Goal: Task Accomplishment & Management: Manage account settings

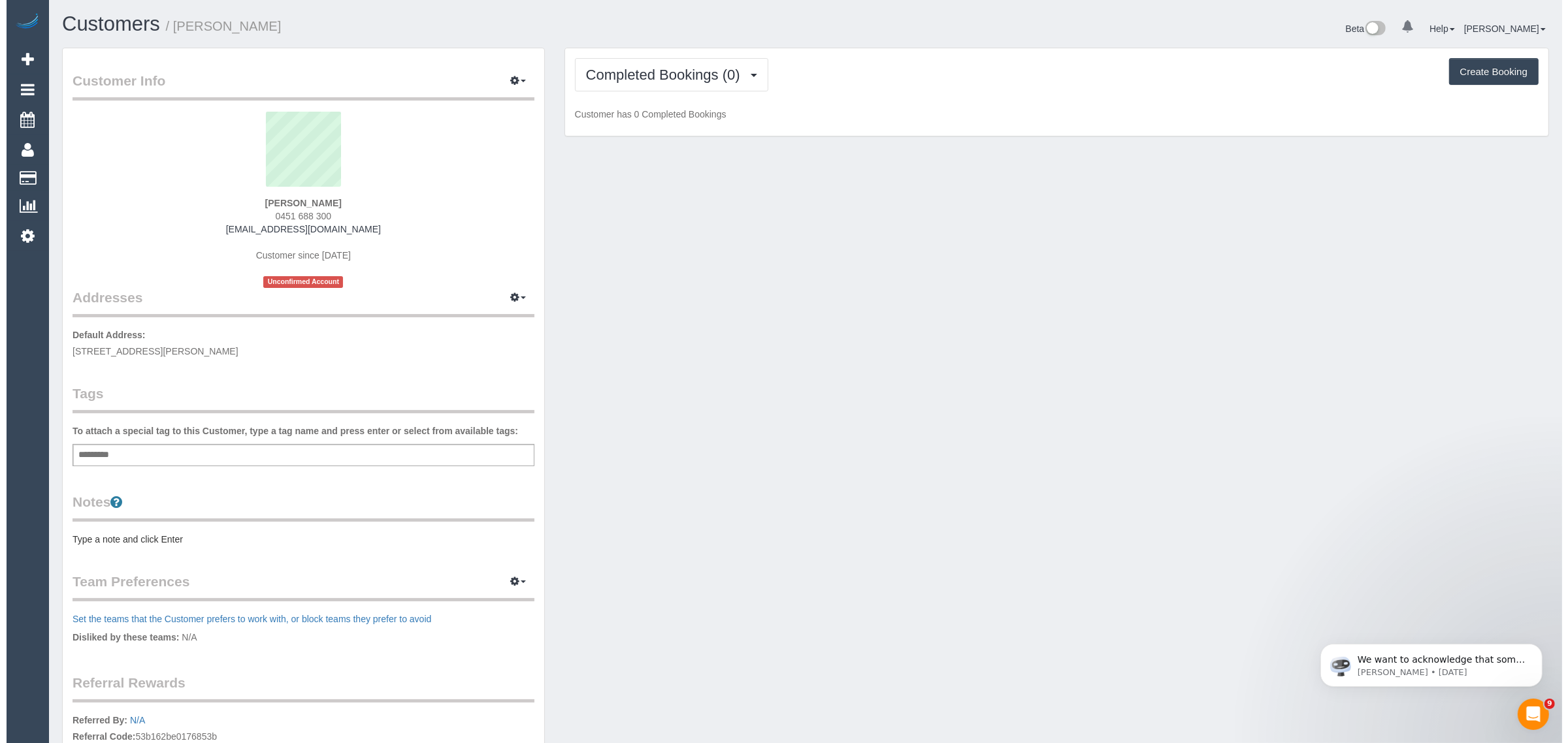
scroll to position [942, 1555]
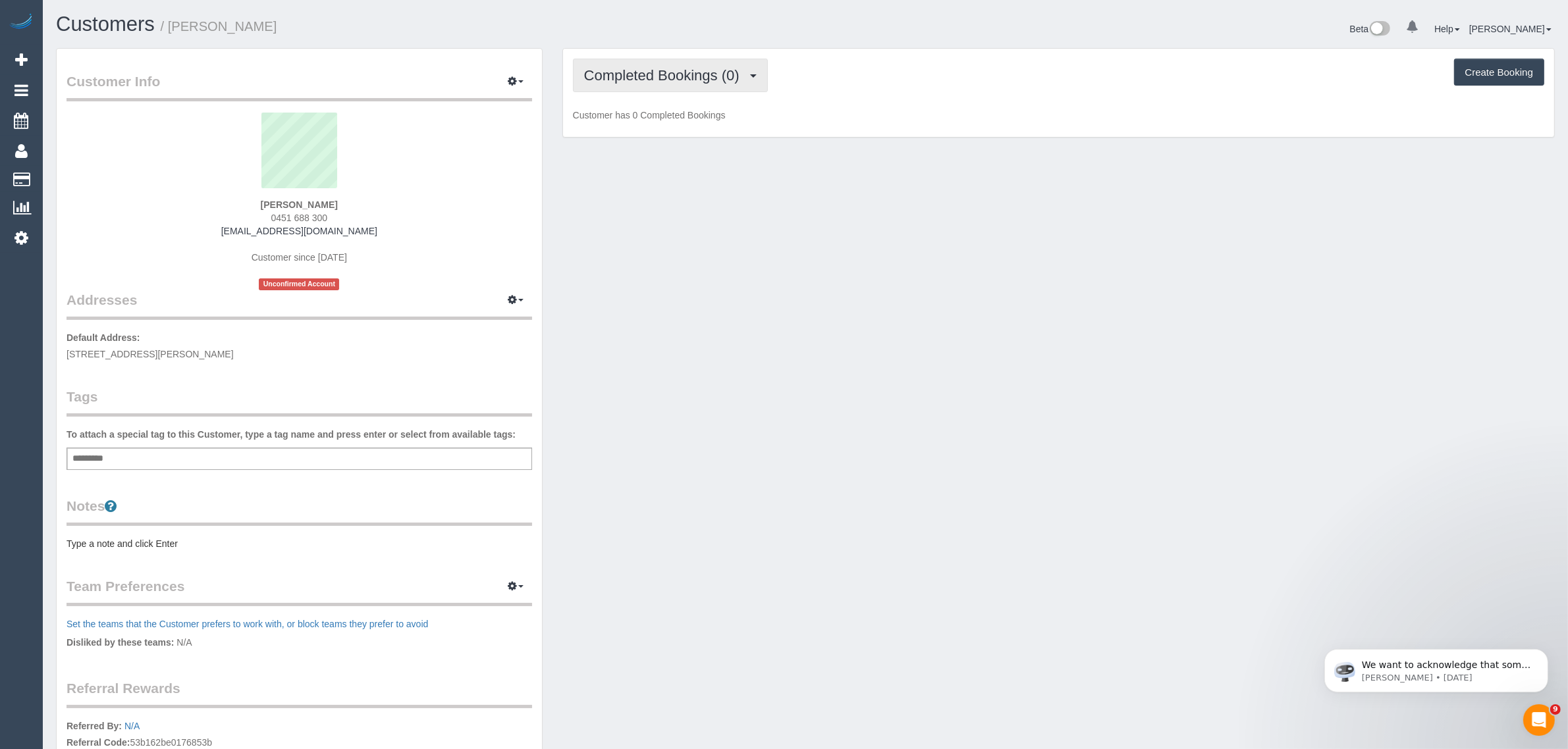
click at [634, 74] on span "Completed Bookings (0)" at bounding box center [665, 75] width 162 height 16
click at [616, 123] on link "Upcoming Bookings (1)" at bounding box center [642, 123] width 137 height 17
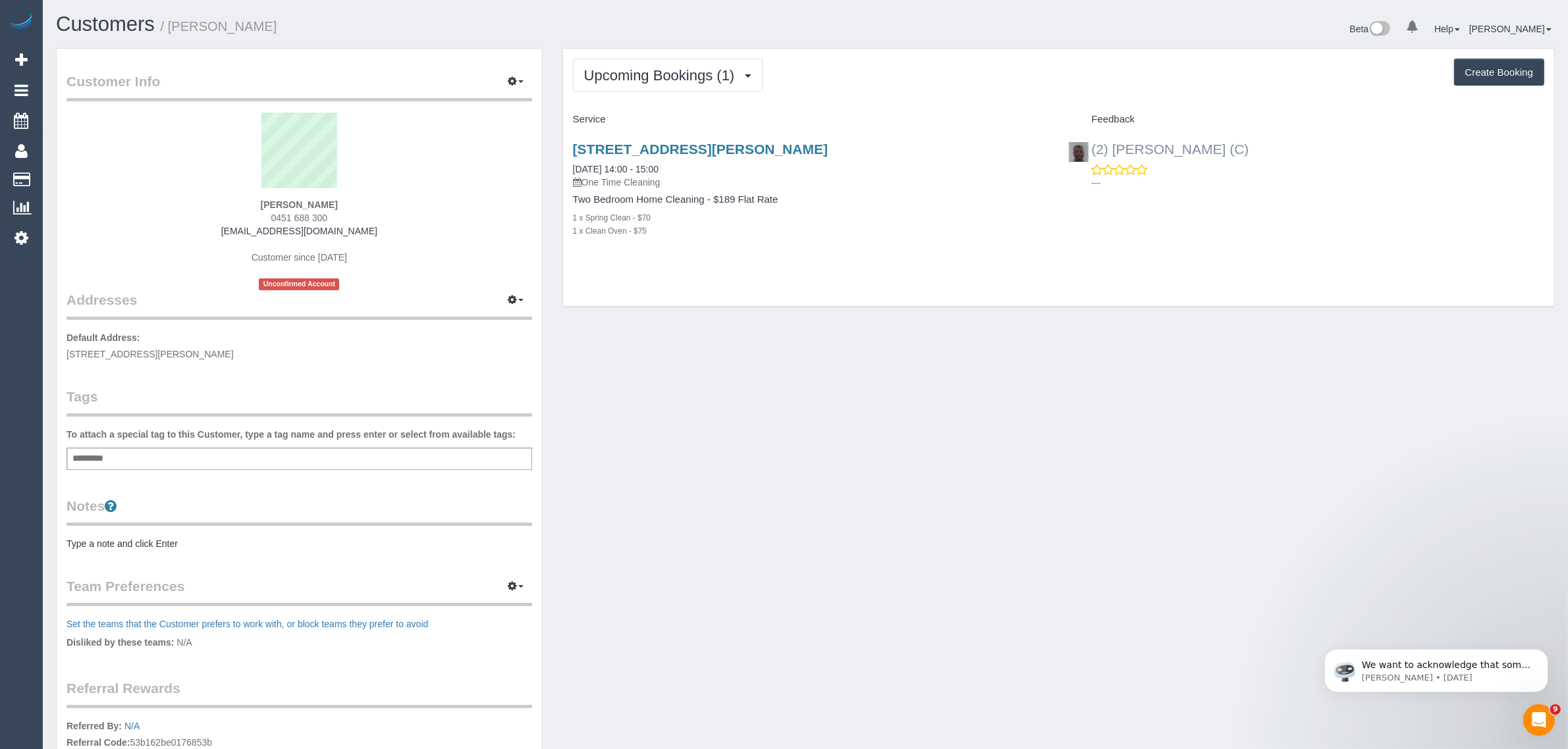
drag, startPoint x: 1290, startPoint y: 136, endPoint x: 1093, endPoint y: 150, distance: 197.5
click at [1093, 150] on div "(2) Hope Gorejena (C) ---" at bounding box center [1306, 162] width 496 height 65
copy link "(2) [PERSON_NAME] (C)"
drag, startPoint x: 690, startPoint y: 170, endPoint x: 570, endPoint y: 172, distance: 120.0
click at [570, 172] on div "3/88a Cooper Street, Essendon, VIC 3040 29/09/2025 14:00 - 15:00 One Time Clean…" at bounding box center [811, 197] width 496 height 133
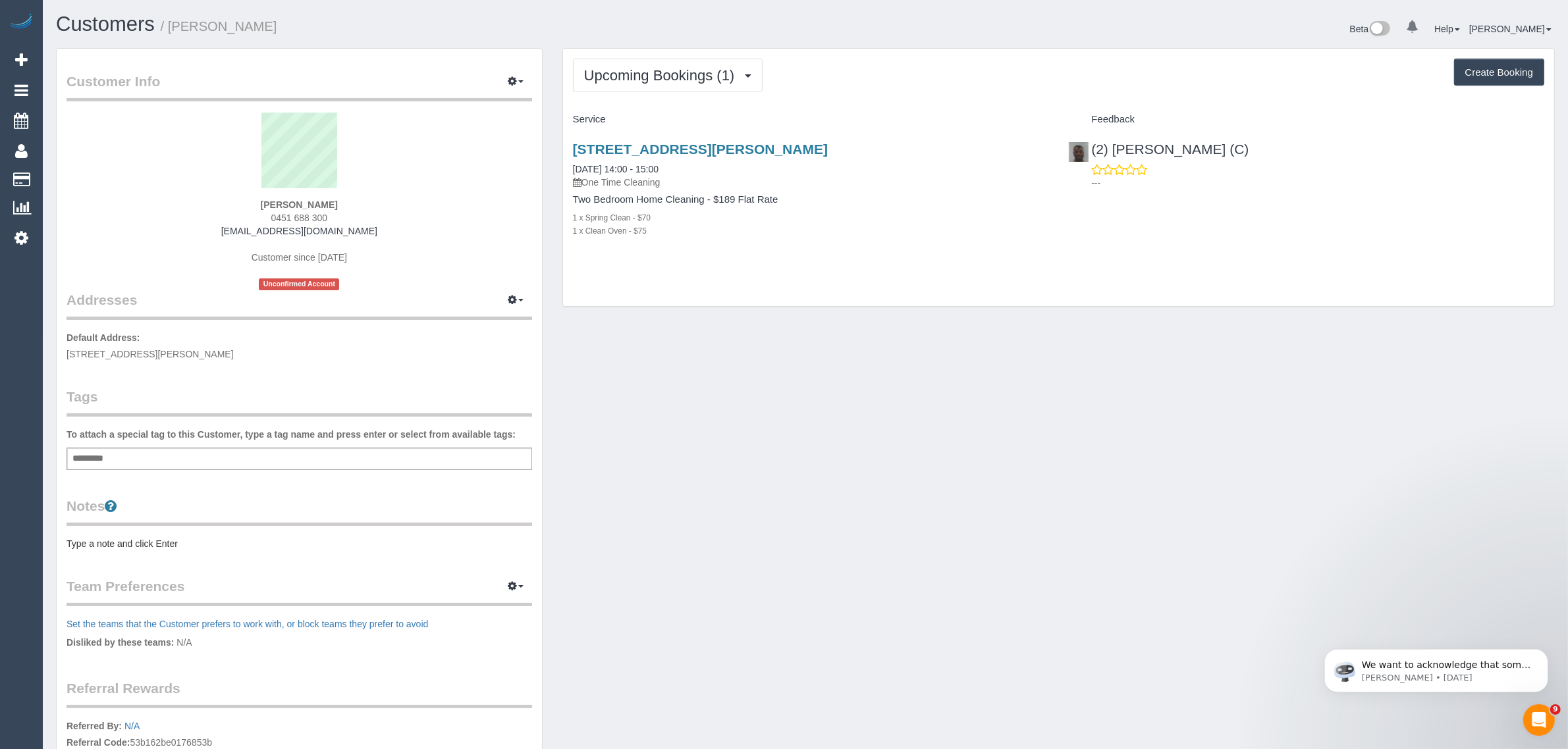
copy link "29/09/2025 14:00 - 15:00"
click at [647, 150] on link "3/88a Cooper Street, Essendon, VIC 3040" at bounding box center [700, 149] width 255 height 15
click at [861, 343] on div "Customer Info Edit Contact Info Send Message Email Preferences Special Sales Ta…" at bounding box center [805, 476] width 1519 height 856
click at [77, 177] on link "Customers" at bounding box center [125, 179] width 165 height 26
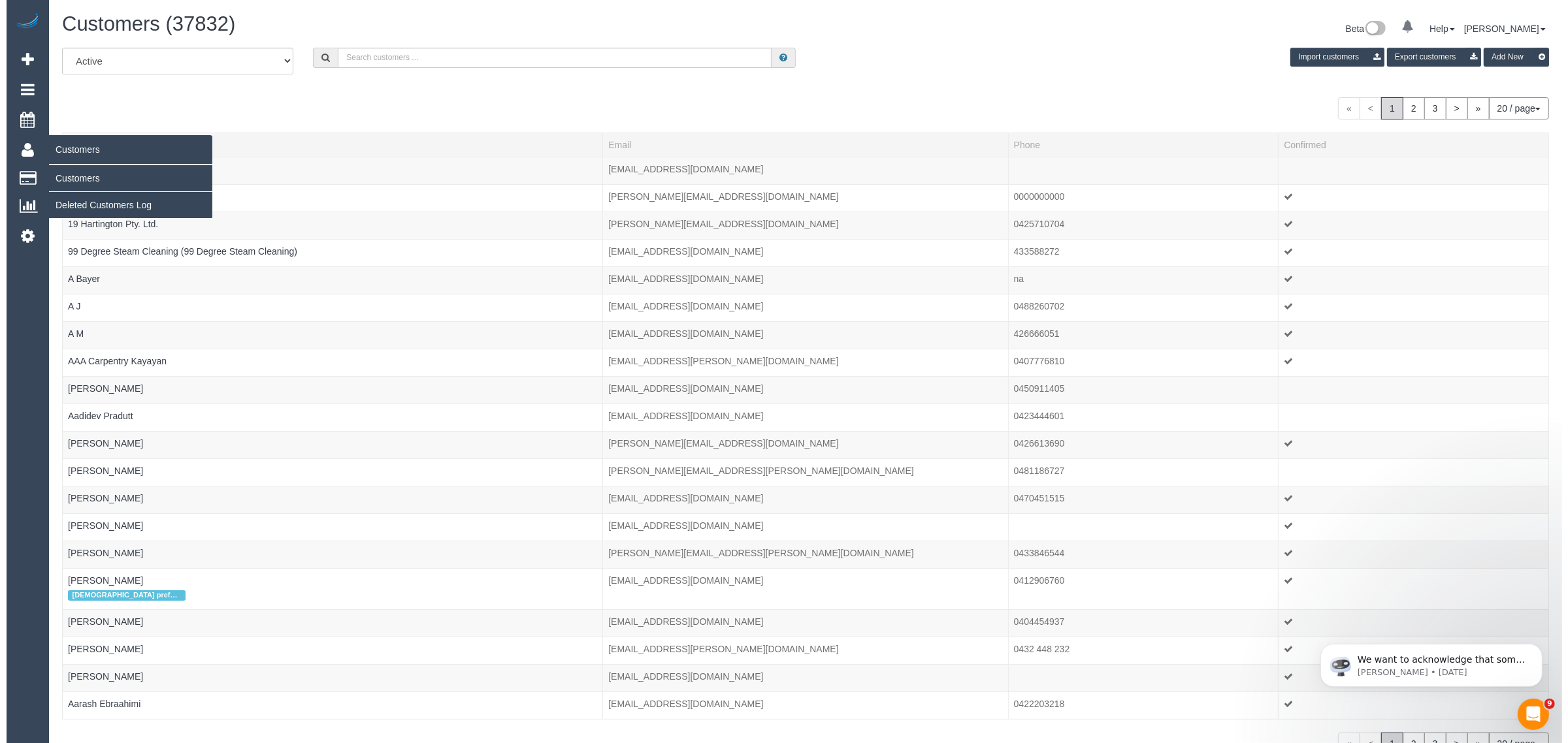
scroll to position [817, 1555]
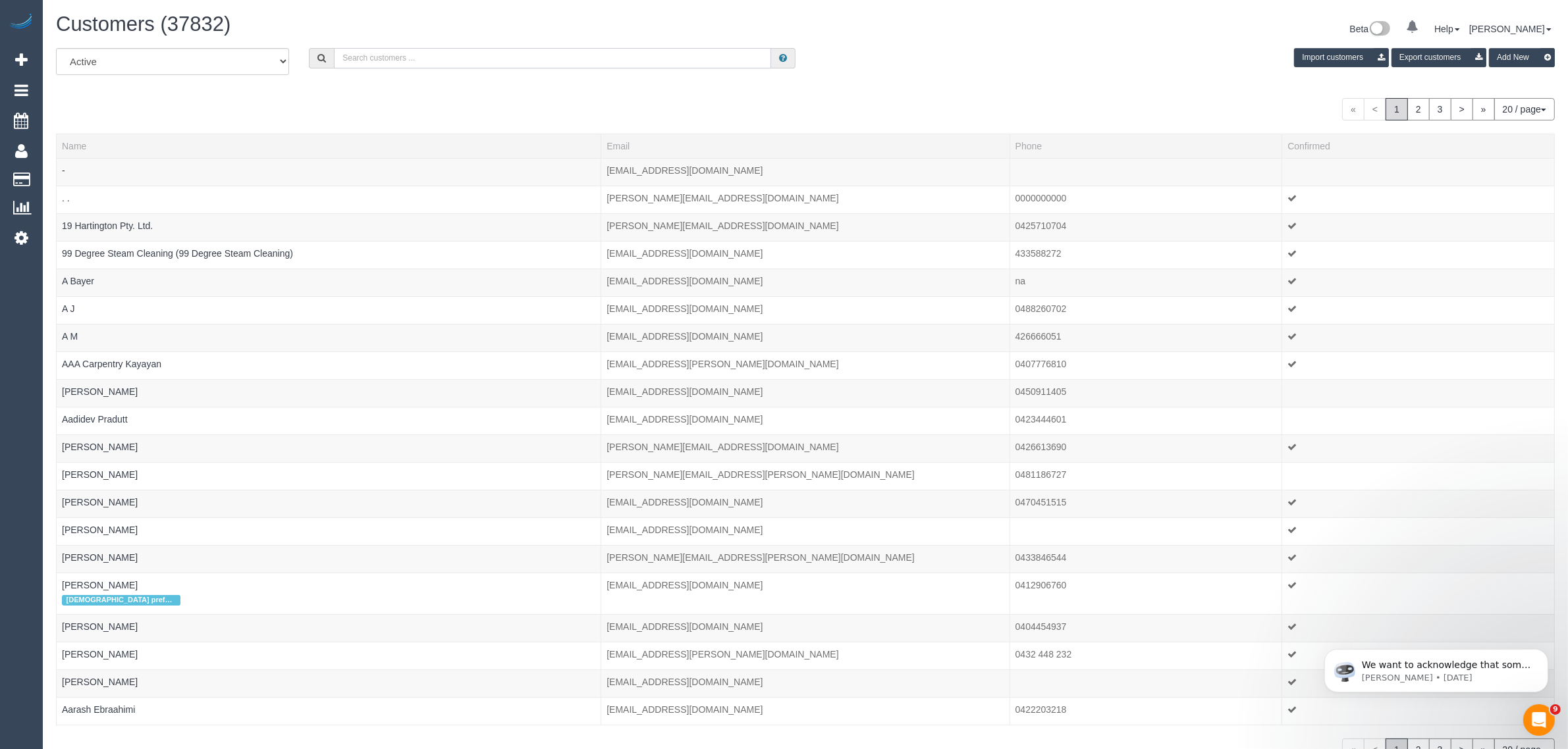
click at [456, 57] on input "text" at bounding box center [553, 58] width 437 height 21
paste input "Brenda Dubon"
type input "Brenda Dubon"
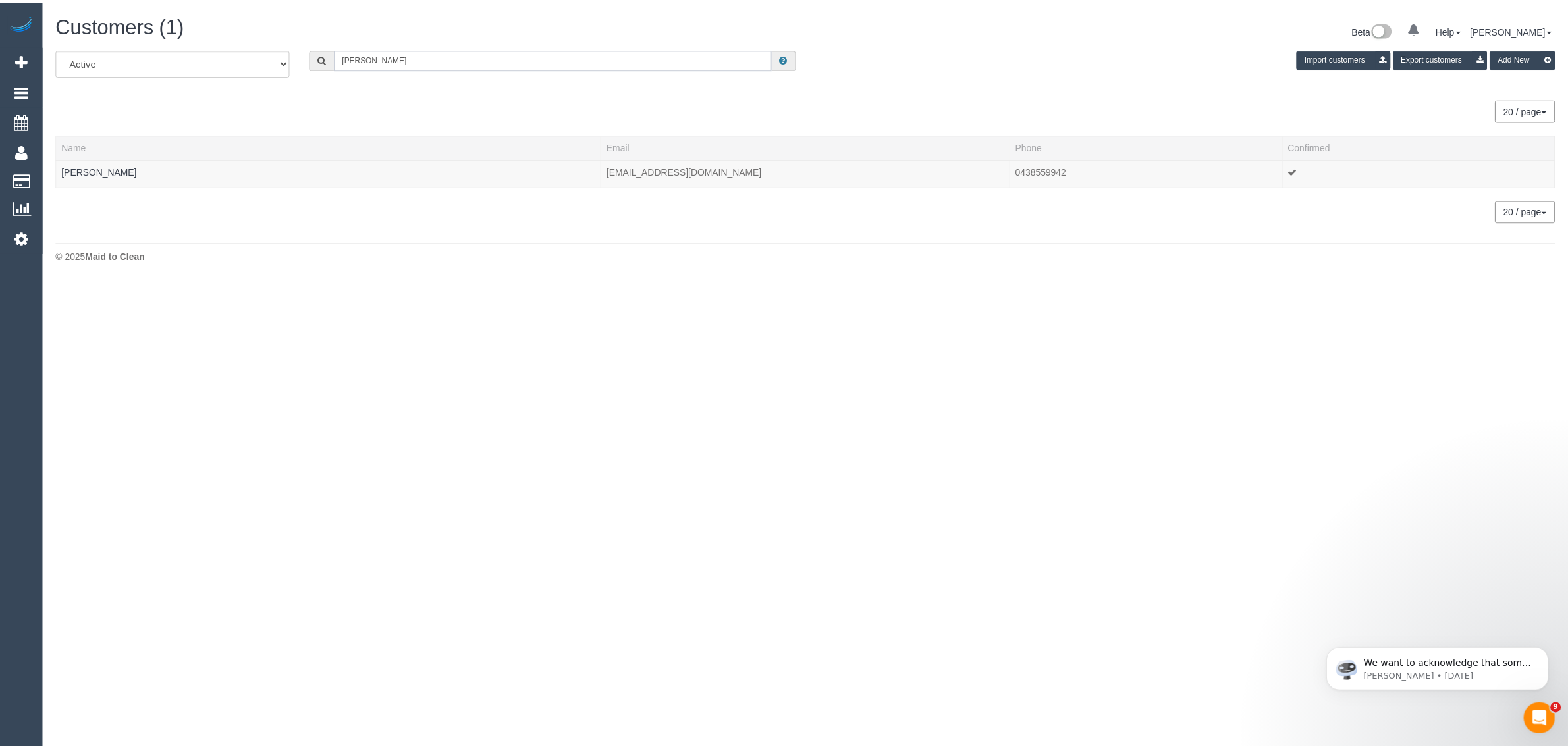
scroll to position [65558, 64279]
click at [77, 172] on link "Brenda Dubon" at bounding box center [99, 170] width 76 height 11
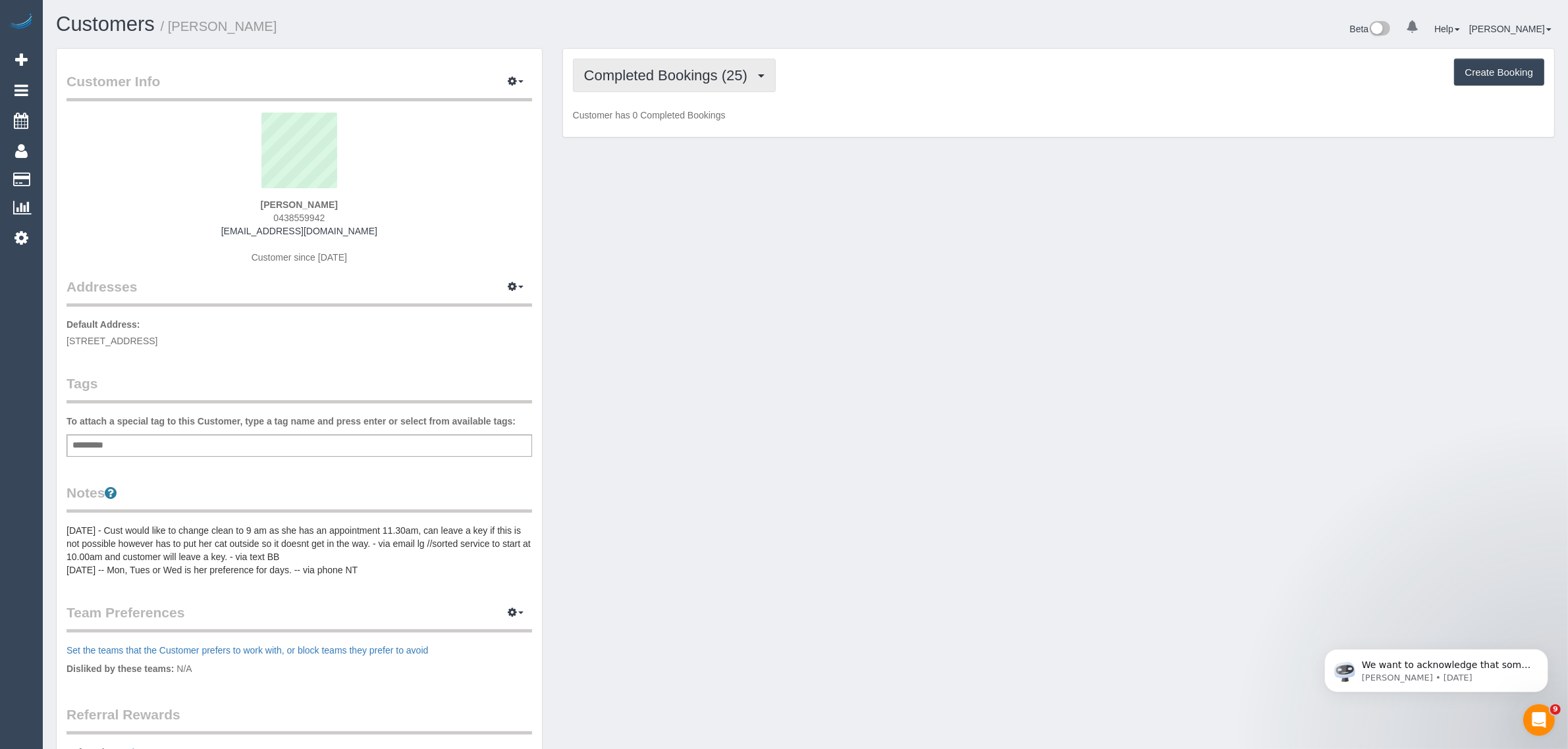
scroll to position [989, 1568]
click at [647, 77] on span "Completed Bookings (25)" at bounding box center [668, 75] width 170 height 16
click at [0, 0] on link "Upcoming Bookings (12)" at bounding box center [0, 0] width 0 height 0
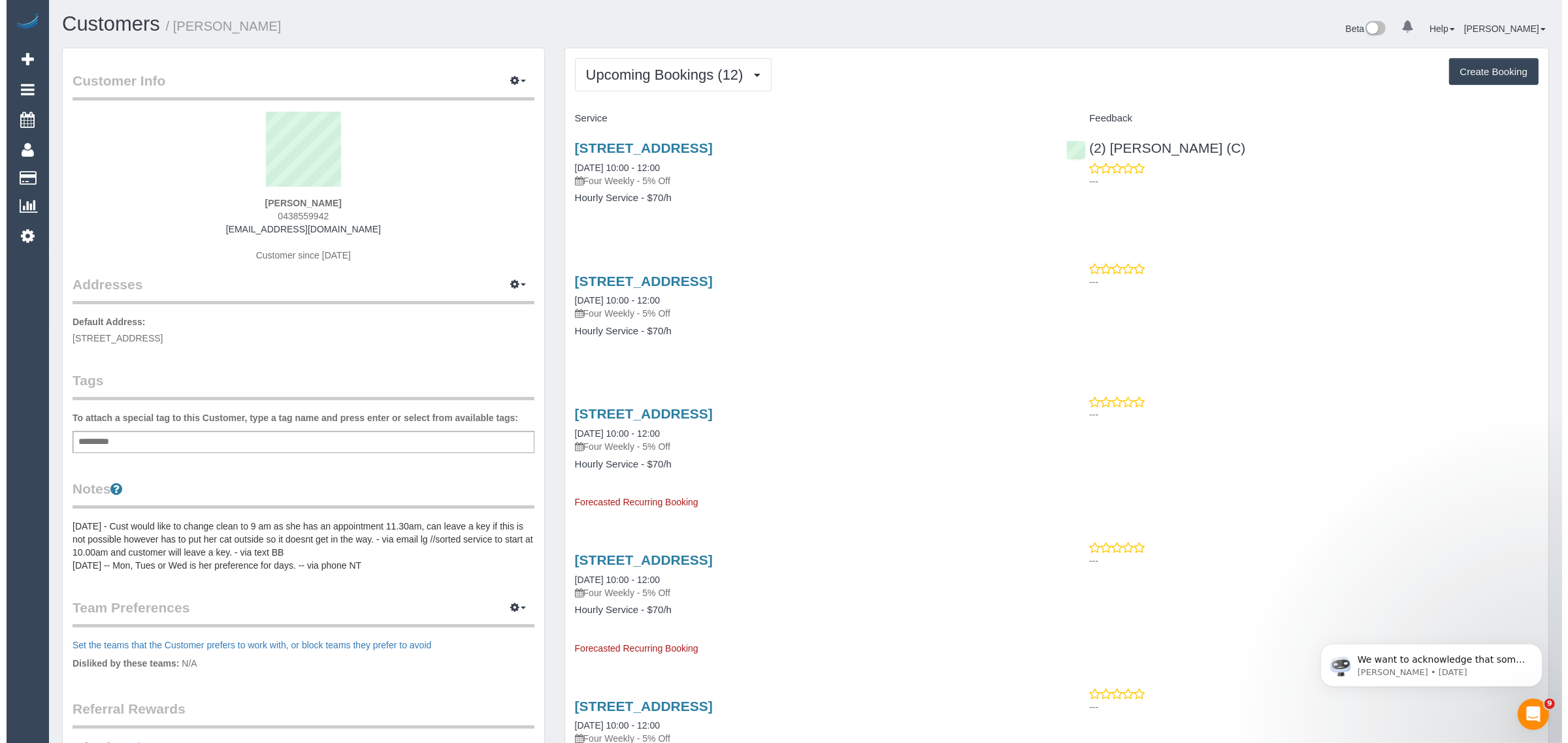
scroll to position [1924, 1555]
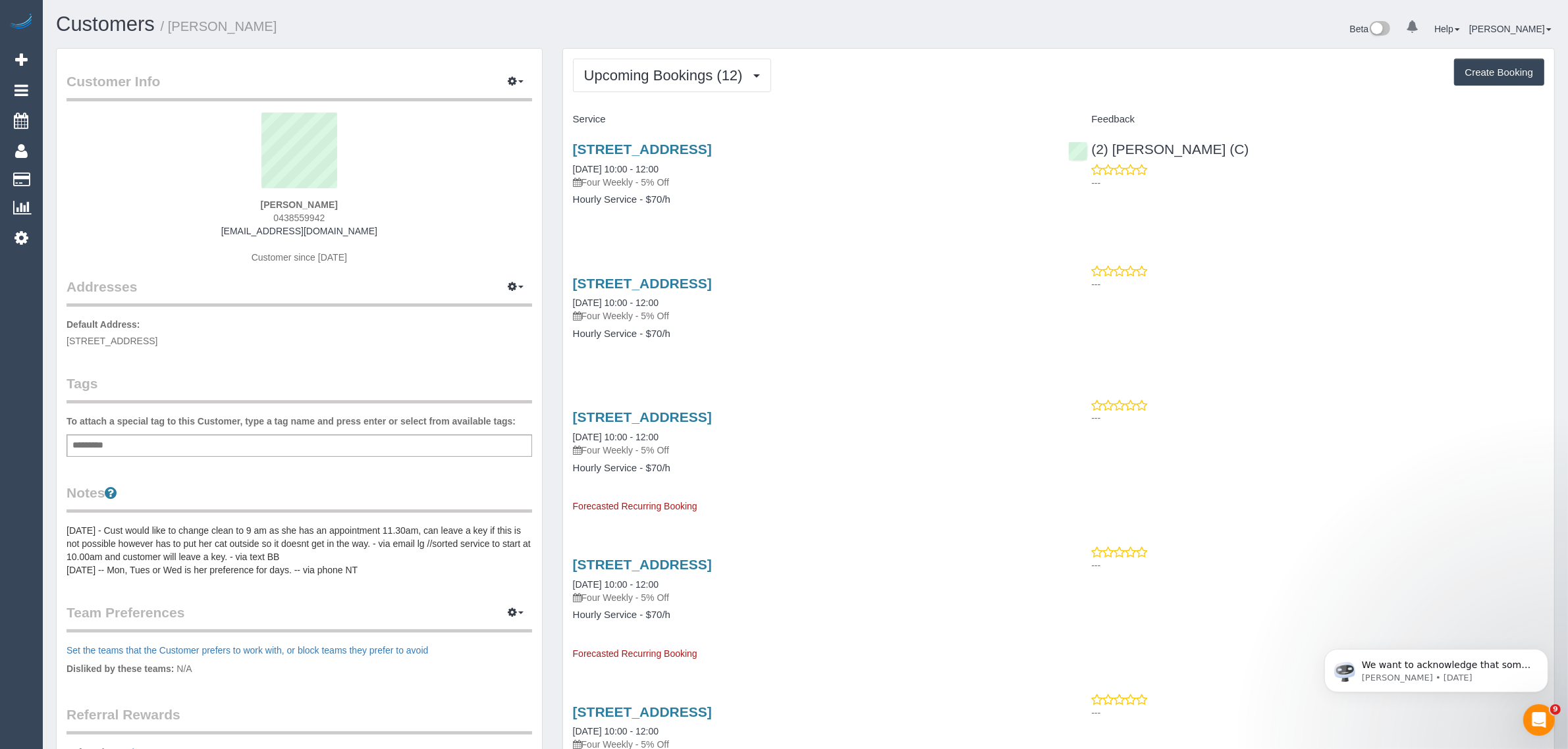
drag, startPoint x: 693, startPoint y: 170, endPoint x: 568, endPoint y: 170, distance: 125.0
click at [568, 170] on div "72 Bedford Rd, Ringwood, VIC 3134 29/09/2025 10:00 - 12:00 Four Weekly - 5% Off…" at bounding box center [811, 181] width 496 height 101
copy link "29/09/2025 10:00 - 12:00"
drag, startPoint x: 1271, startPoint y: 145, endPoint x: 1093, endPoint y: 151, distance: 178.1
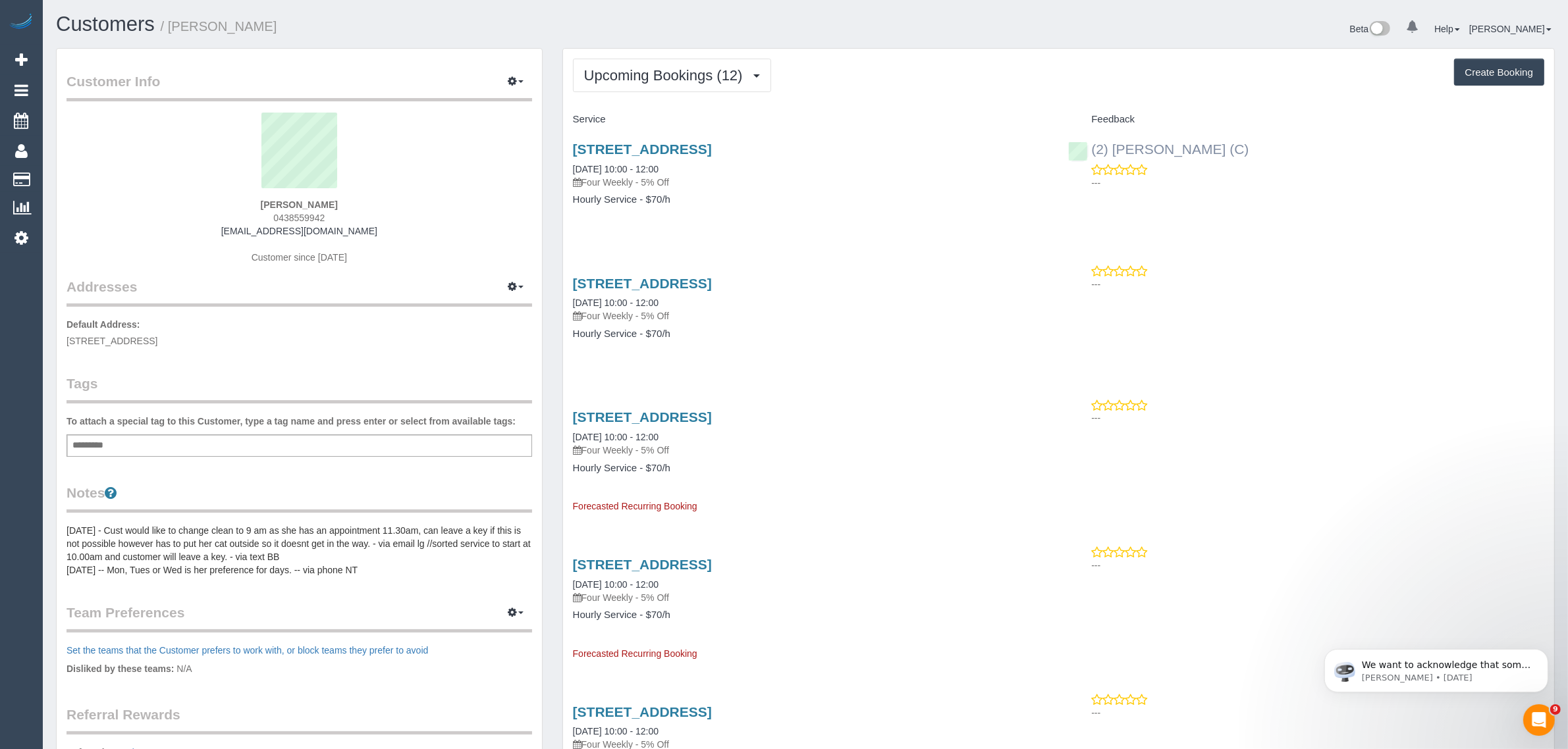
click at [1093, 151] on div "(2) Danielle Wheeler (C) ---" at bounding box center [1306, 162] width 496 height 65
copy link "(2) [PERSON_NAME] (C)"
click at [622, 145] on link "[STREET_ADDRESS]" at bounding box center [643, 149] width 139 height 15
click at [744, 203] on h4 "Hourly Service - $70/h" at bounding box center [811, 200] width 476 height 11
click at [140, 344] on span "72 Bedford Rd, Ringwood, VIC 3134" at bounding box center [112, 340] width 91 height 11
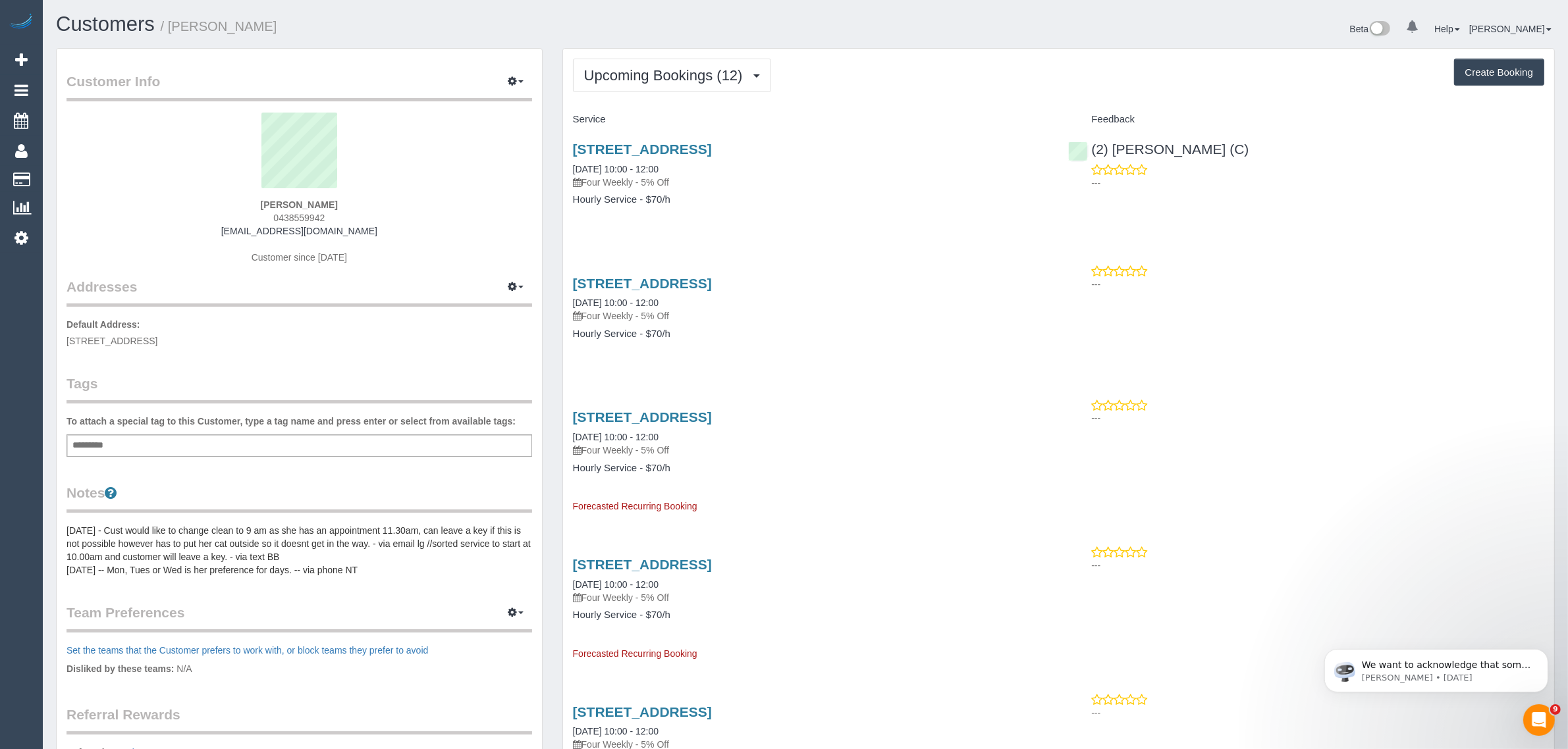
click at [140, 344] on p "Default Address: 72 Bedford Rd, Ringwood, VIC 3134" at bounding box center [299, 333] width 465 height 30
copy span "Ringwood"
click at [118, 179] on link "Customers" at bounding box center [125, 179] width 165 height 26
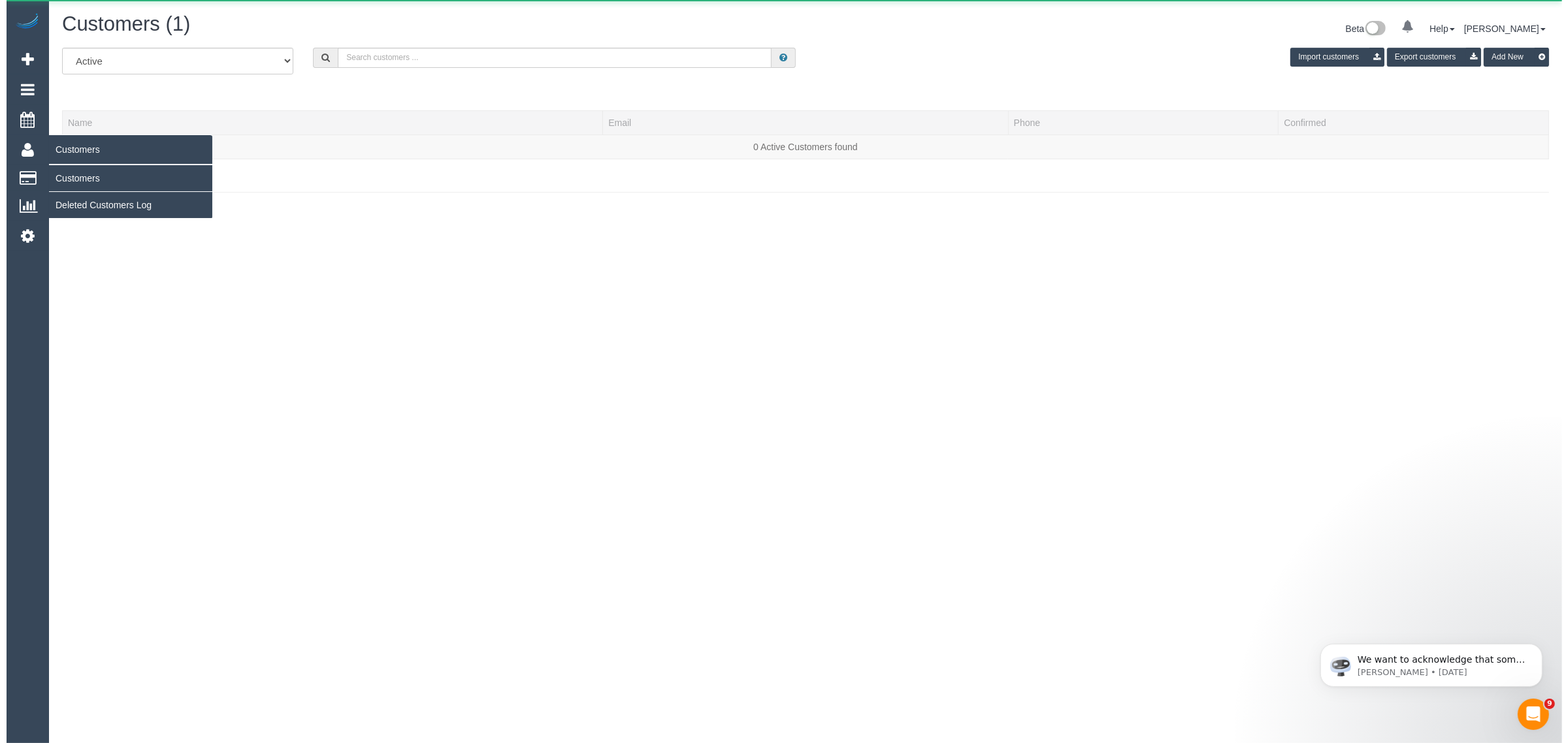
scroll to position [230, 1568]
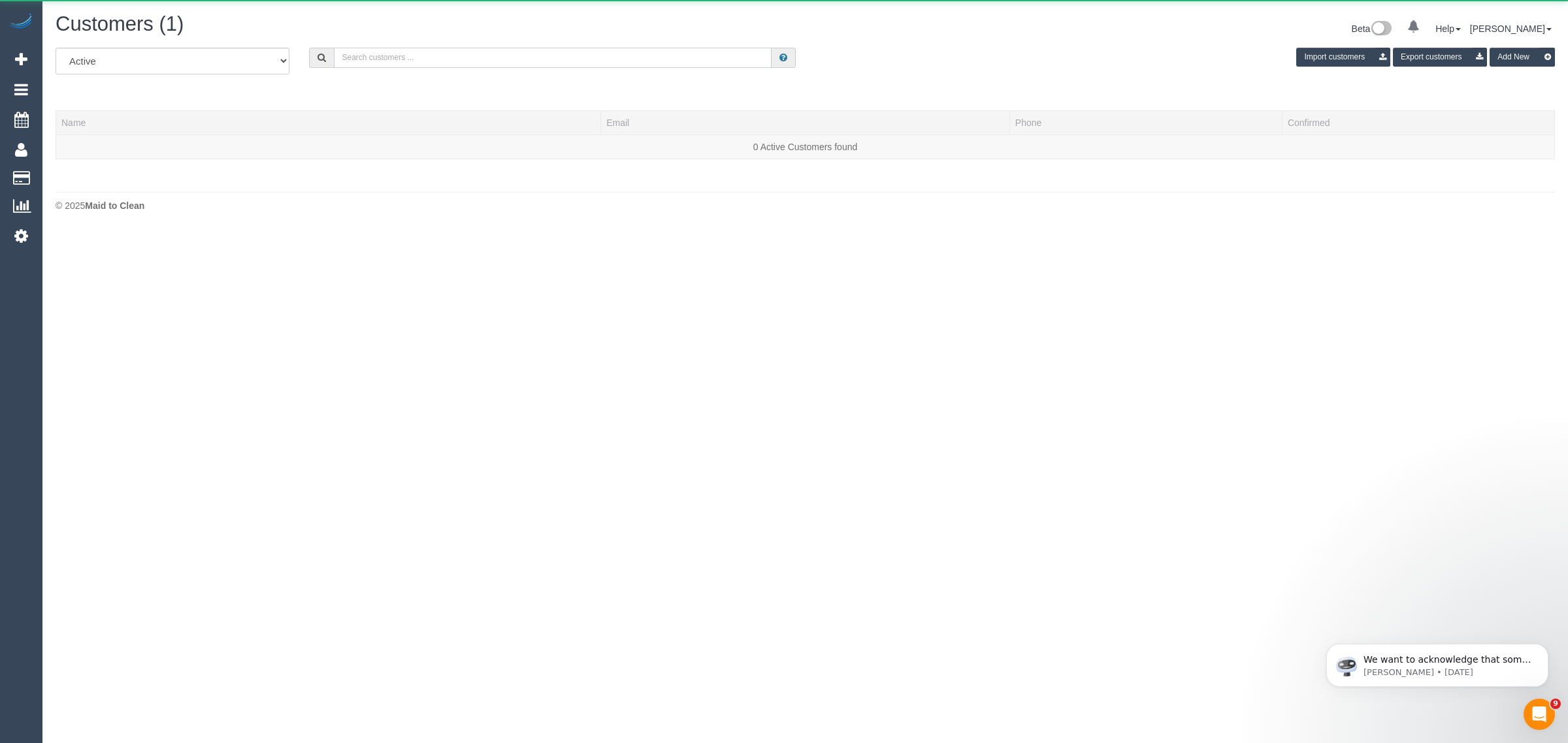
click at [578, 66] on input "text" at bounding box center [552, 58] width 438 height 20
paste input "Chaya Esakoff"
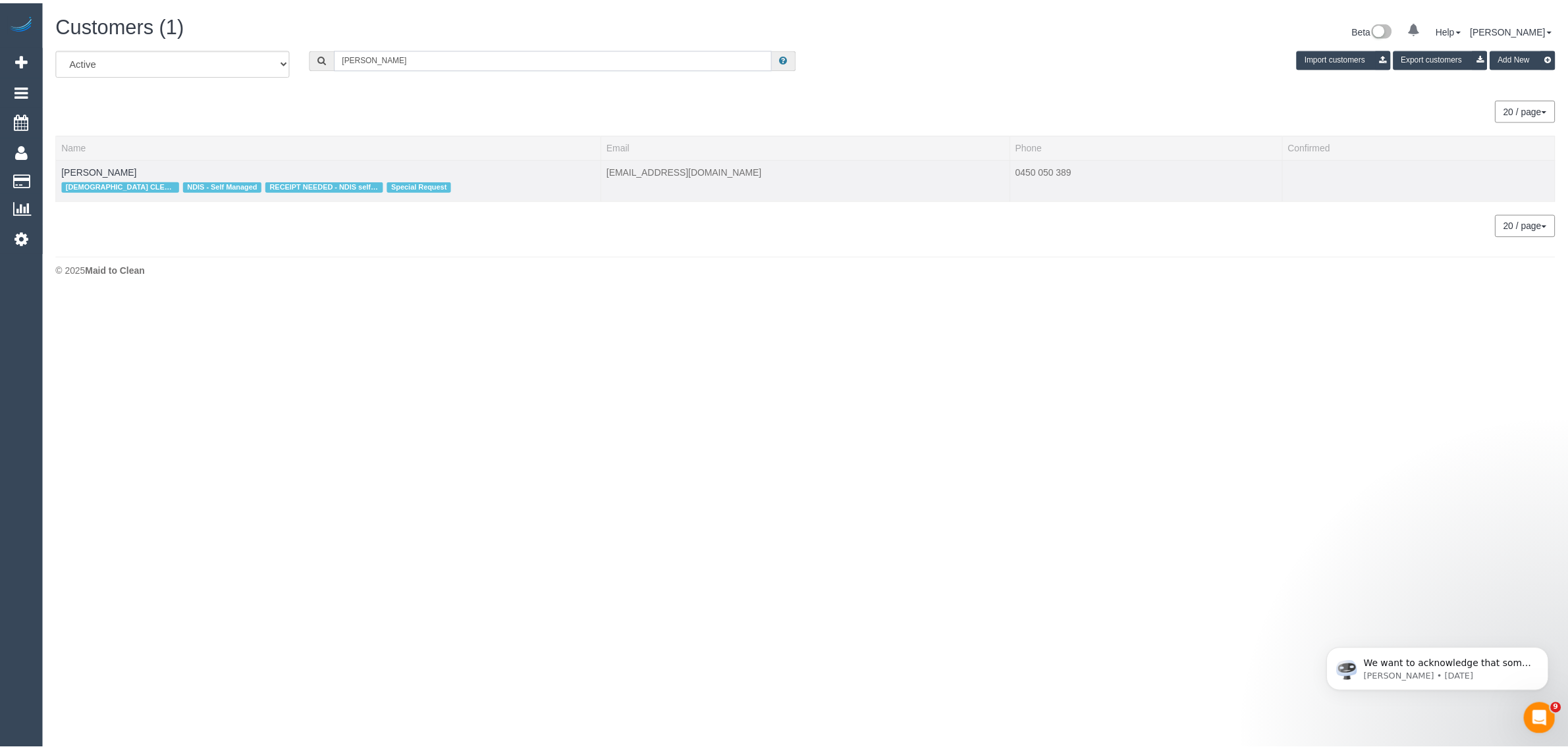
scroll to position [65545, 64279]
type input "Chaya Esakoff"
click at [96, 169] on link "Chaya Esakoff" at bounding box center [99, 170] width 76 height 11
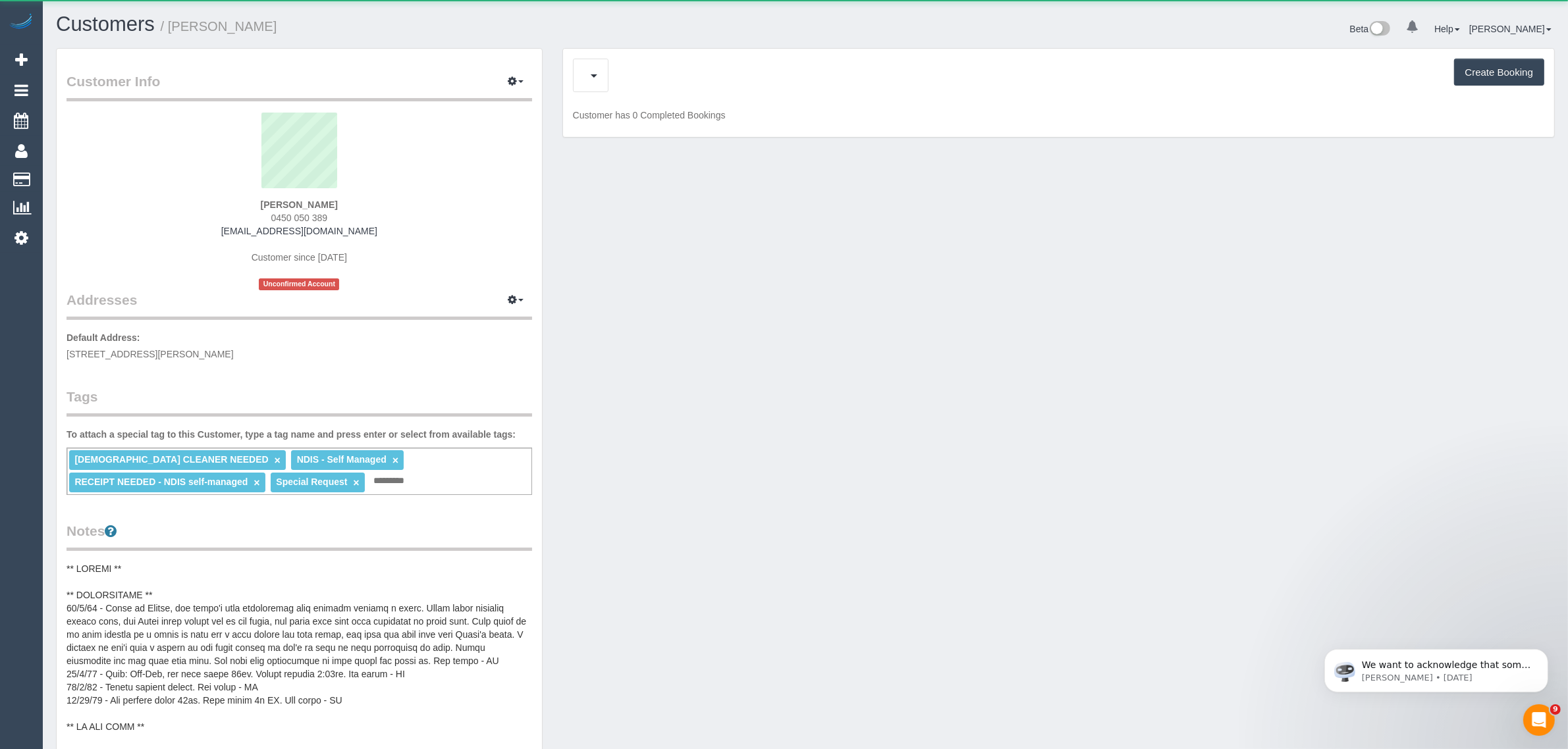
scroll to position [1173, 1568]
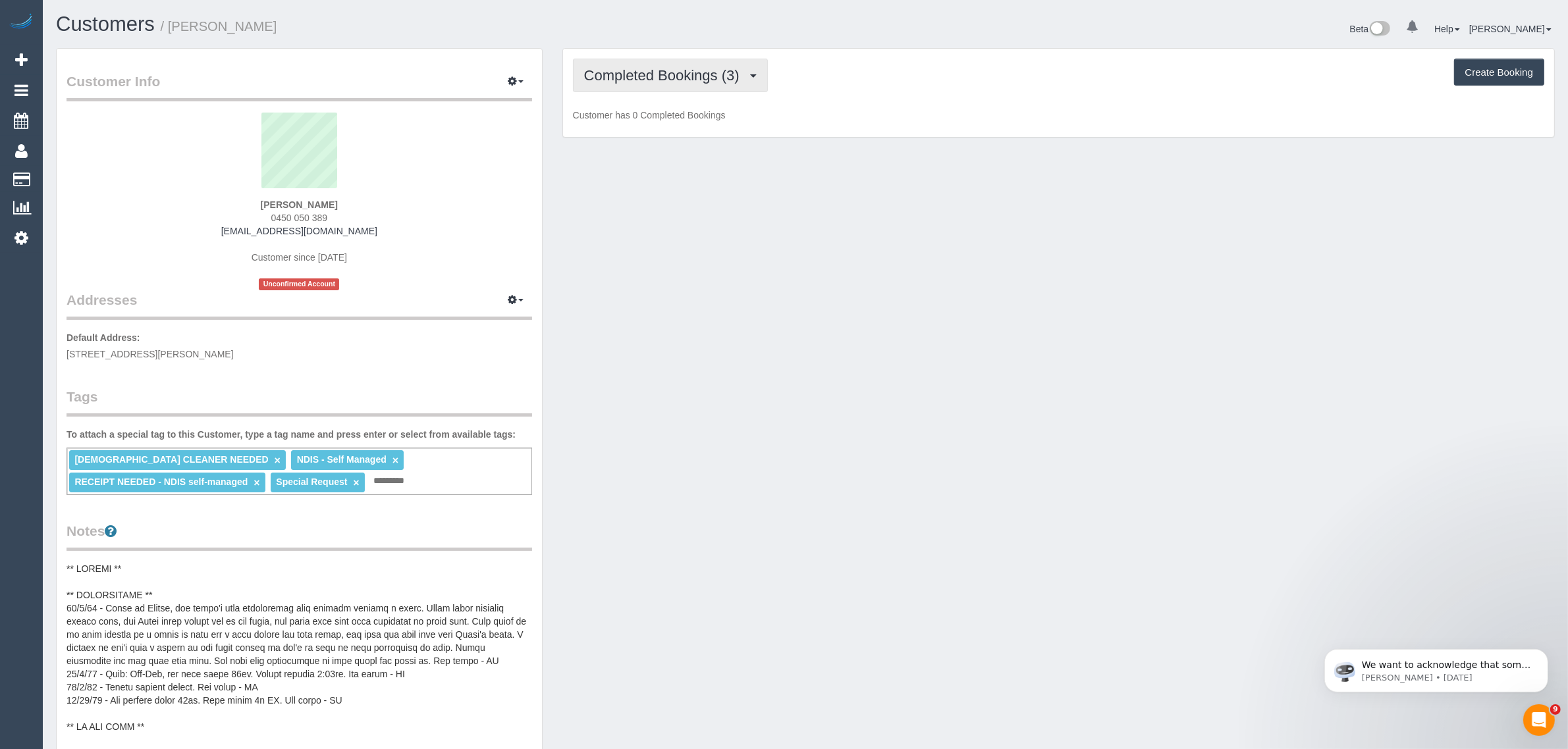
click at [640, 72] on span "Completed Bookings (3)" at bounding box center [665, 75] width 162 height 16
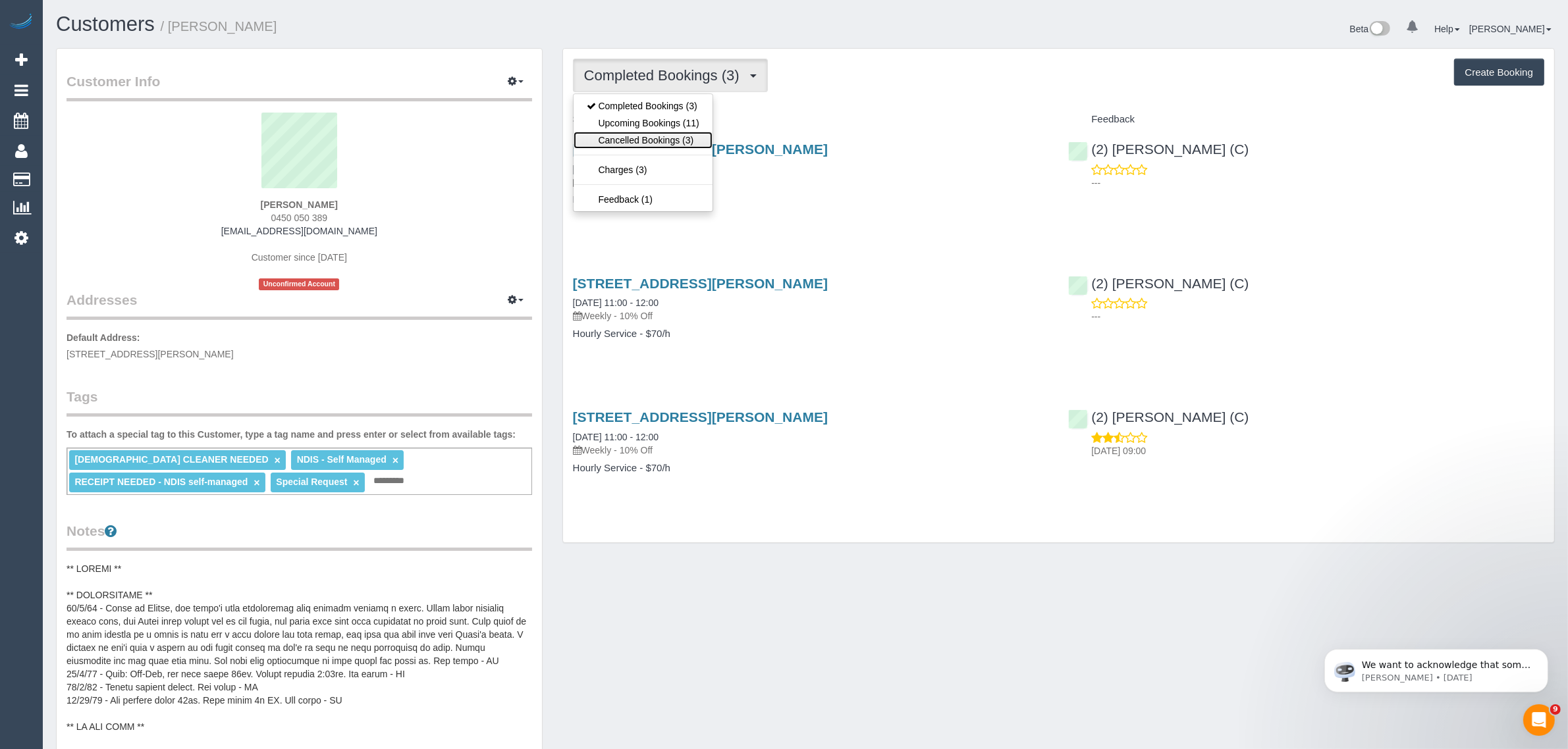
click at [626, 135] on link "Cancelled Bookings (3)" at bounding box center [644, 140] width 139 height 17
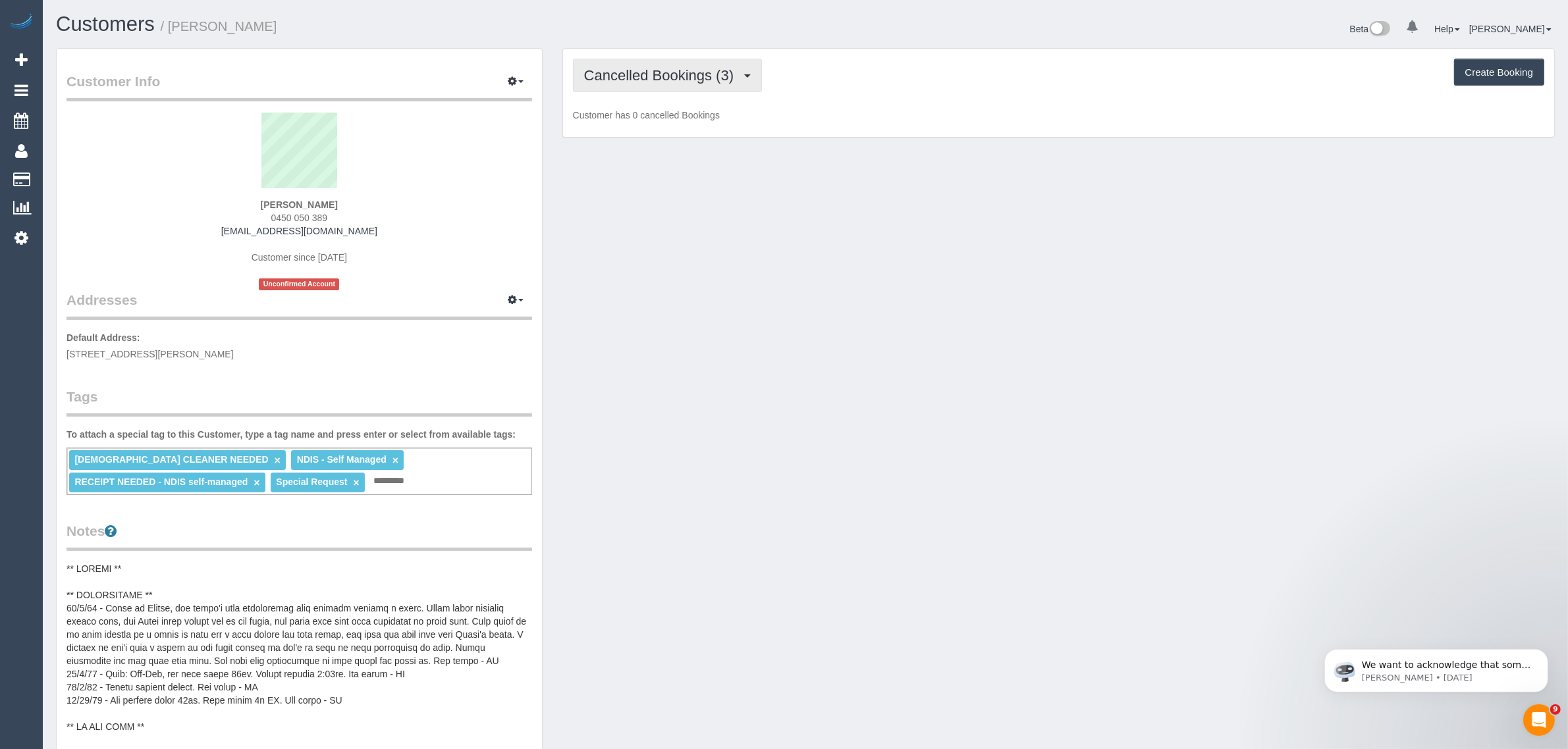
drag, startPoint x: 653, startPoint y: 84, endPoint x: 646, endPoint y: 114, distance: 30.8
click at [653, 82] on button "Cancelled Bookings (3)" at bounding box center [668, 75] width 189 height 33
click at [641, 122] on link "Upcoming Bookings (11)" at bounding box center [644, 123] width 139 height 17
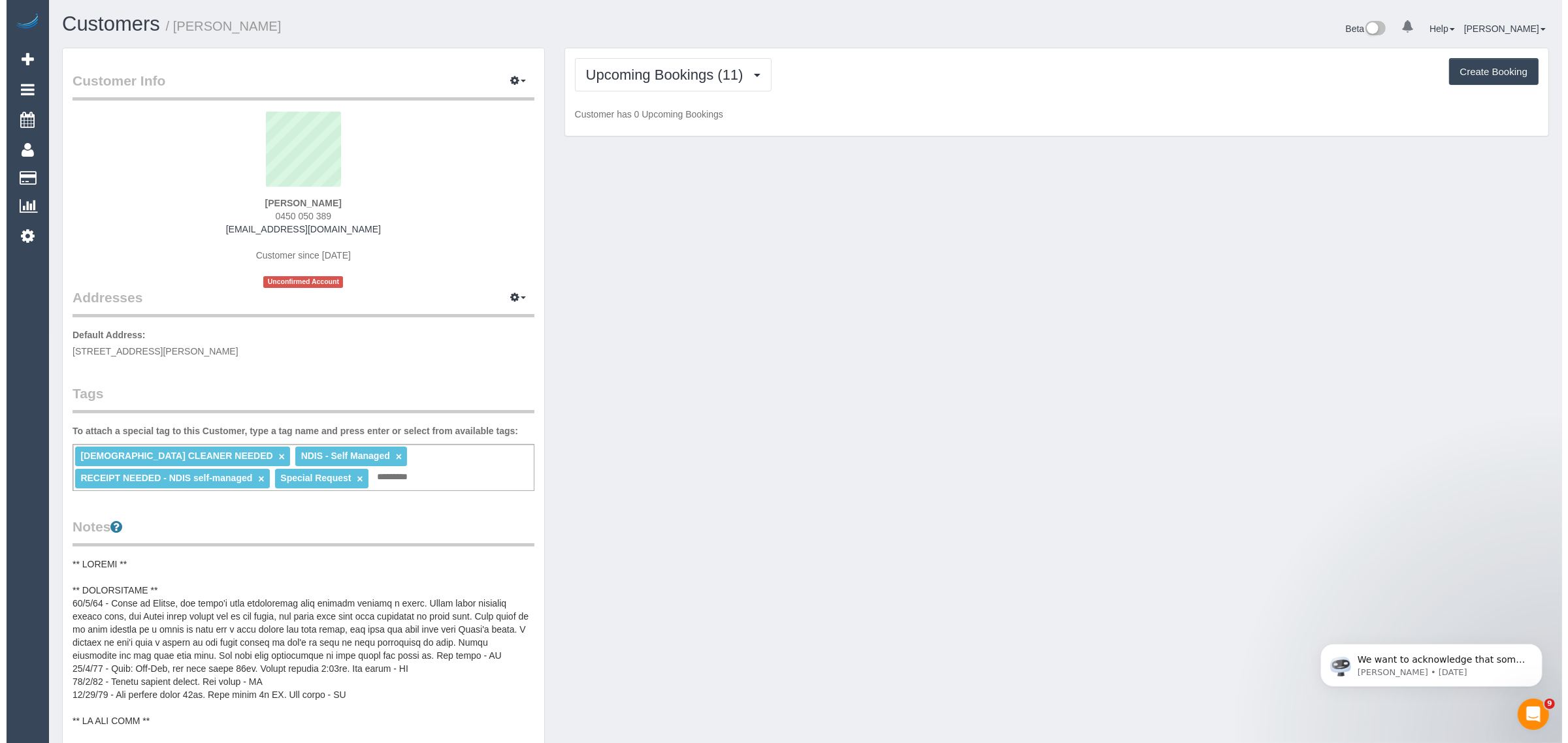
scroll to position [1791, 1555]
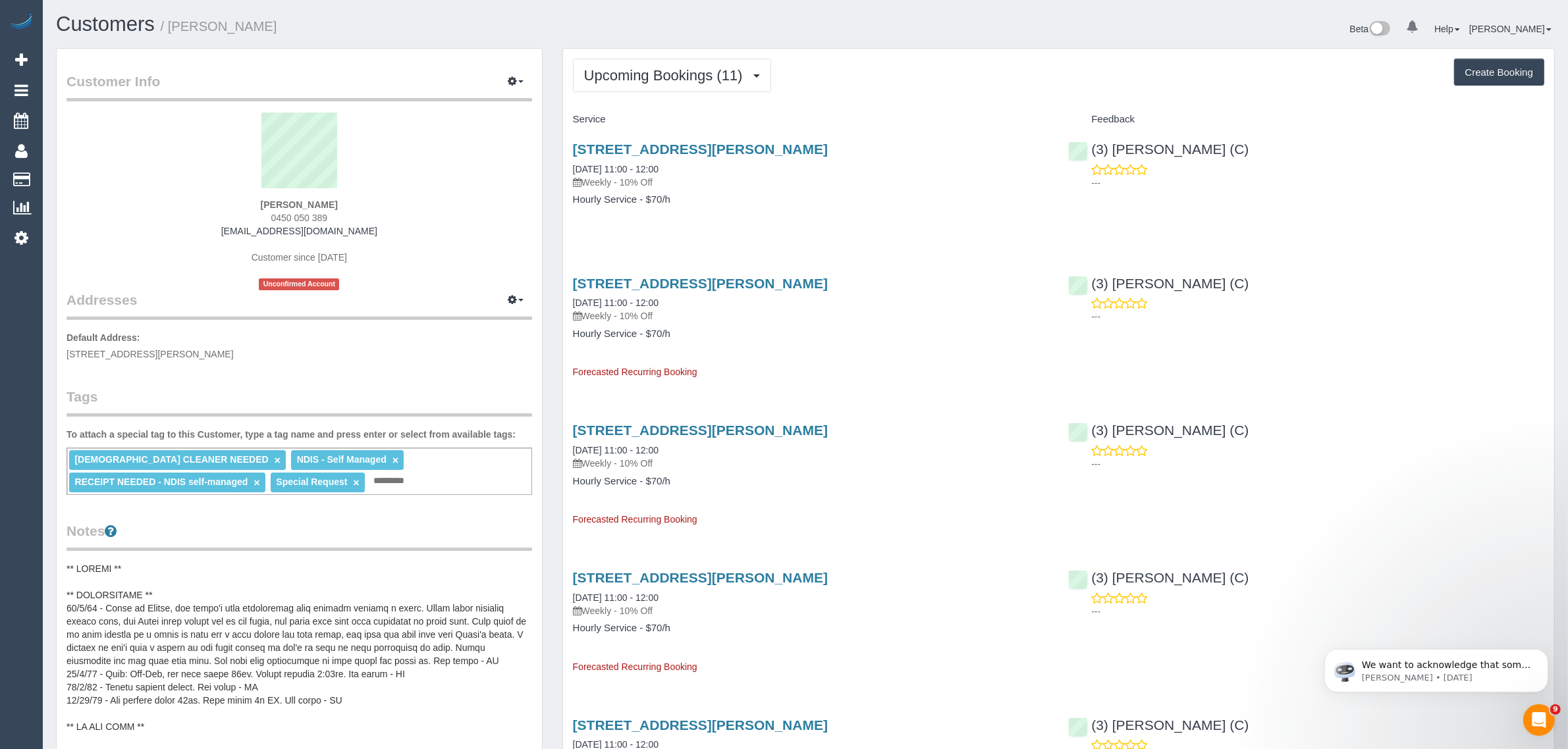
drag, startPoint x: 697, startPoint y: 170, endPoint x: 554, endPoint y: 174, distance: 143.1
copy link "30/09/2025 11:00 - 12:00"
click at [726, 165] on div "9/44 Orrong Crescent, Caulfield Nth, VIC 3161 30/09/2025 11:00 - 12:00 Weekly -…" at bounding box center [811, 165] width 476 height 48
drag, startPoint x: 692, startPoint y: 168, endPoint x: 570, endPoint y: 165, distance: 122.0
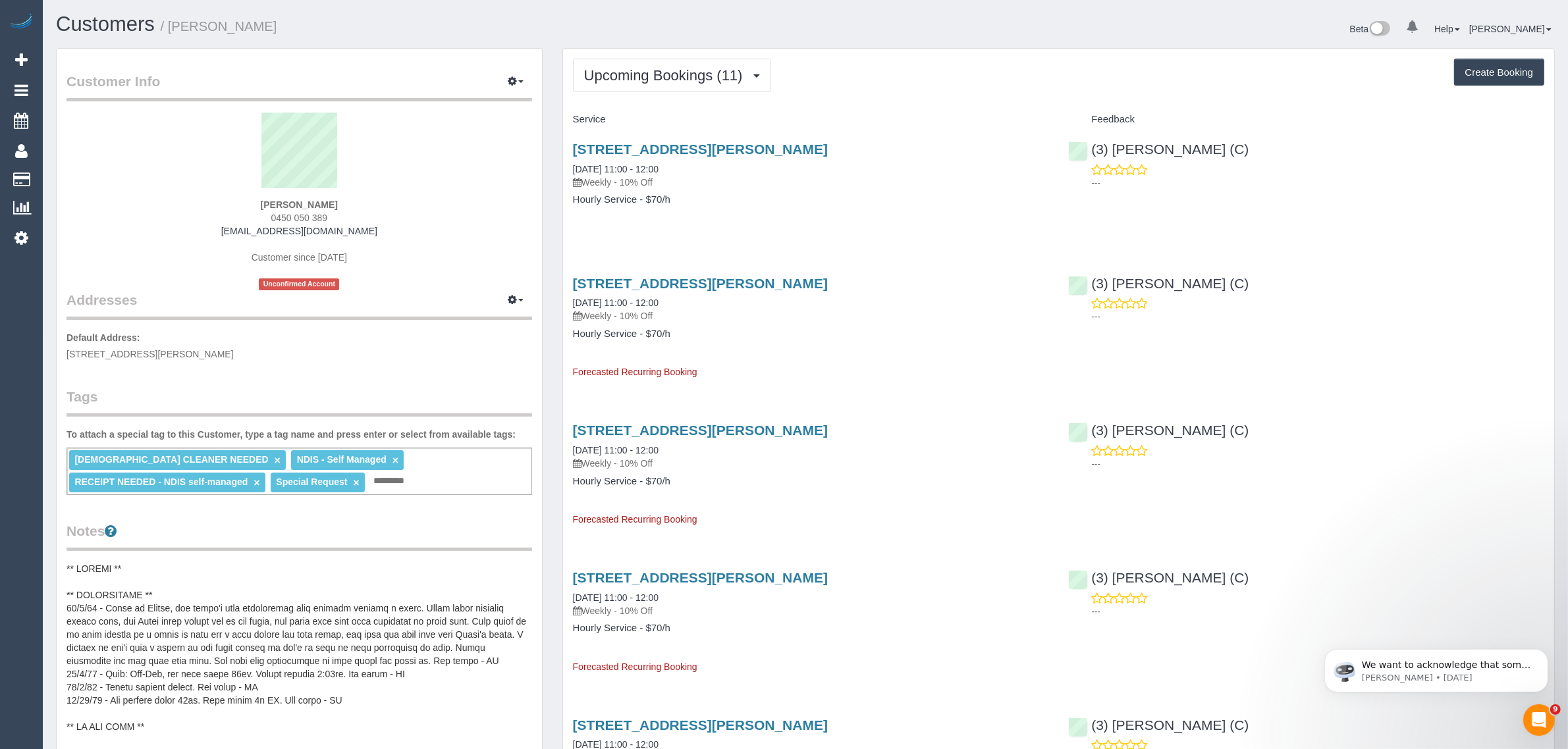
click at [570, 165] on div "9/44 Orrong Crescent, Caulfield Nth, VIC 3161 30/09/2025 11:00 - 12:00 Weekly -…" at bounding box center [811, 181] width 496 height 101
copy link "30/09/2025 11:00 - 12:00"
click at [78, 179] on link "Customers" at bounding box center [125, 179] width 165 height 26
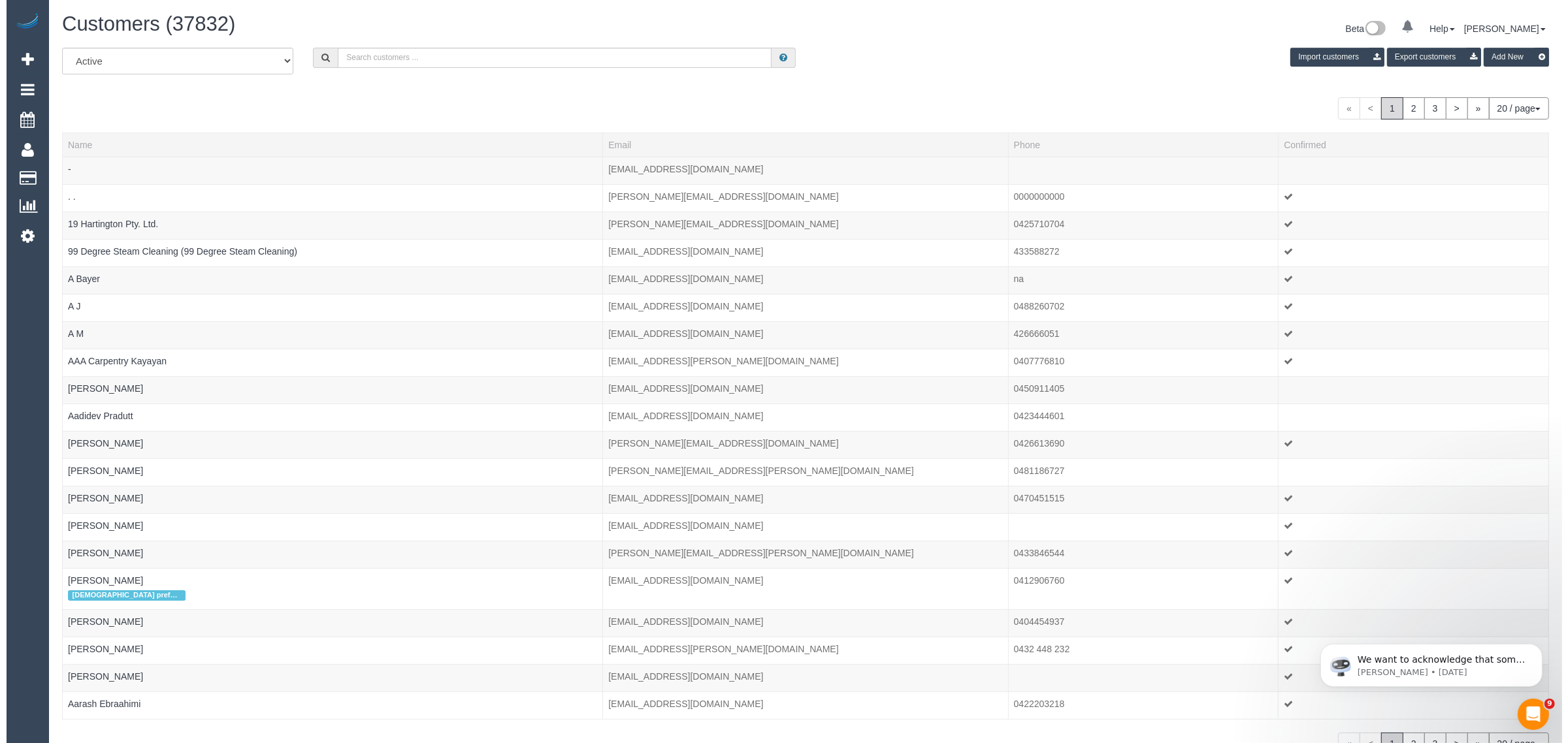
scroll to position [817, 1555]
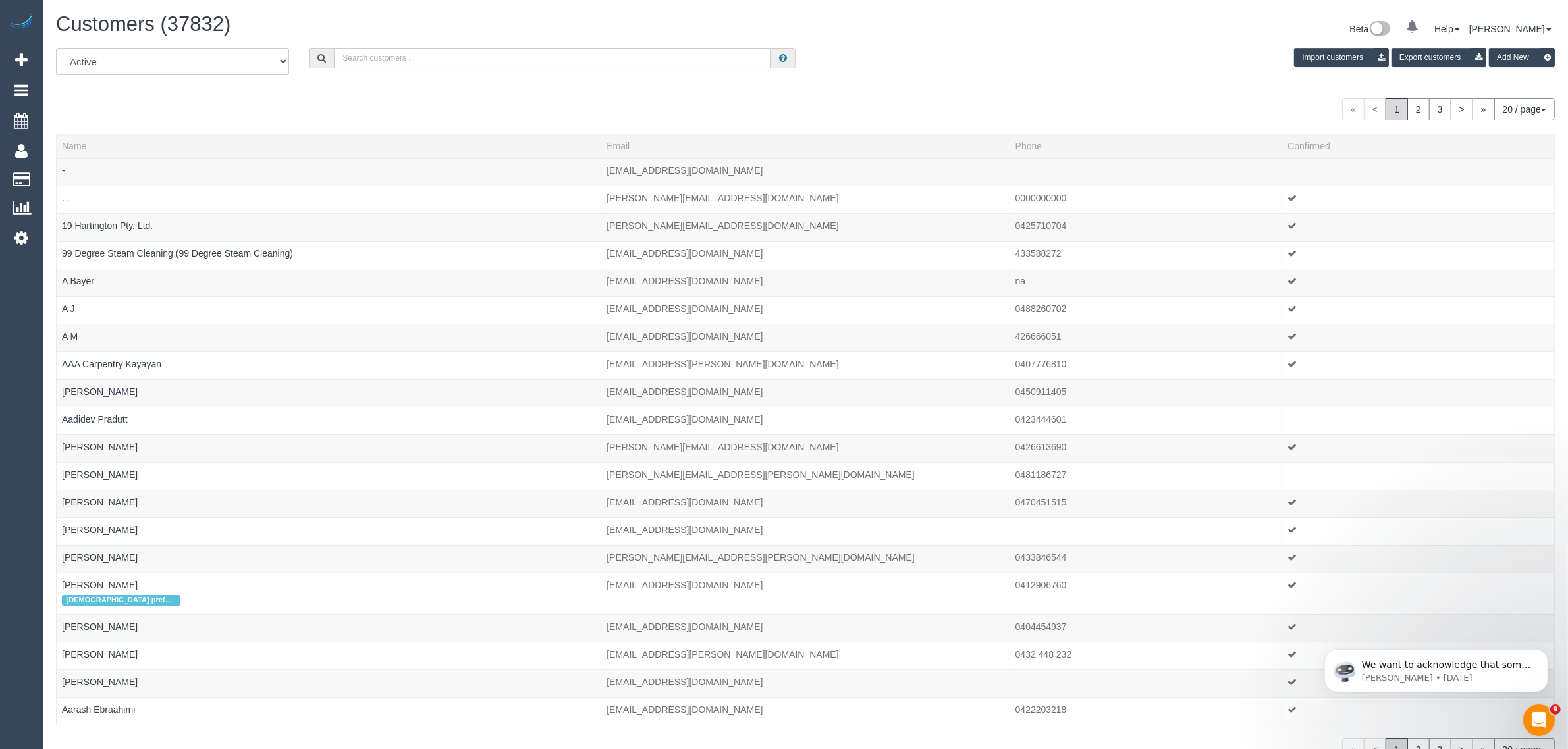
click at [368, 67] on input "text" at bounding box center [553, 58] width 437 height 21
paste input "Sharon Solomidis"
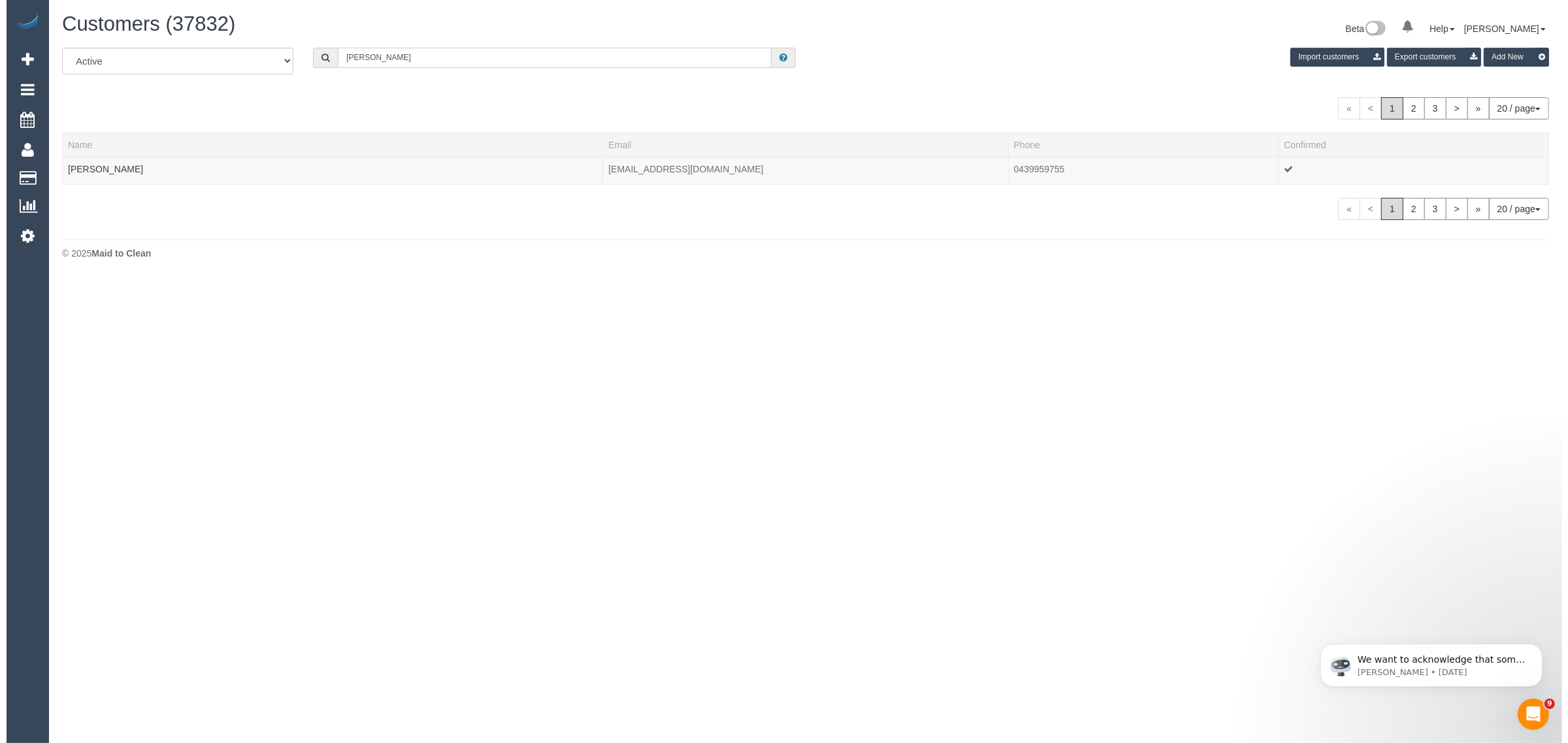
scroll to position [65033, 63760]
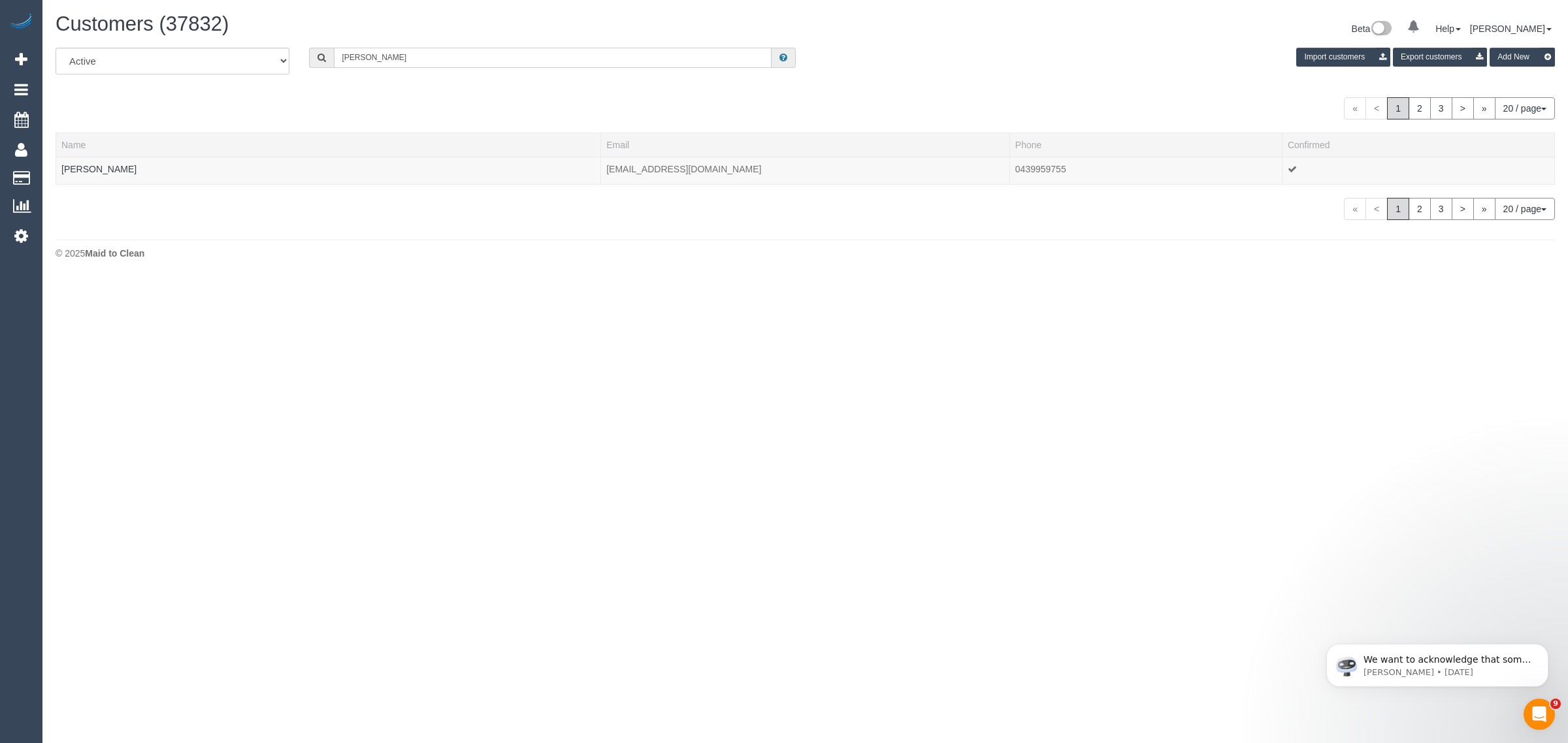
type input "Sharon Solomidis"
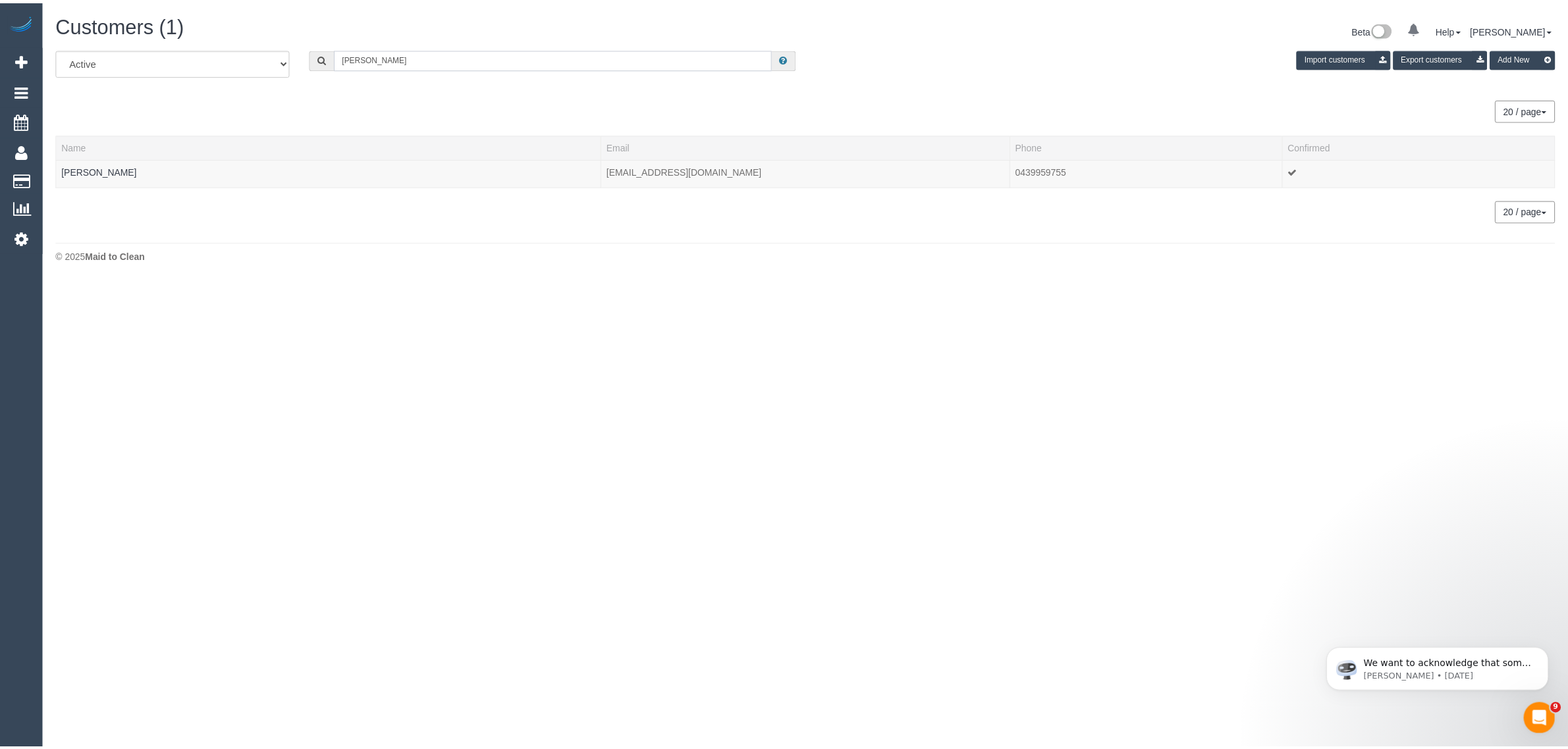
scroll to position [280, 1581]
click at [70, 170] on link "Sharon Solomidis" at bounding box center [99, 170] width 76 height 11
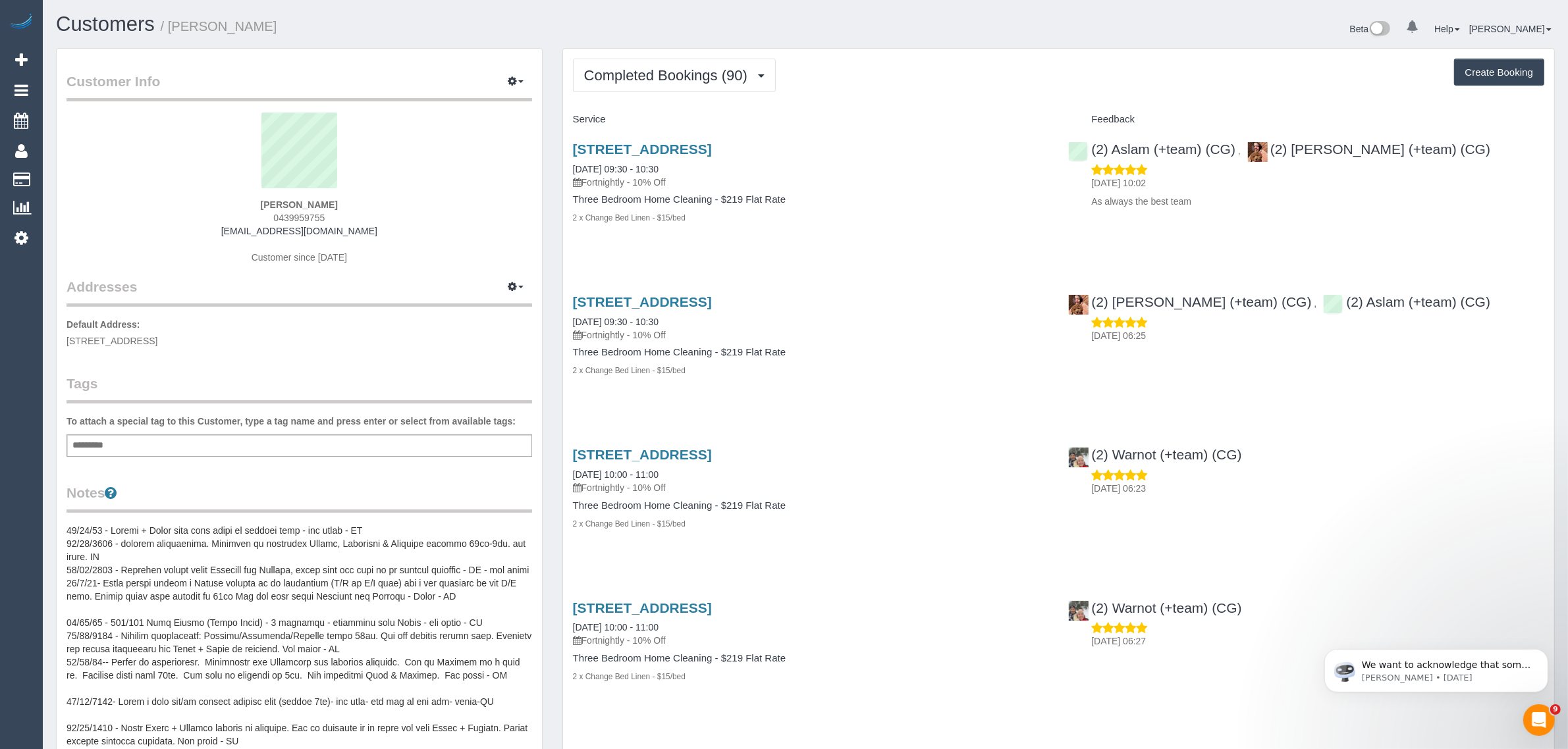
scroll to position [3971, 1568]
click at [632, 81] on span "Completed Bookings (90)" at bounding box center [668, 75] width 170 height 16
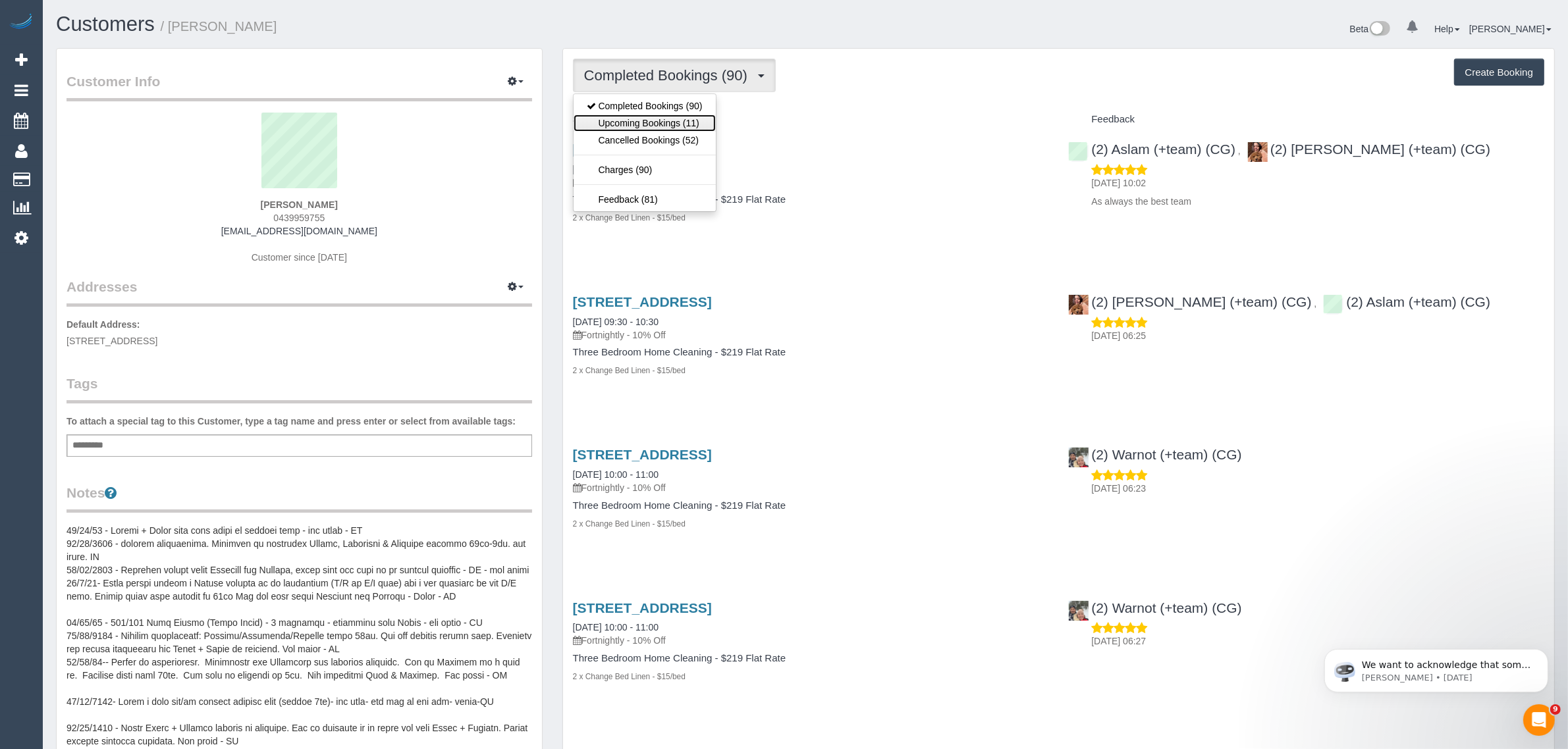
click at [620, 116] on link "Upcoming Bookings (11)" at bounding box center [645, 123] width 143 height 17
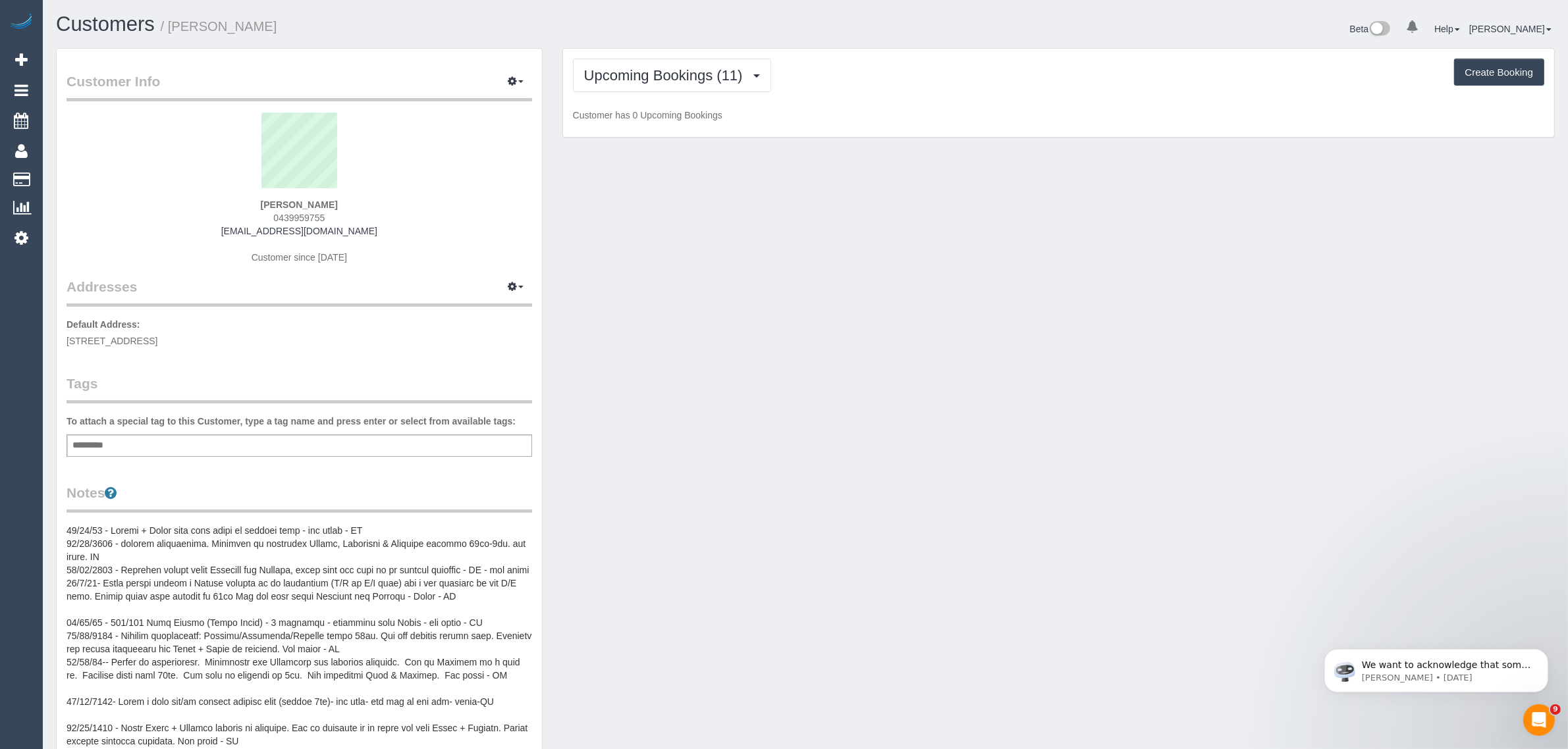
click at [954, 335] on div "Customer Info Edit Contact Info Send Message Email Preferences Special Sales Ta…" at bounding box center [805, 594] width 1519 height 1093
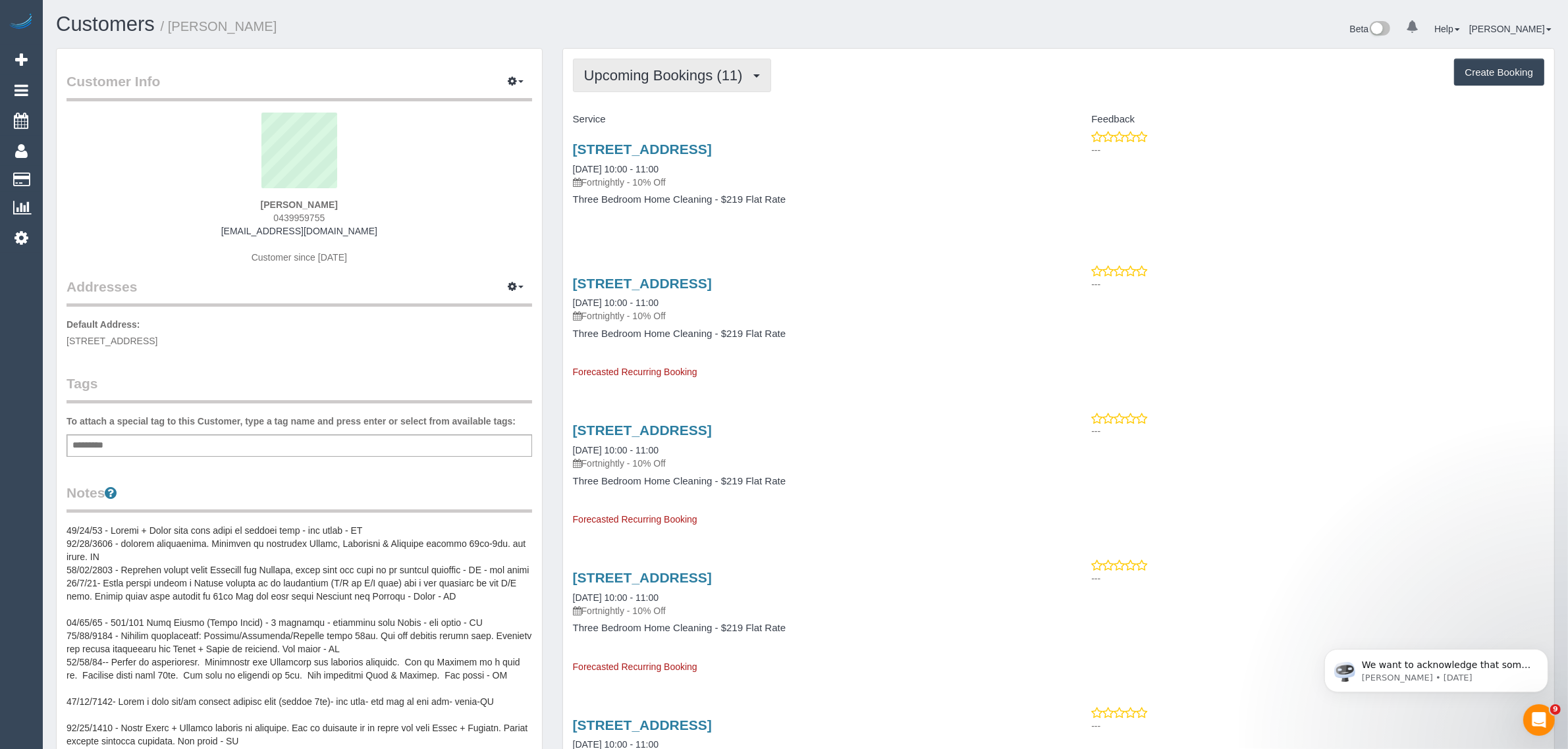
click at [693, 84] on button "Upcoming Bookings (11)" at bounding box center [672, 75] width 198 height 33
click at [693, 103] on link "Completed Bookings (90)" at bounding box center [645, 106] width 143 height 17
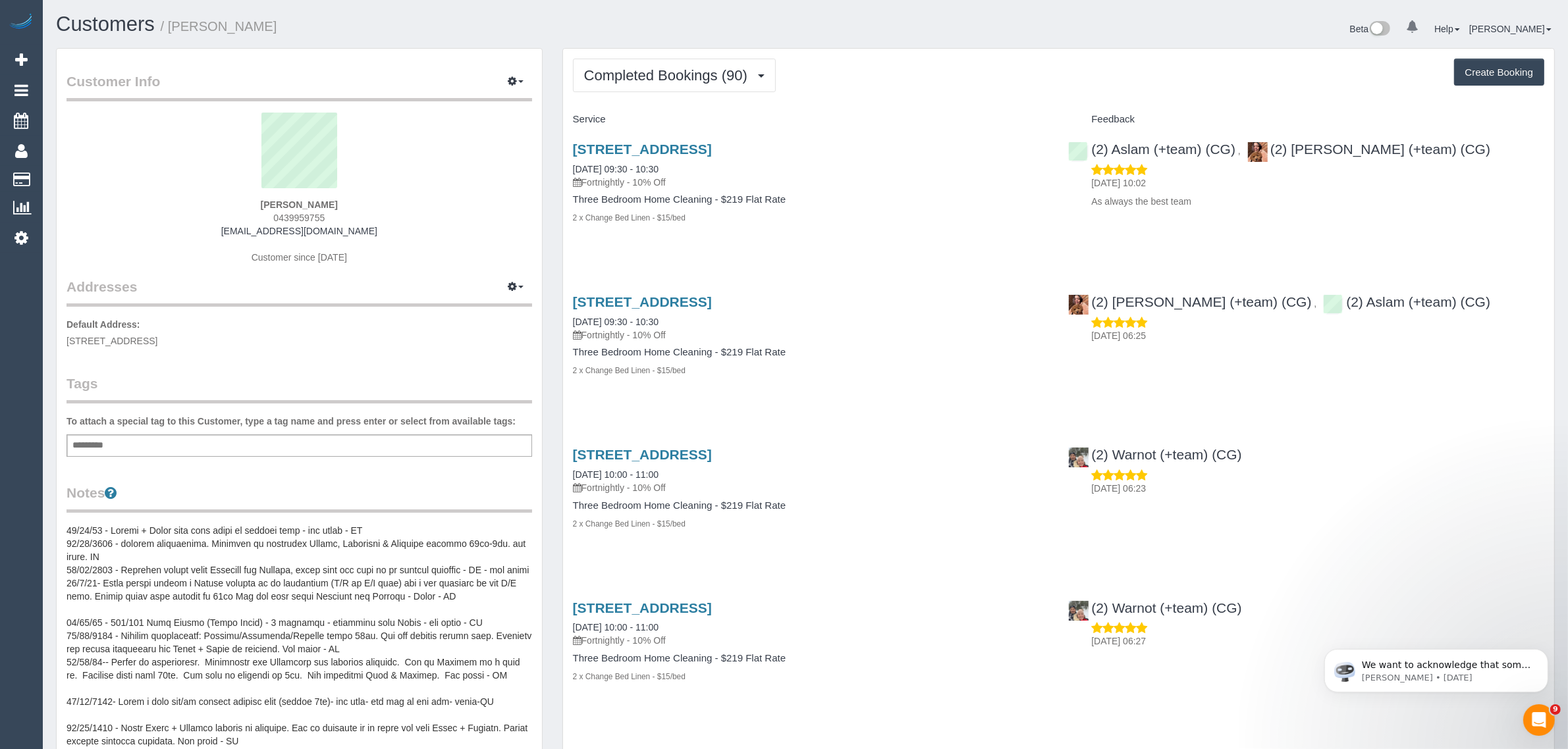
scroll to position [3971, 1568]
click at [677, 67] on span "Completed Bookings (90)" at bounding box center [668, 75] width 170 height 16
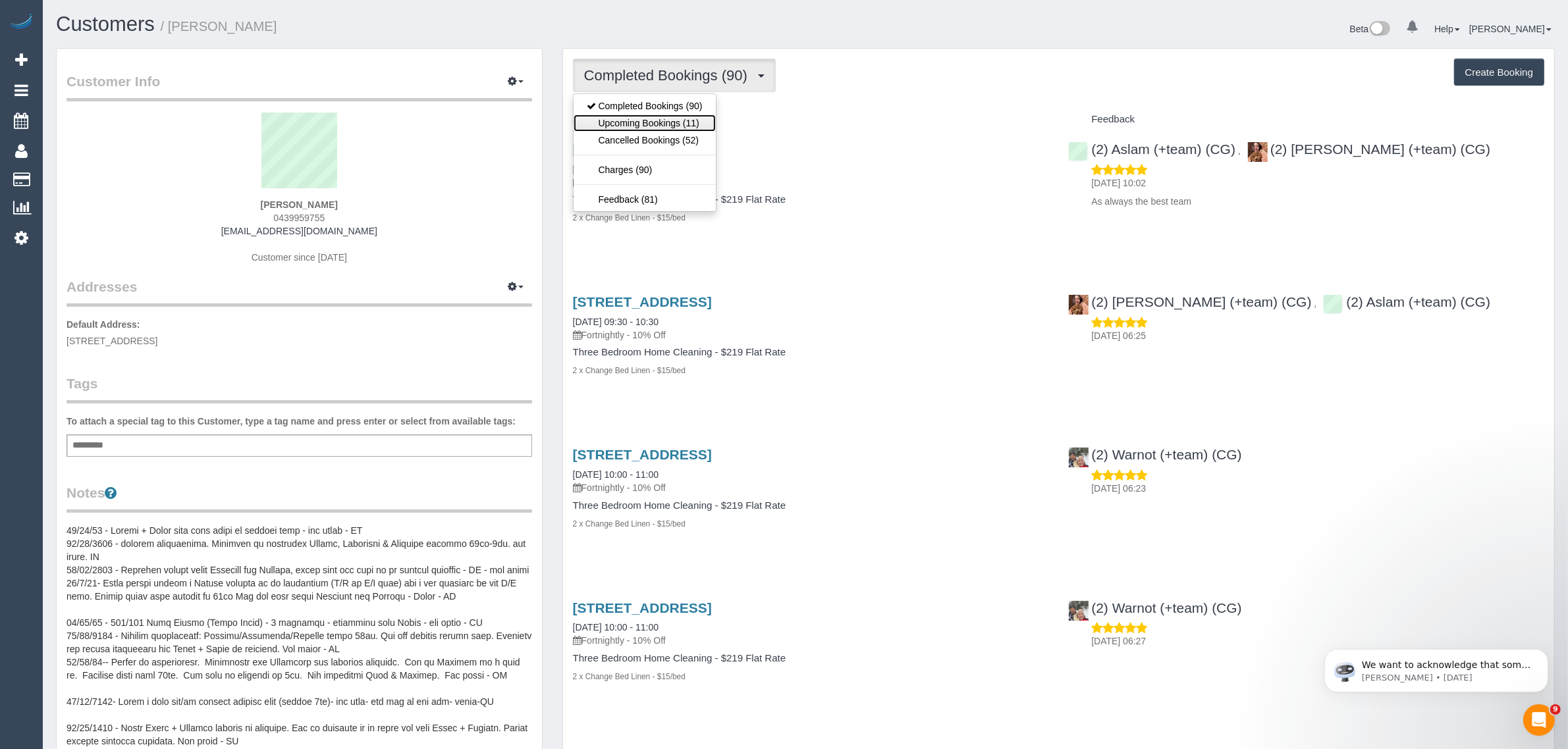
click at [641, 123] on link "Upcoming Bookings (11)" at bounding box center [645, 123] width 143 height 17
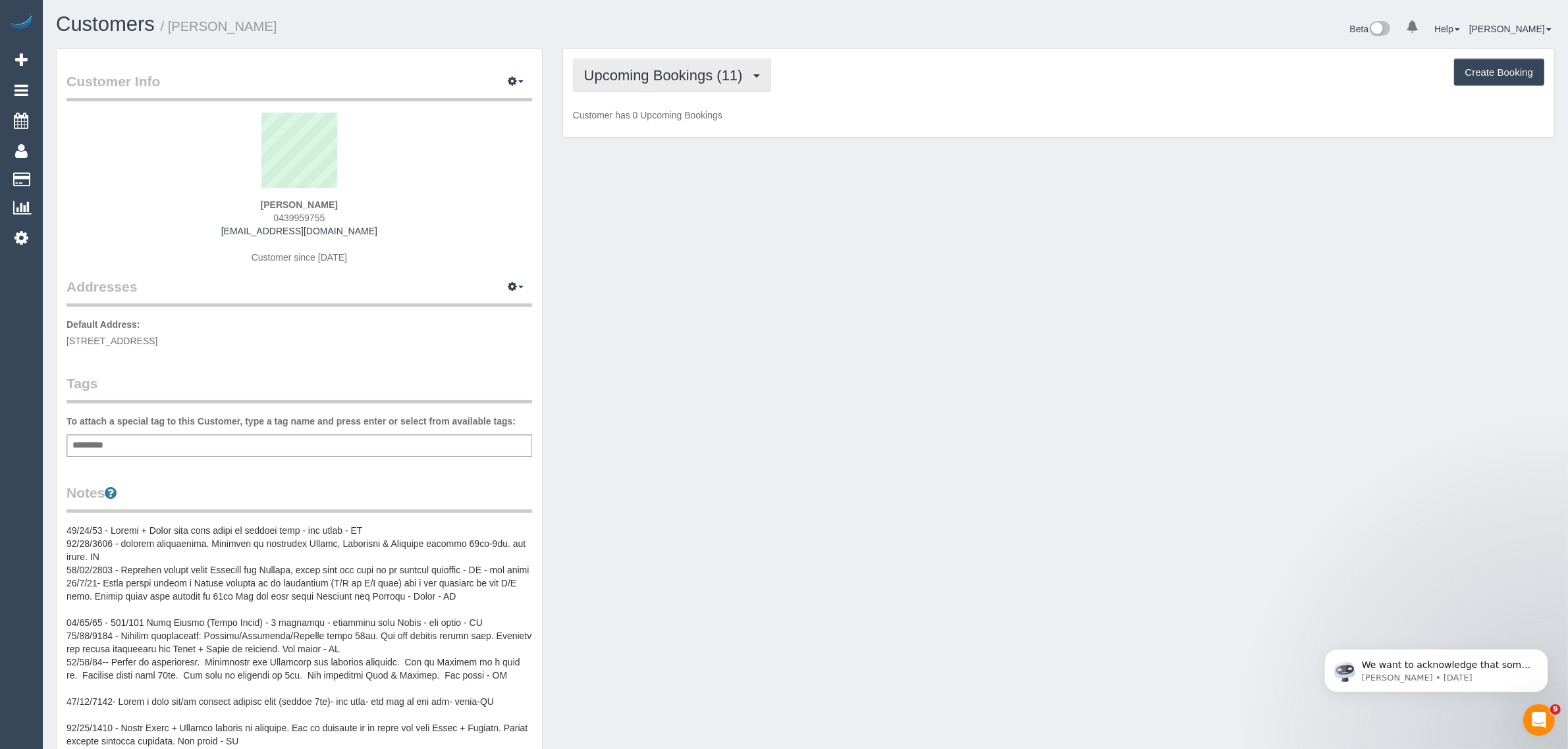
scroll to position [64033, 64291]
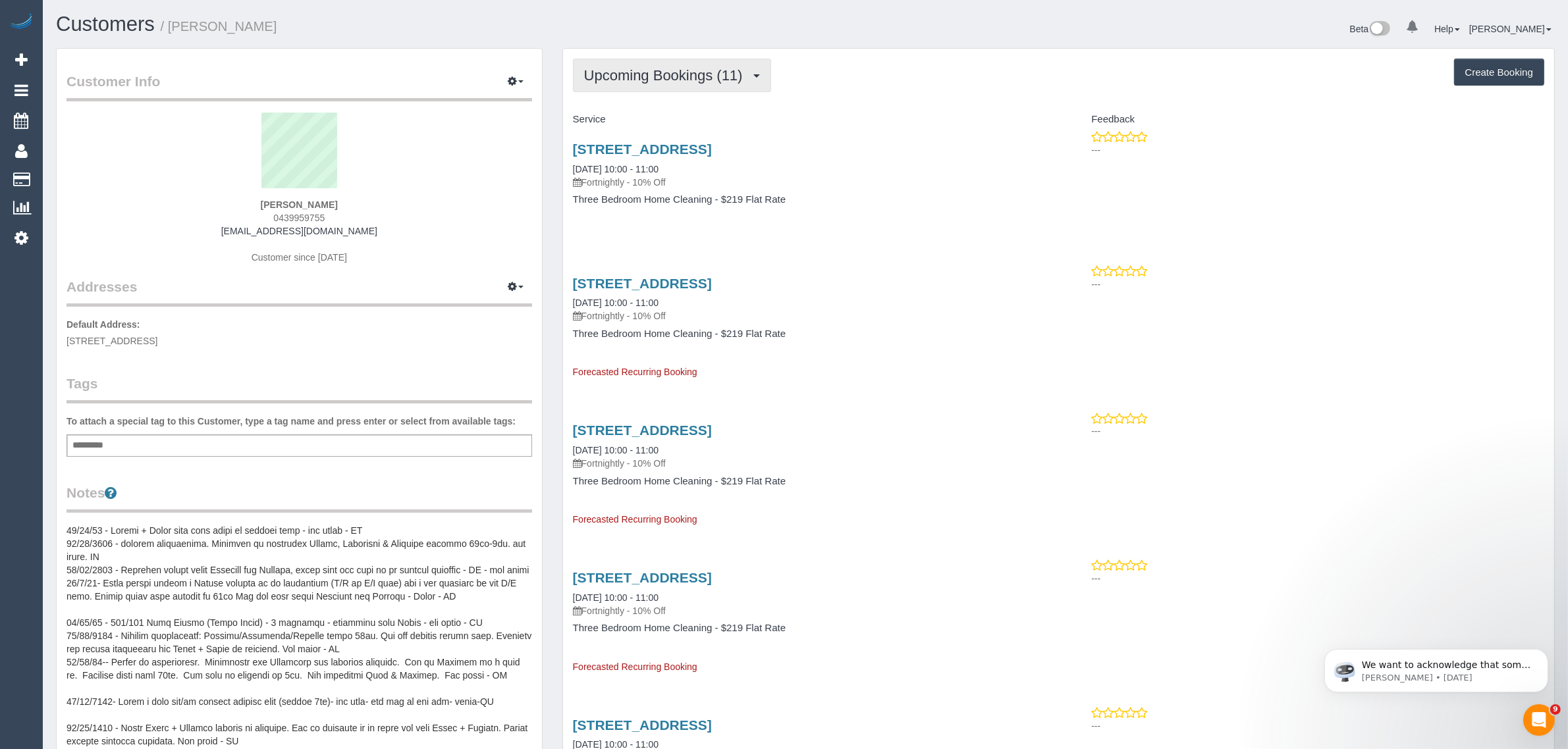
click at [637, 70] on span "Upcoming Bookings (11)" at bounding box center [666, 75] width 165 height 16
click at [627, 104] on link "Completed Bookings (90)" at bounding box center [645, 106] width 143 height 17
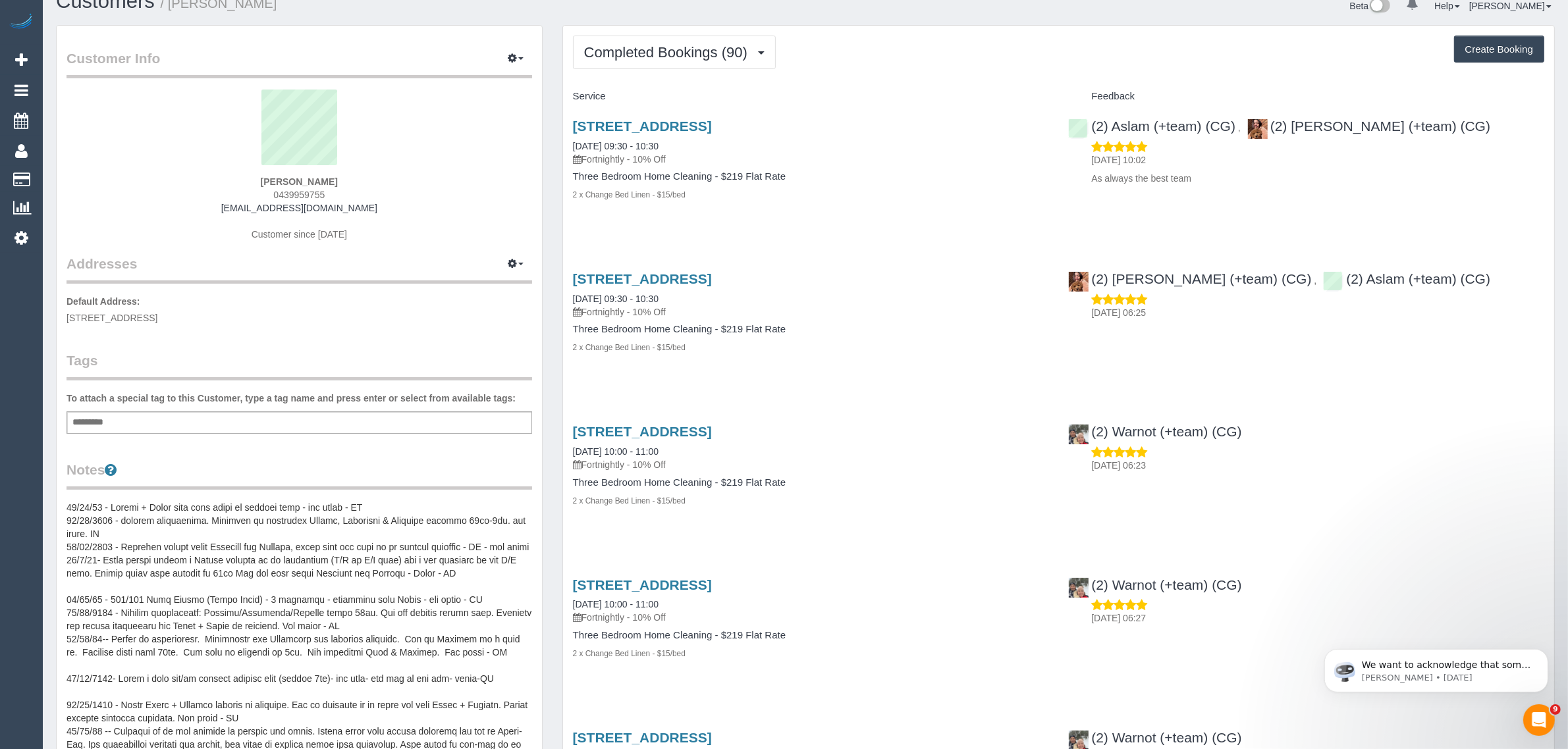
scroll to position [0, 0]
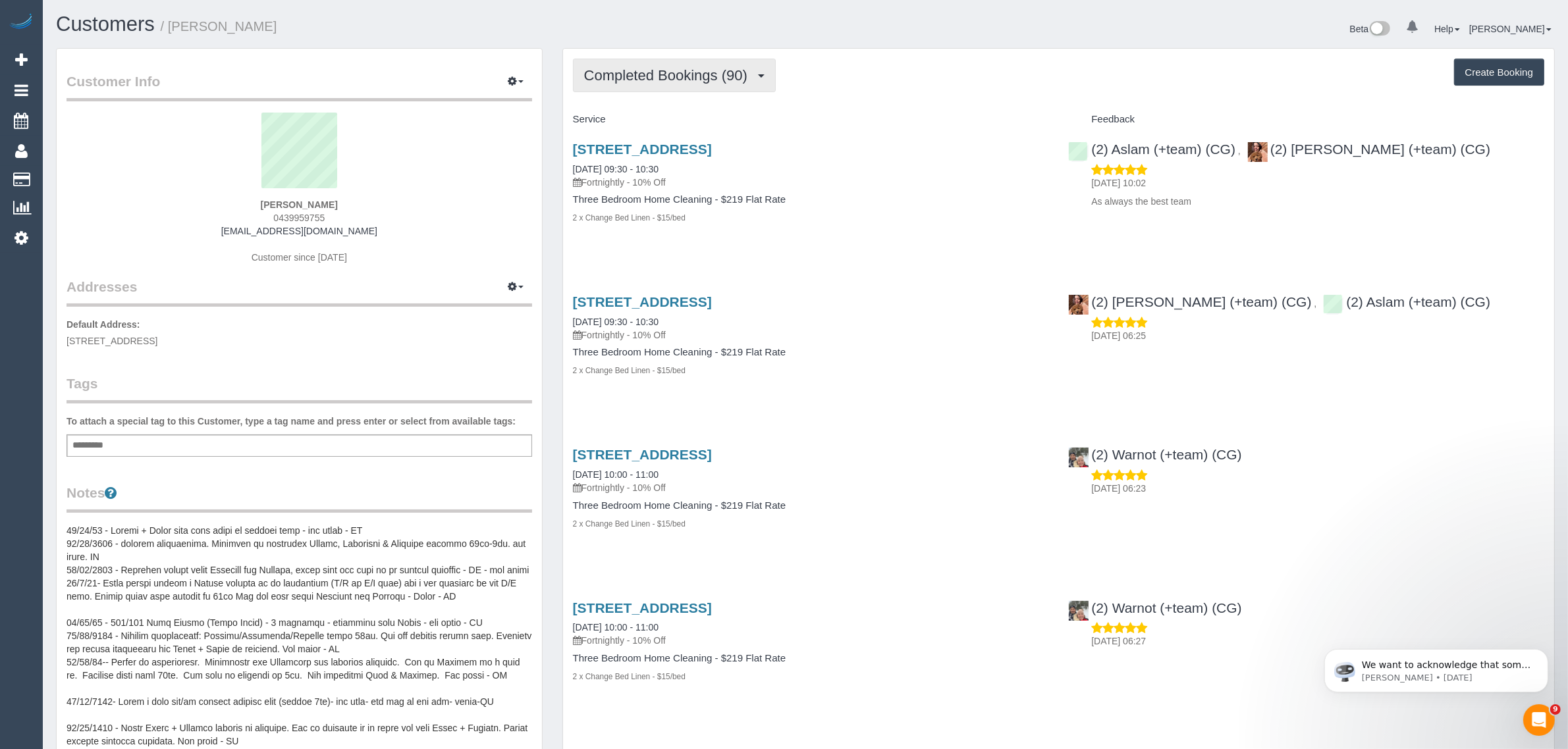
click at [692, 70] on span "Completed Bookings (90)" at bounding box center [668, 75] width 170 height 16
click at [672, 122] on link "Upcoming Bookings (11)" at bounding box center [645, 123] width 143 height 17
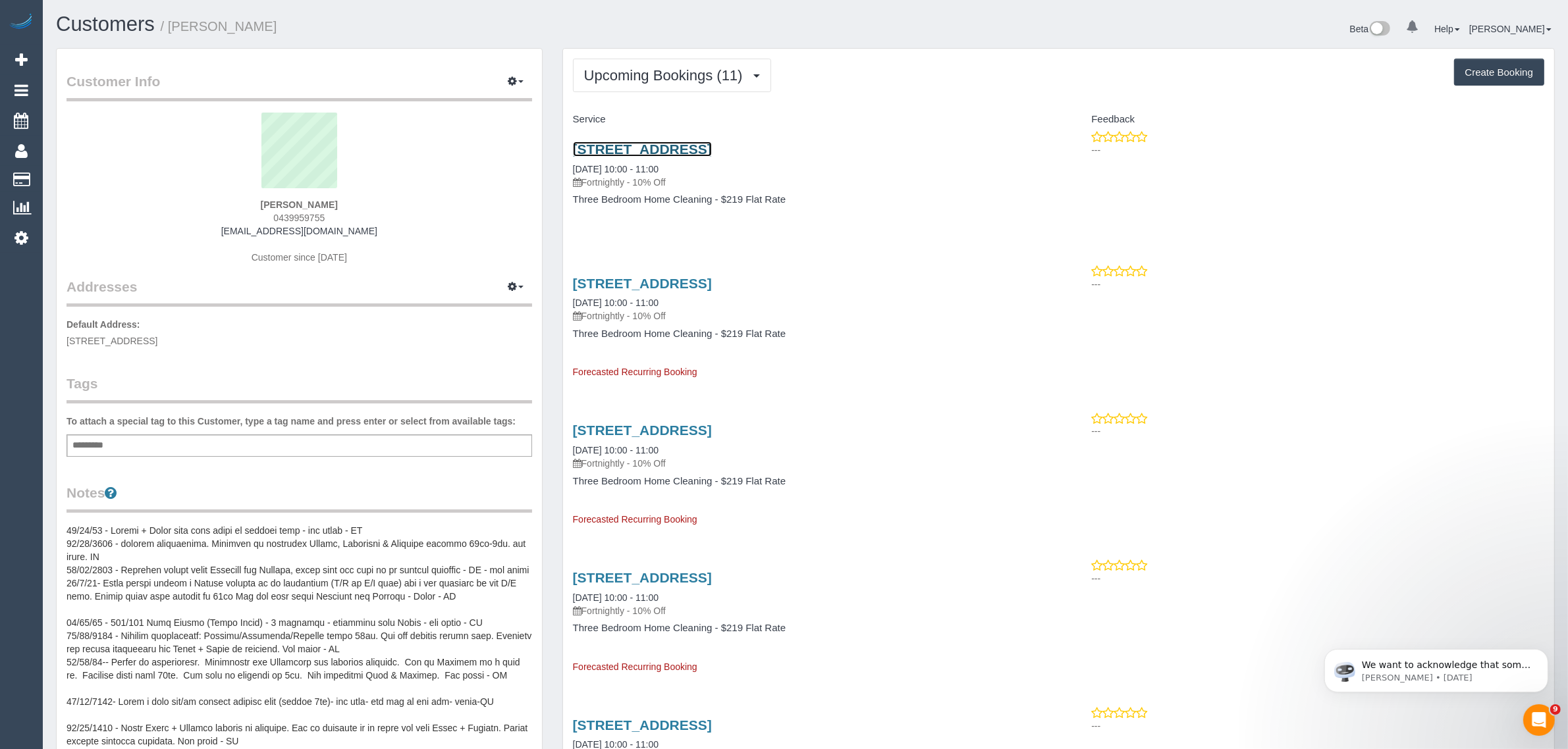
click at [685, 149] on link "807/125 Bell Street (Samma Place), Ivanhoe, VIC 3079" at bounding box center [643, 149] width 139 height 15
drag, startPoint x: 353, startPoint y: 228, endPoint x: 255, endPoint y: 225, distance: 98.0
click at [255, 225] on div "Sharon Solomidis 0439959755 ssoloms@gmail.com Customer since 2019" at bounding box center [299, 195] width 465 height 165
copy link "ssoloms@gmail.com"
drag, startPoint x: 632, startPoint y: 243, endPoint x: 641, endPoint y: 228, distance: 17.5
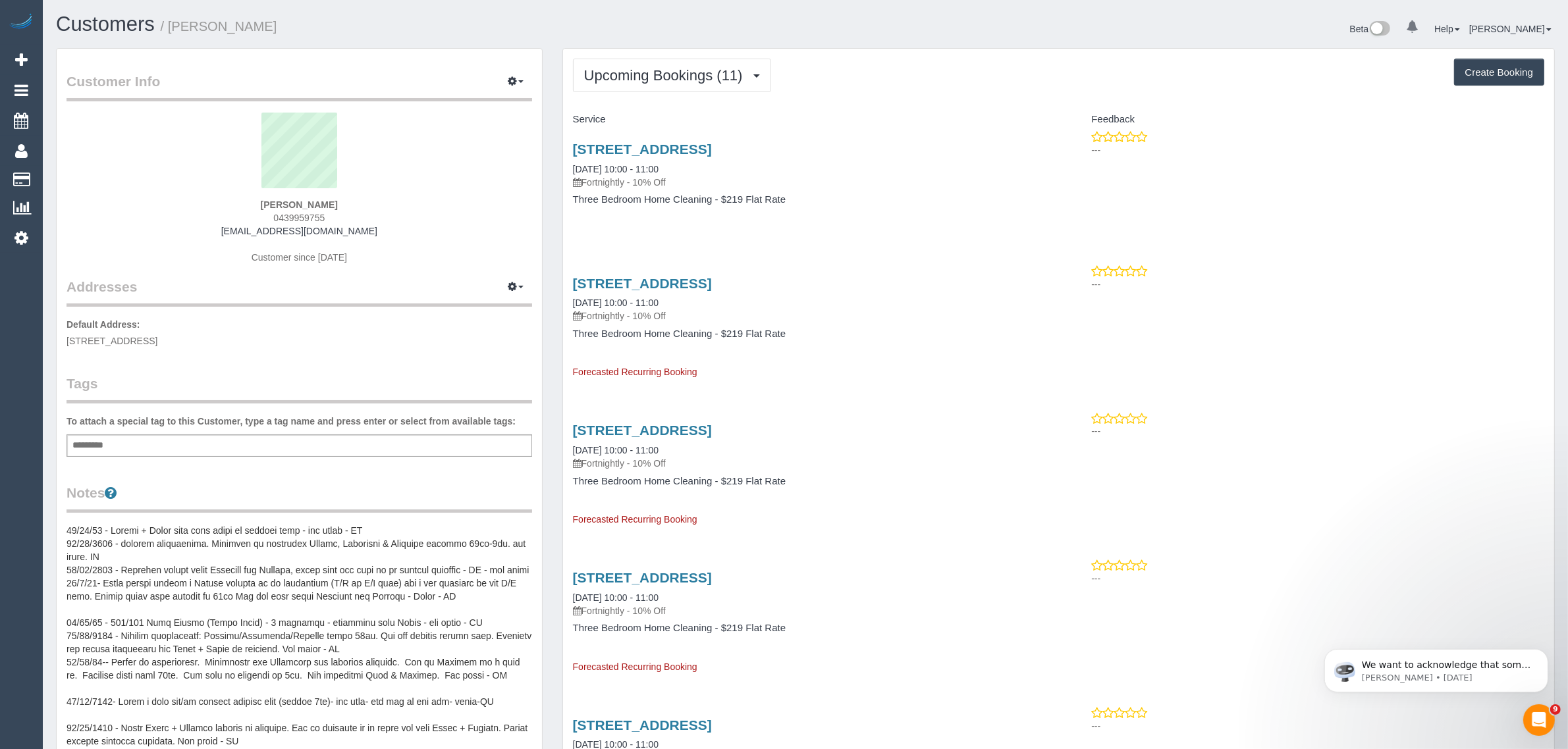
drag, startPoint x: 693, startPoint y: 172, endPoint x: 573, endPoint y: 169, distance: 120.0
click at [573, 169] on div "807/125 Bell Street (Samma Place), Ivanhoe, VIC 3079 15/10/2025 10:00 - 11:00 F…" at bounding box center [811, 165] width 476 height 48
copy link "15/10/2025 10:00 - 11:00"
click at [76, 167] on link "Customers" at bounding box center [125, 179] width 165 height 26
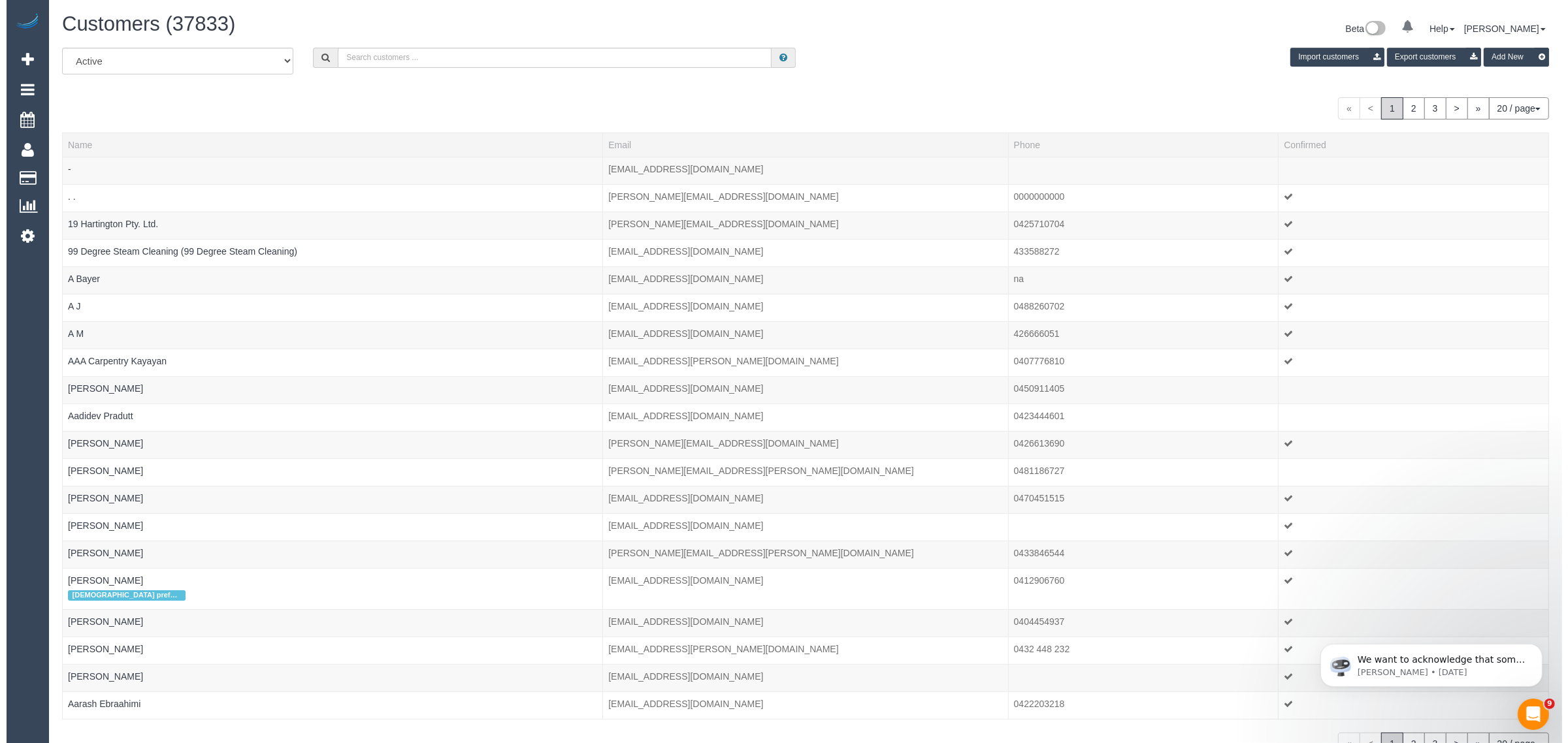
scroll to position [817, 1555]
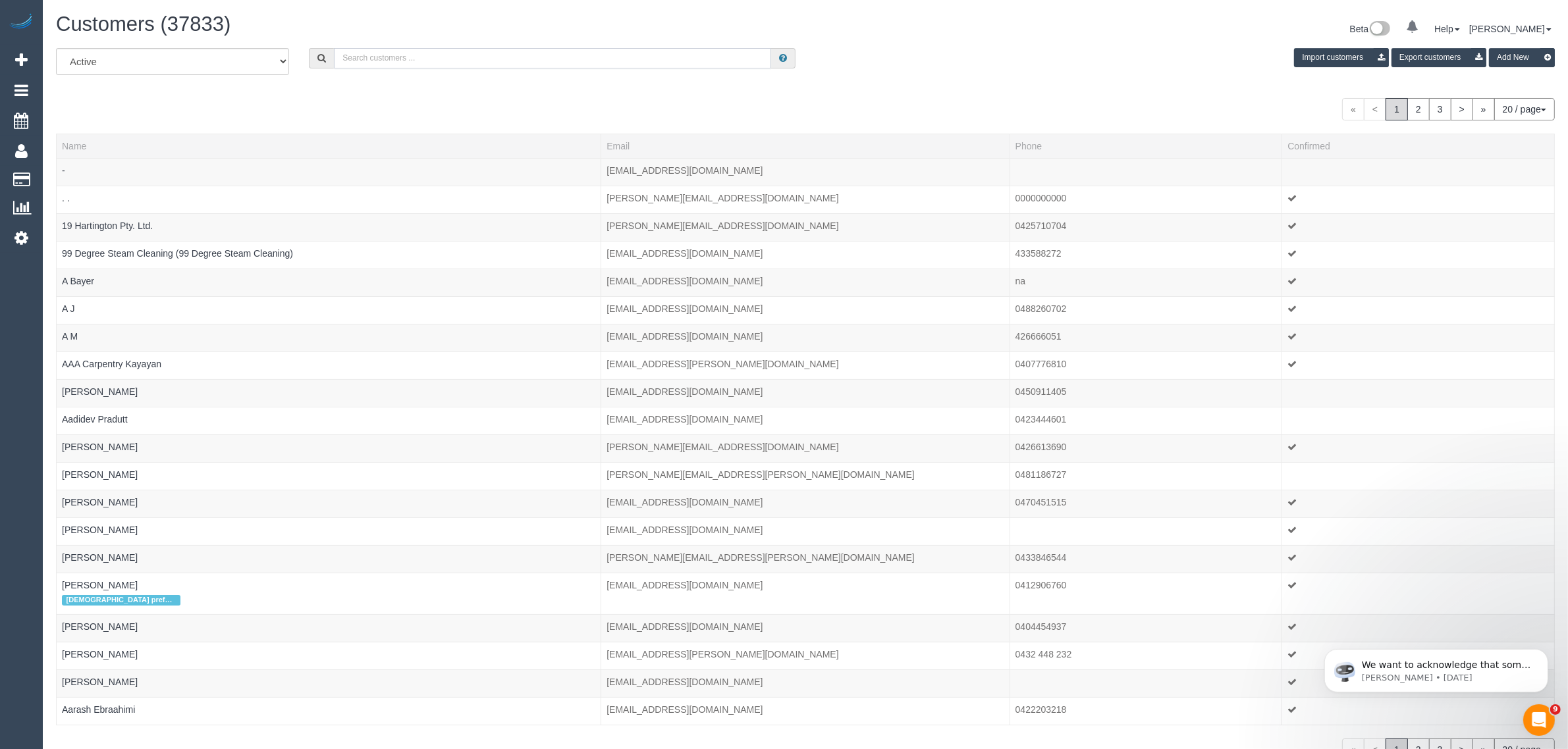
click at [404, 56] on input "text" at bounding box center [553, 58] width 437 height 21
paste input "+61428893169"
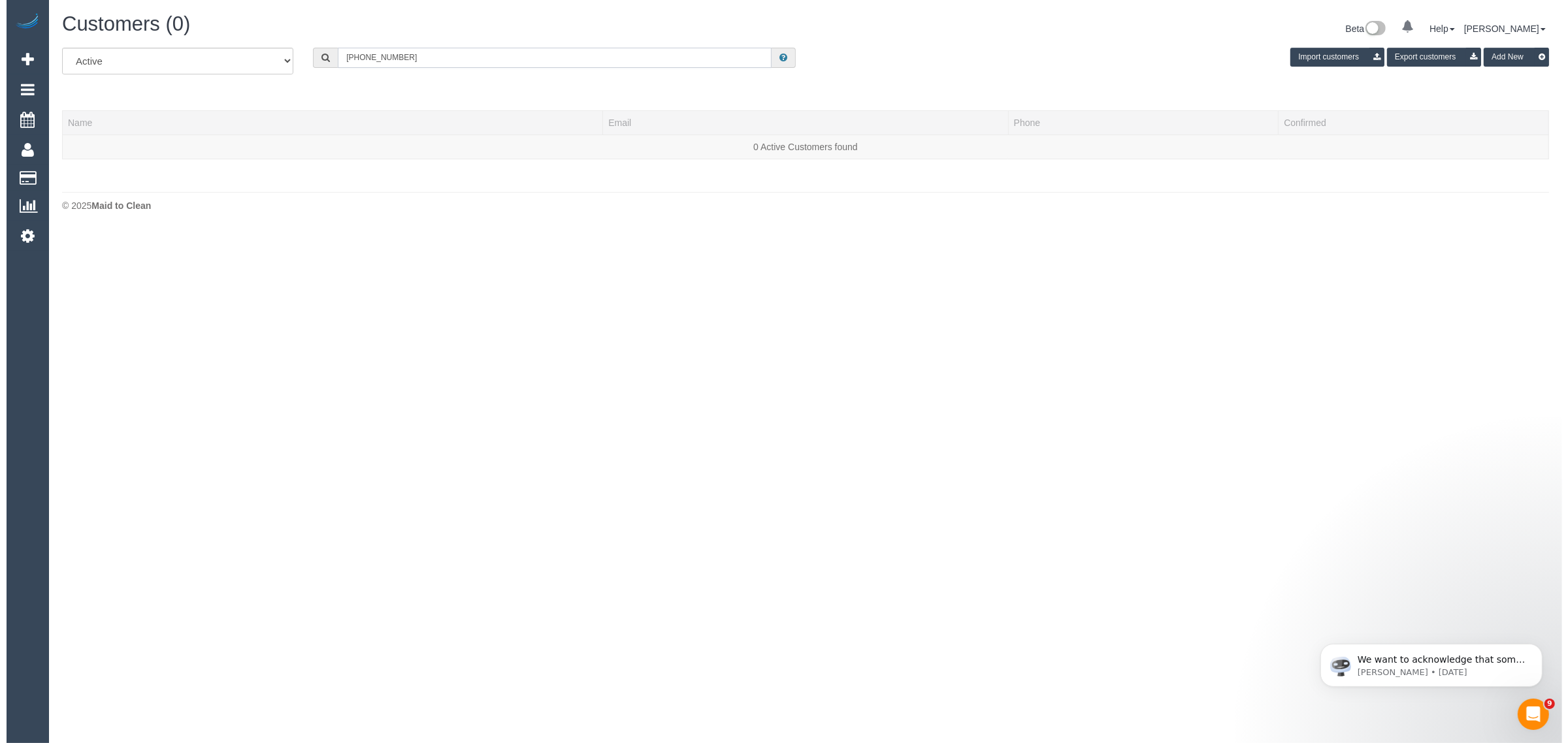
scroll to position [65081, 63760]
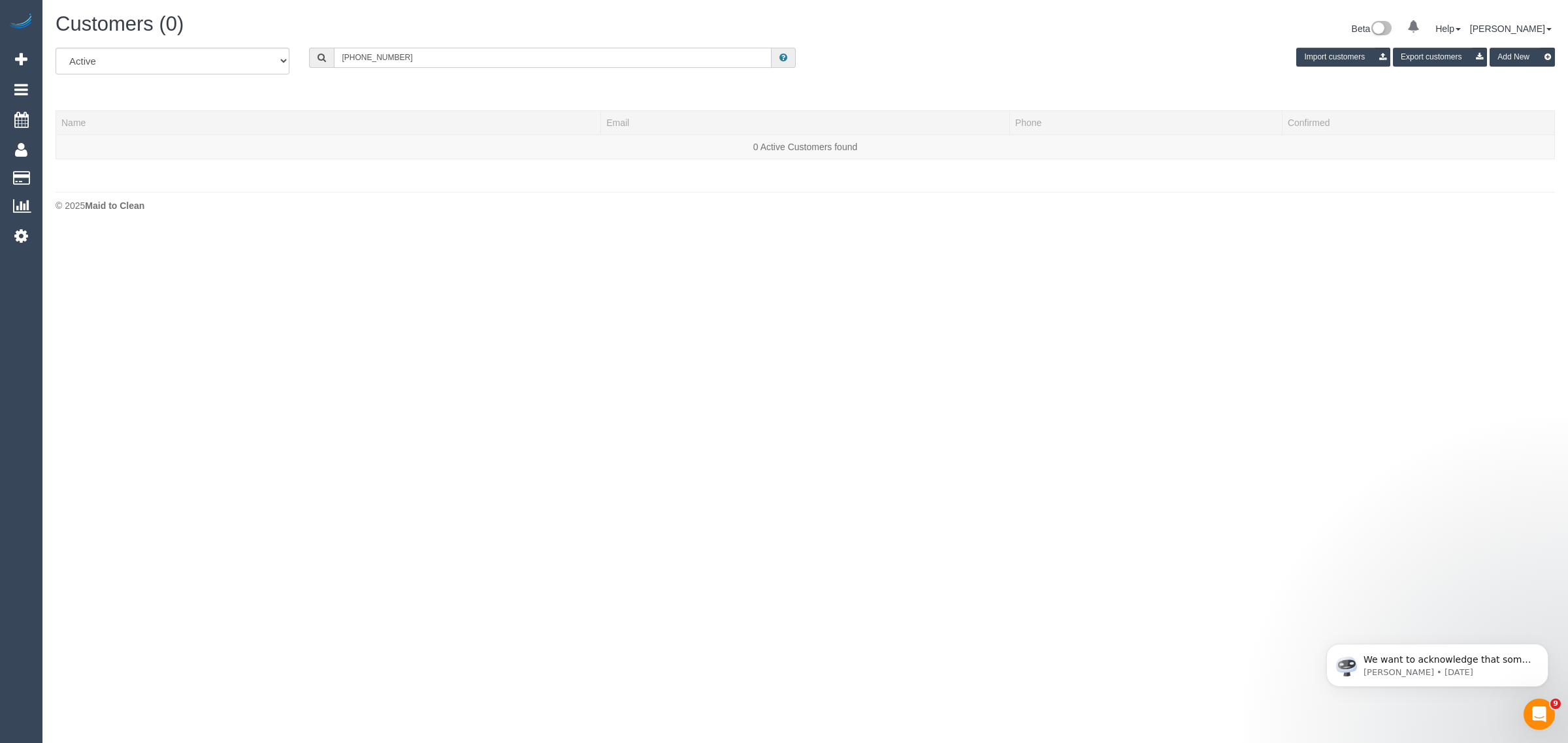
click at [354, 52] on input "+61428893169" at bounding box center [552, 58] width 438 height 20
click at [392, 61] on input "42893169" at bounding box center [552, 58] width 438 height 20
click at [487, 57] on input "42893169" at bounding box center [552, 58] width 438 height 20
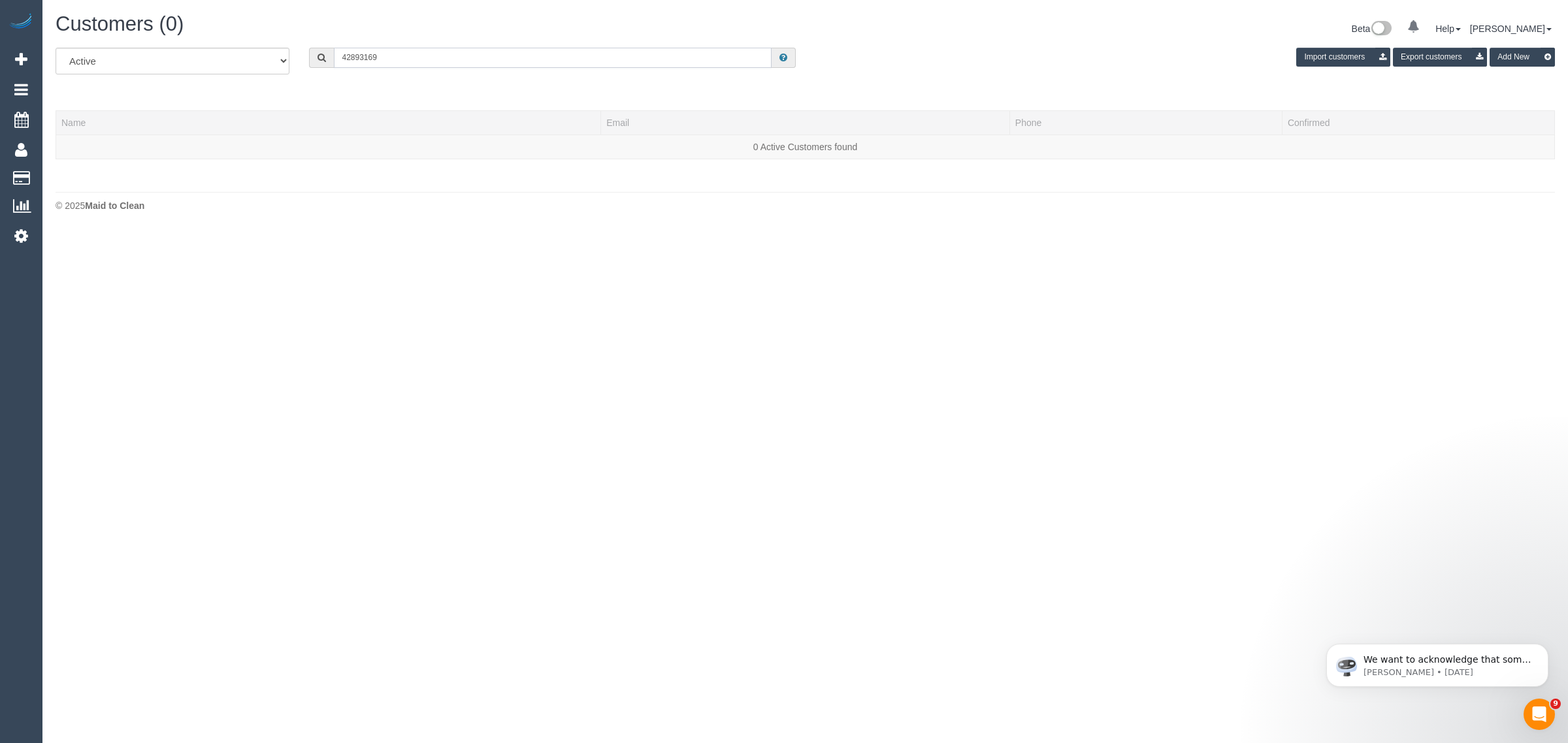
paste input "+61428"
type input "428 893 169"
click at [429, 63] on input "428 893 169" at bounding box center [552, 58] width 438 height 20
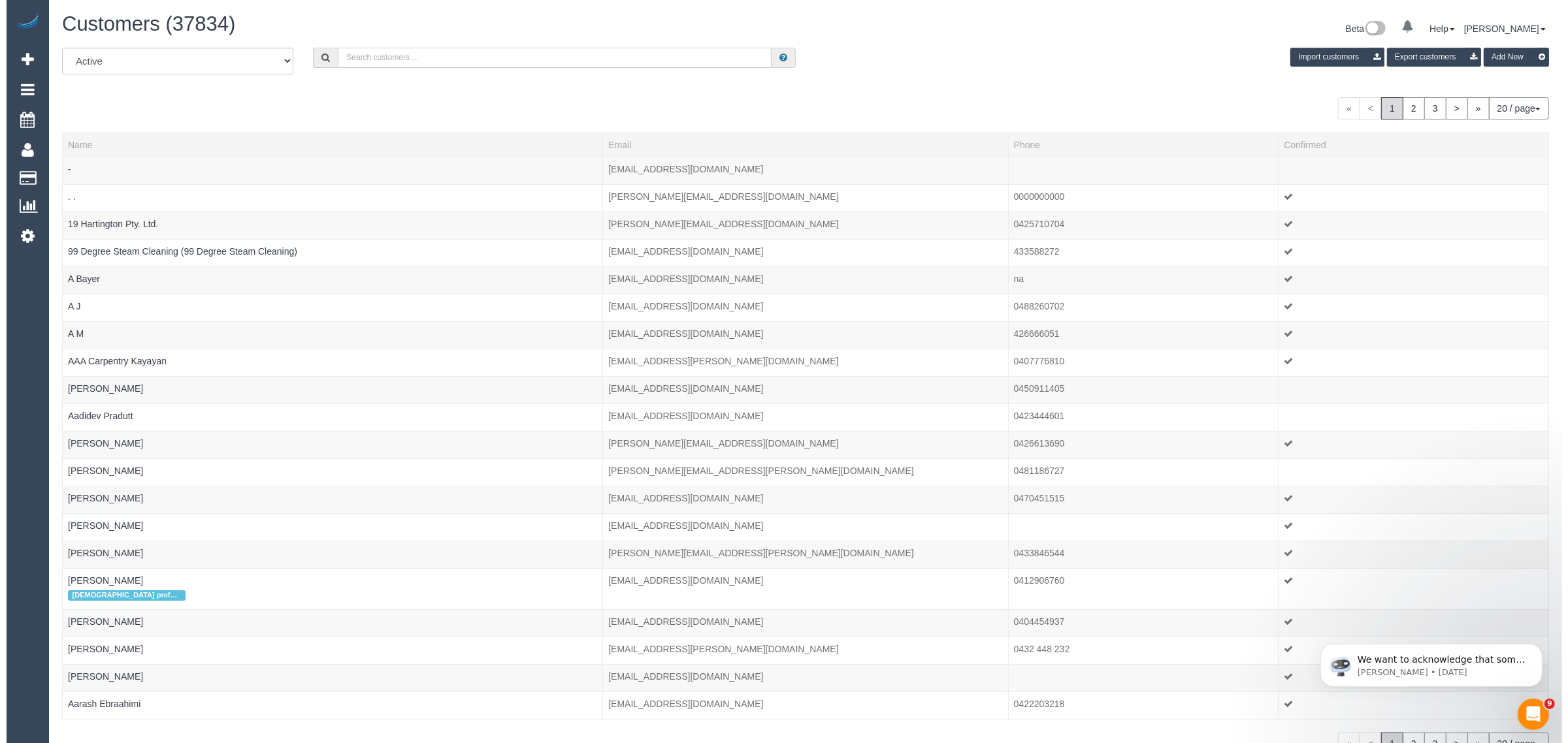
scroll to position [817, 1555]
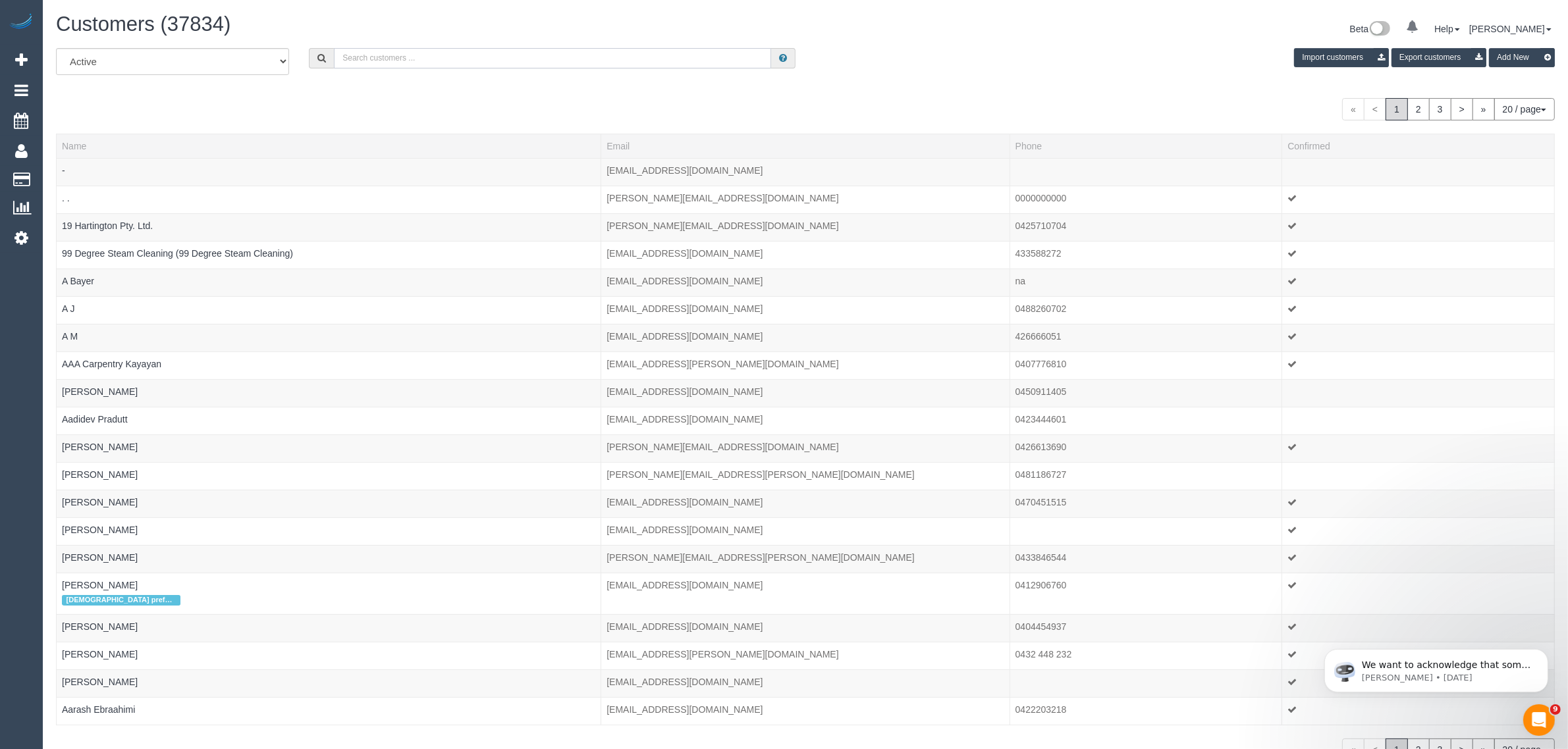
click at [519, 62] on input "text" at bounding box center [553, 58] width 437 height 21
paste input "Cassandra Clarke"
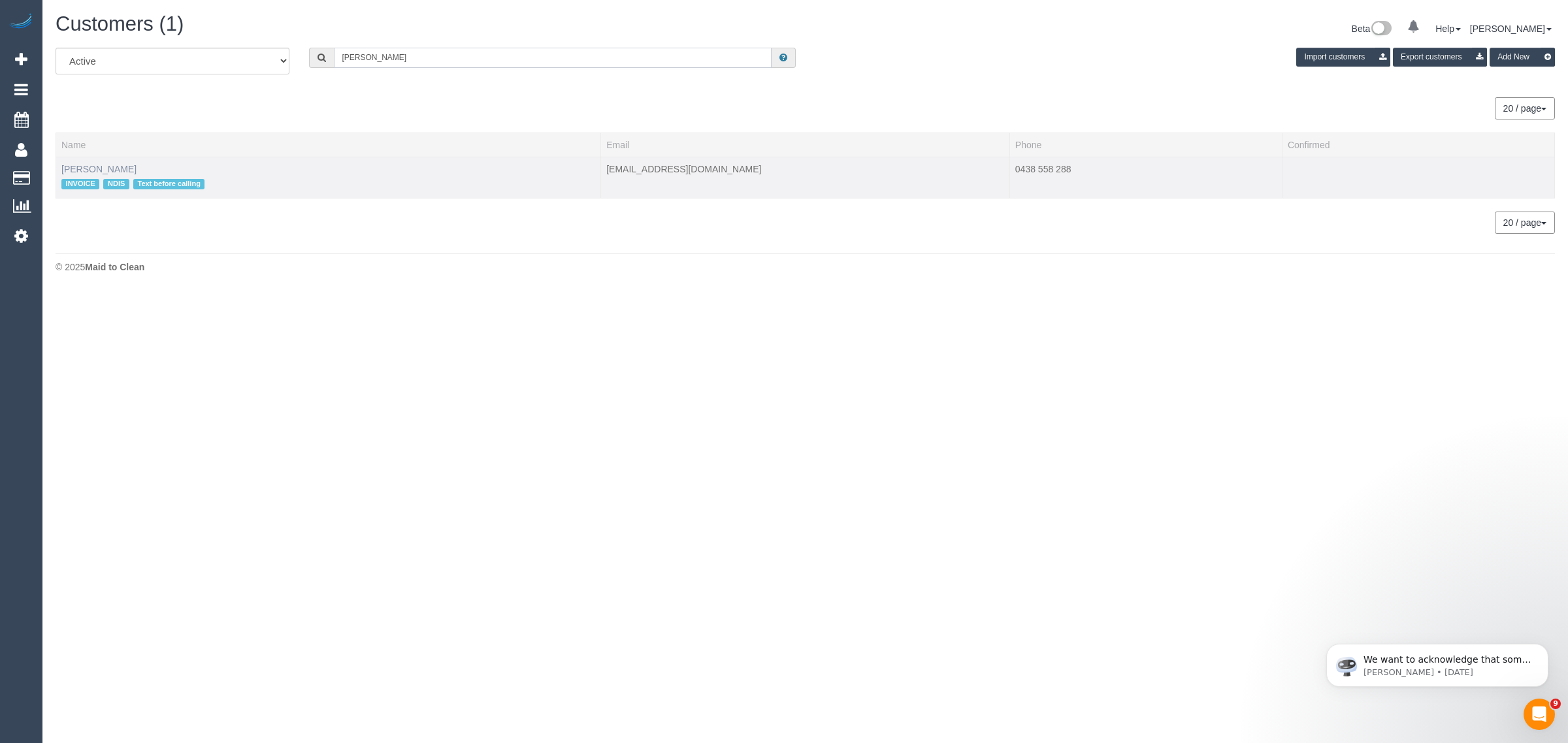
type input "Cassandra Clarke"
drag, startPoint x: 108, startPoint y: 165, endPoint x: 119, endPoint y: 170, distance: 12.1
click at [108, 165] on link "Cassandra Clarke" at bounding box center [99, 169] width 75 height 11
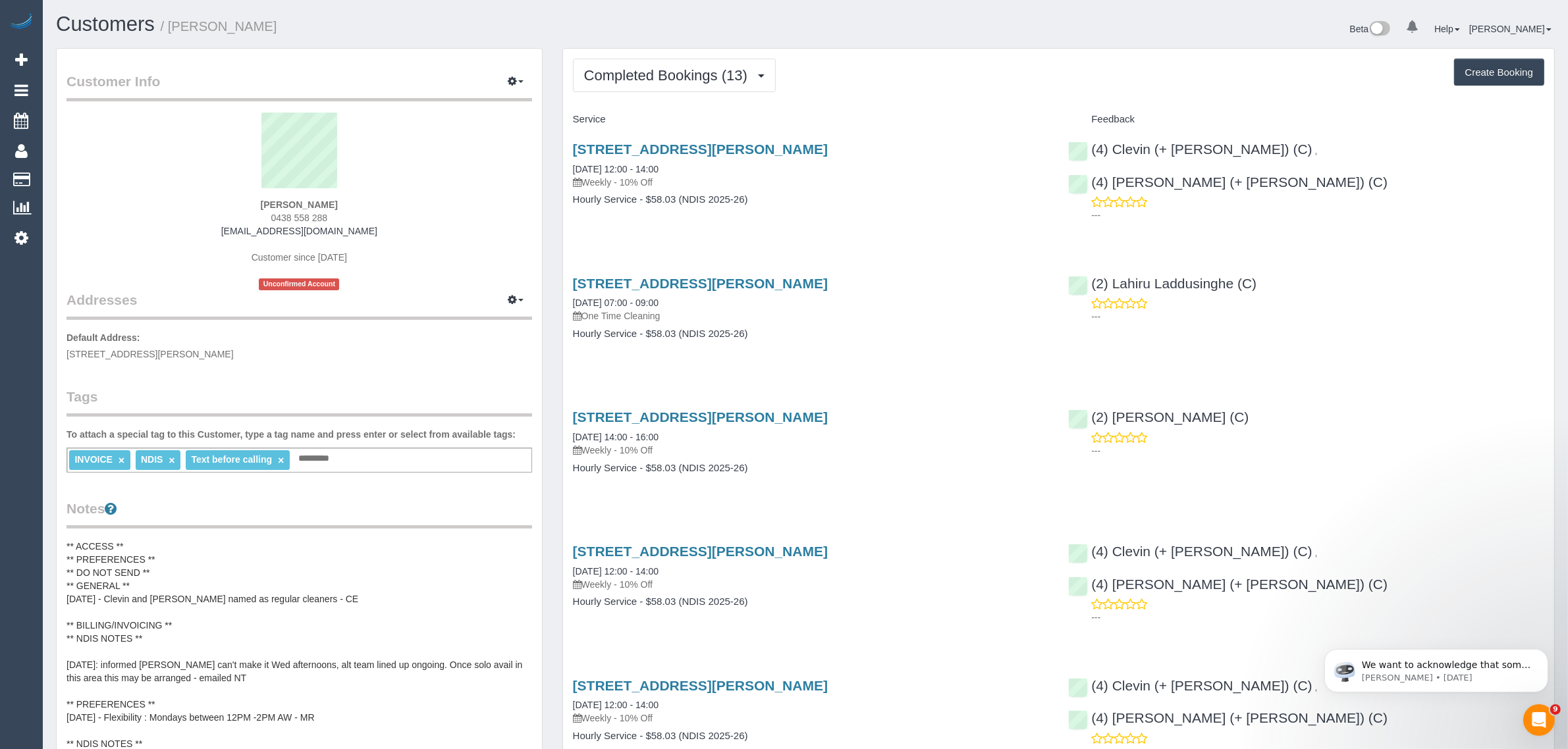
scroll to position [1942, 1568]
click at [11, 489] on div "0 Beta Your Notifications You have 0 alerts Add Booking Bookings Active Booking…" at bounding box center [21, 374] width 43 height 749
click at [684, 80] on span "Completed Bookings (13)" at bounding box center [668, 75] width 170 height 16
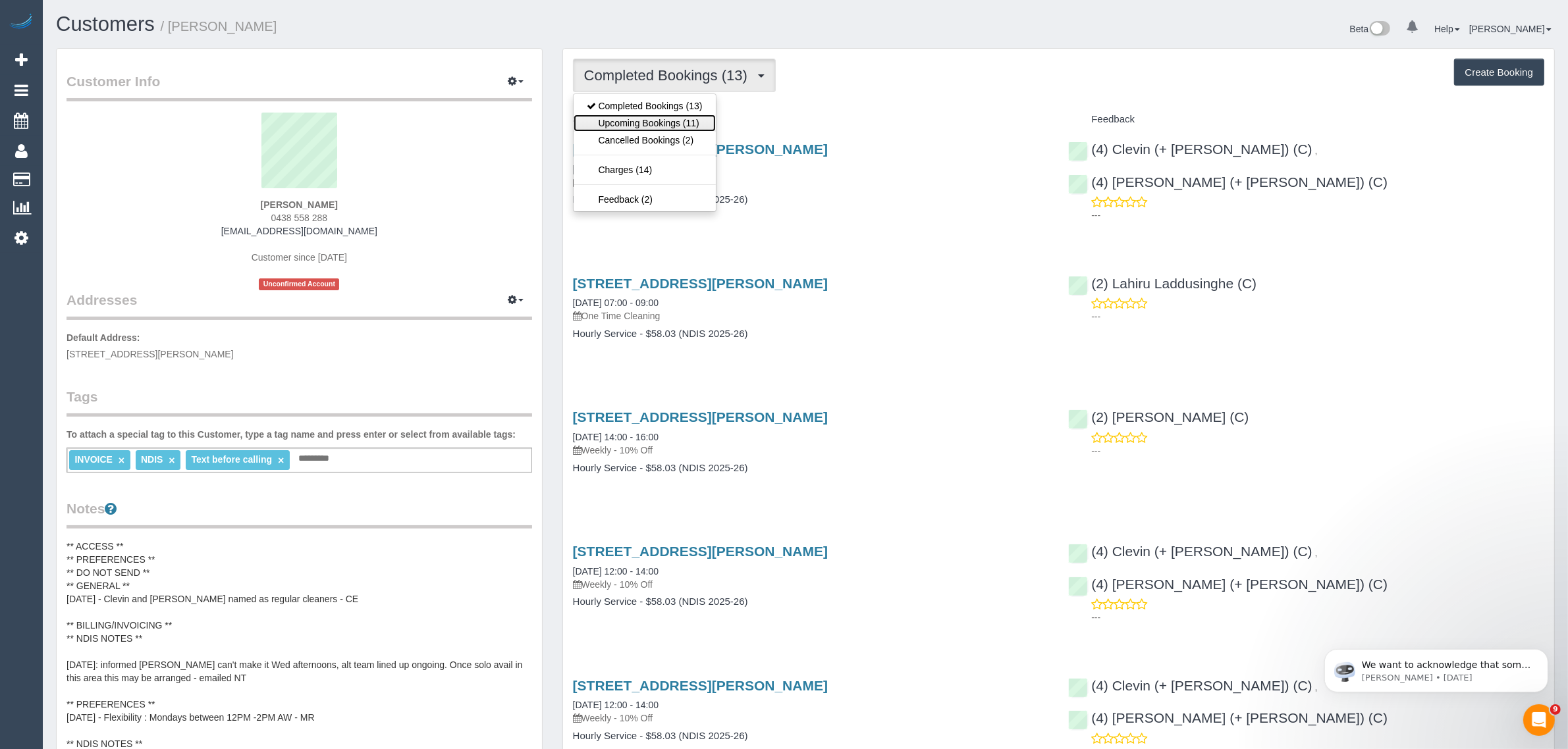
click at [647, 119] on link "Upcoming Bookings (11)" at bounding box center [645, 123] width 143 height 17
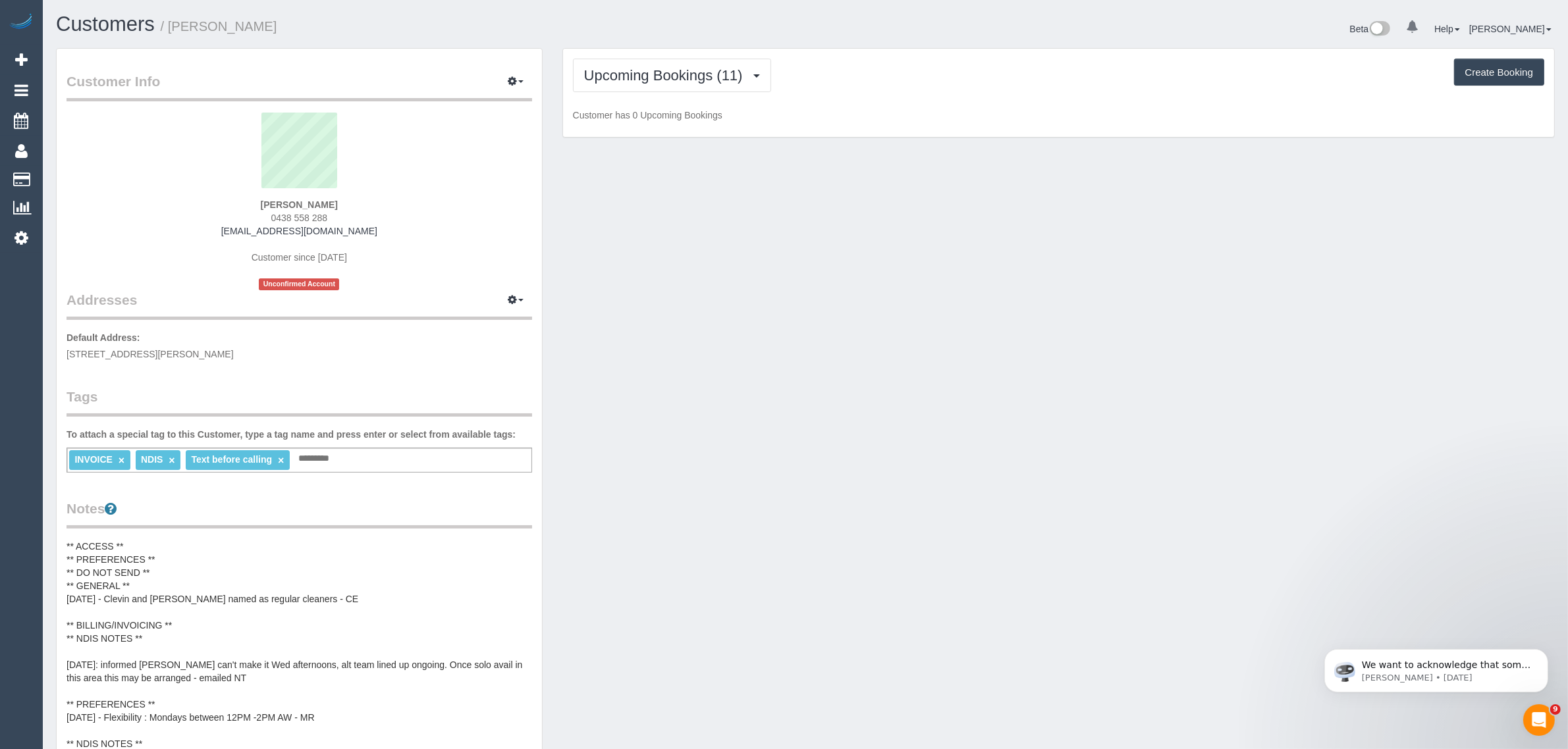
scroll to position [1806, 1568]
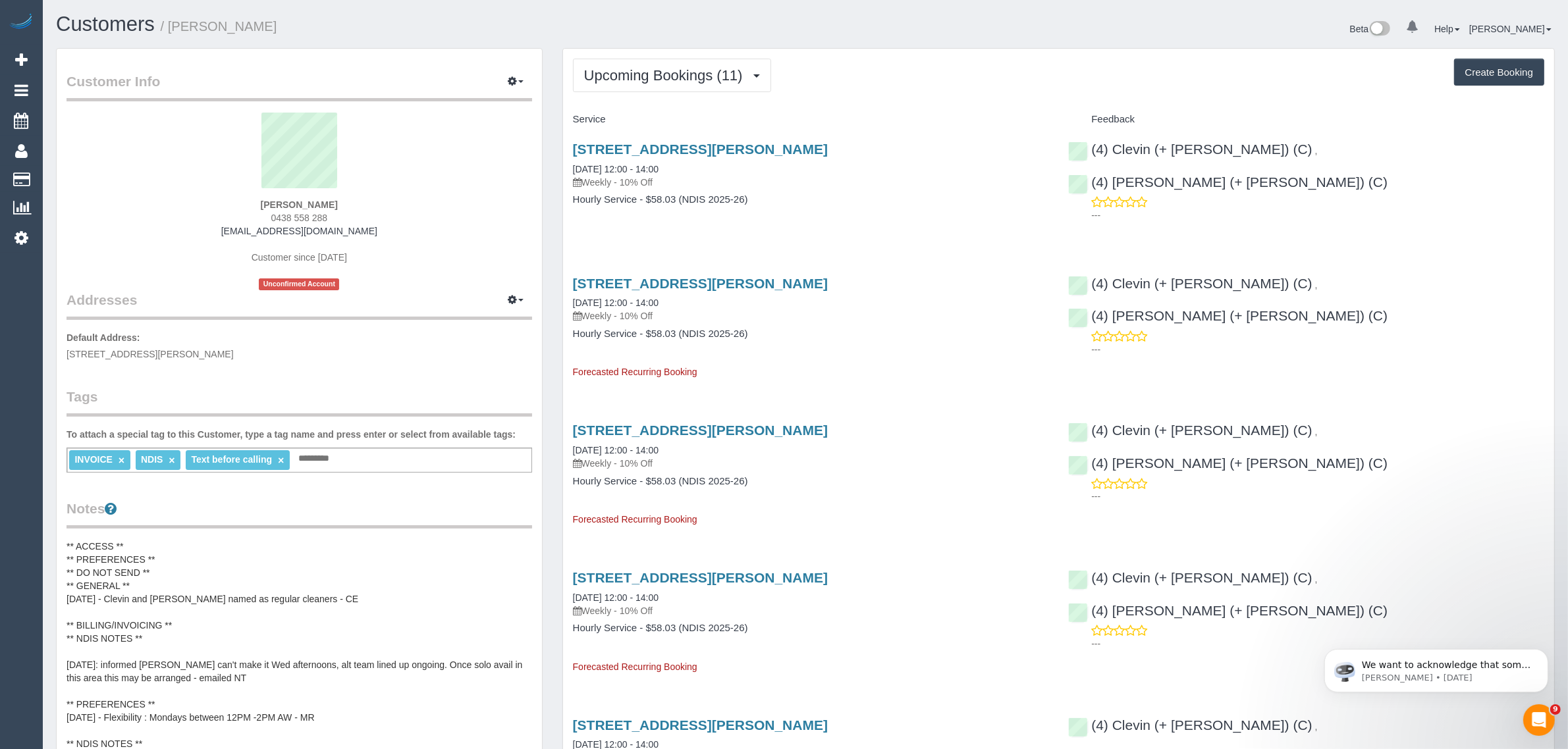
drag, startPoint x: 827, startPoint y: 143, endPoint x: 586, endPoint y: 138, distance: 241.1
click at [563, 148] on div "4 Merso Ct, Carrum Downs, VIC 3201 01/10/2025 12:00 - 14:00 Weekly - 10% Off Ho…" at bounding box center [811, 181] width 496 height 101
copy link "4 Merso Ct, Carrum Downs, VIC 3201"
click at [702, 150] on link "4 Merso Ct, Carrum Downs, VIC 3201" at bounding box center [700, 149] width 255 height 15
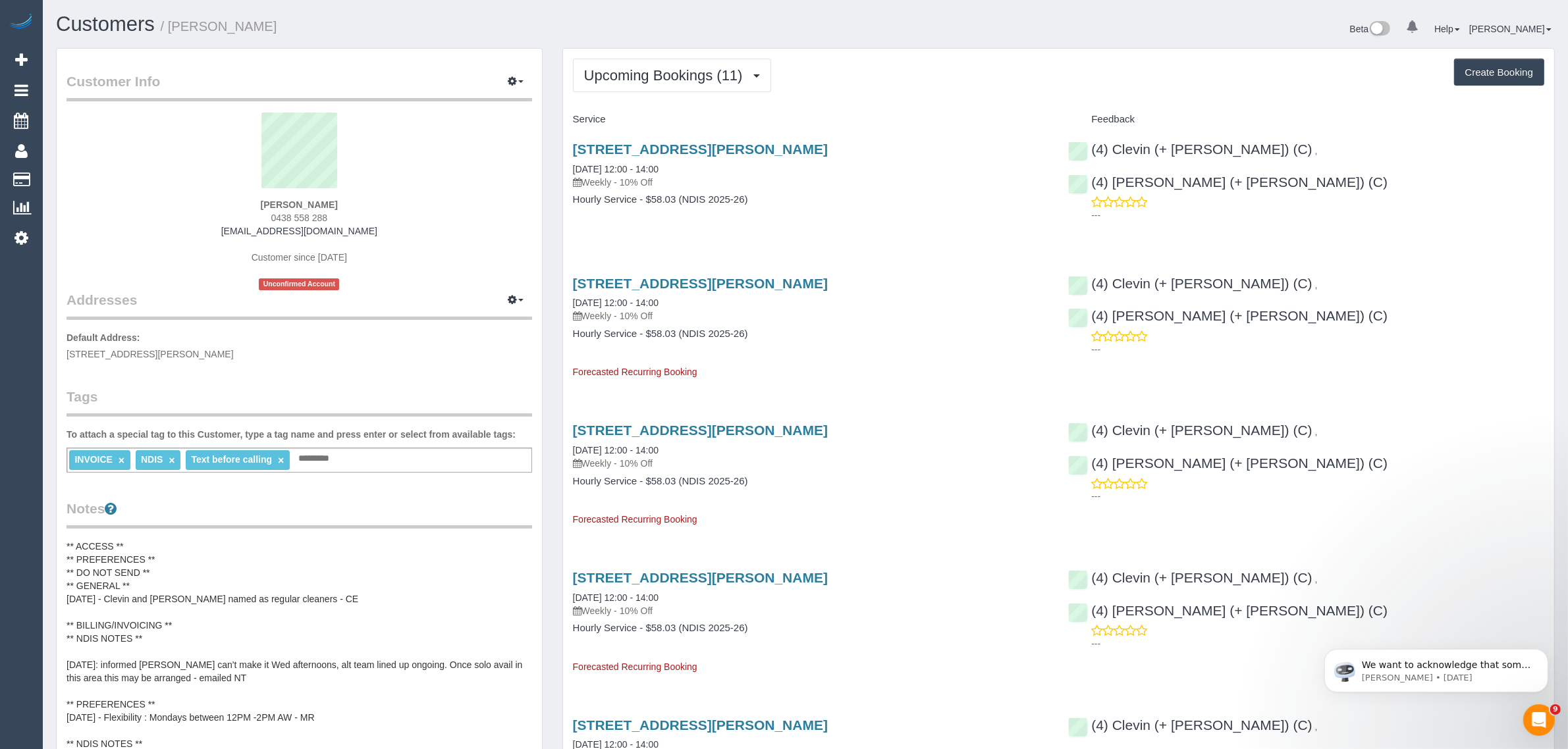
drag, startPoint x: 699, startPoint y: 166, endPoint x: 573, endPoint y: 161, distance: 126.1
click at [573, 161] on div "4 Merso Ct, Carrum Downs, VIC 3201 01/10/2025 12:00 - 14:00 Weekly - 10% Off" at bounding box center [811, 165] width 476 height 48
click at [582, 61] on button "Upcoming Bookings (11)" at bounding box center [672, 75] width 198 height 33
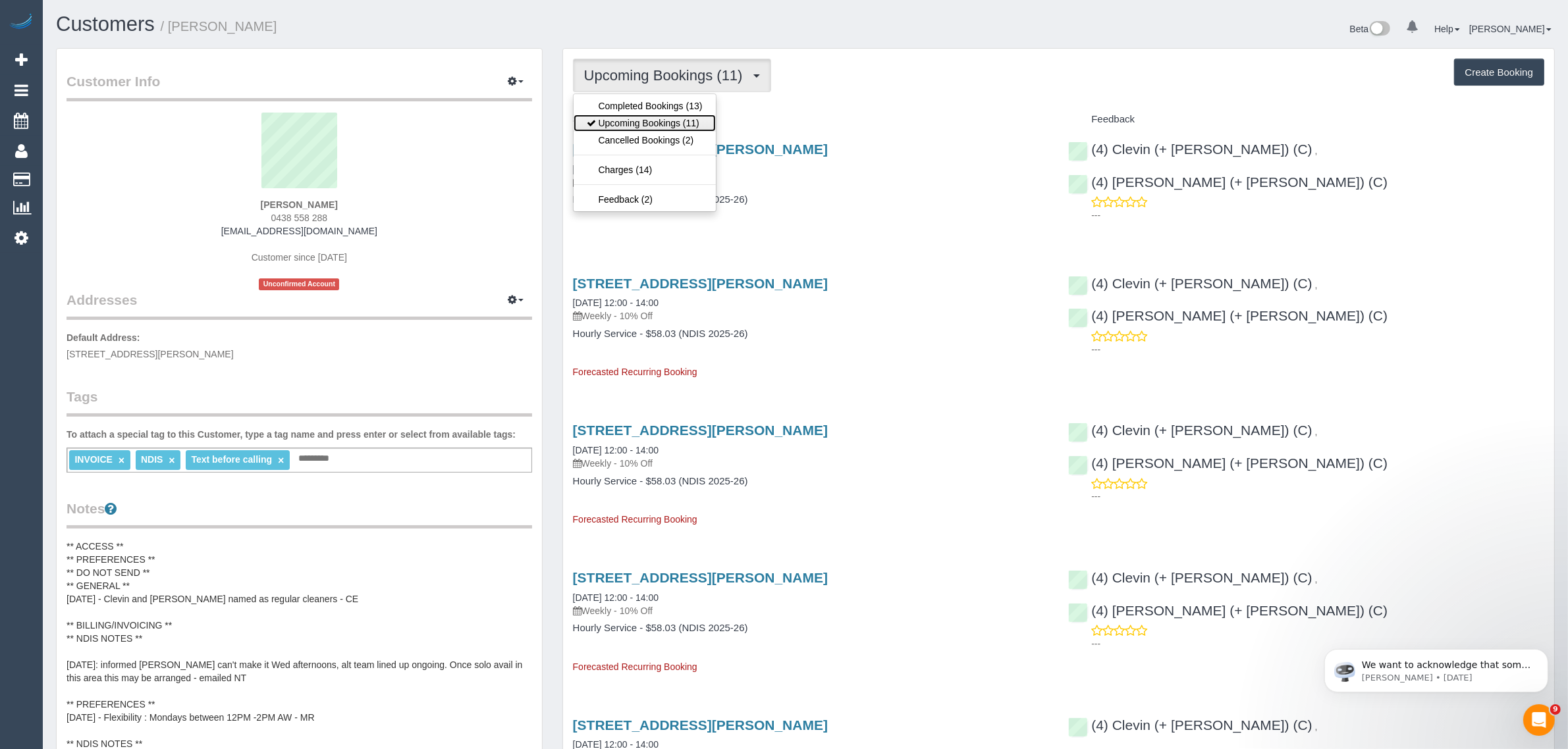
click at [594, 126] on icon at bounding box center [591, 123] width 9 height 9
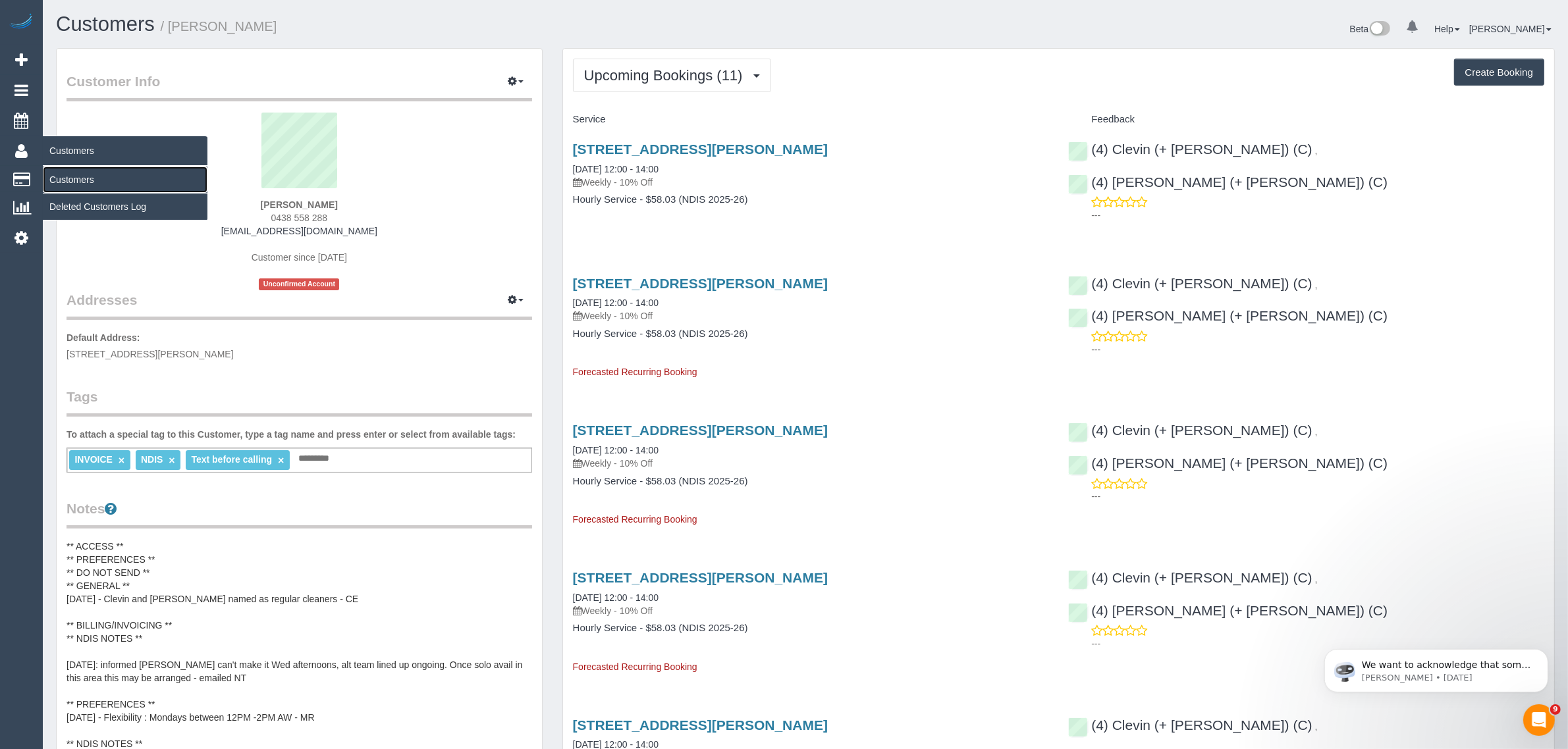
click at [84, 171] on link "Customers" at bounding box center [125, 179] width 165 height 26
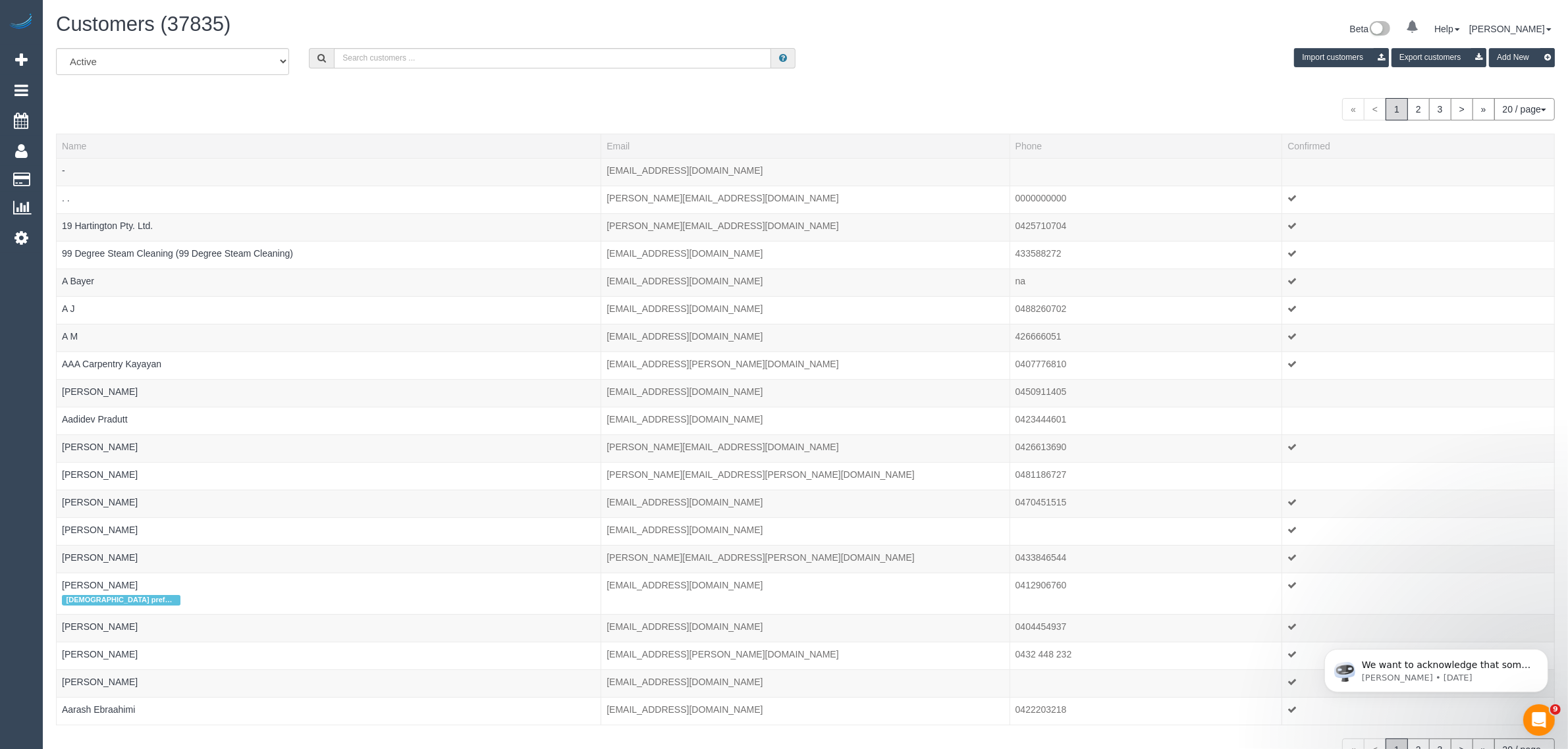
scroll to position [823, 1568]
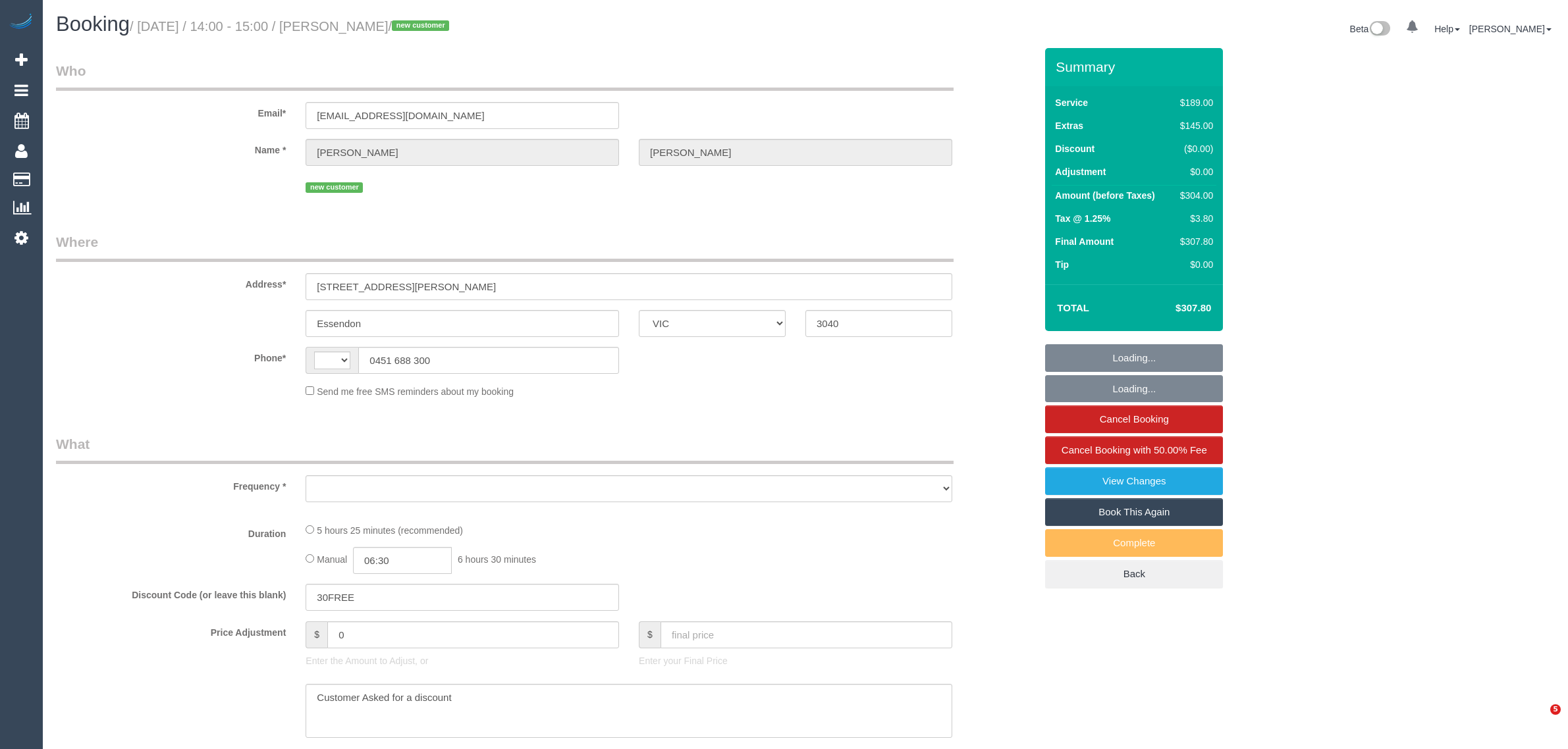
select select "VIC"
select select "number:27"
select select "number:14"
select select "number:19"
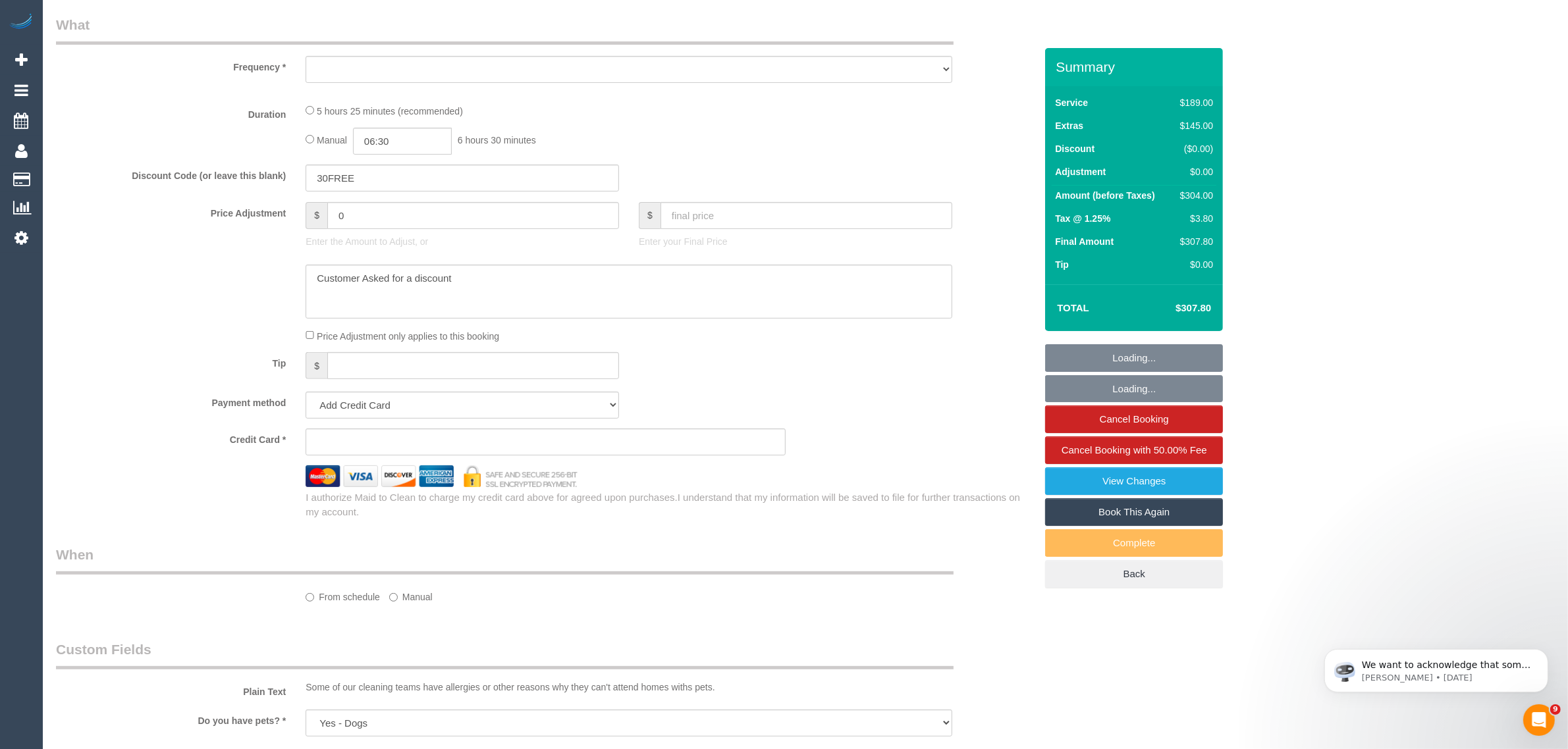
select select "string:AU"
select select "object:878"
select select "string:stripe-pm_1S7nRU2GScqysDRVYB8Veyqs"
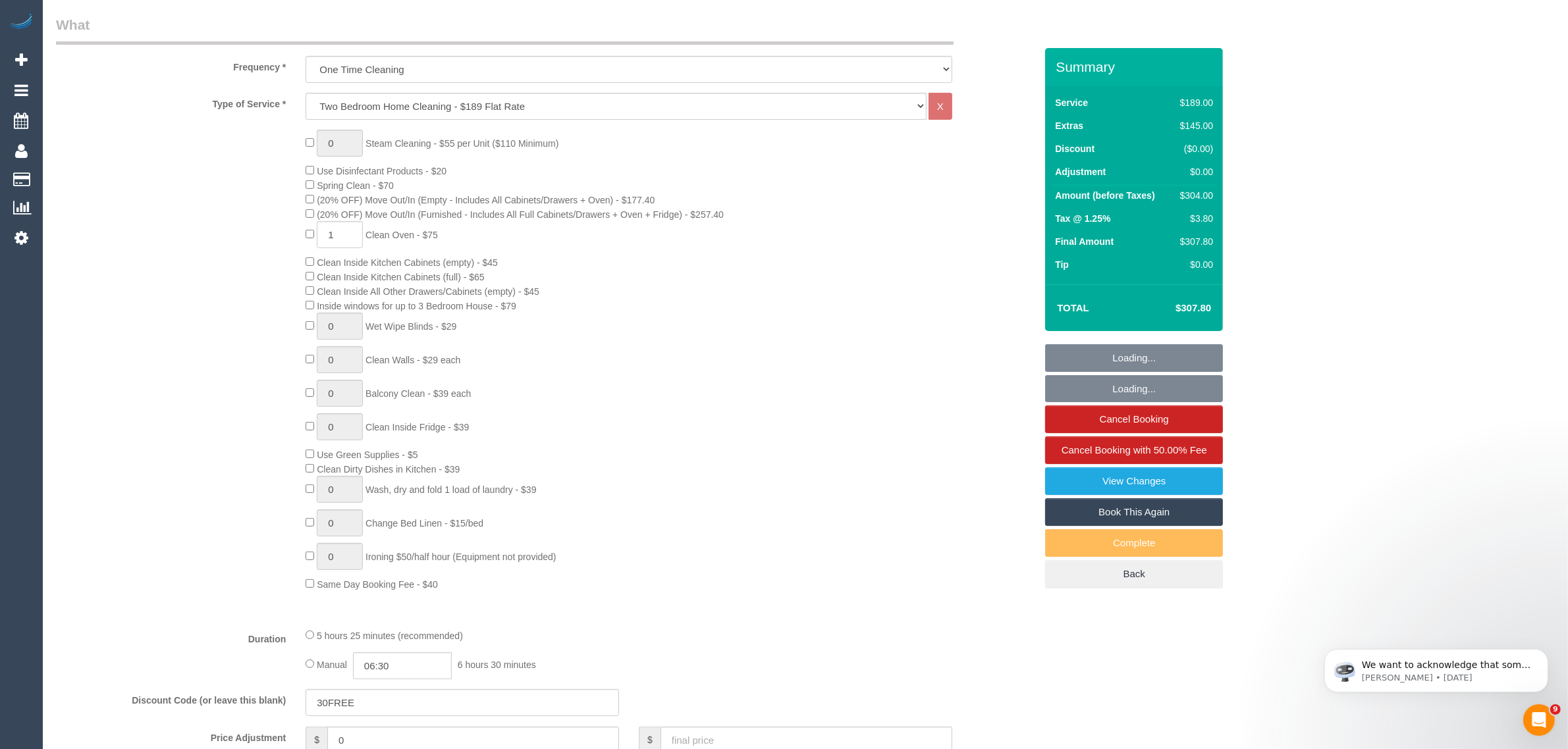
scroll to position [1539, 0]
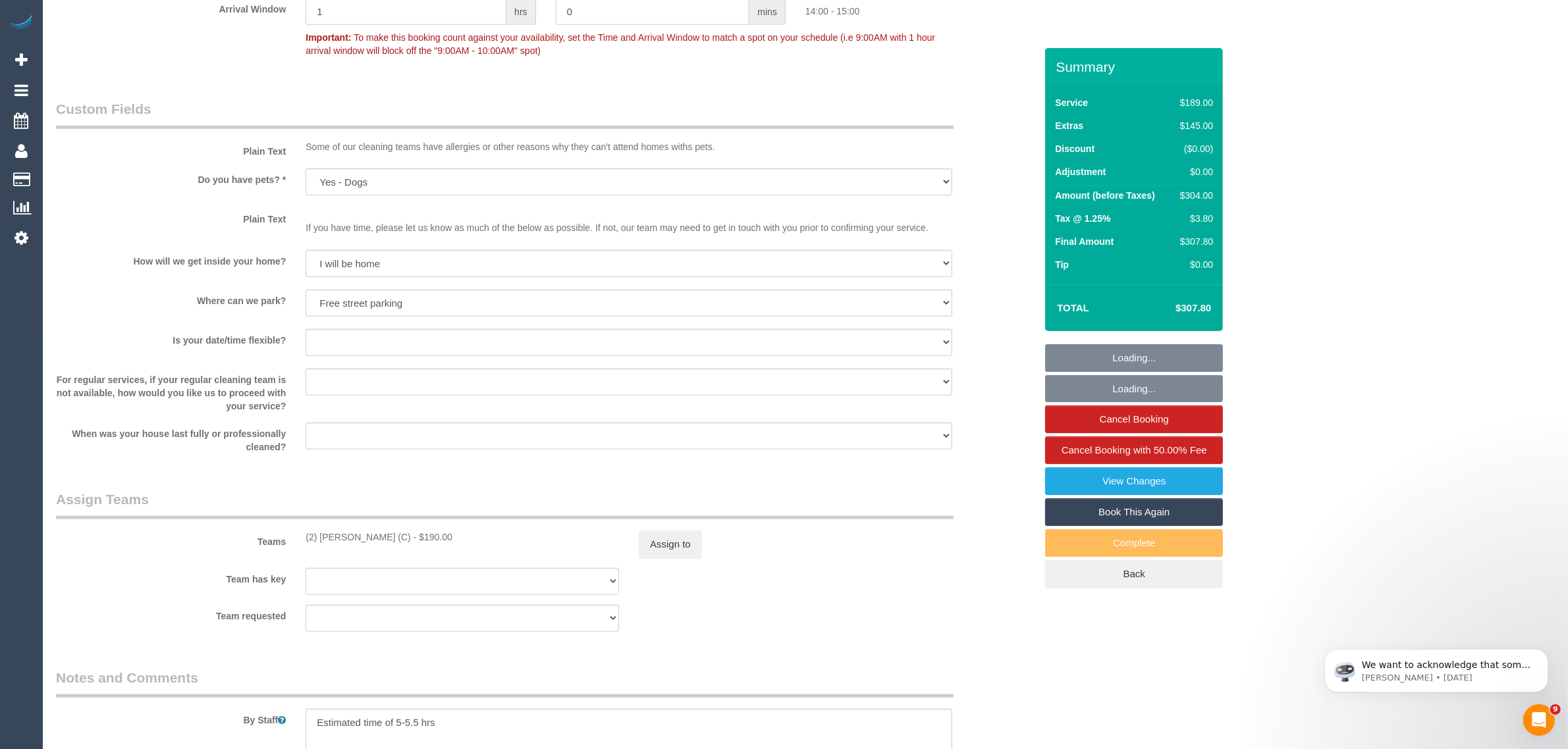
select select "object:2221"
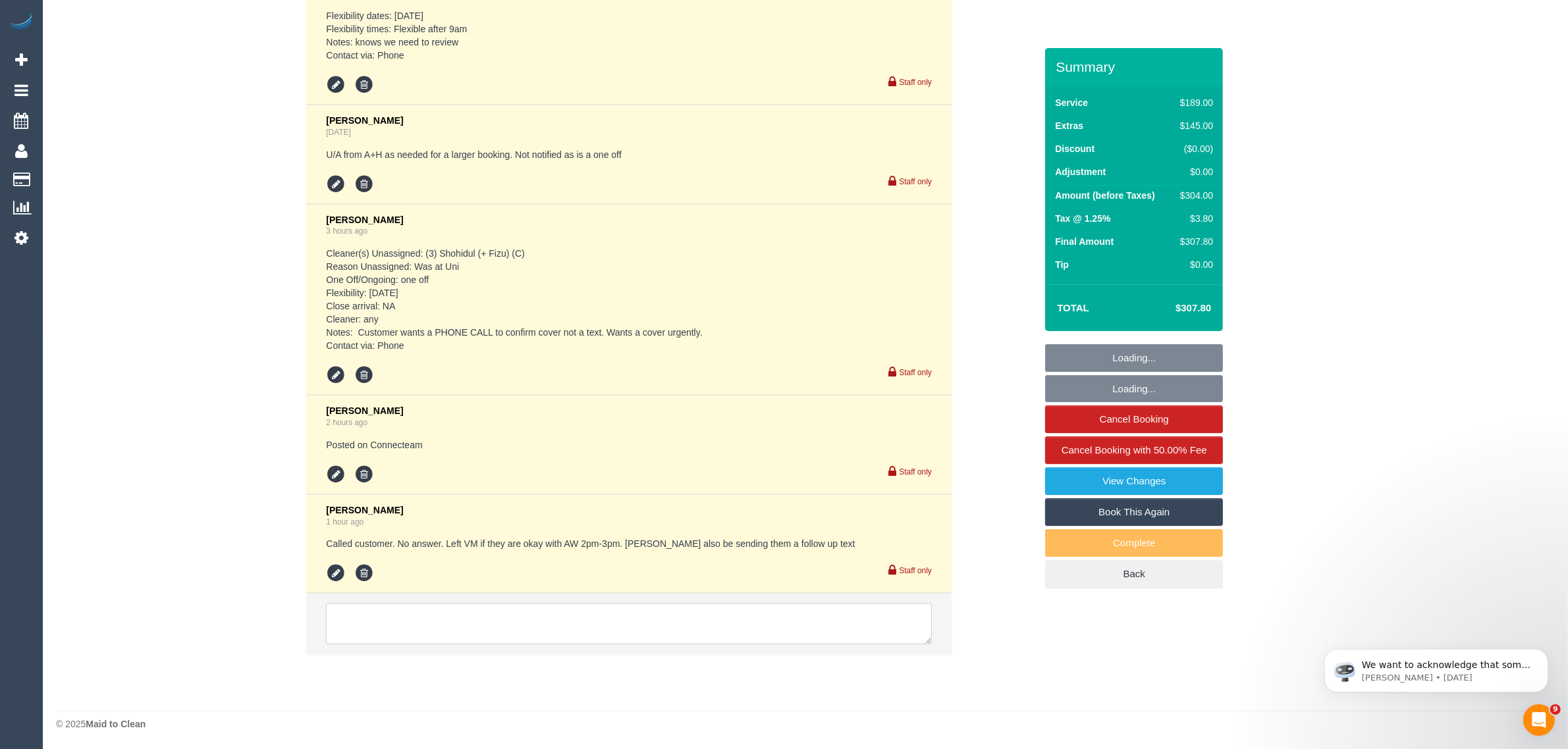
click at [653, 610] on textarea at bounding box center [629, 624] width 606 height 41
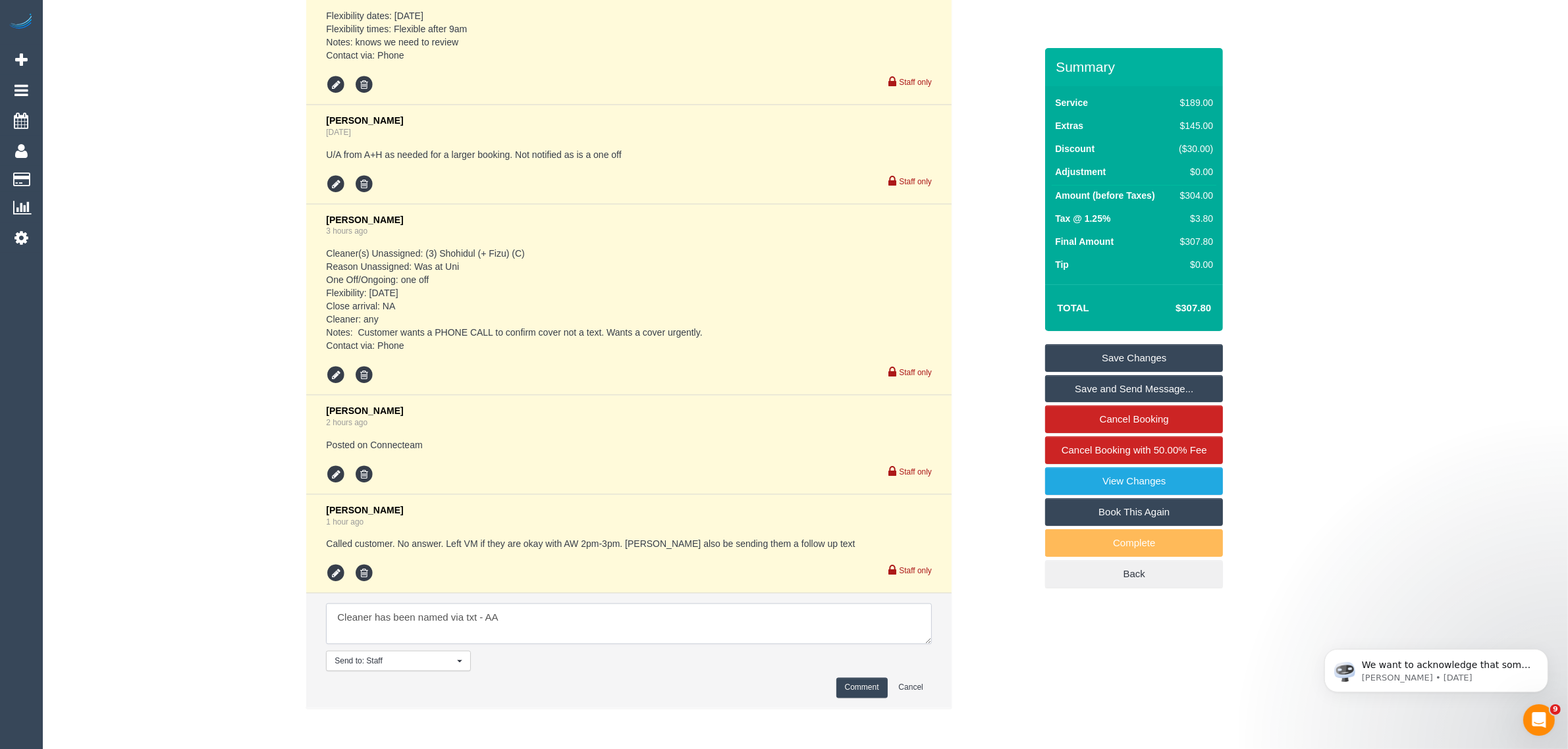
type textarea "Cleaner has been named via txt - AA"
click at [841, 690] on button "Comment" at bounding box center [862, 688] width 51 height 21
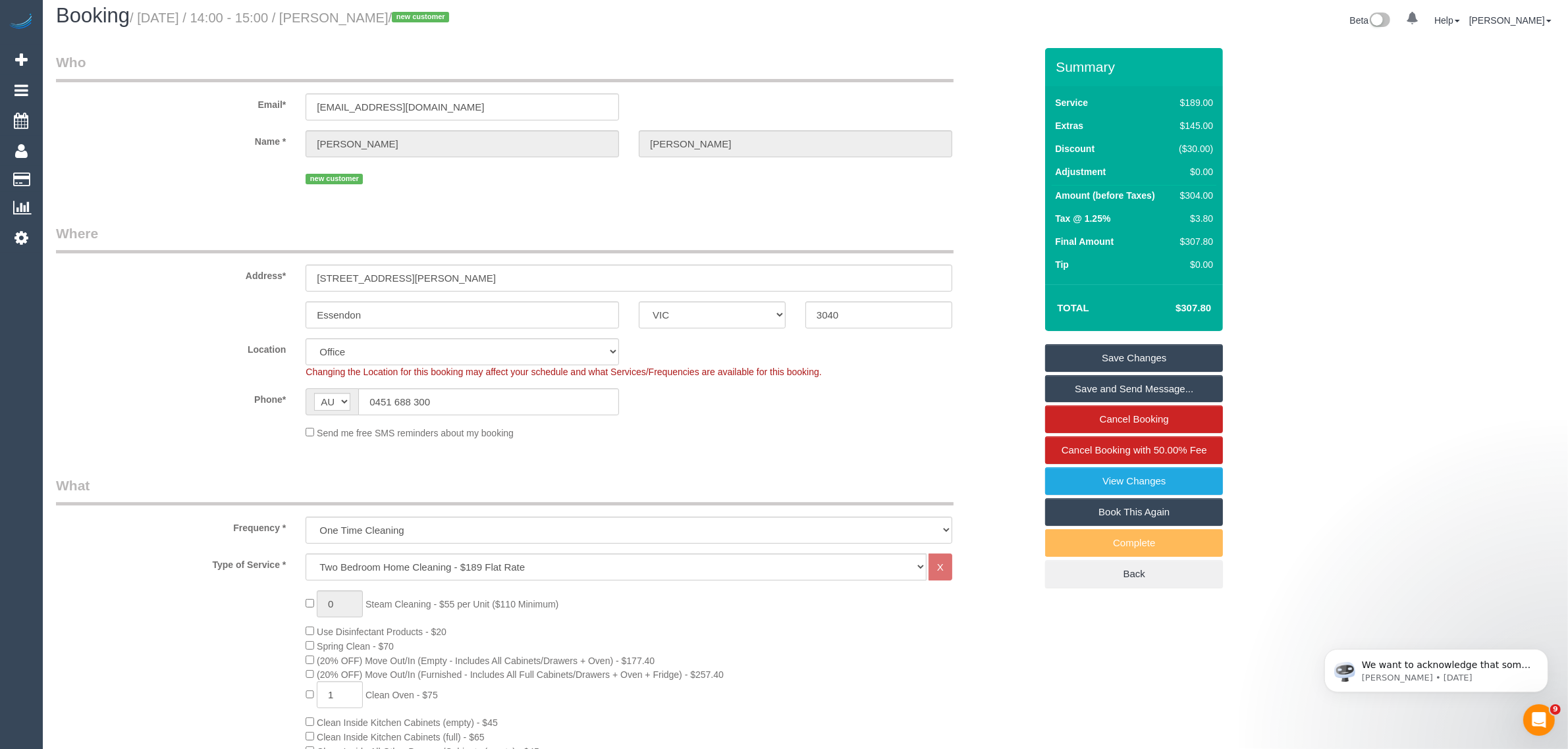
scroll to position [0, 0]
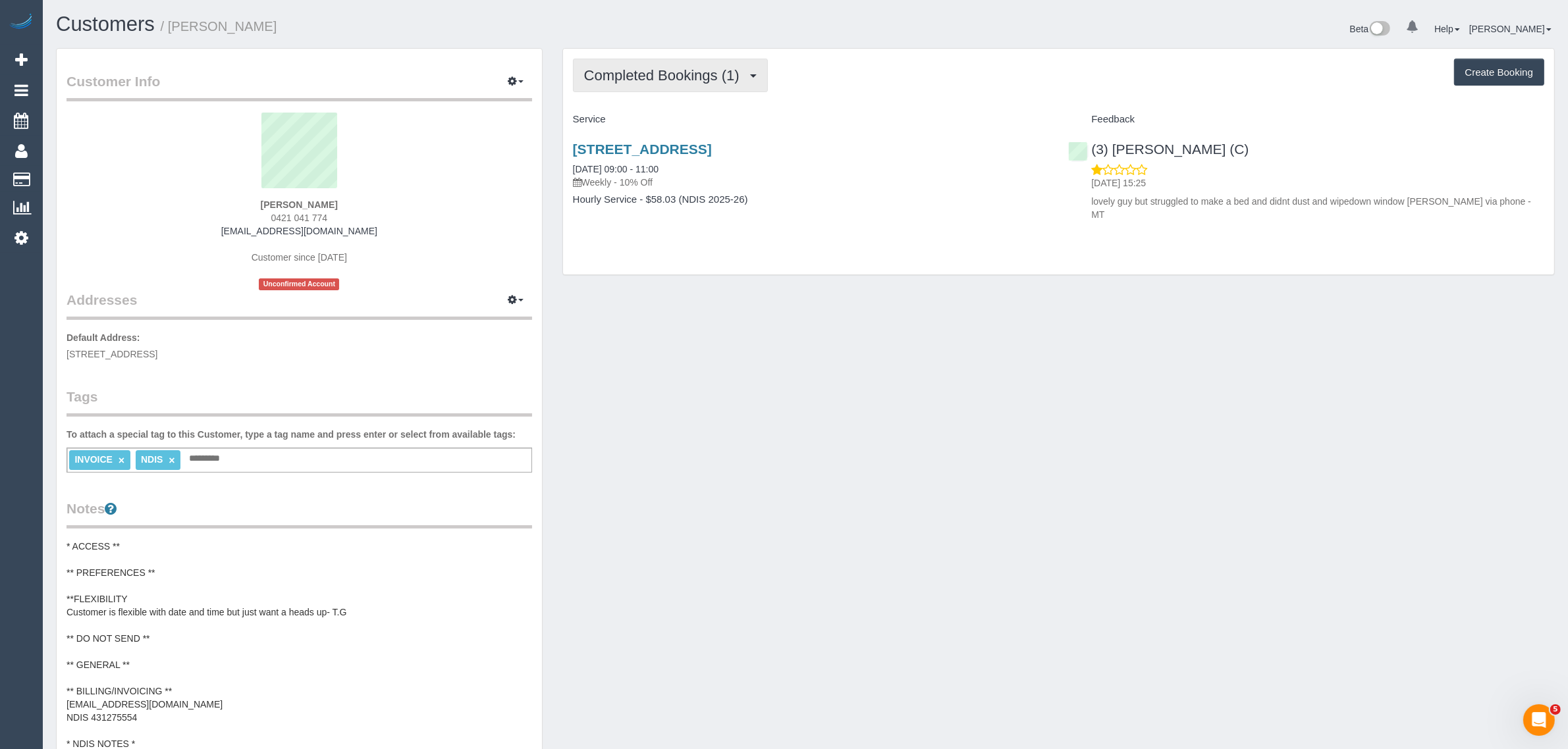
click at [719, 69] on span "Completed Bookings (1)" at bounding box center [665, 75] width 162 height 16
click at [660, 118] on link "Upcoming Bookings (11)" at bounding box center [644, 123] width 139 height 17
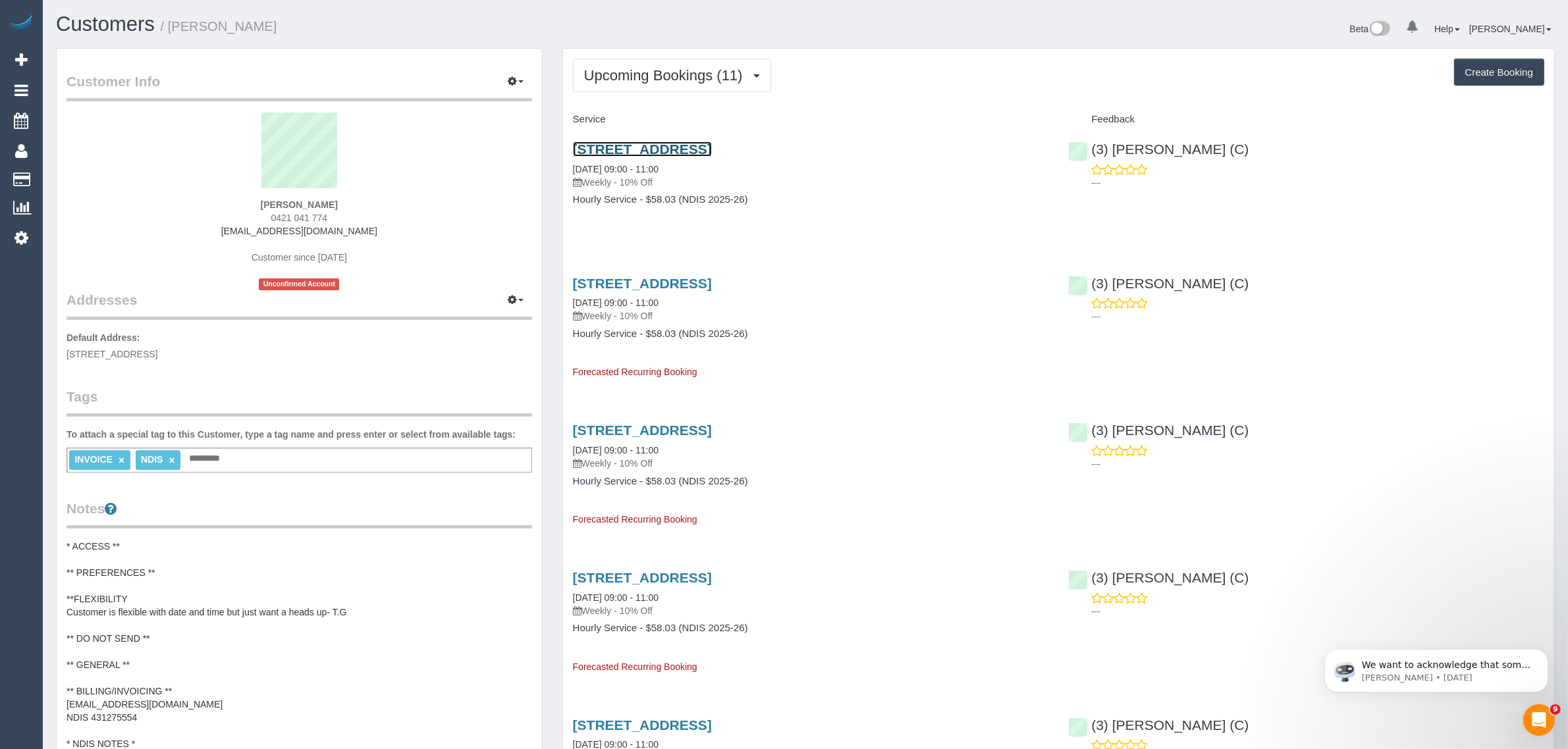
click at [712, 142] on link "210/2-9 Finlay Place, Carlton, VIC 3053" at bounding box center [643, 149] width 139 height 15
click at [663, 62] on button "Upcoming Bookings (11)" at bounding box center [672, 75] width 198 height 33
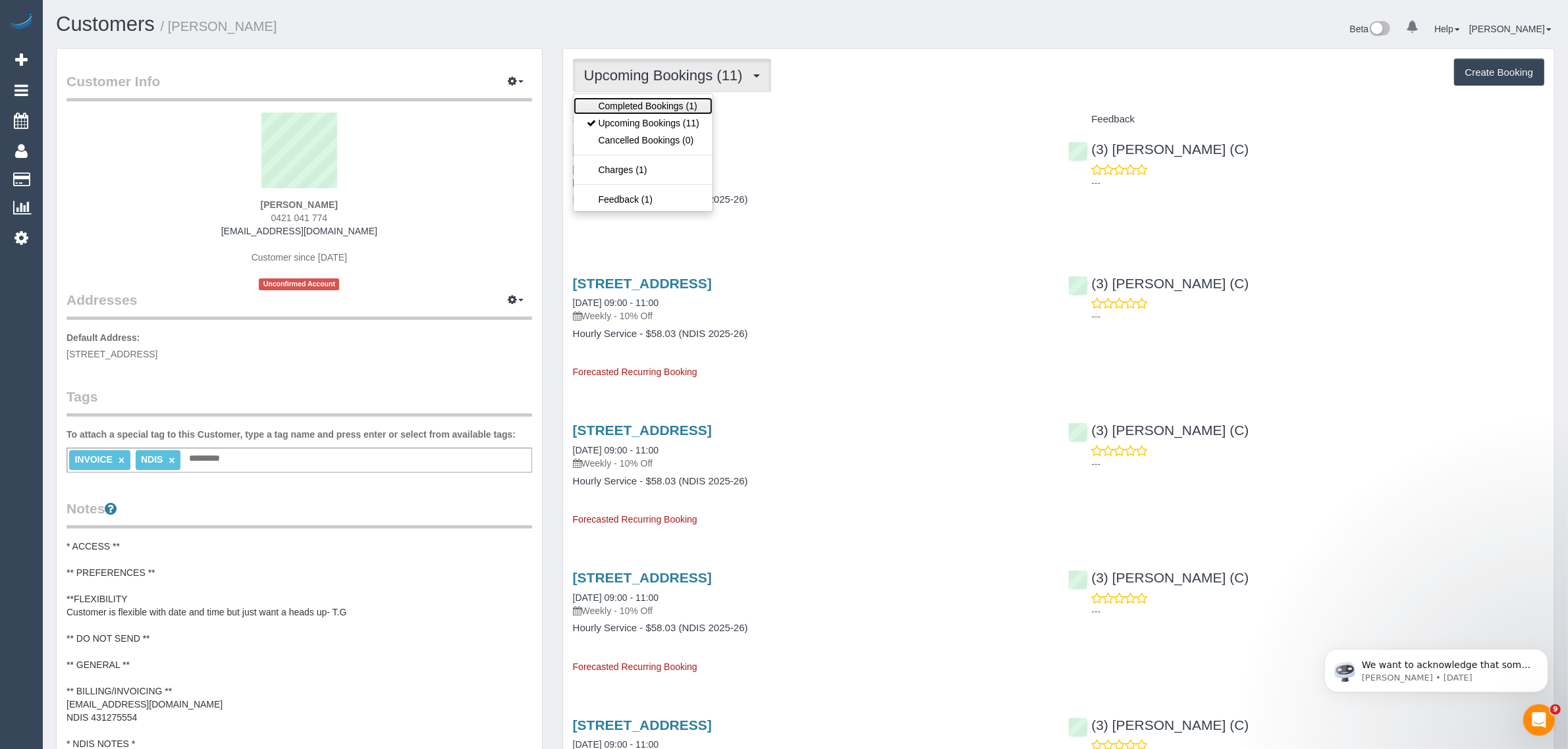
click at [644, 106] on link "Completed Bookings (1)" at bounding box center [644, 106] width 139 height 17
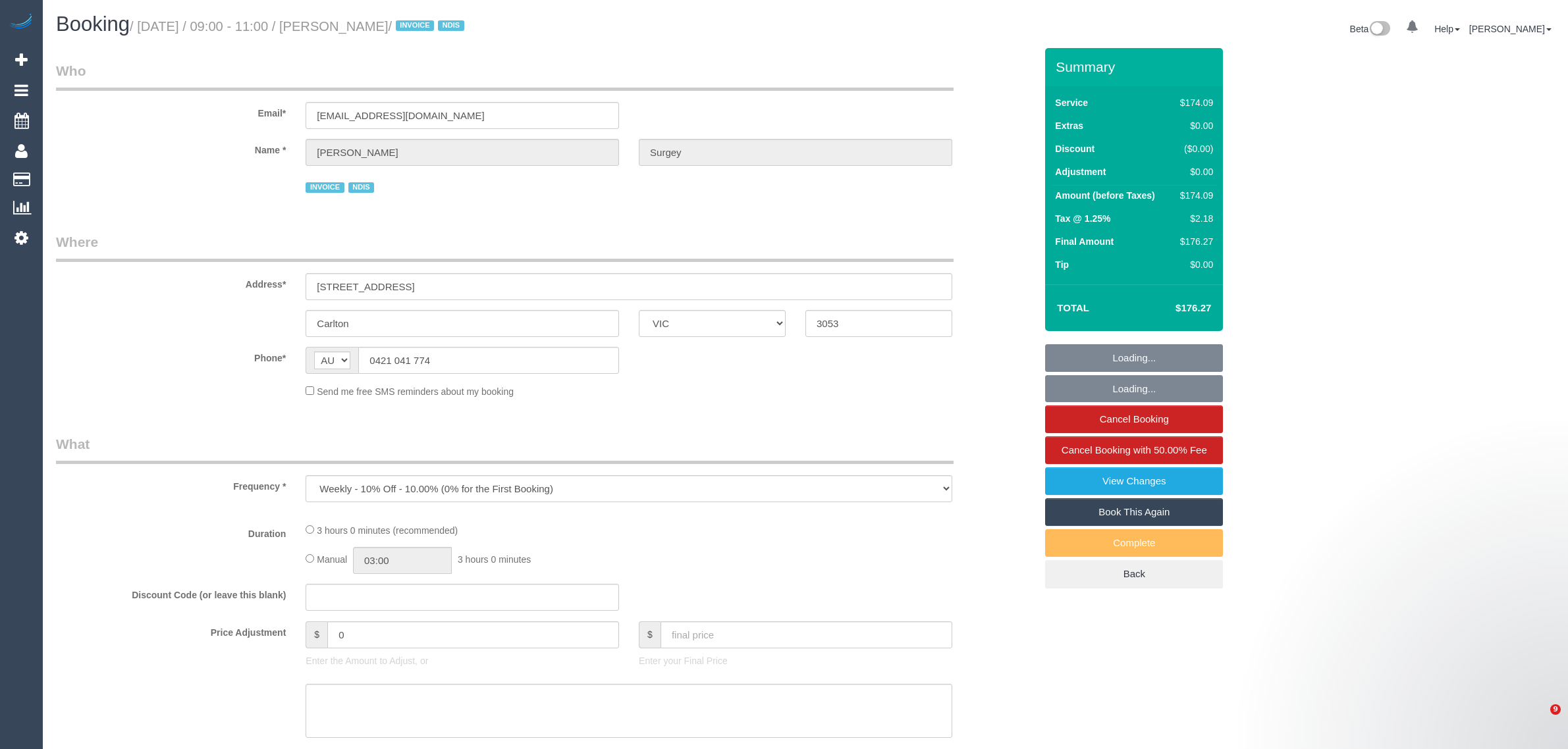
select select "VIC"
select select "number:28"
select select "number:14"
select select "number:19"
select select "number:22"
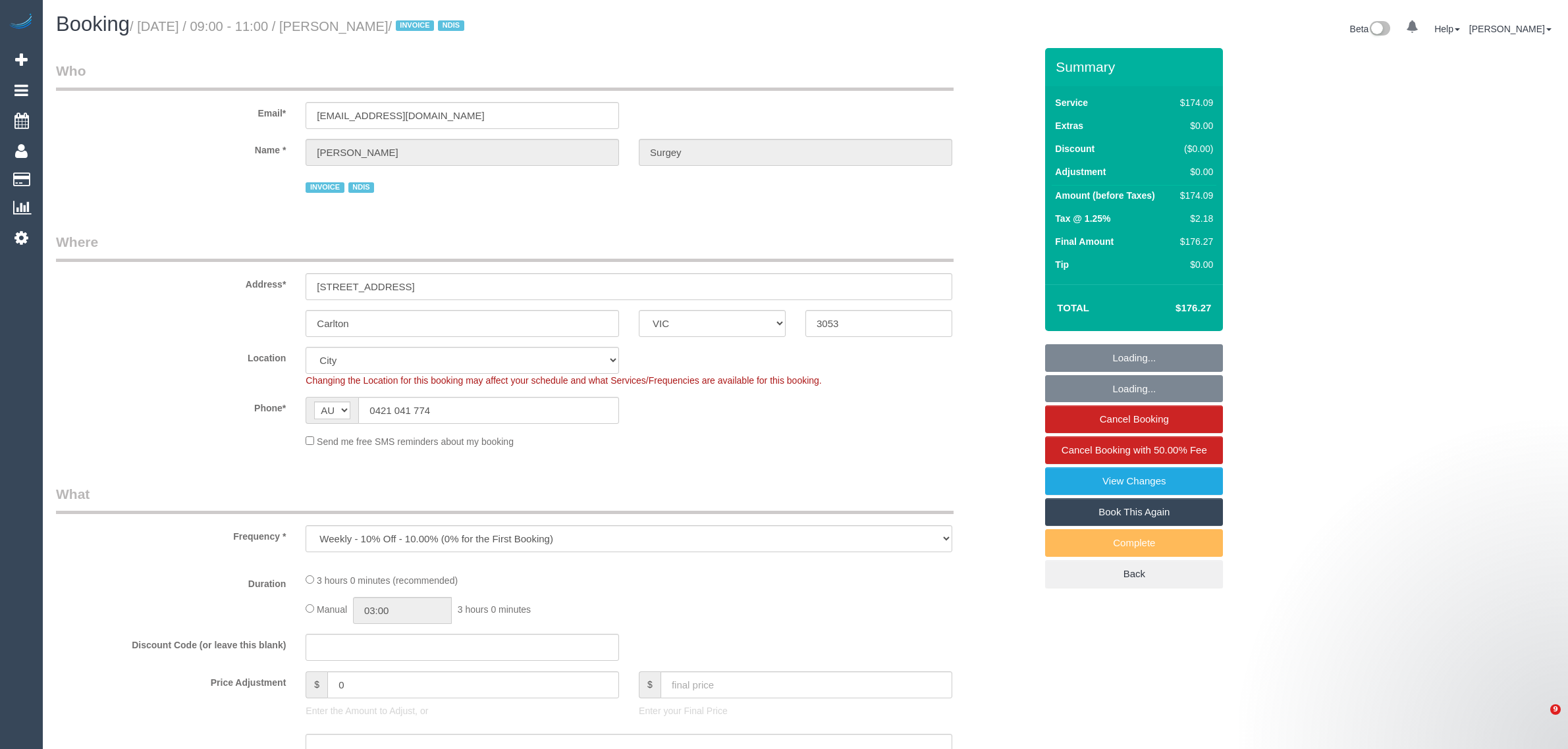
select select "object:682"
select select "180"
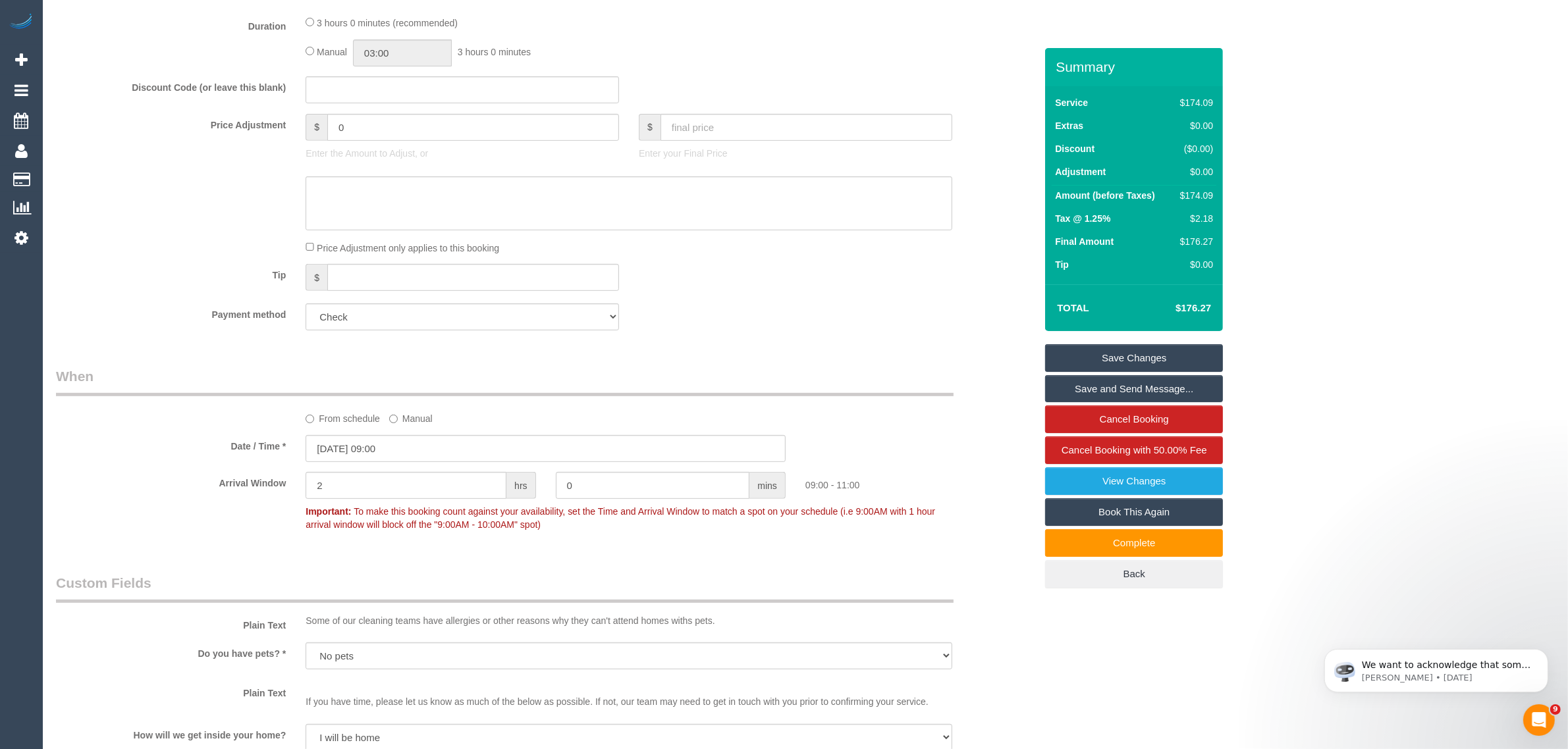
scroll to position [329, 0]
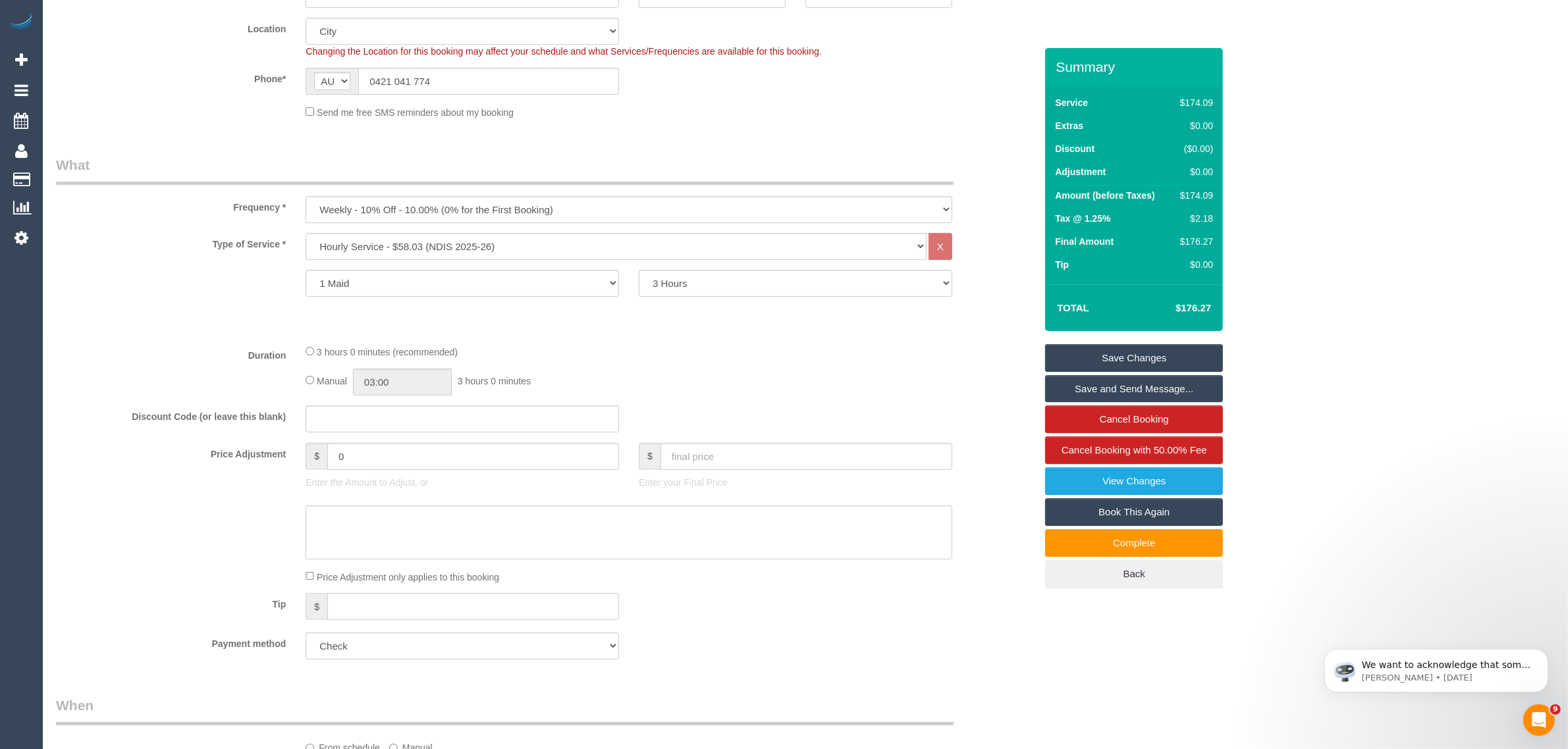
click at [896, 370] on div "Manual 03:00 3 hours 0 minutes" at bounding box center [629, 382] width 647 height 27
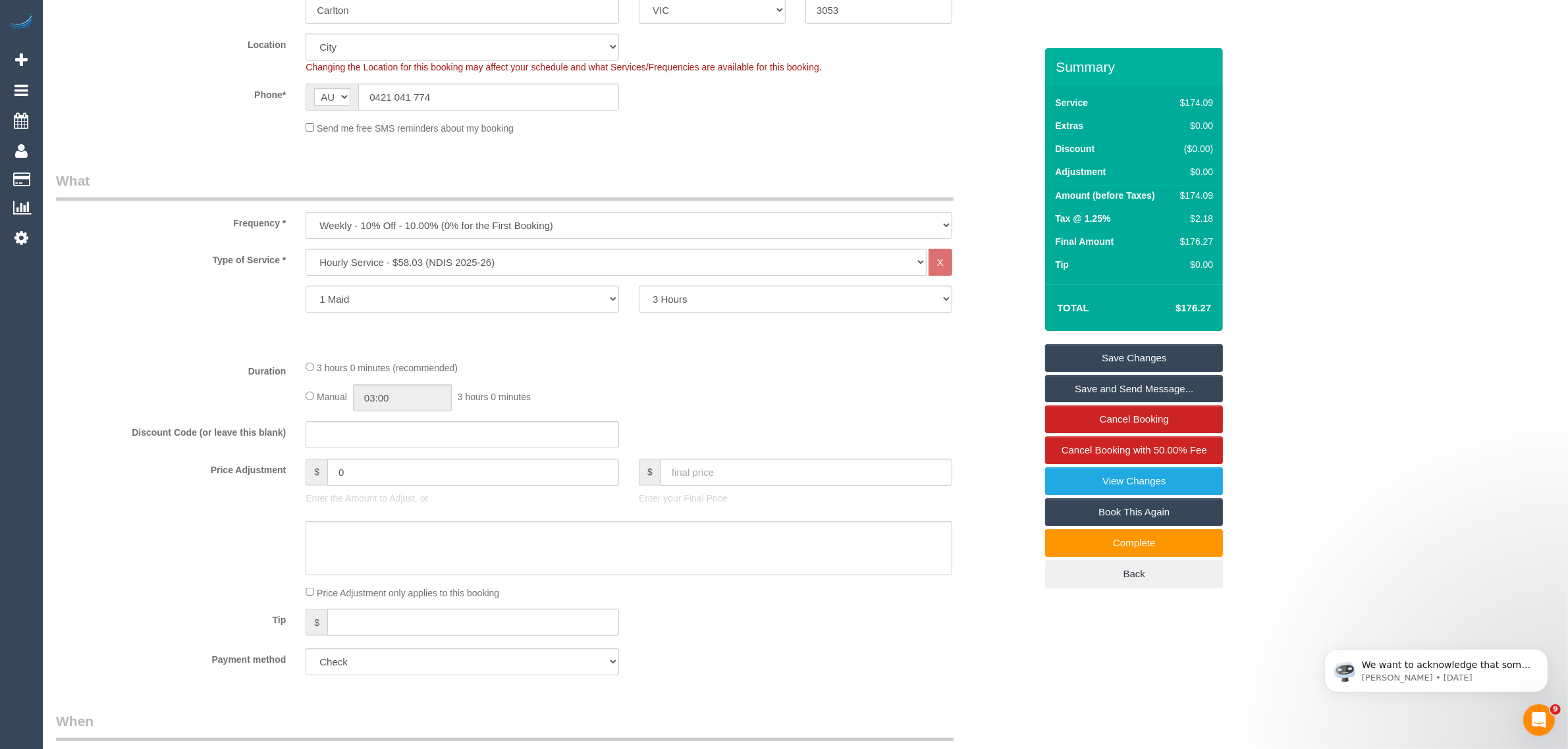
scroll to position [0, 0]
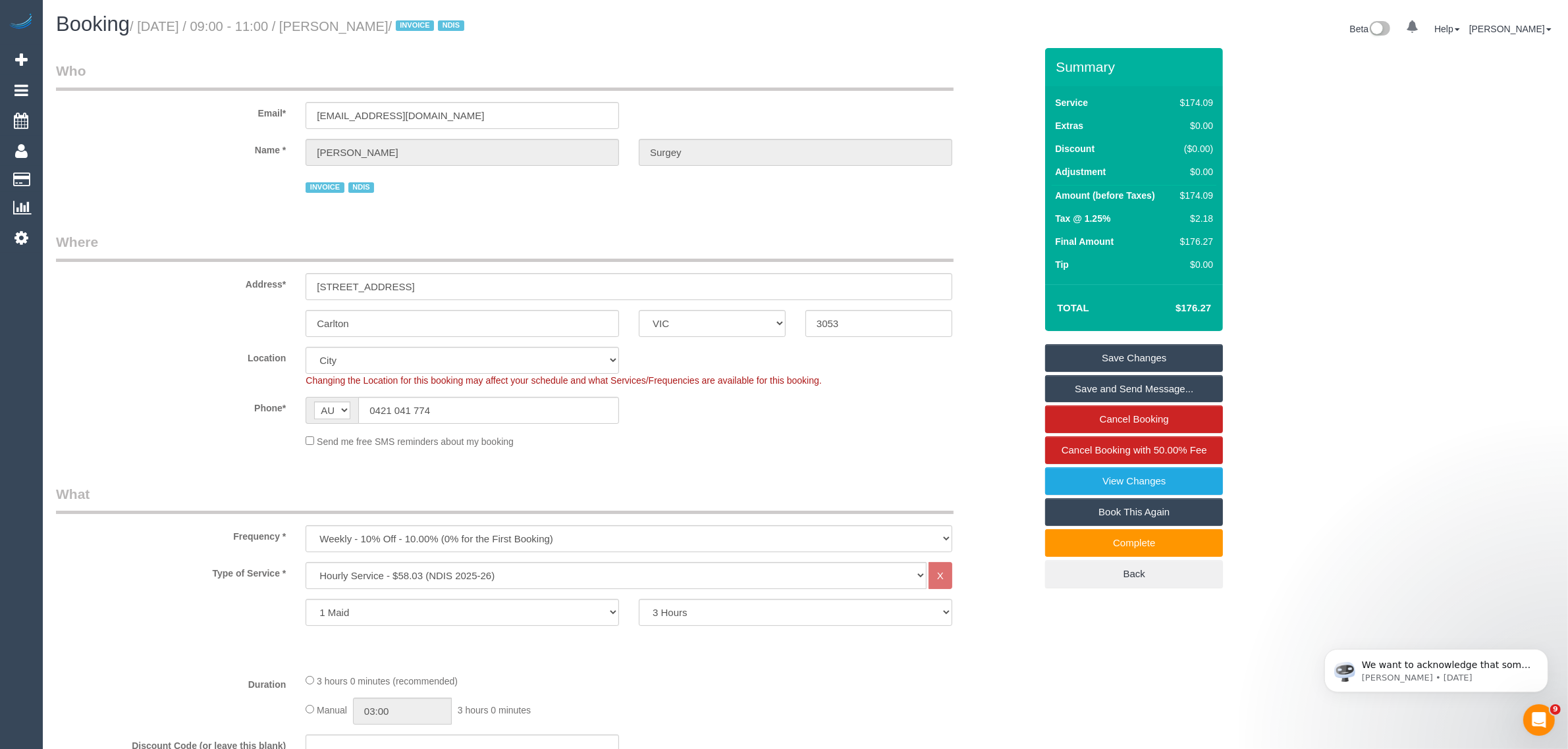
click at [890, 434] on div "Send me free SMS reminders about my booking" at bounding box center [629, 441] width 666 height 14
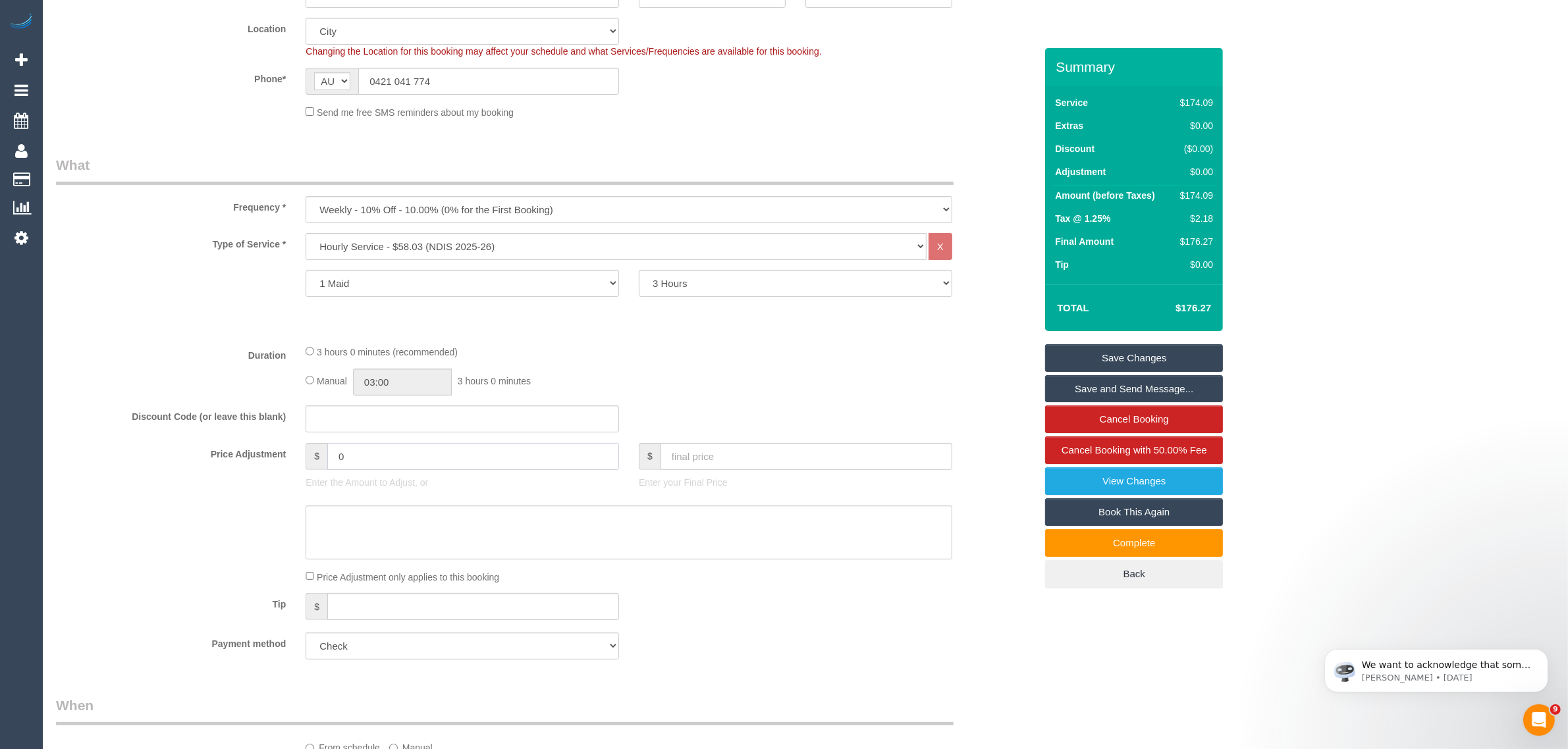
click at [449, 454] on input "0" at bounding box center [473, 457] width 292 height 27
click at [920, 619] on div "Tip $" at bounding box center [546, 608] width 999 height 30
type input "0"
drag, startPoint x: 881, startPoint y: 344, endPoint x: 777, endPoint y: 372, distance: 107.7
click at [881, 344] on div "3 hours 0 minutes (recommended)" at bounding box center [629, 351] width 647 height 14
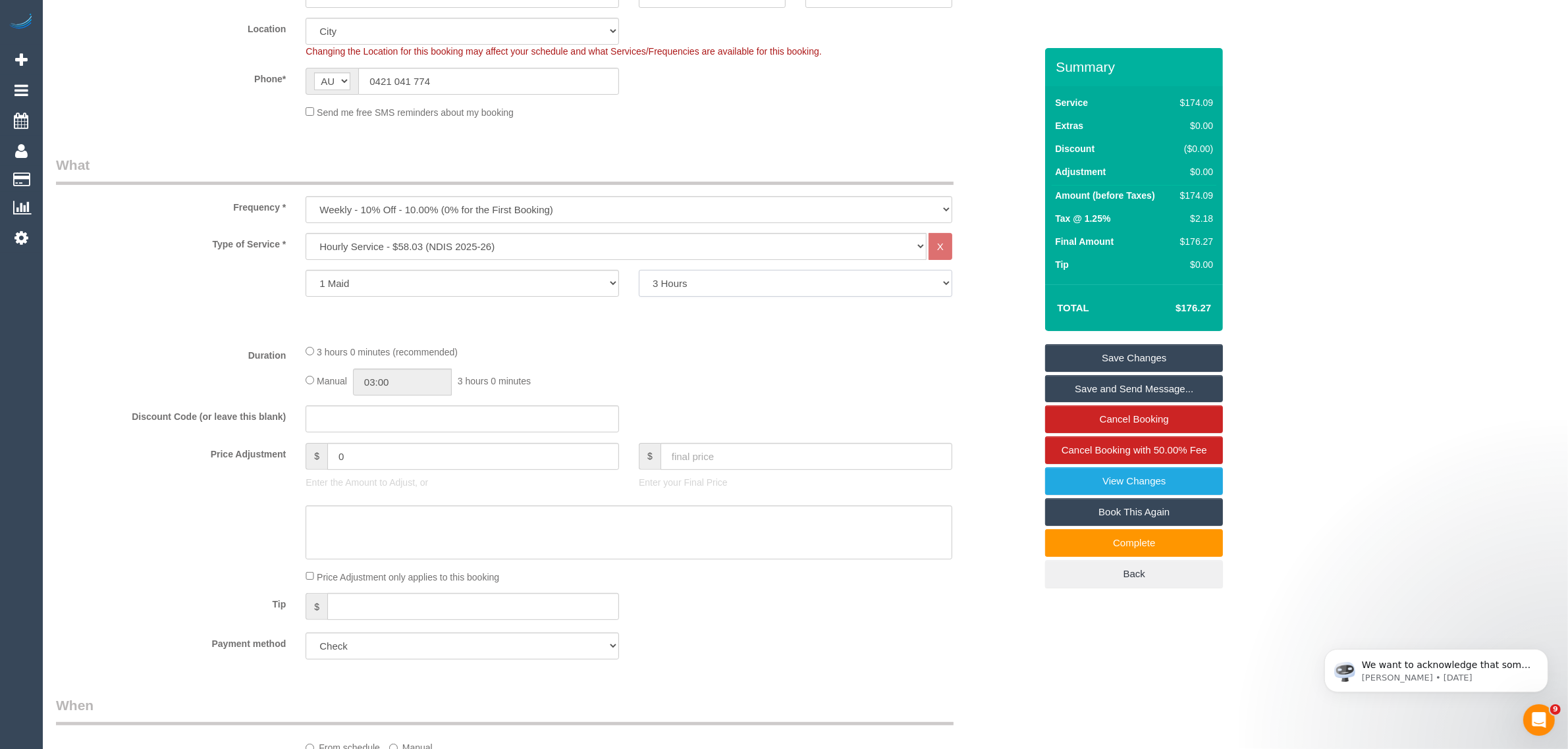
drag, startPoint x: 848, startPoint y: 275, endPoint x: 817, endPoint y: 295, distance: 36.9
click at [848, 275] on select "2 Hours 2.5 Hours 3 Hours 3.5 Hours 4 Hours 4.5 Hours 5 Hours 5.5 Hours 6 Hours…" at bounding box center [795, 284] width 314 height 27
select select "150"
click at [639, 270] on select "2 Hours 2.5 Hours 3 Hours 3.5 Hours 4 Hours 4.5 Hours 5 Hours 5.5 Hours 6 Hours…" at bounding box center [795, 284] width 314 height 27
click at [475, 465] on input "0" at bounding box center [473, 457] width 292 height 27
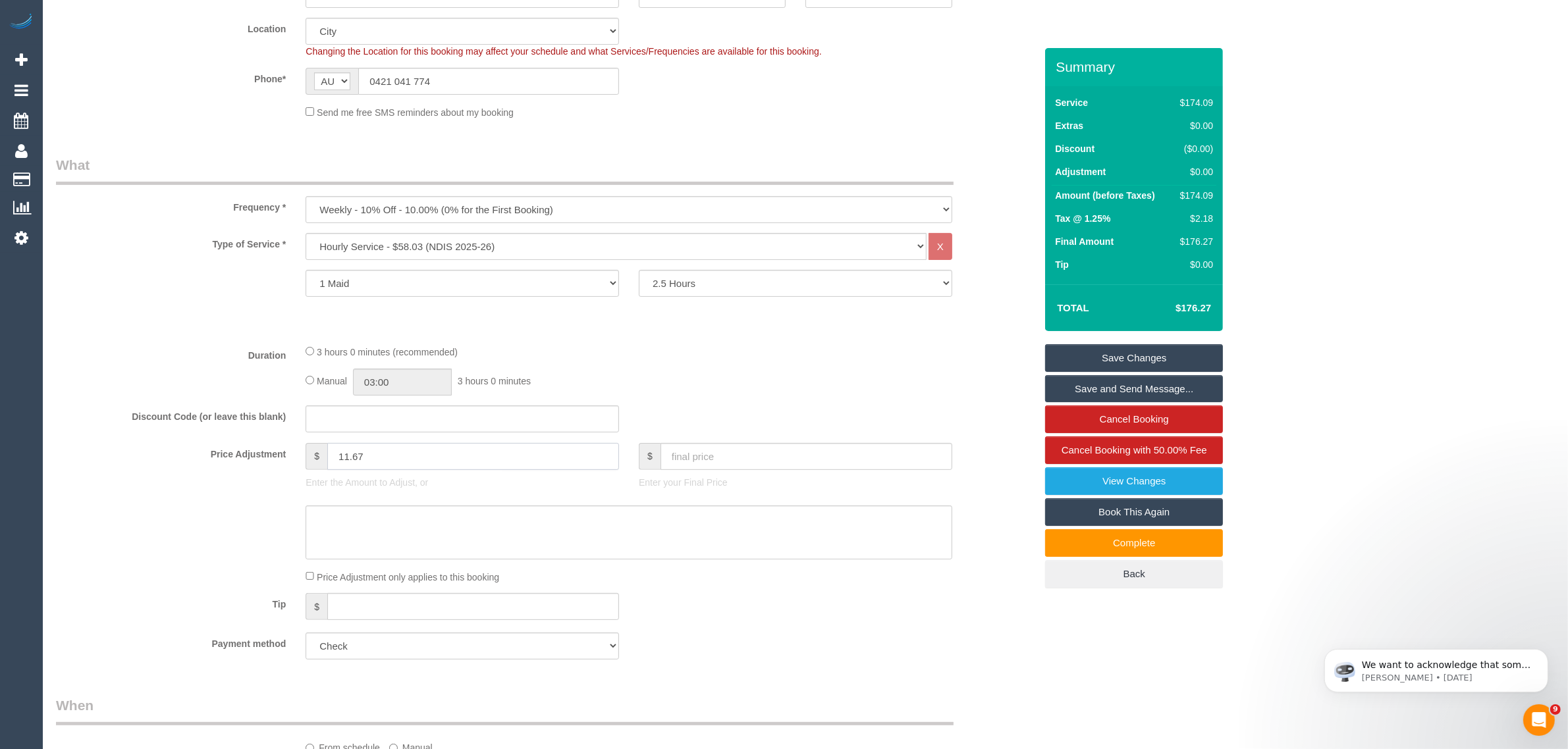
type input "11.67"
click at [502, 530] on textarea at bounding box center [629, 533] width 647 height 54
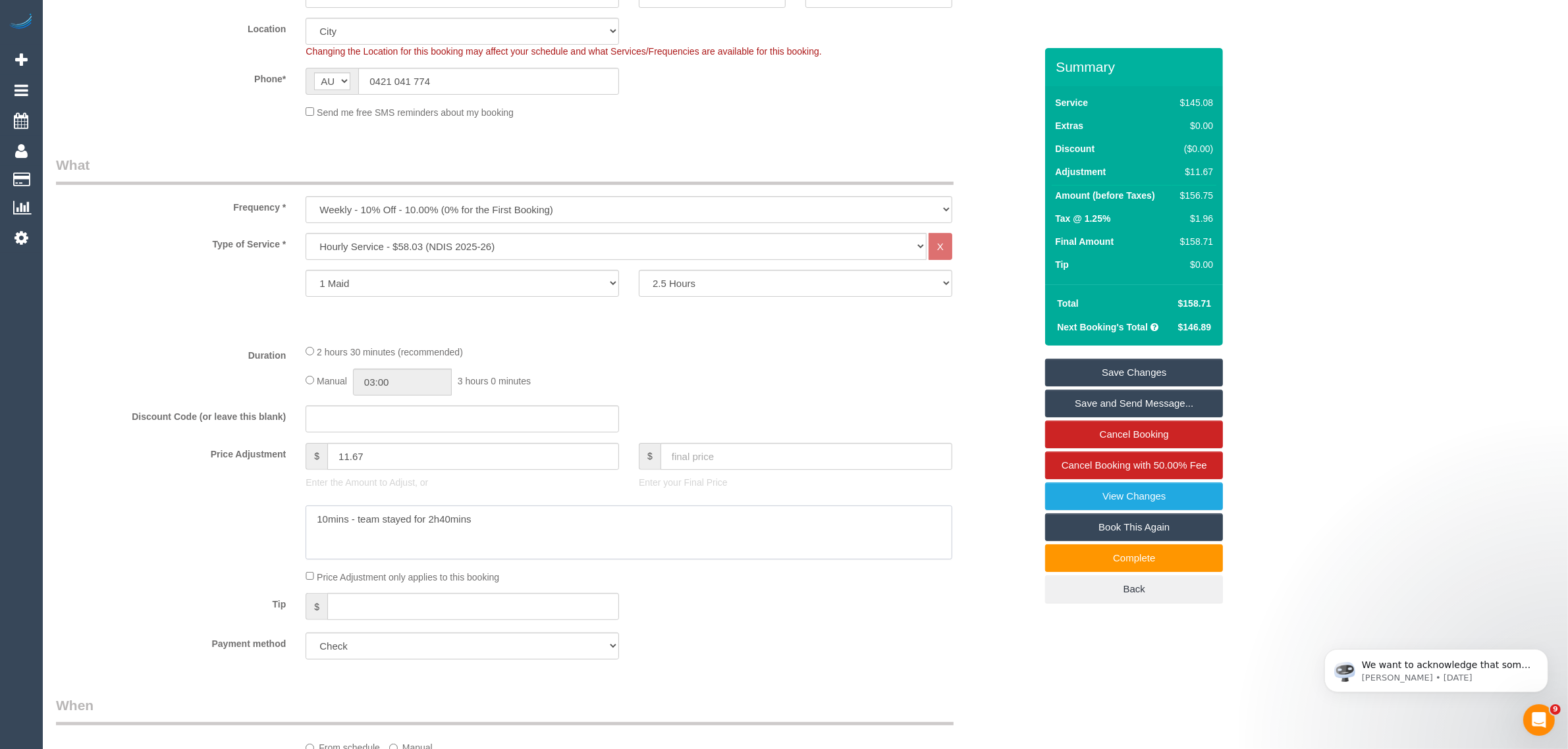
type textarea "10mins - team stayed for 2h40mins"
click at [136, 540] on div at bounding box center [546, 533] width 999 height 54
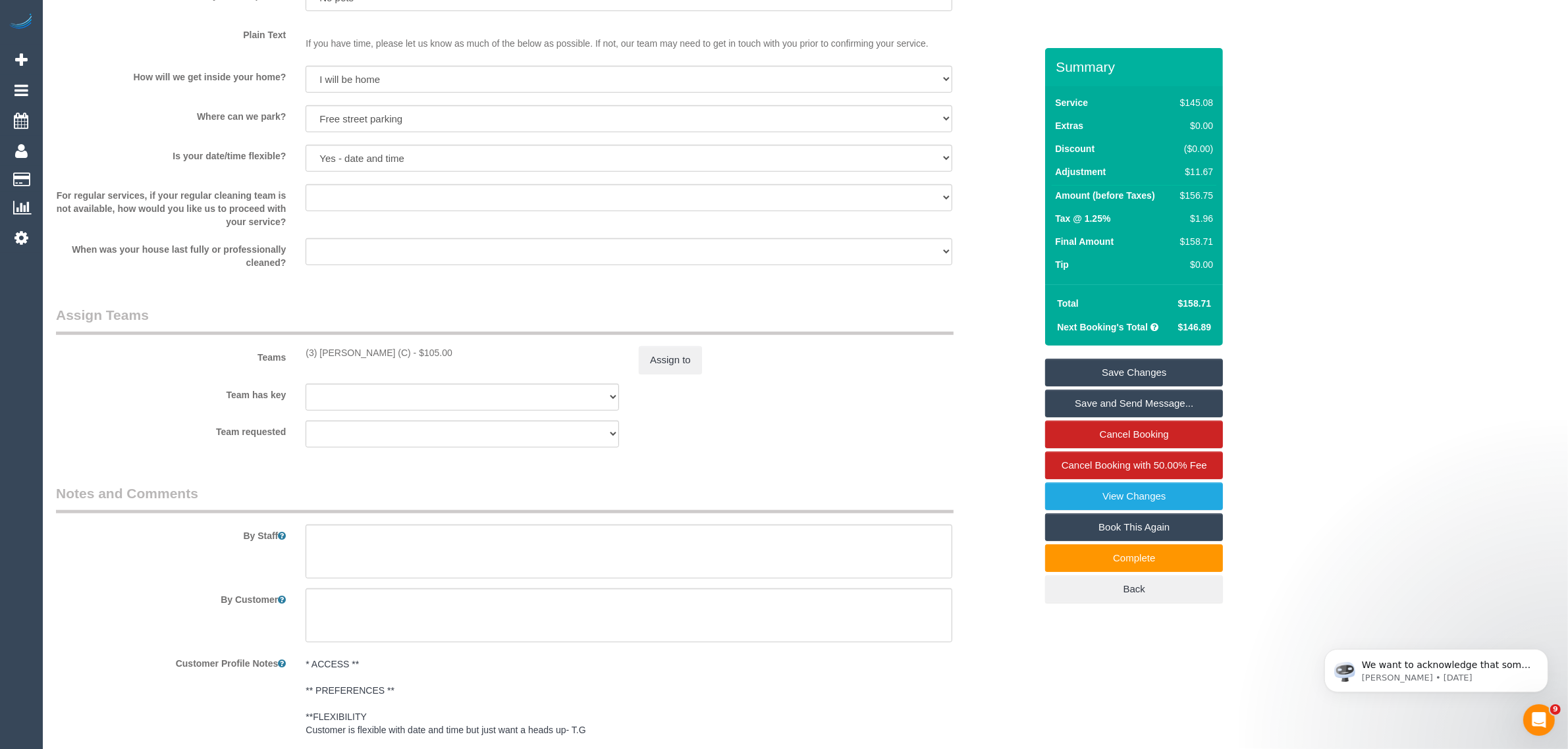
scroll to position [1624, 0]
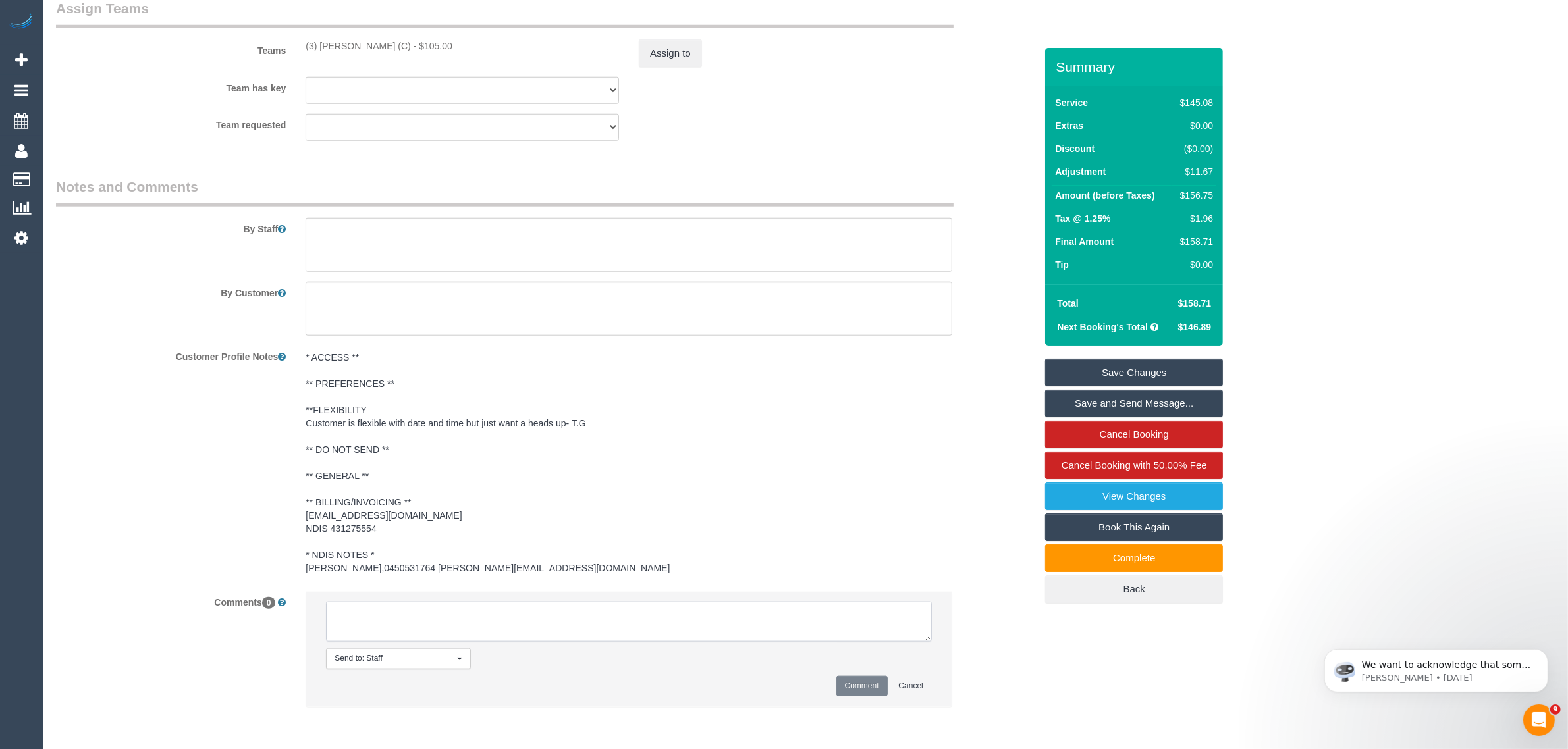
click at [554, 629] on textarea at bounding box center [629, 622] width 606 height 41
type textarea "Asdjusted hrs to 2h40mins - customer asked the team to leave via txt - AA"
click at [857, 687] on button "Comment" at bounding box center [862, 686] width 51 height 21
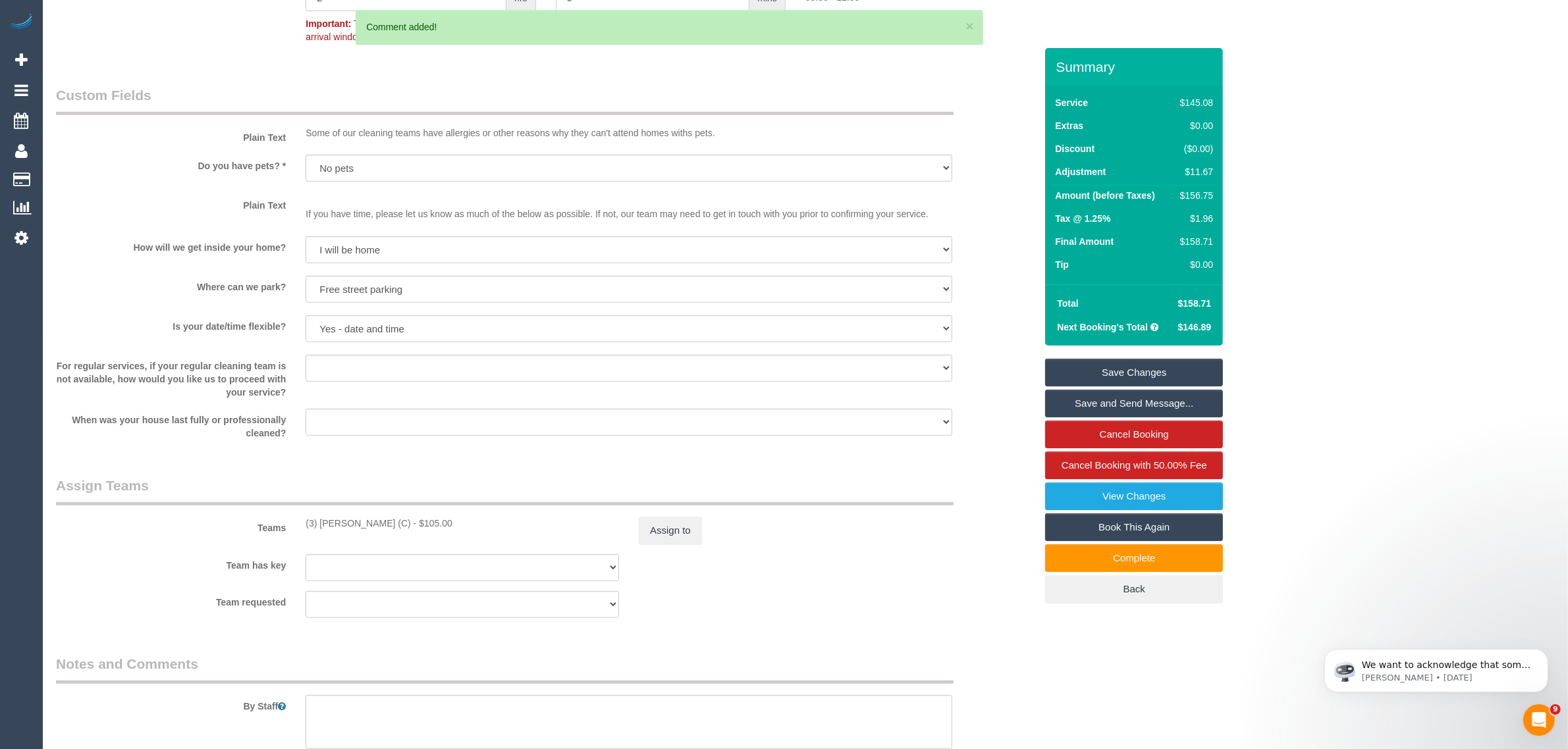
scroll to position [1294, 0]
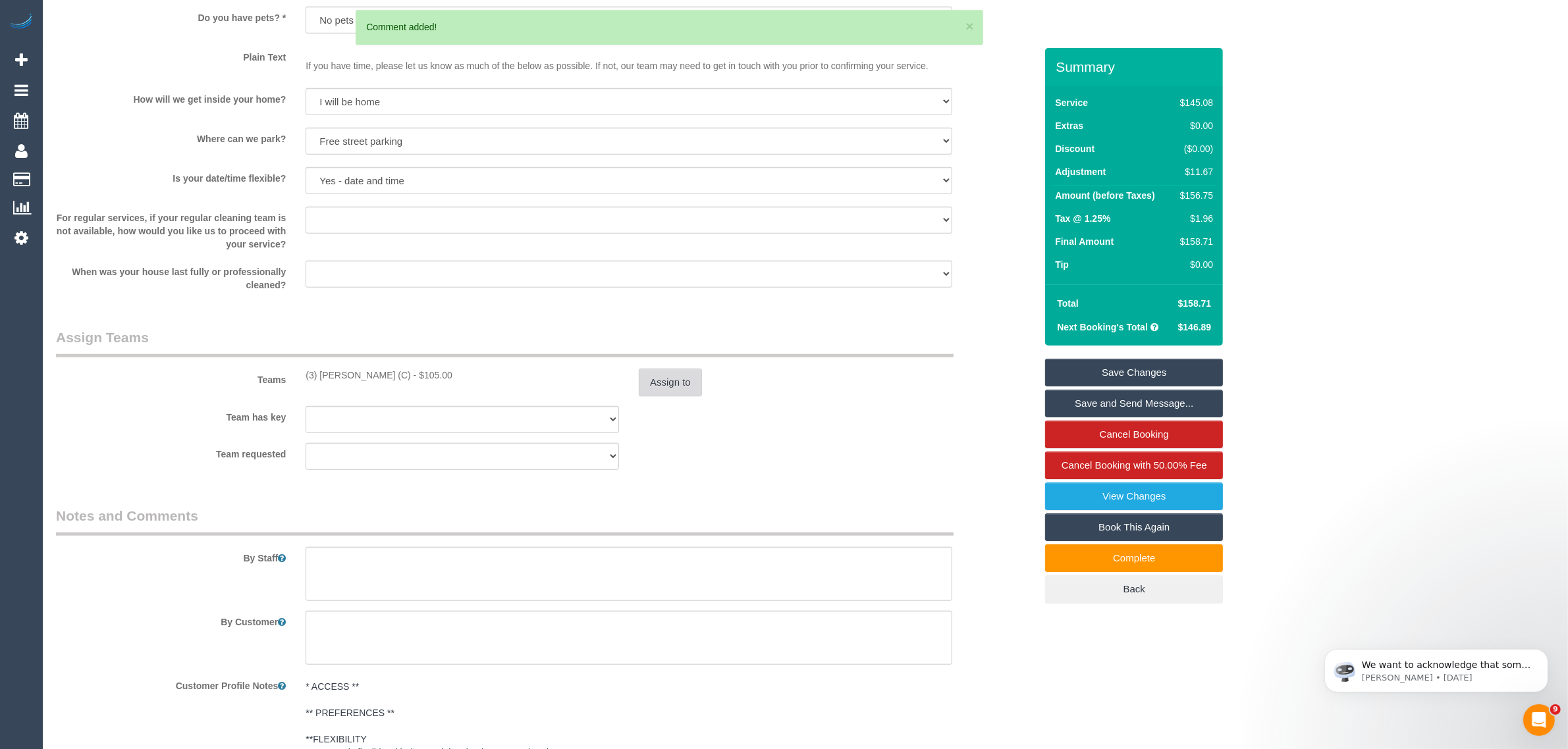
click at [661, 389] on button "Assign to" at bounding box center [670, 382] width 63 height 28
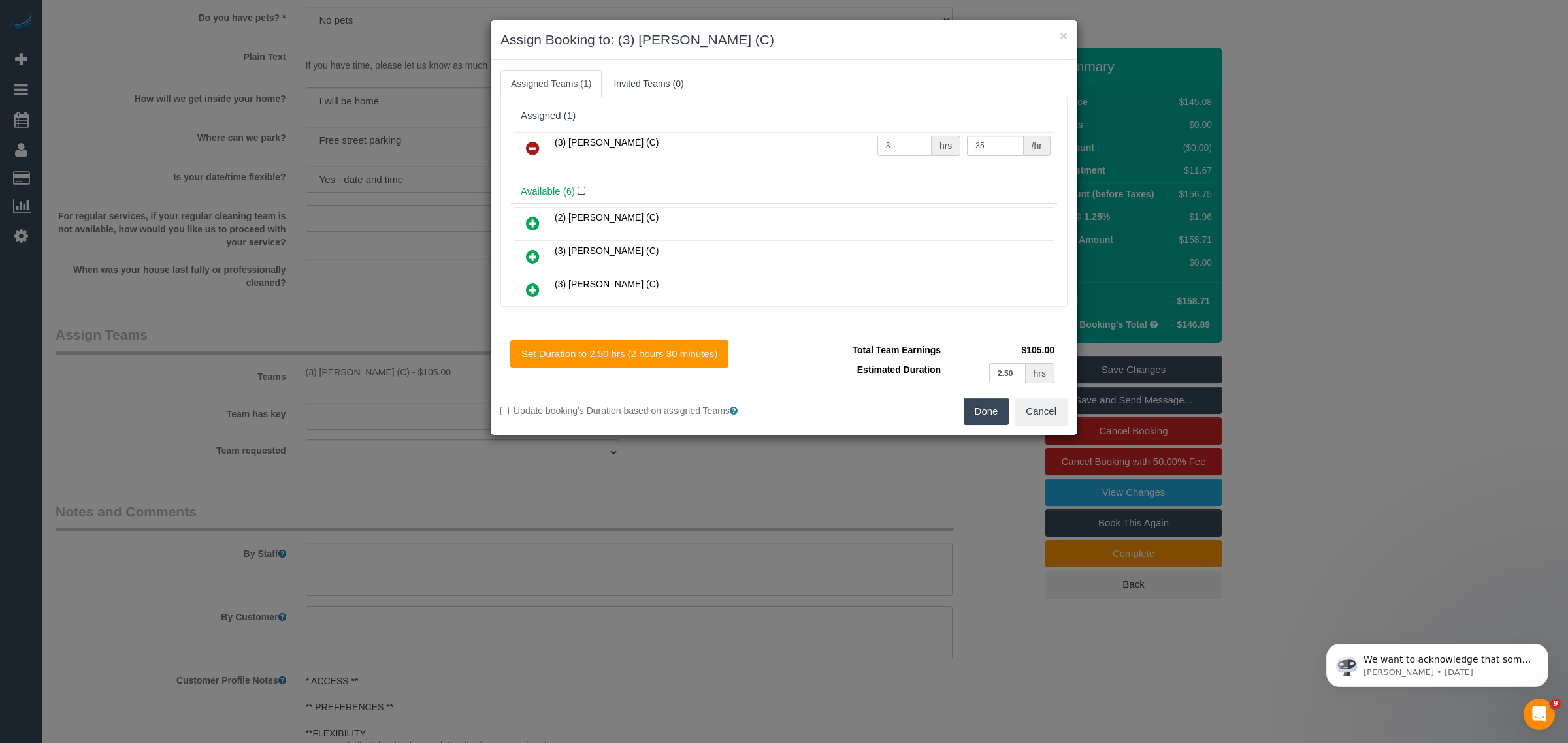
click at [898, 144] on input "3" at bounding box center [904, 146] width 54 height 20
type input "2.67"
click at [975, 412] on button "Done" at bounding box center [986, 411] width 46 height 27
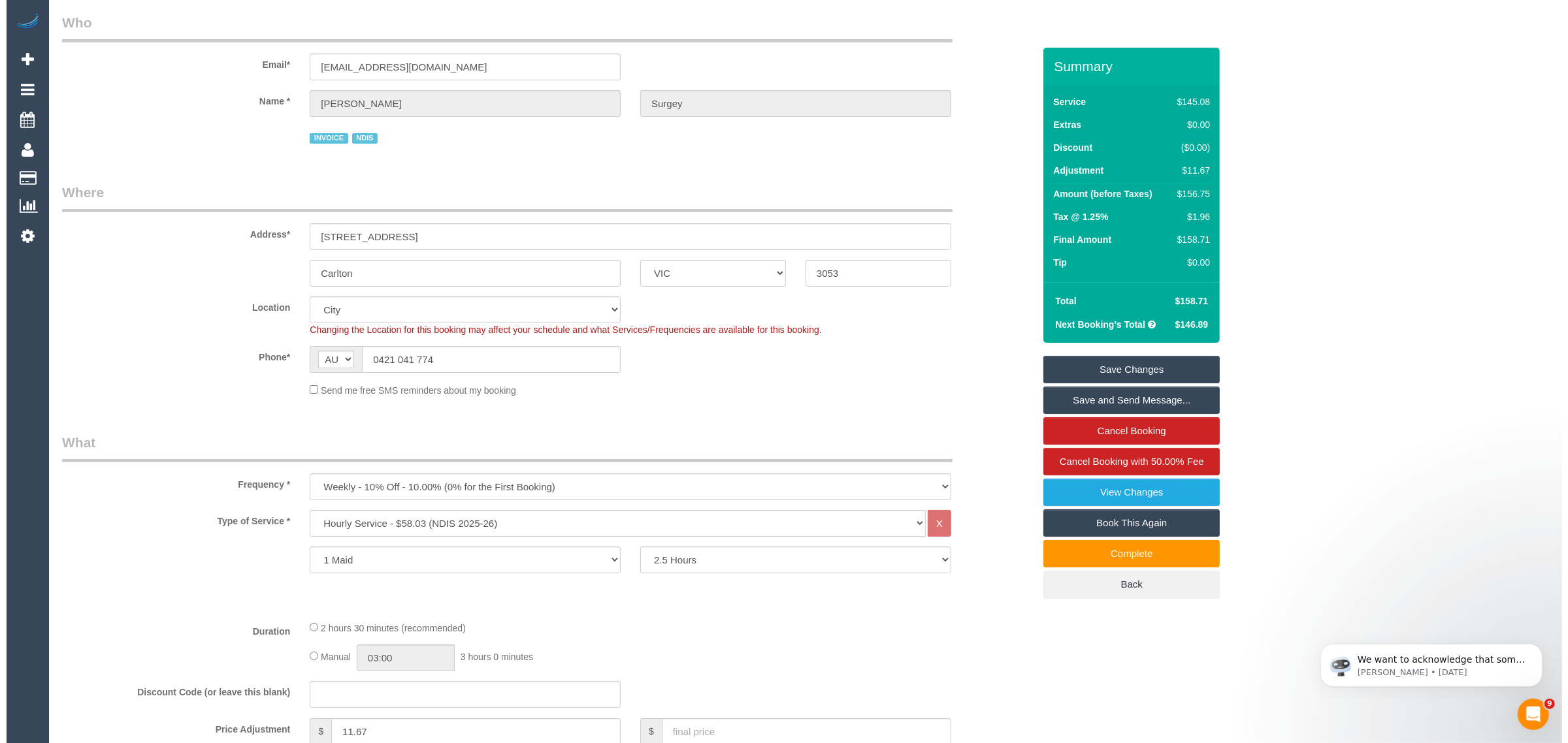
scroll to position [0, 0]
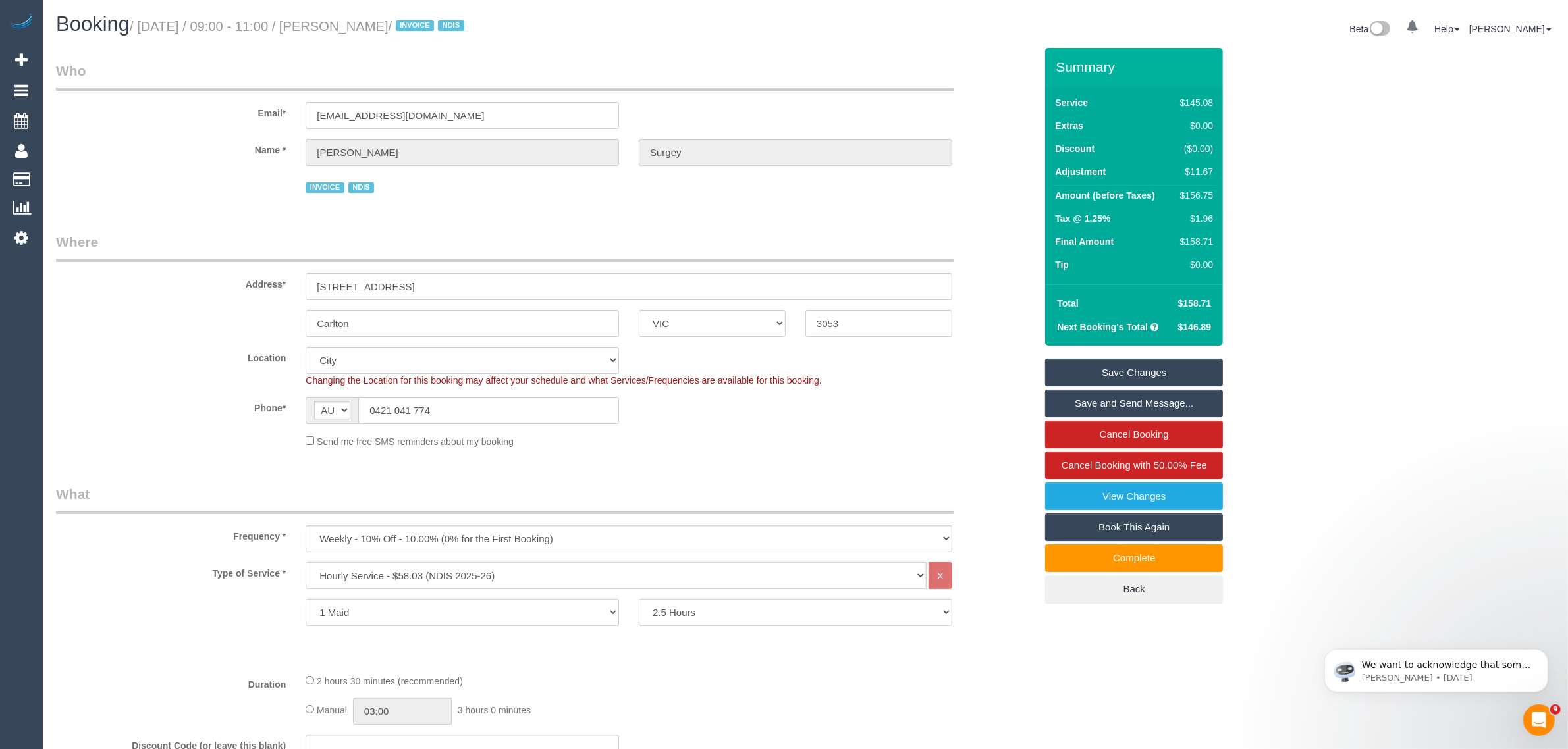
click at [1092, 367] on link "Save Changes" at bounding box center [1134, 372] width 178 height 28
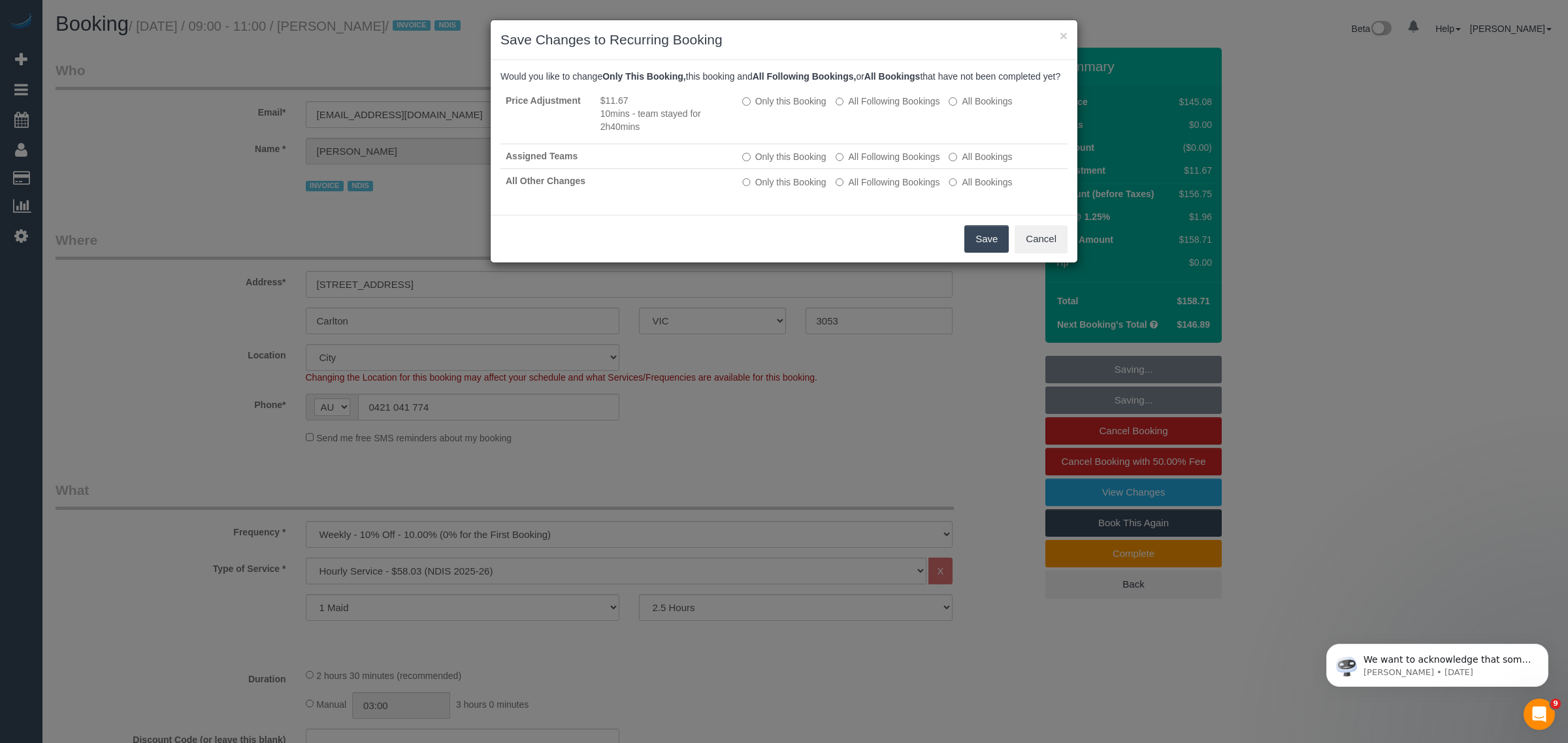
click at [984, 252] on button "Save" at bounding box center [986, 239] width 44 height 27
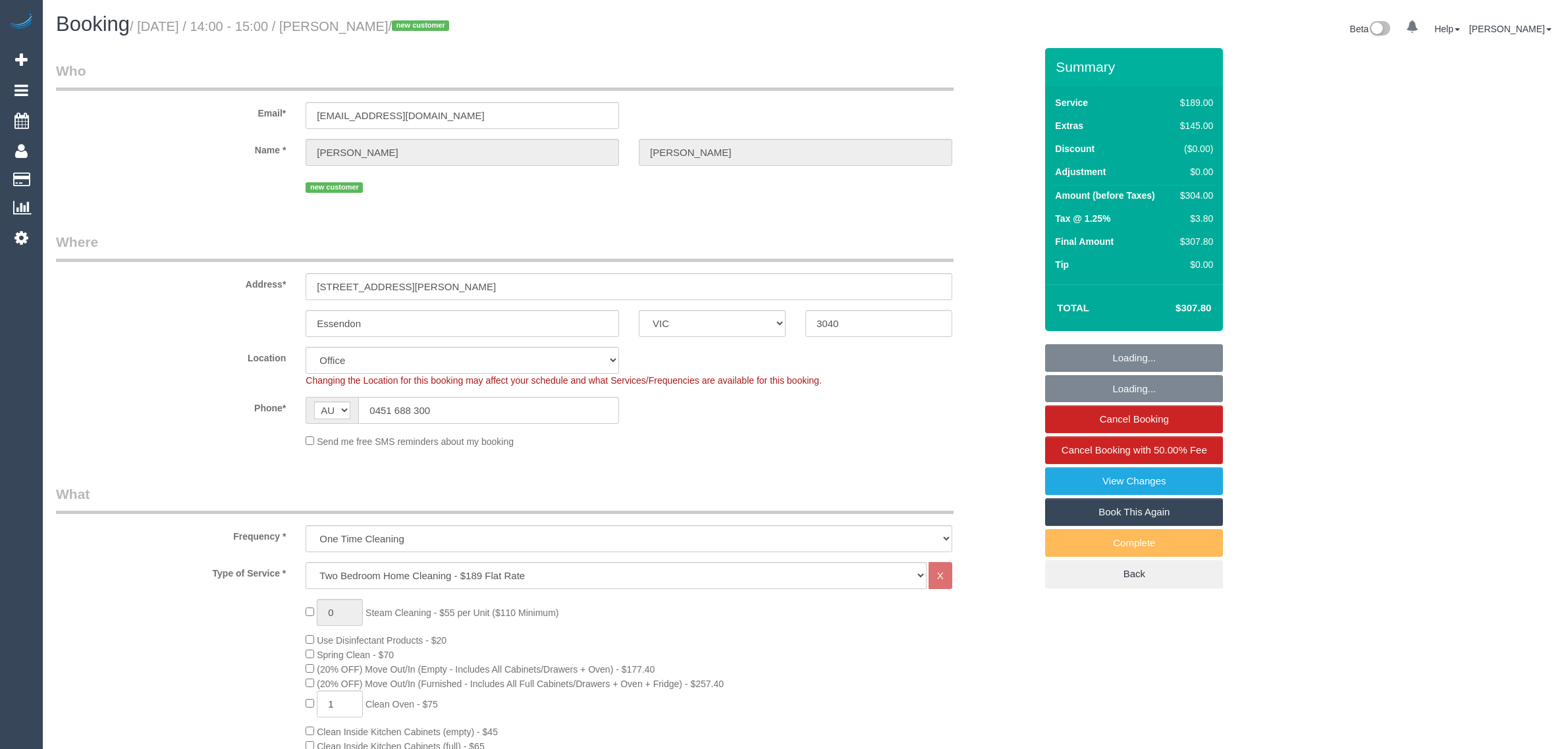
select select "VIC"
select select "number:27"
select select "number:14"
select select "number:19"
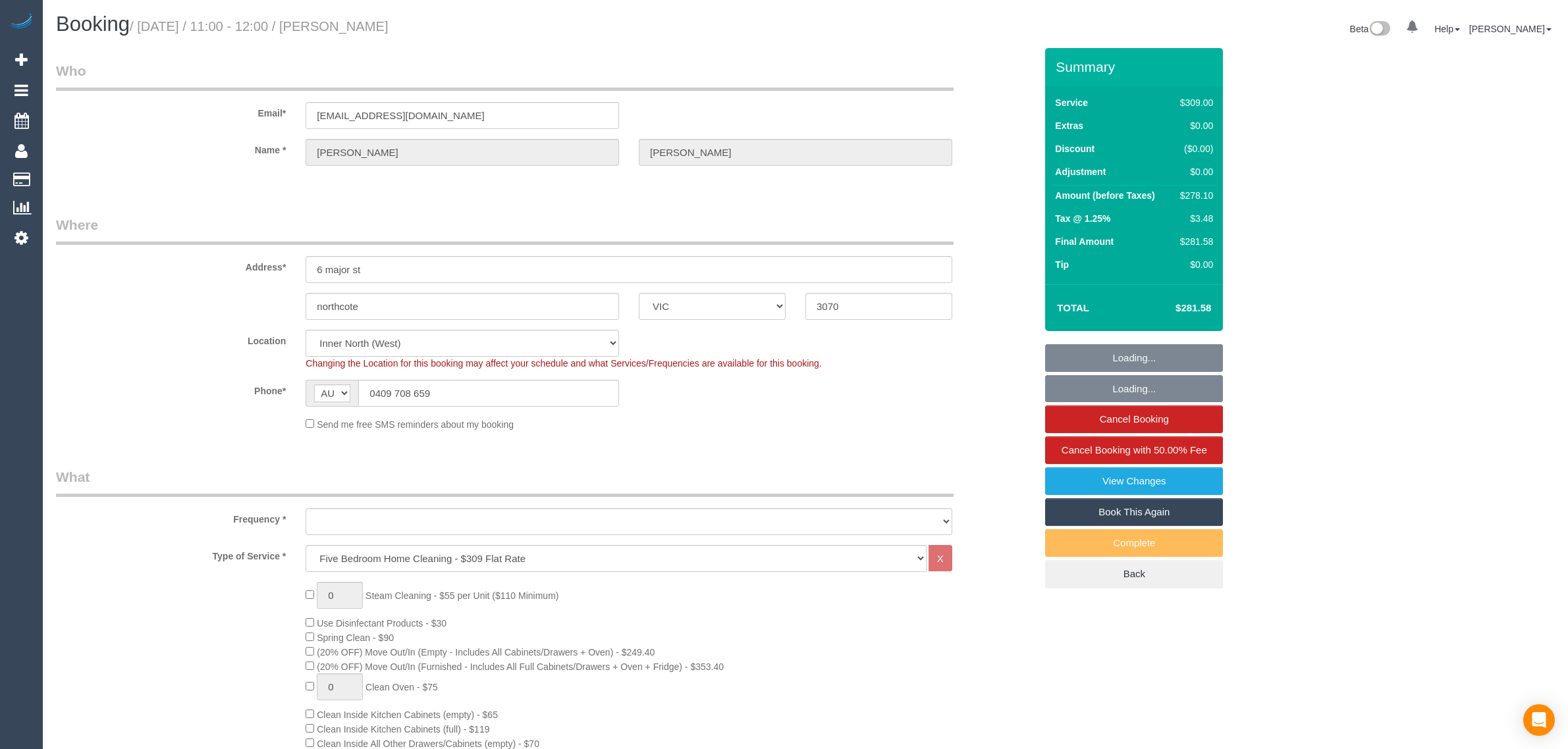
select select "VIC"
select select "number:27"
select select "number:16"
select select "number:19"
select select "number:24"
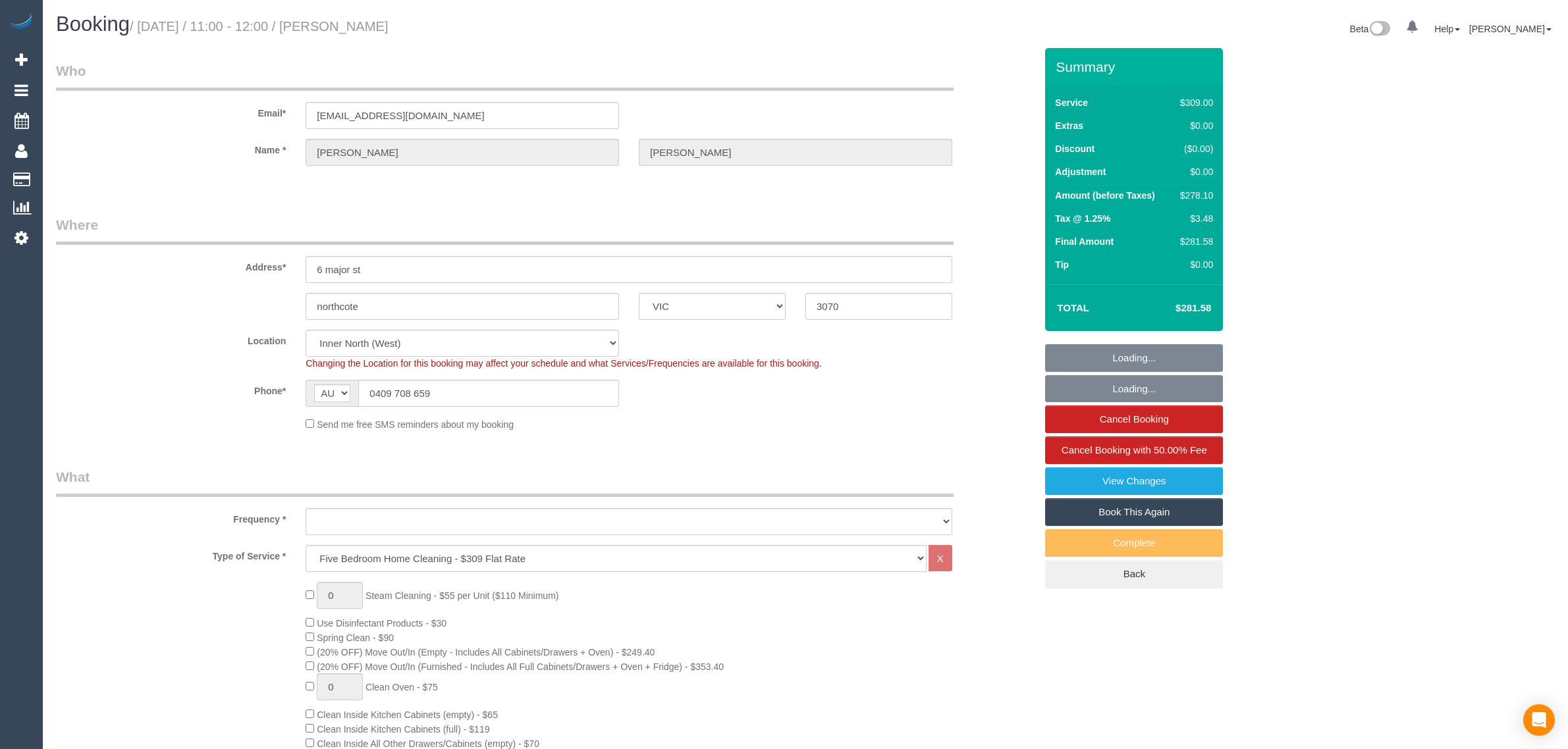
select select "number:33"
select select "number:13"
select select "object:1714"
click at [538, 393] on input "0409 708 659" at bounding box center [489, 394] width 261 height 27
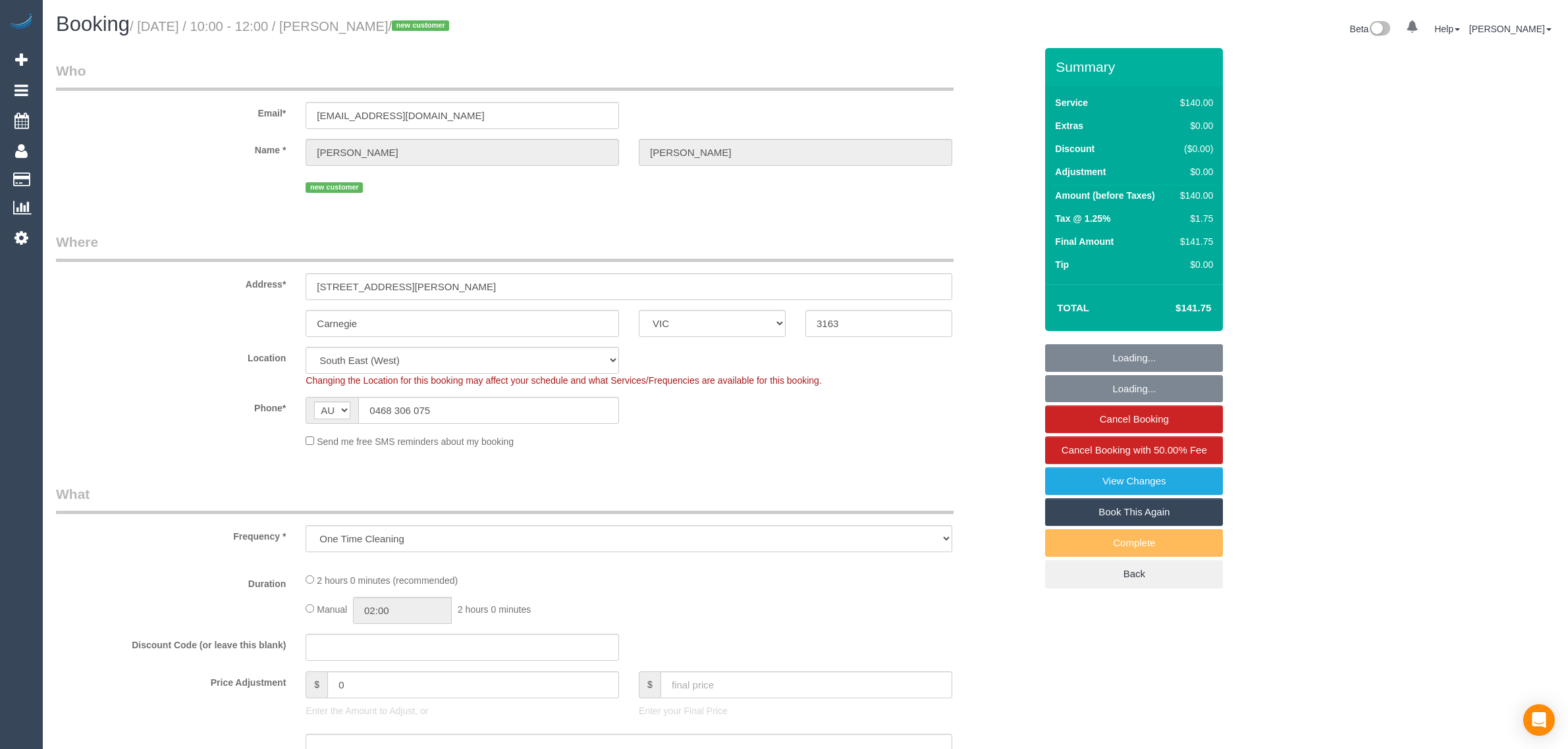
select select "VIC"
select select "object:569"
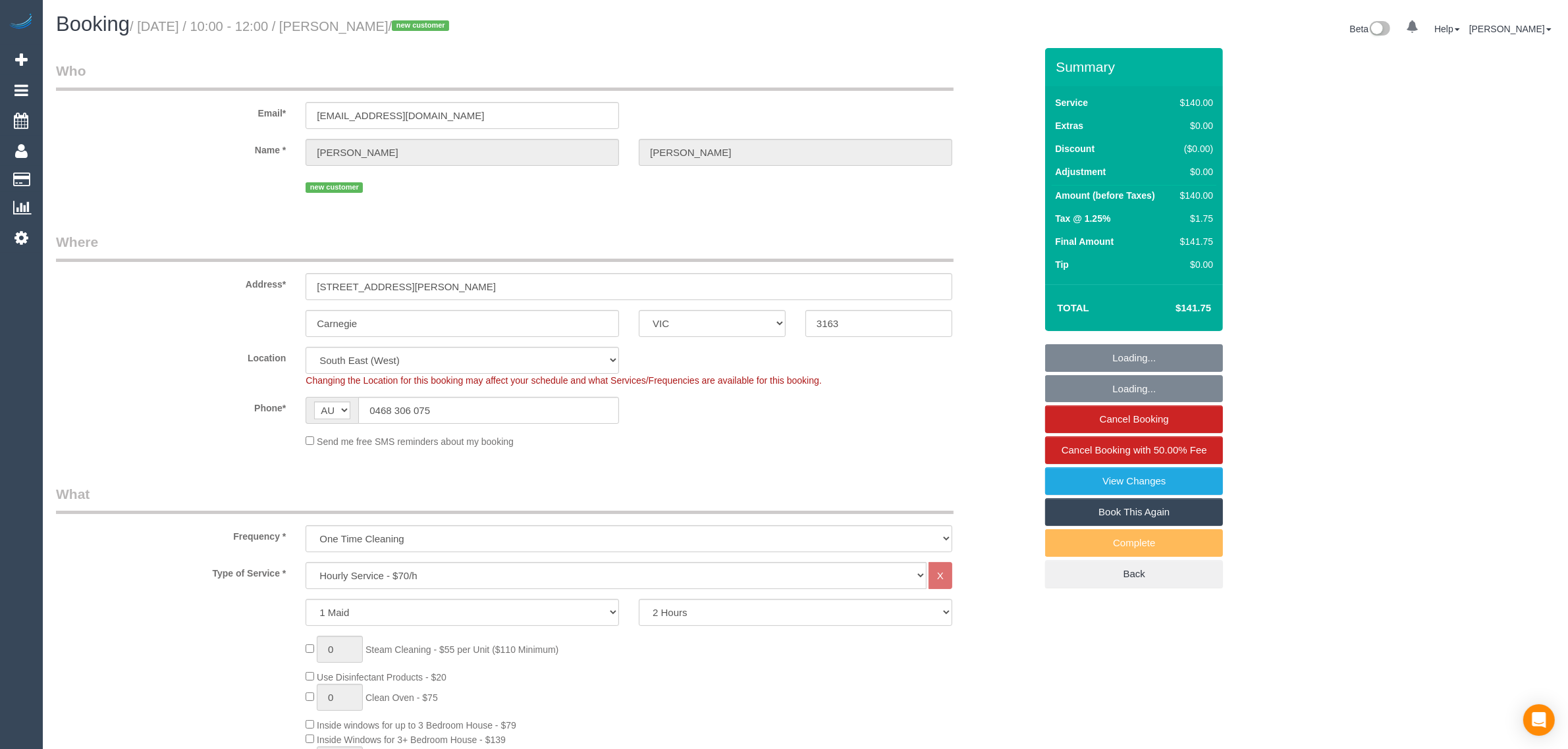
select select "number:28"
select select "number:14"
select select "number:19"
select select "number:23"
click at [475, 407] on input "0468 306 075" at bounding box center [489, 411] width 261 height 27
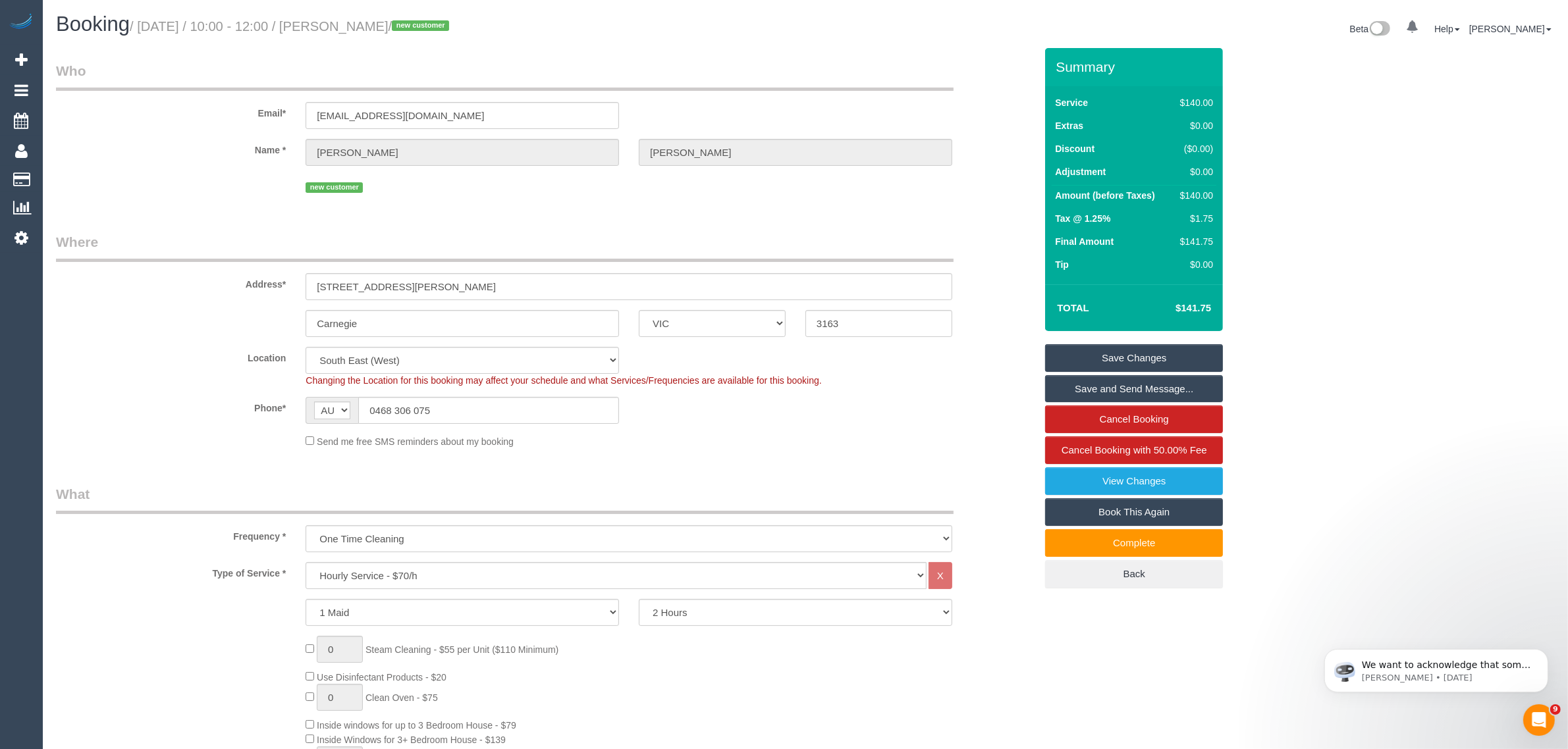
click at [664, 198] on fieldset "Who Email* [EMAIL_ADDRESS][DOMAIN_NAME] Name * [PERSON_NAME] new customer" at bounding box center [546, 133] width 979 height 145
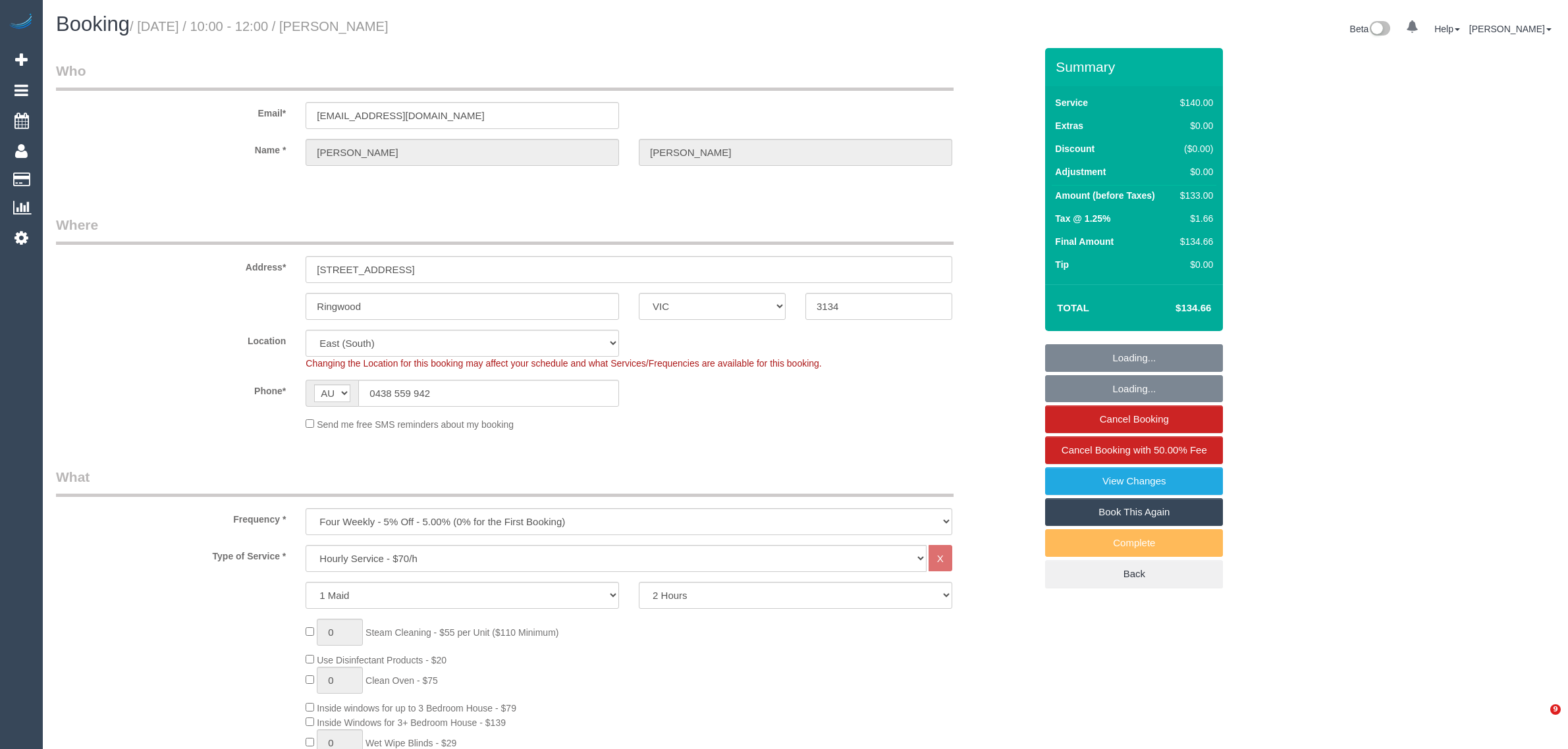
select select "VIC"
select select "string:stripe-pm_1L6iKX2GScqysDRViljK7YDT"
select select "number:28"
select select "number:14"
select select "number:19"
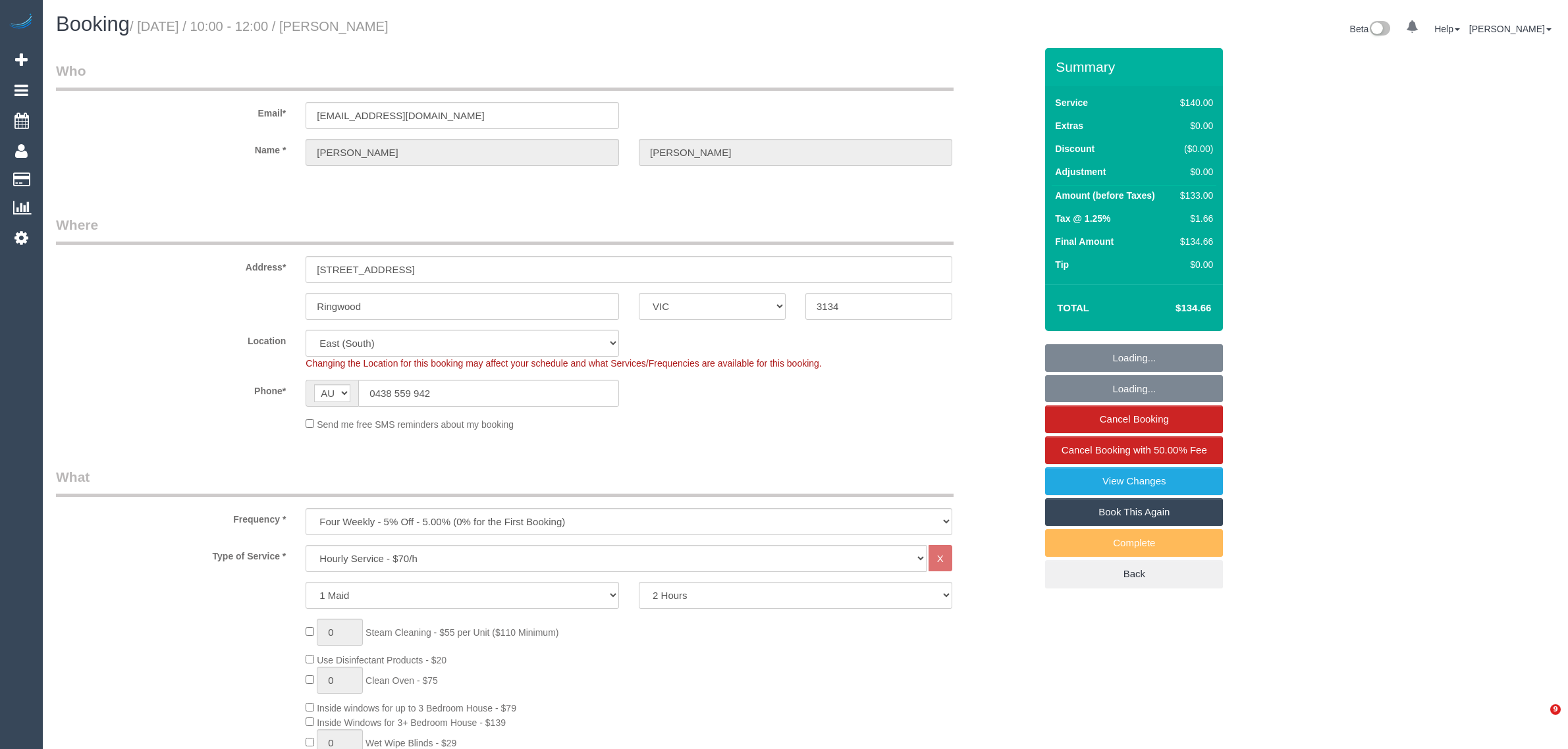
select select "number:36"
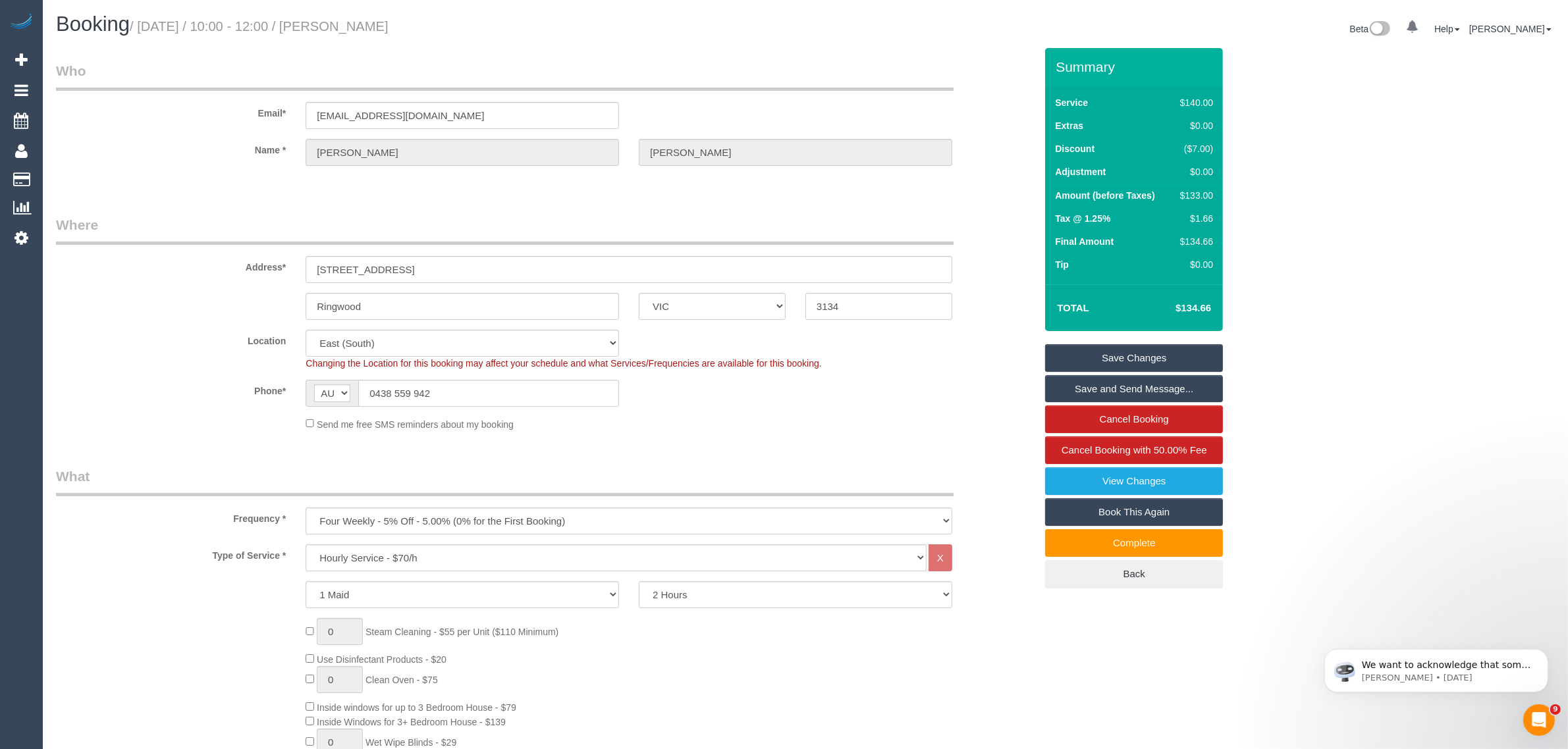
click at [996, 271] on div "Address* 72 Bedford Rd" at bounding box center [546, 250] width 999 height 68
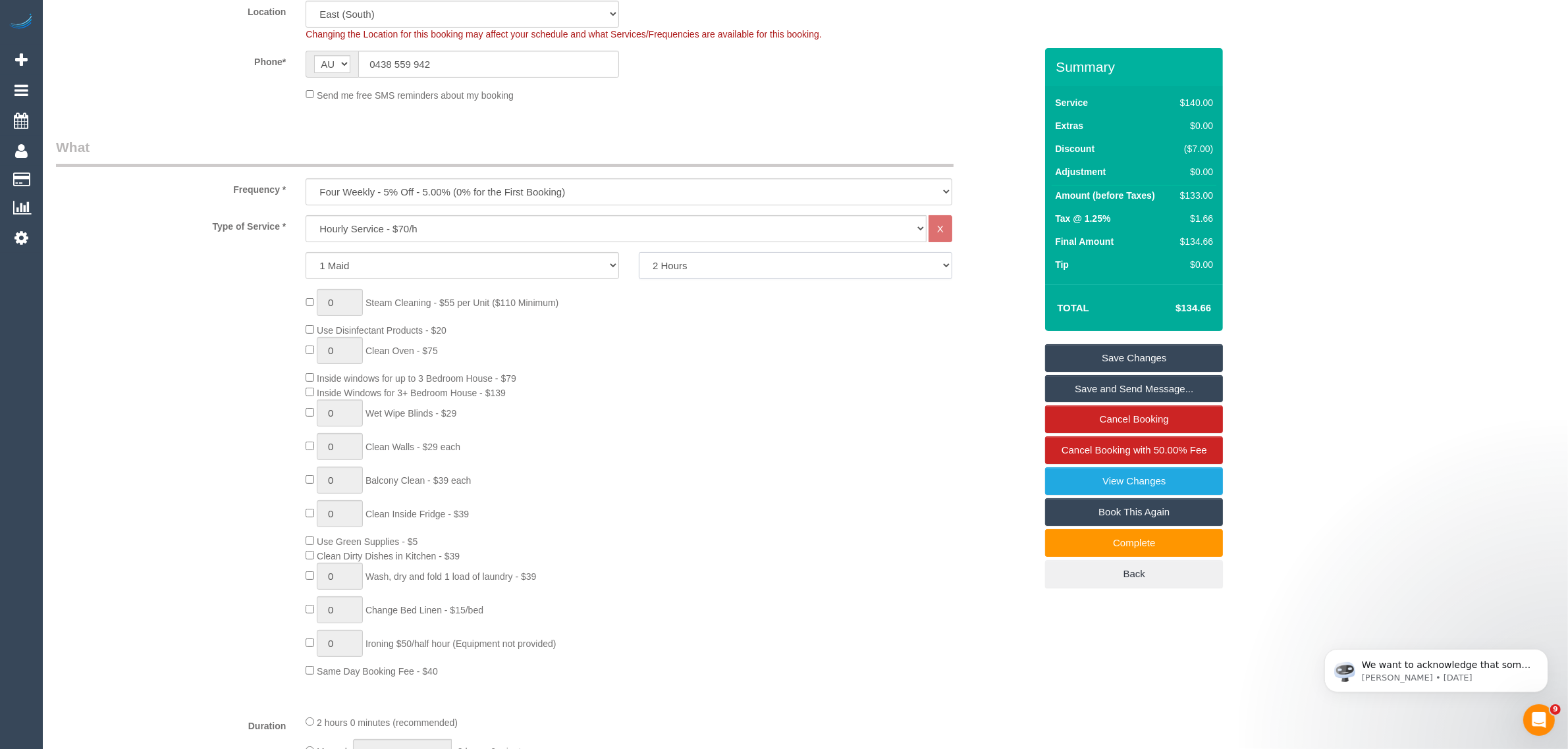
click at [839, 257] on select "2 Hours 2.5 Hours 3 Hours 3.5 Hours 4 Hours 4.5 Hours 5 Hours 5.5 Hours 6 Hours…" at bounding box center [795, 266] width 314 height 27
select select "150"
click at [639, 253] on select "2 Hours 2.5 Hours 3 Hours 3.5 Hours 4 Hours 4.5 Hours 5 Hours 5.5 Hours 6 Hours…" at bounding box center [795, 266] width 314 height 27
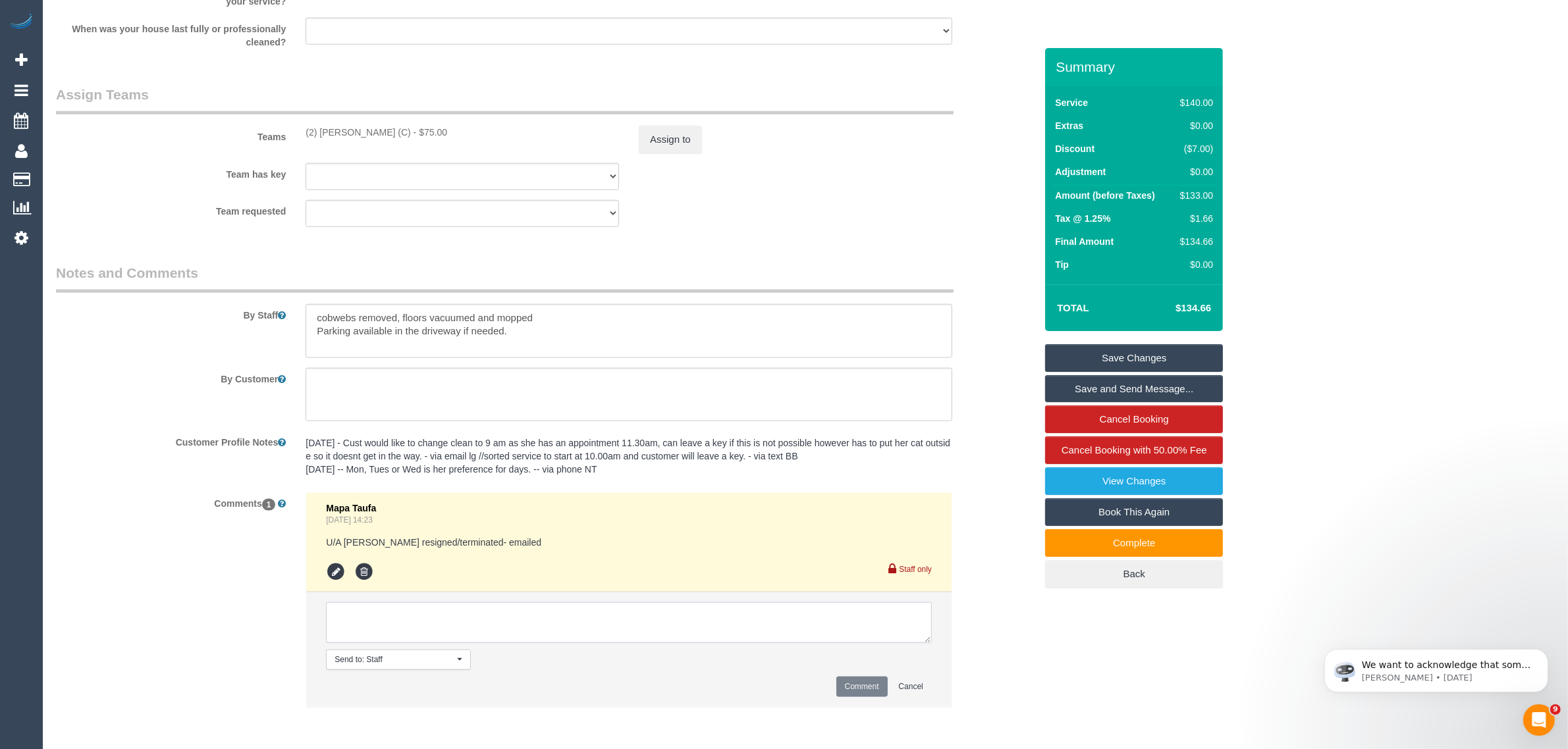
click at [617, 636] on textarea at bounding box center [629, 623] width 606 height 41
type textarea "Customer wanst to pay .5hrs extra to Danielle via txt. Adjusted booking accdgly…"
click at [861, 682] on button "Comment" at bounding box center [862, 687] width 51 height 21
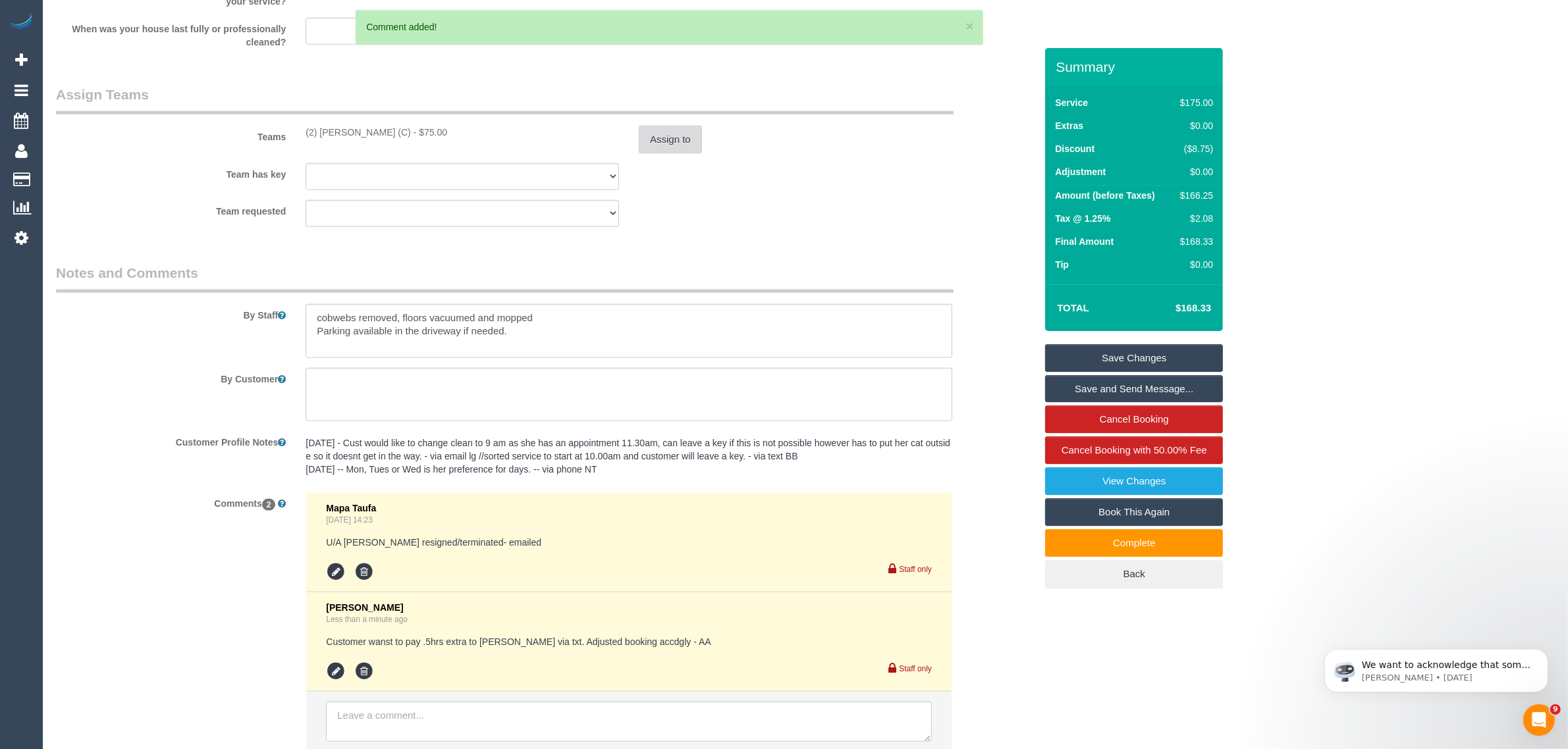
click at [663, 133] on button "Assign to" at bounding box center [670, 139] width 63 height 28
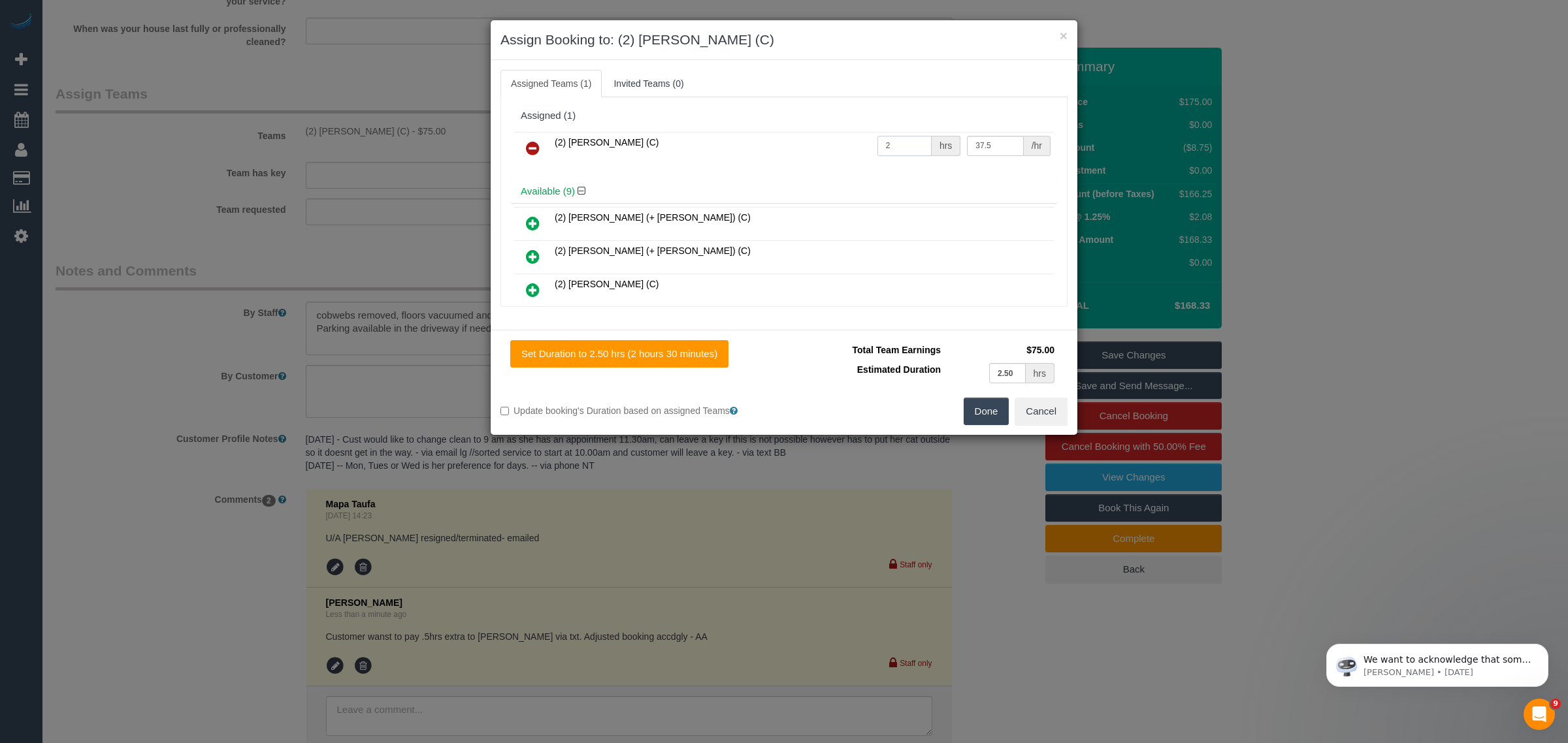
click at [898, 147] on input "2" at bounding box center [904, 146] width 54 height 20
type input "2.5"
click at [994, 414] on button "Done" at bounding box center [986, 411] width 46 height 27
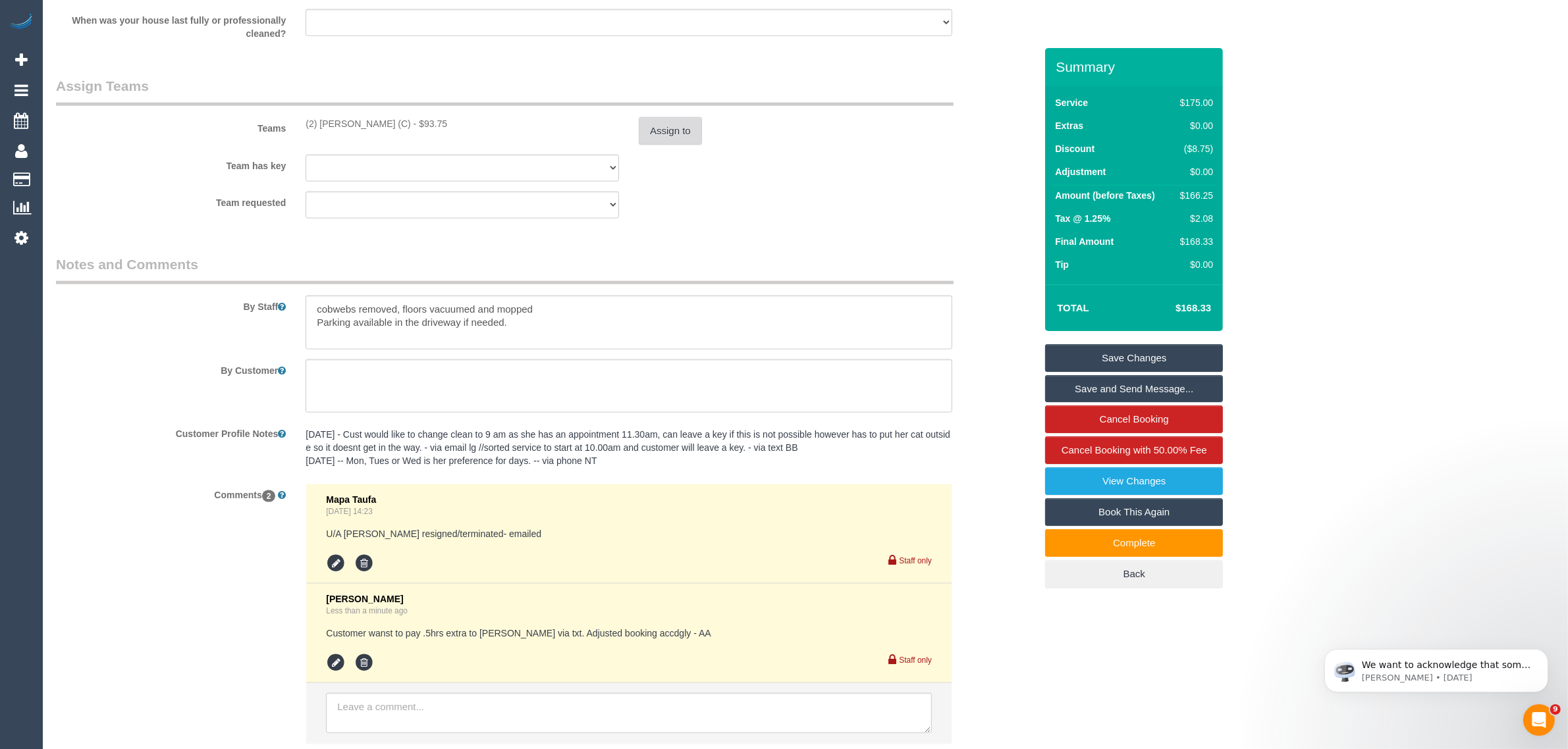
scroll to position [2030, 0]
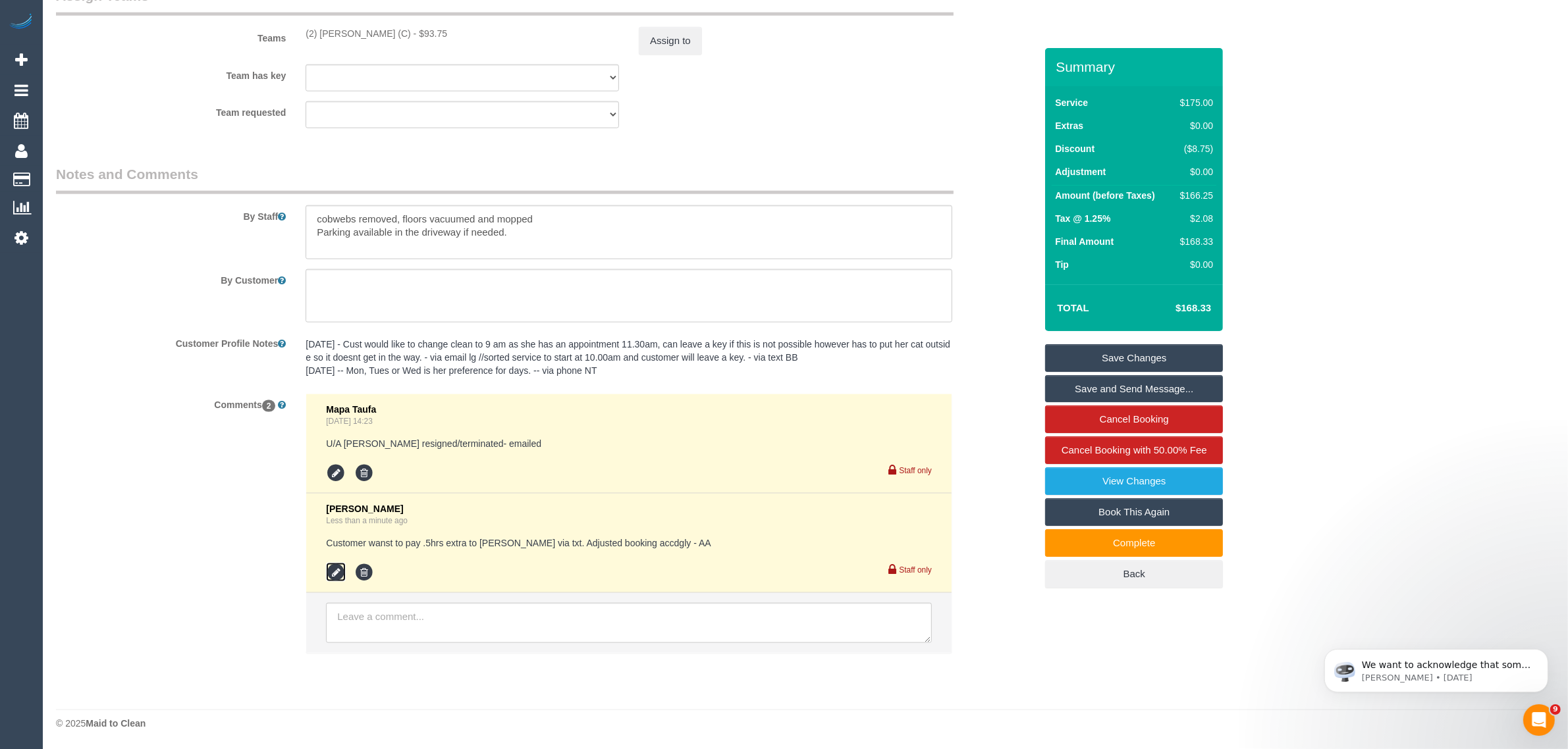
click at [341, 573] on icon at bounding box center [336, 573] width 20 height 20
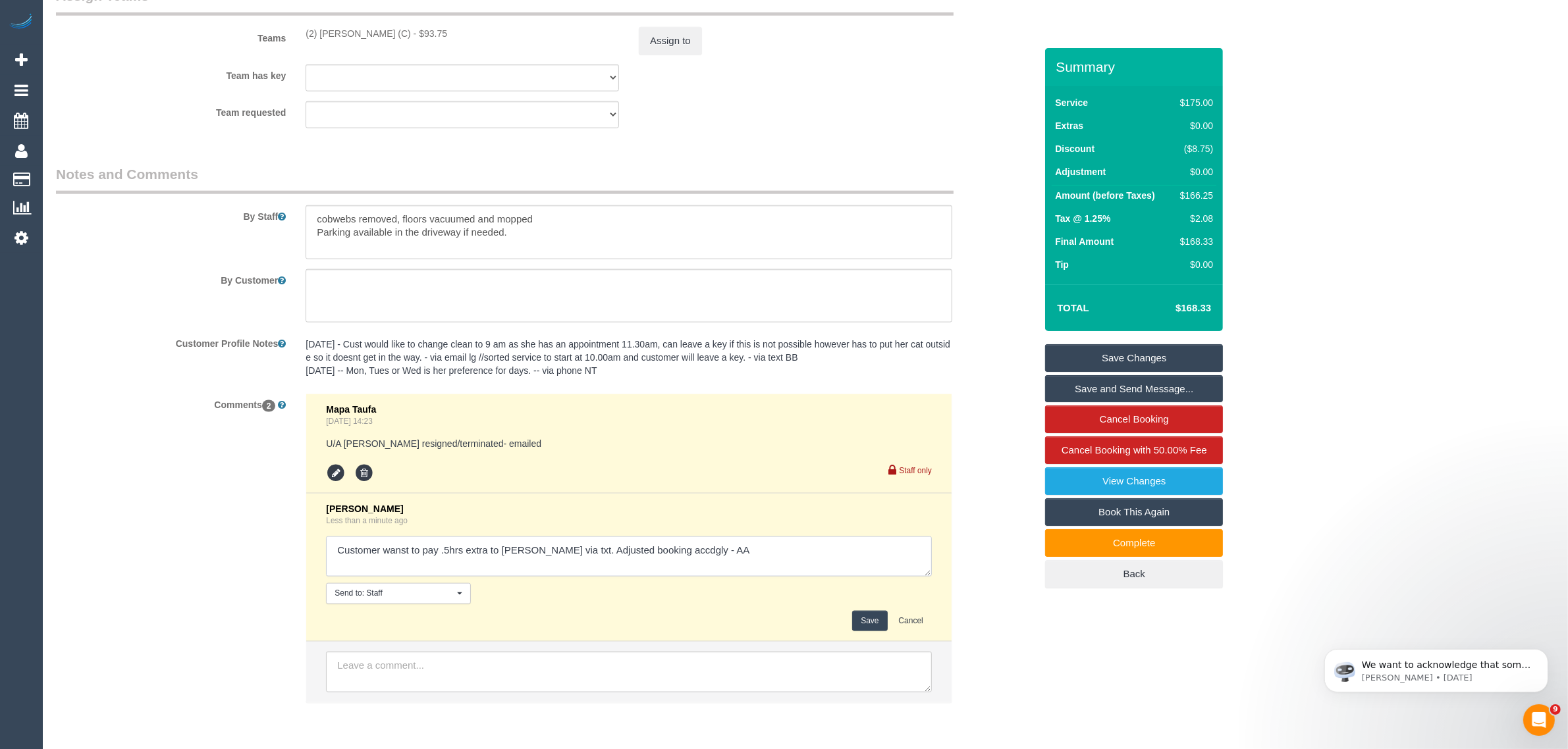
click at [754, 547] on textarea at bounding box center [629, 557] width 606 height 41
type textarea "Customer wanst to pay .5hrs extra to Danielle via txt. Adjusted booking accdgly…"
click at [857, 624] on button "Save" at bounding box center [869, 621] width 35 height 21
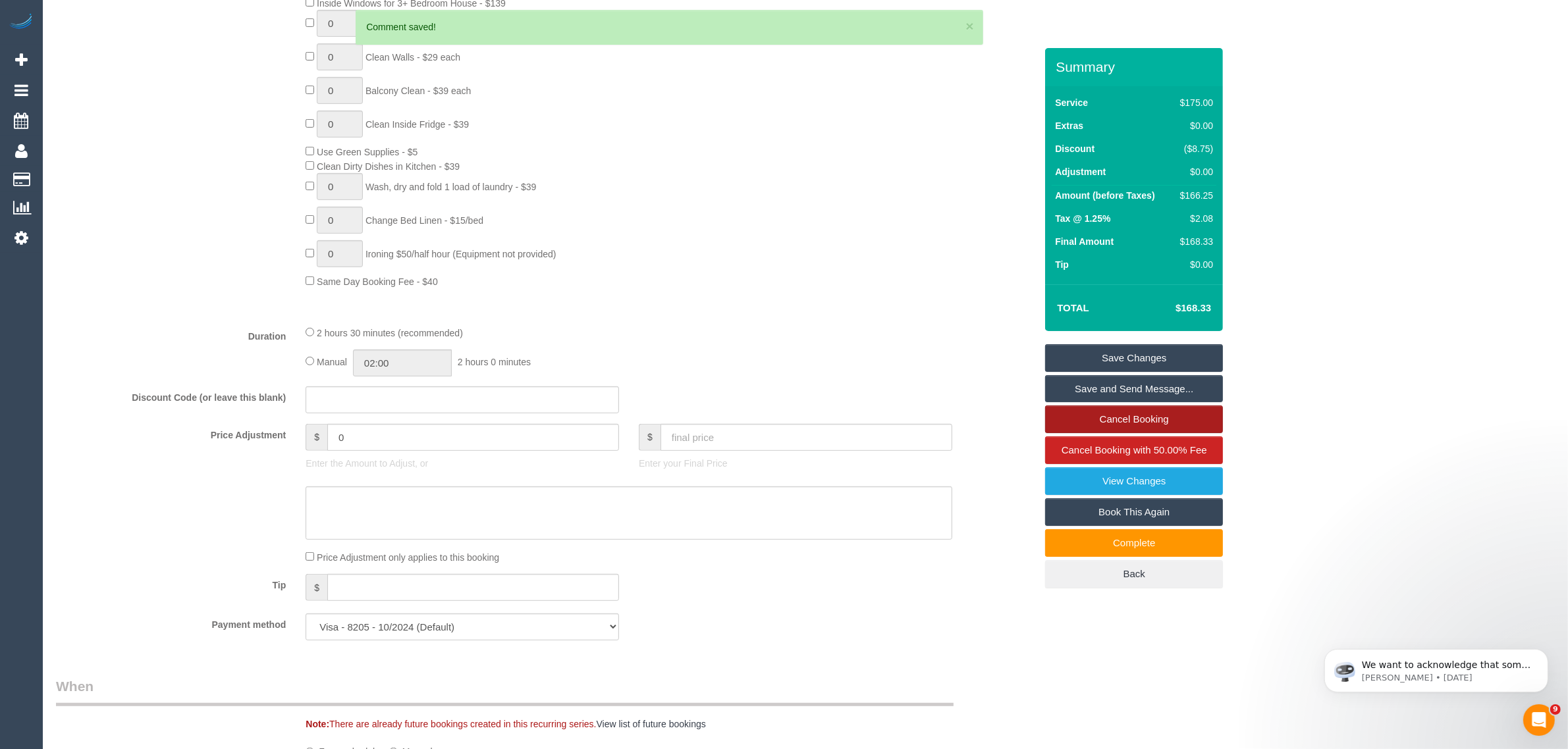
scroll to position [55, 0]
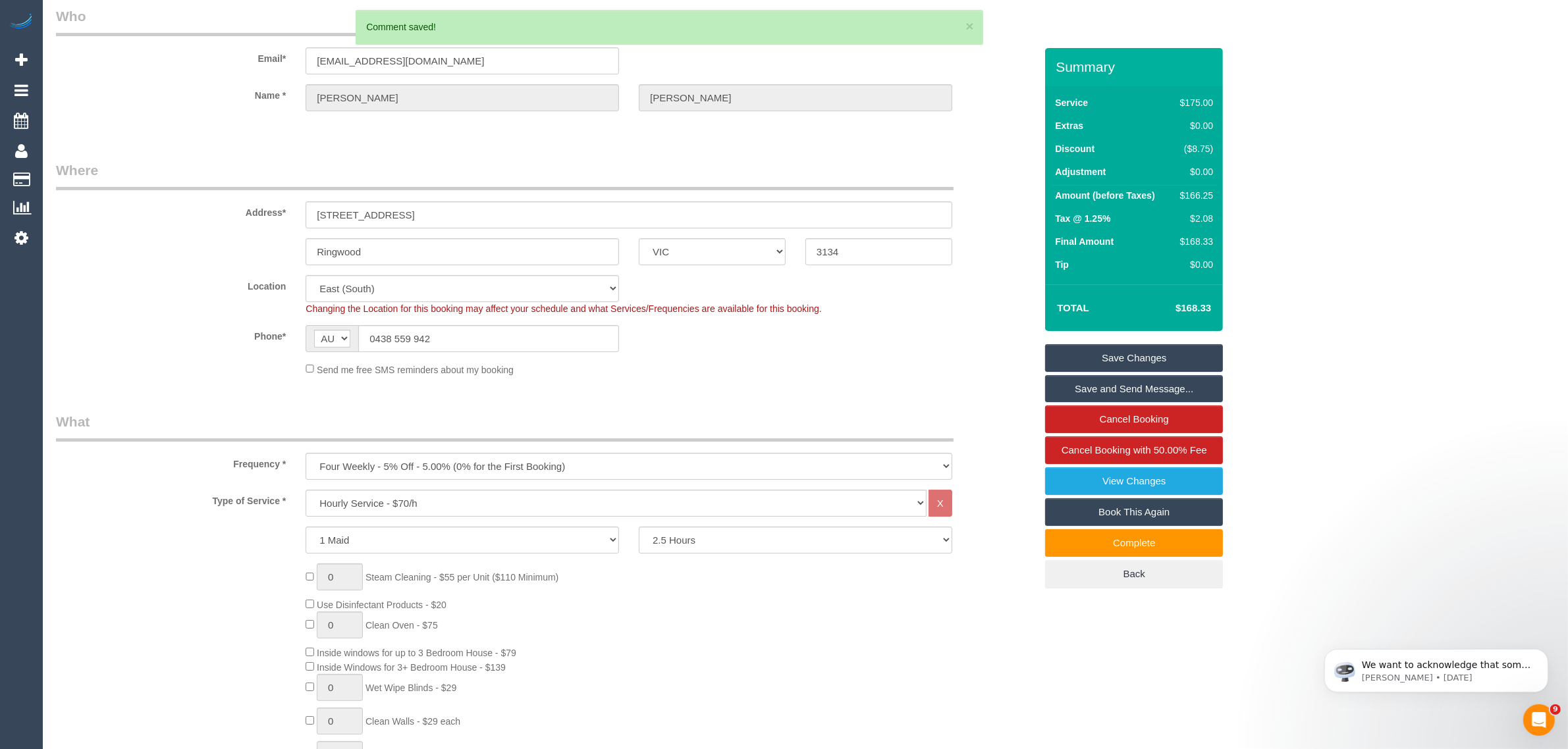
click at [1137, 359] on link "Save Changes" at bounding box center [1134, 357] width 178 height 28
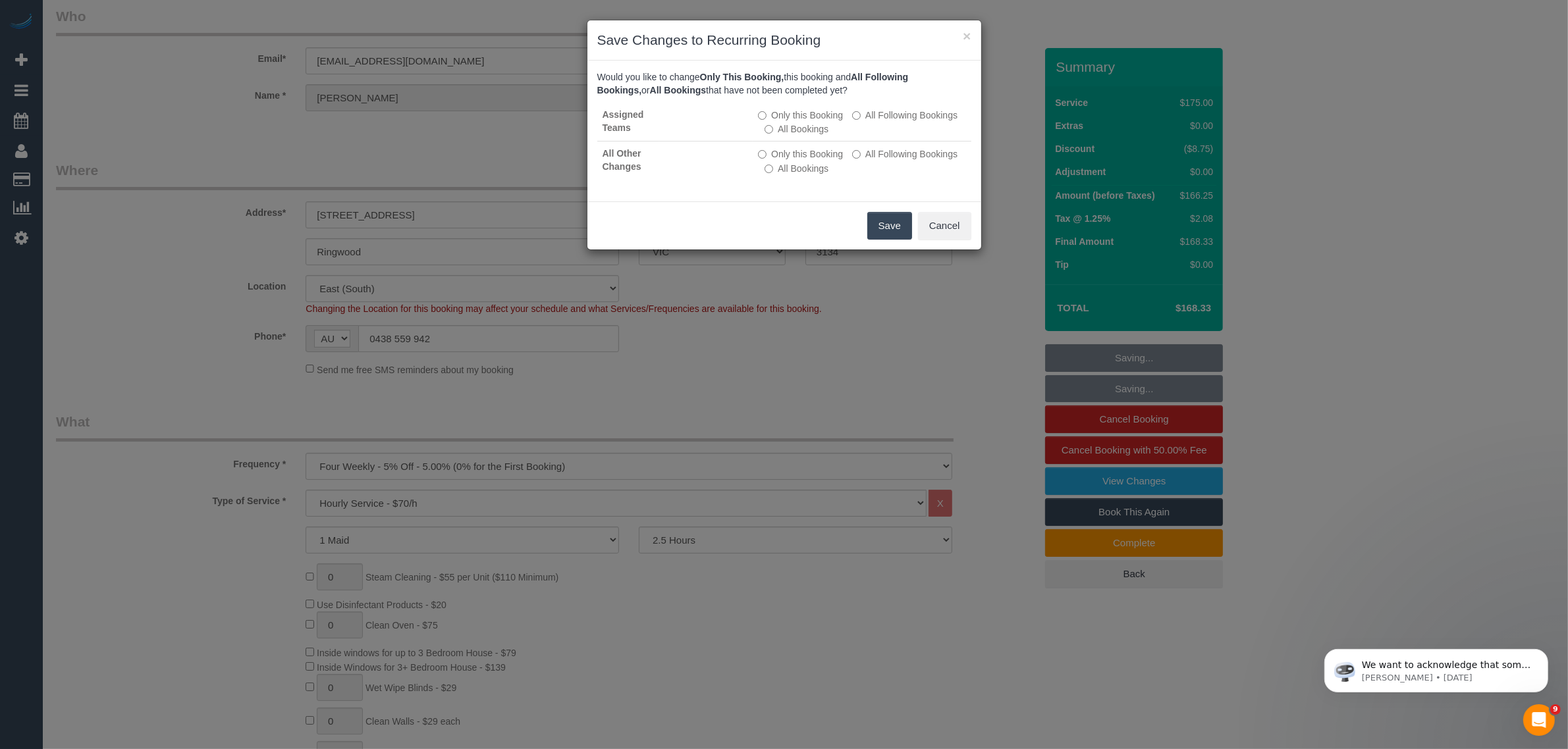
scroll to position [0, 0]
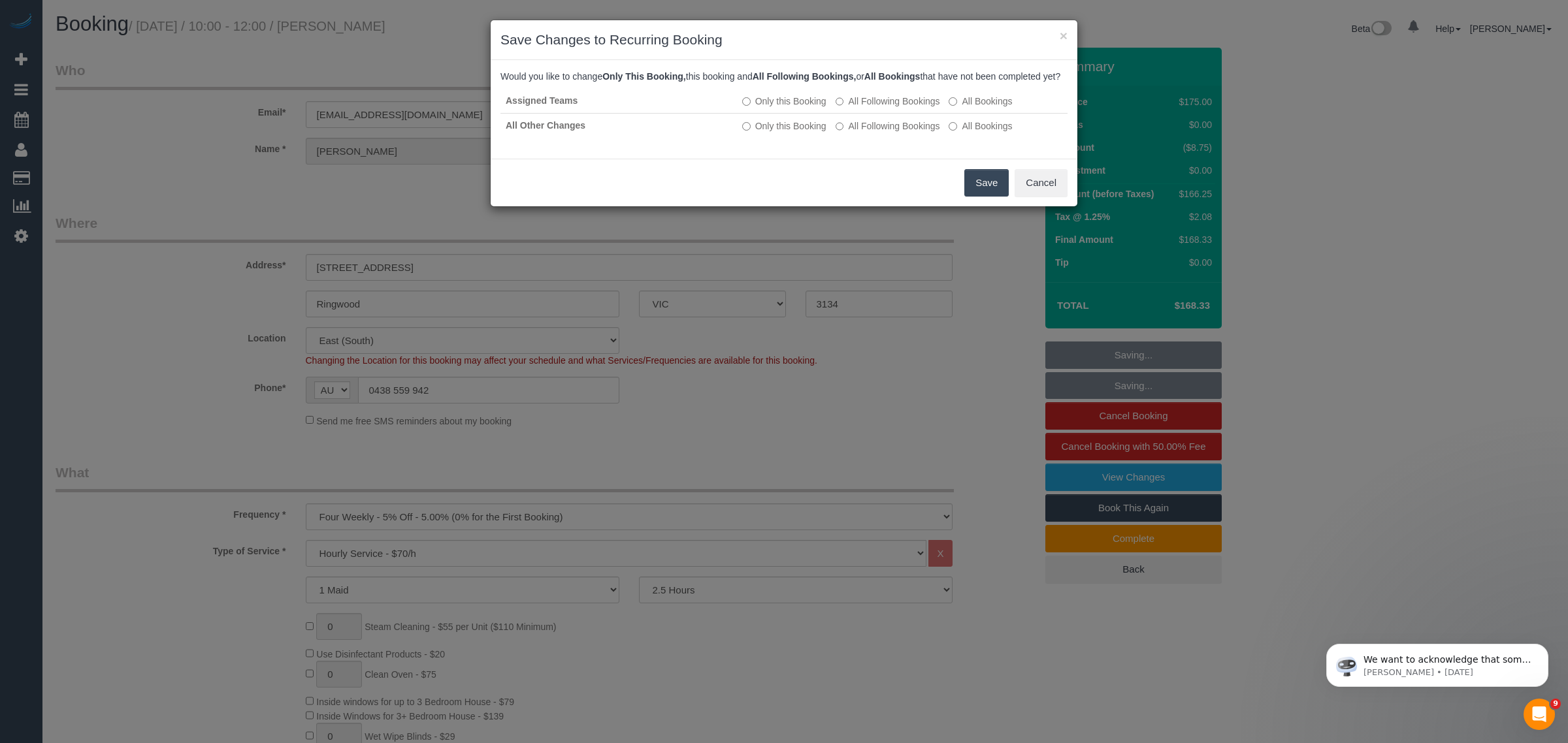
click at [978, 189] on button "Save" at bounding box center [986, 182] width 44 height 27
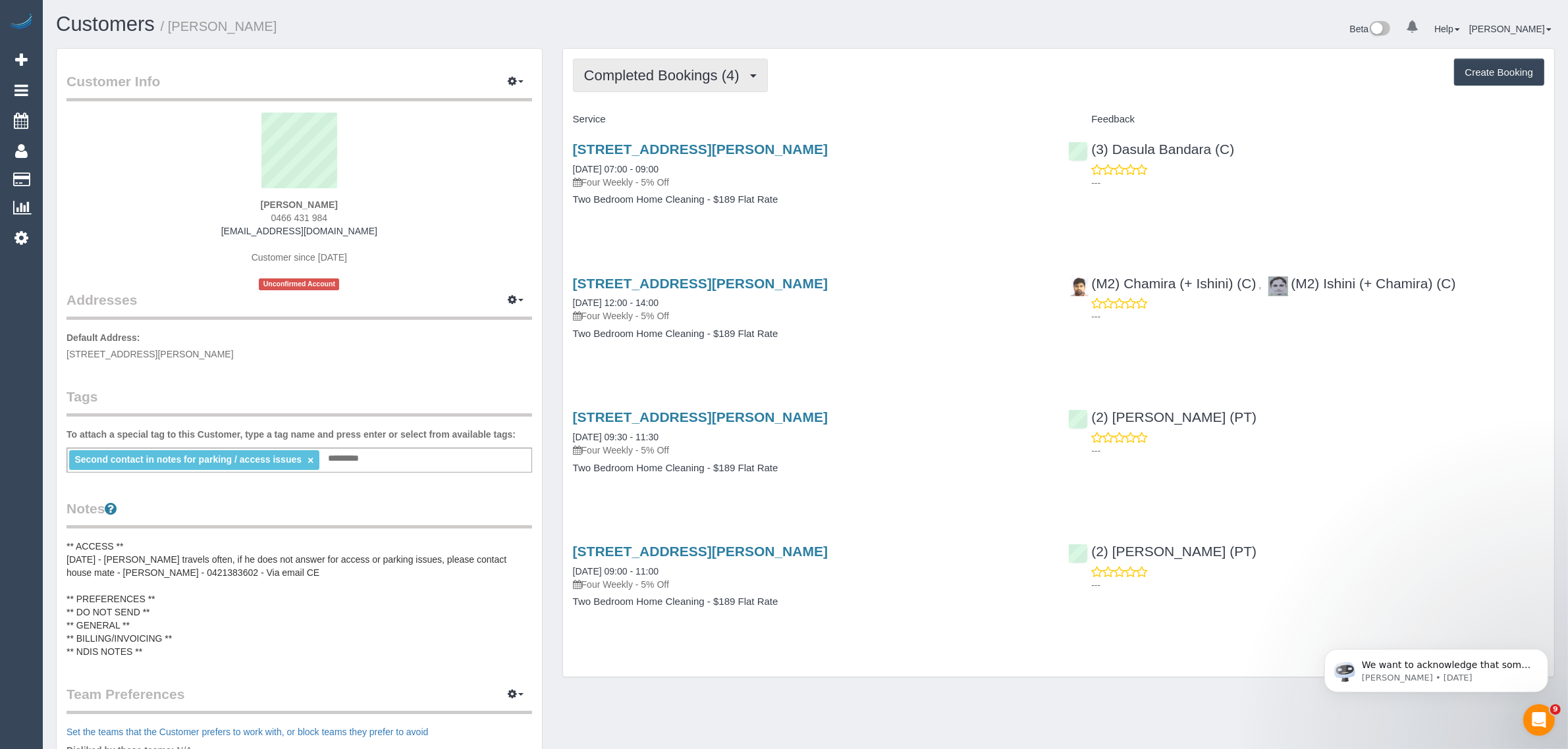
click at [659, 80] on span "Completed Bookings (4)" at bounding box center [665, 75] width 162 height 16
click at [653, 121] on link "Upcoming Bookings (12)" at bounding box center [644, 123] width 139 height 17
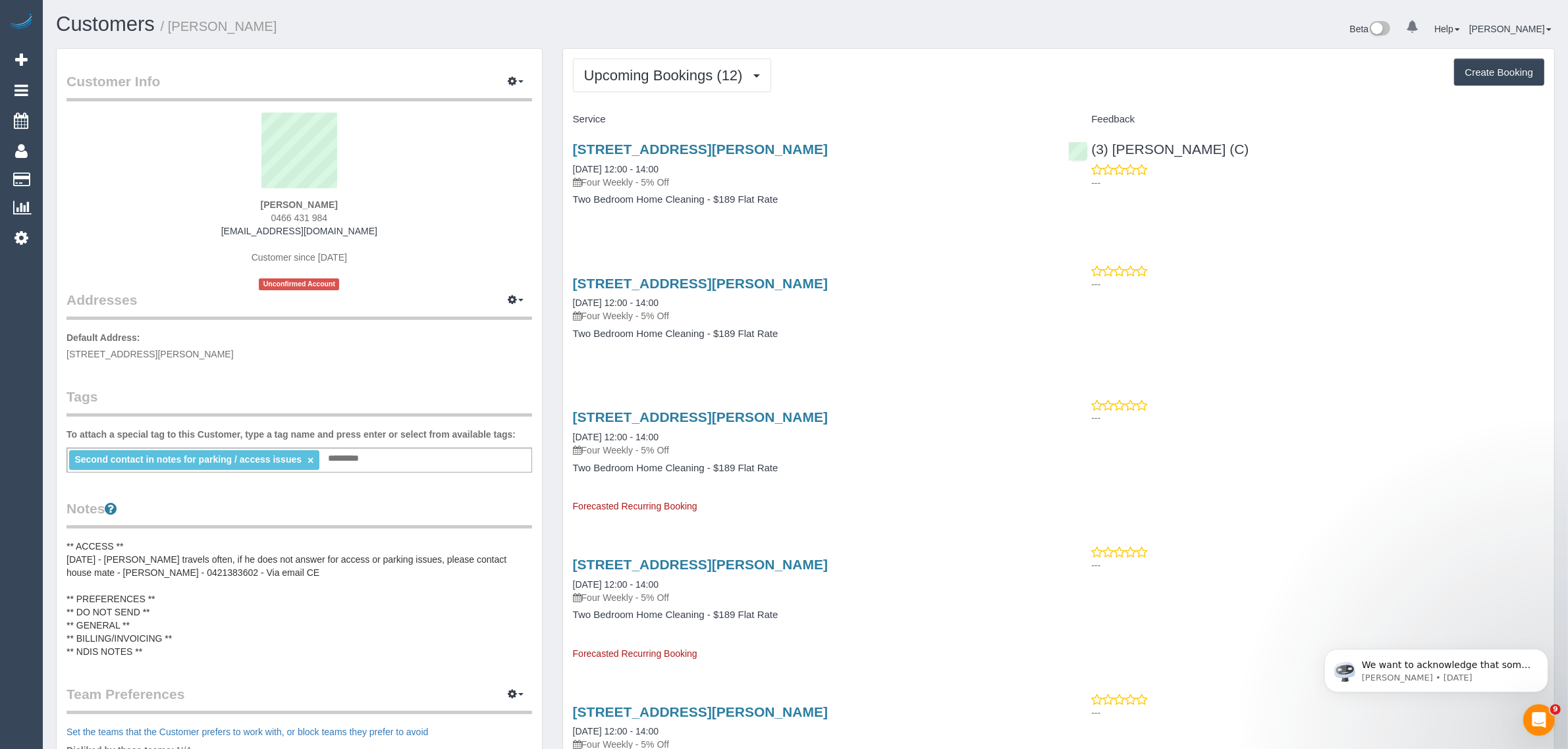
drag, startPoint x: 968, startPoint y: 143, endPoint x: 555, endPoint y: 132, distance: 413.1
copy link "[STREET_ADDRESS][PERSON_NAME]"
click at [931, 181] on p "Four Weekly - 5% Off" at bounding box center [811, 182] width 476 height 13
drag, startPoint x: 950, startPoint y: 148, endPoint x: 573, endPoint y: 147, distance: 377.0
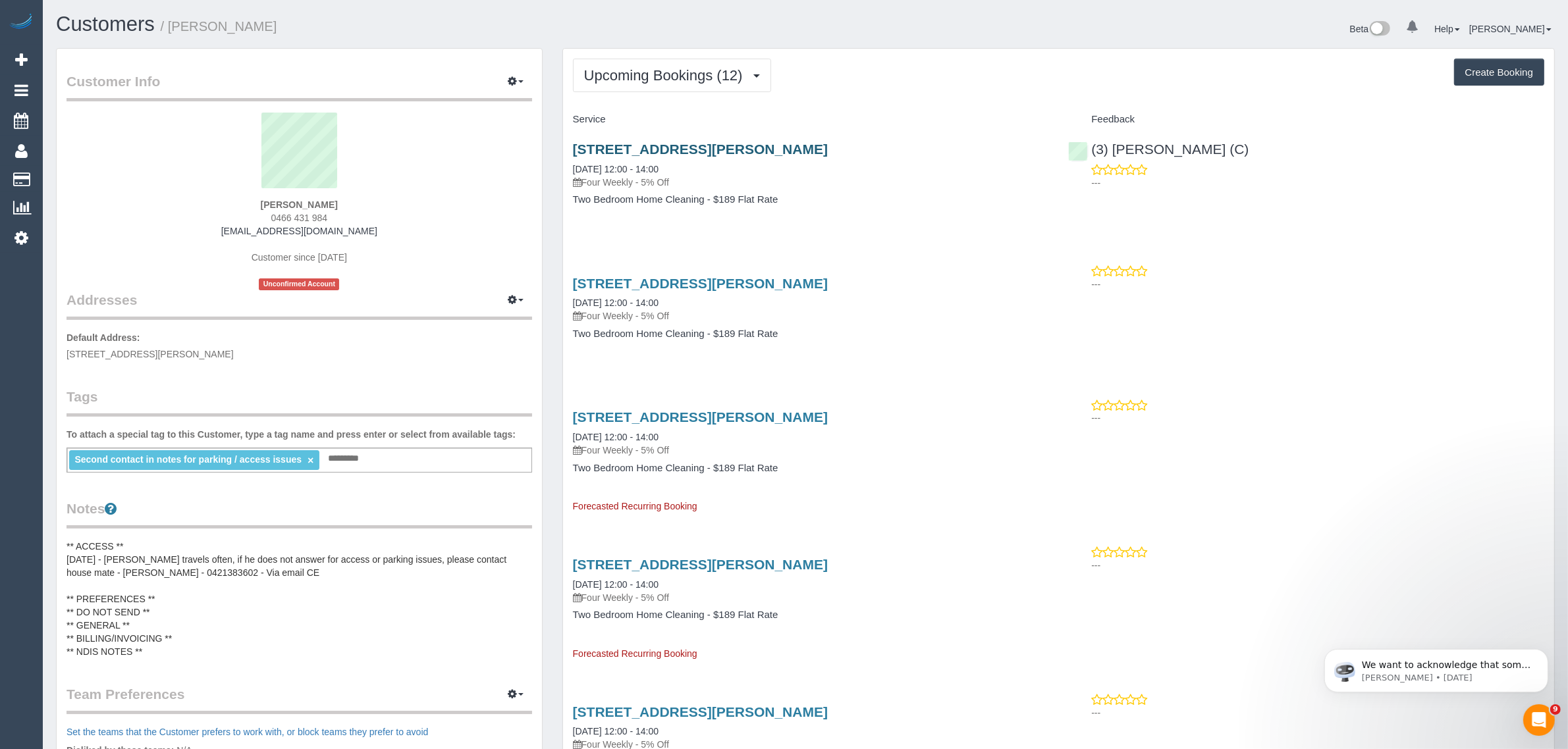
click at [573, 147] on h3 "[STREET_ADDRESS][PERSON_NAME]" at bounding box center [811, 149] width 476 height 15
copy link "[STREET_ADDRESS][PERSON_NAME]"
click at [300, 213] on span "0466 431 984" at bounding box center [299, 218] width 57 height 11
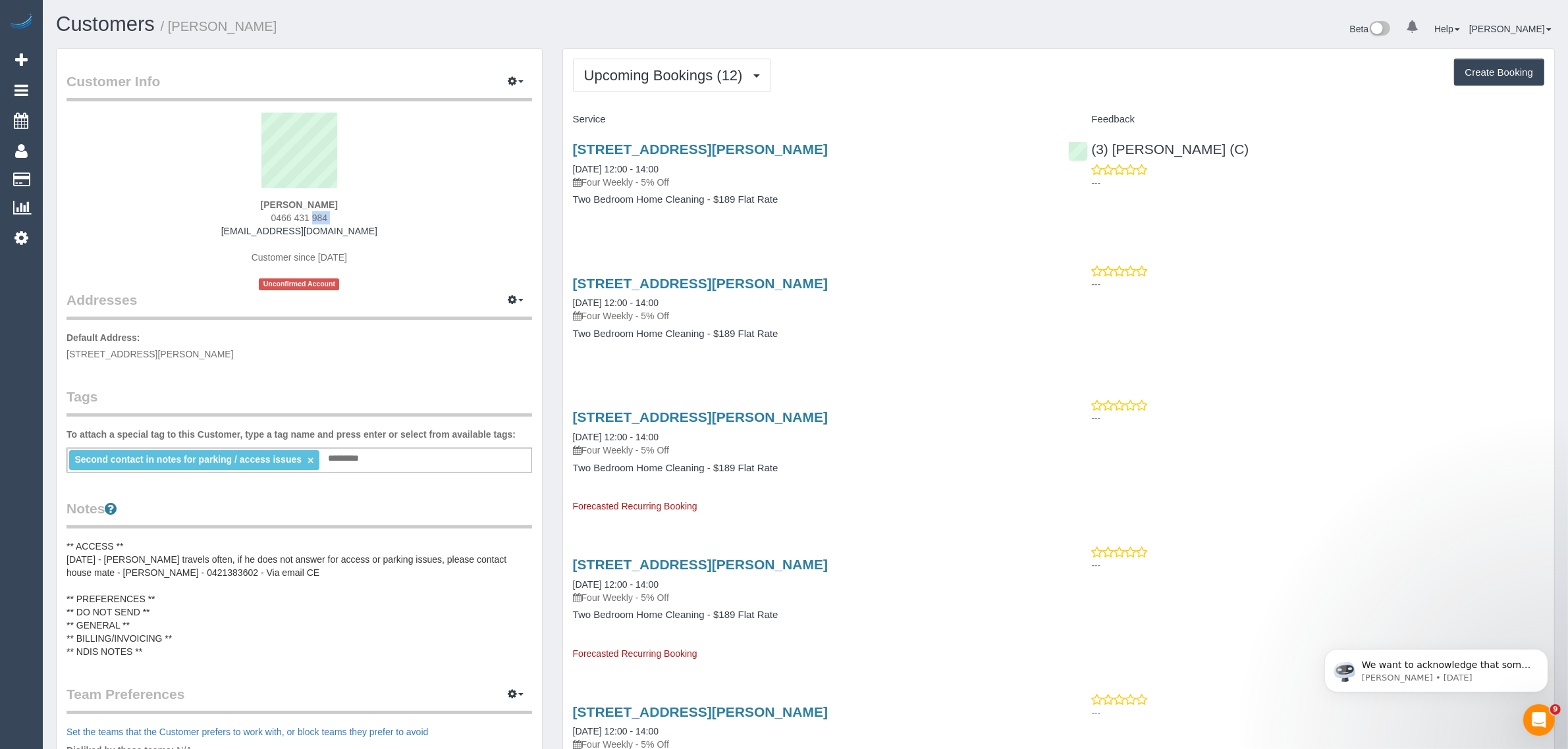
click at [300, 213] on span "0466 431 984" at bounding box center [299, 218] width 57 height 11
copy div "0466 431 984"
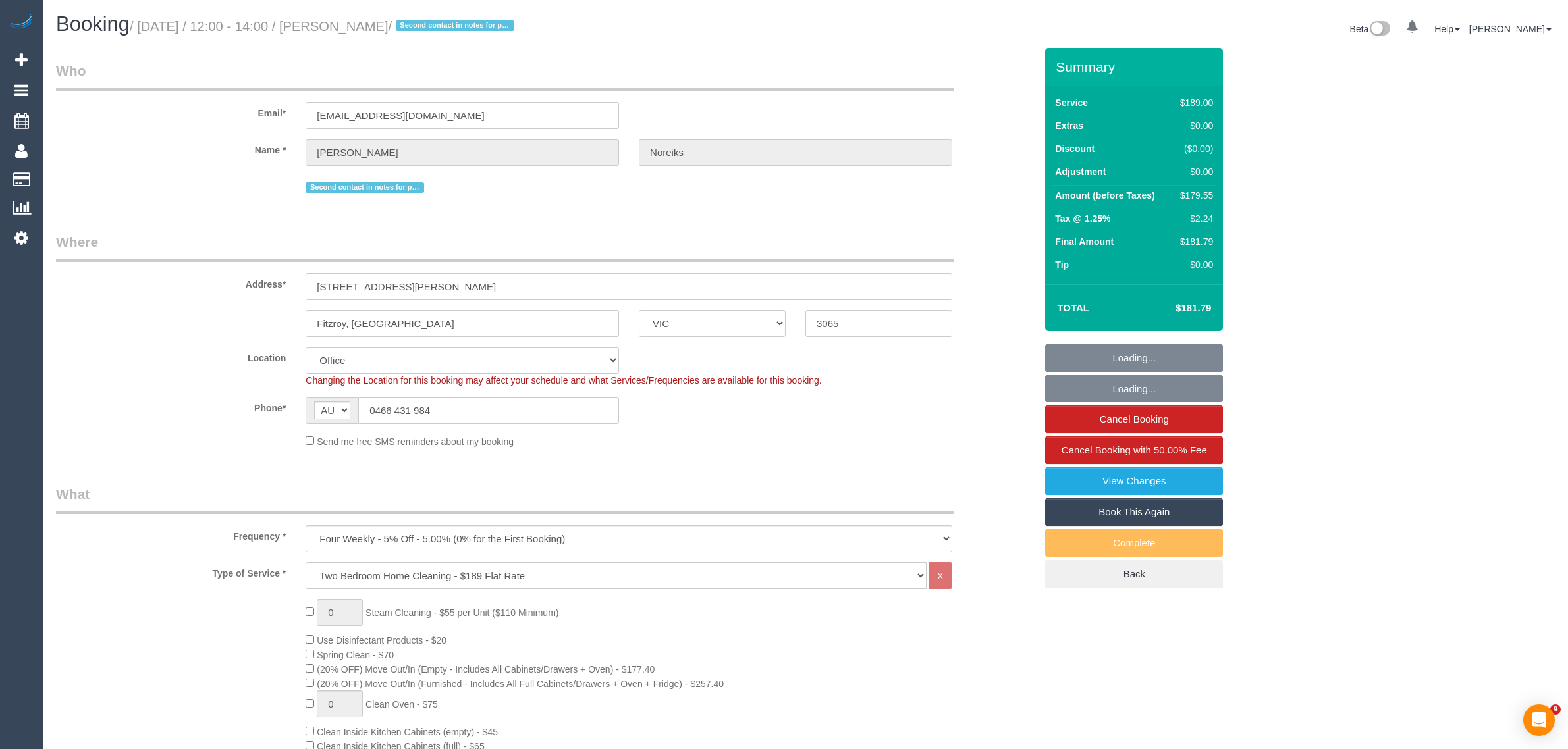
select select "VIC"
select select "number:27"
select select "number:14"
select select "number:19"
select select "number:22"
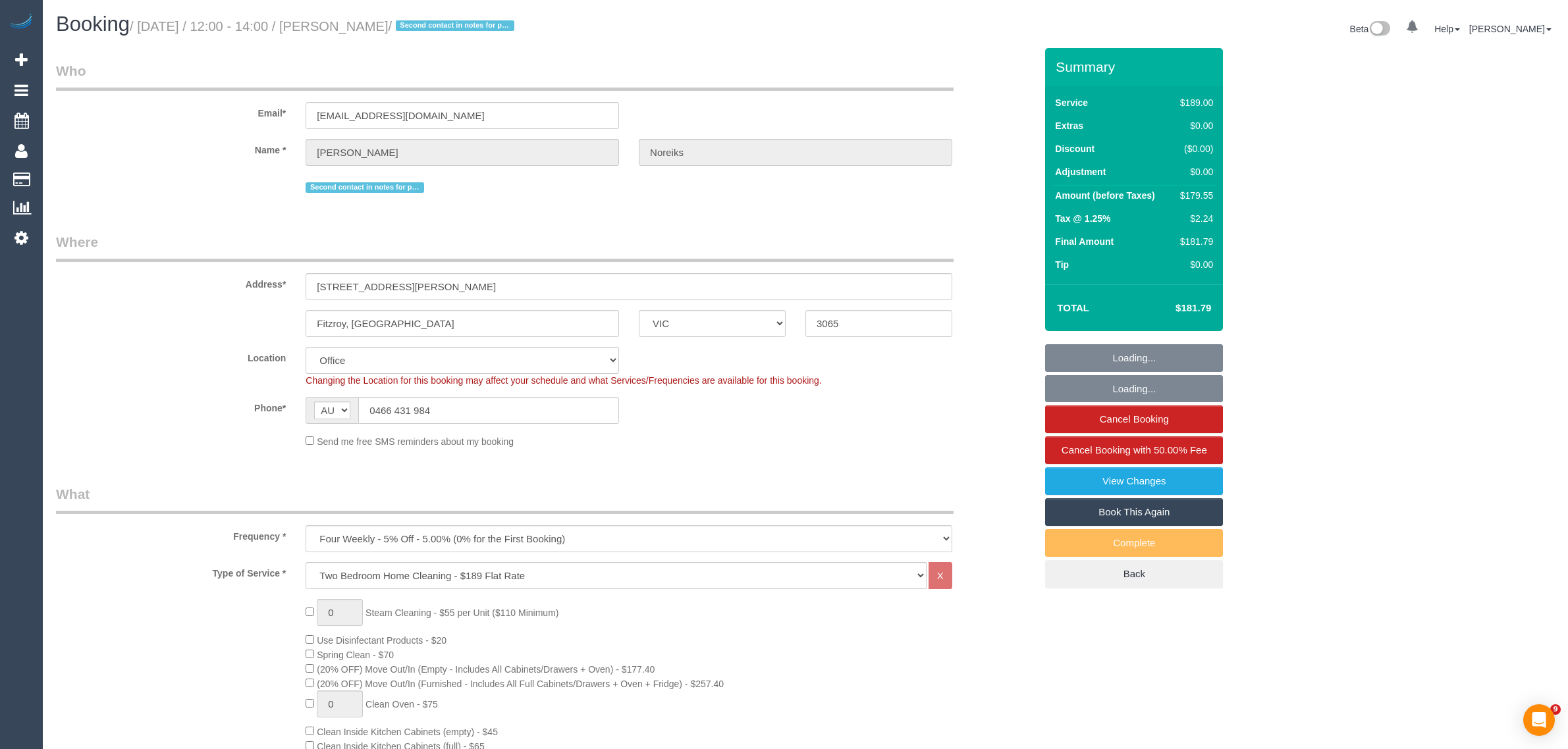
select select "number:34"
select select "number:26"
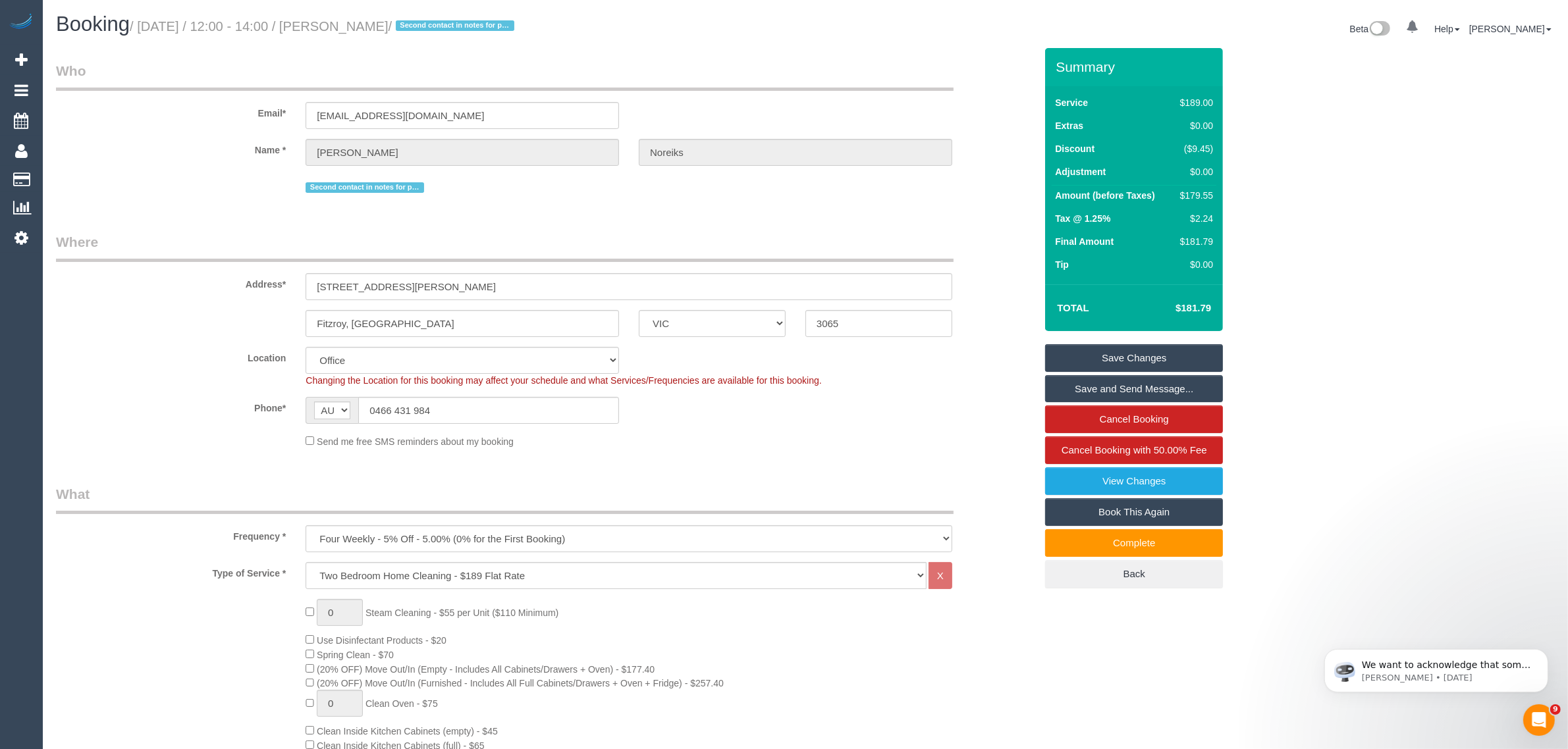
click at [912, 26] on div "Beta 0 Your Notifications You have 0 alerts Help Help Docs Take a Tour Contact …" at bounding box center [1185, 30] width 759 height 35
click at [592, 416] on input "0466 431 984" at bounding box center [489, 411] width 261 height 27
click at [772, 428] on sui-booking-location "Location [GEOGRAPHIC_DATA] (North) East (South) [GEOGRAPHIC_DATA] (East) [GEOGR…" at bounding box center [546, 397] width 979 height 101
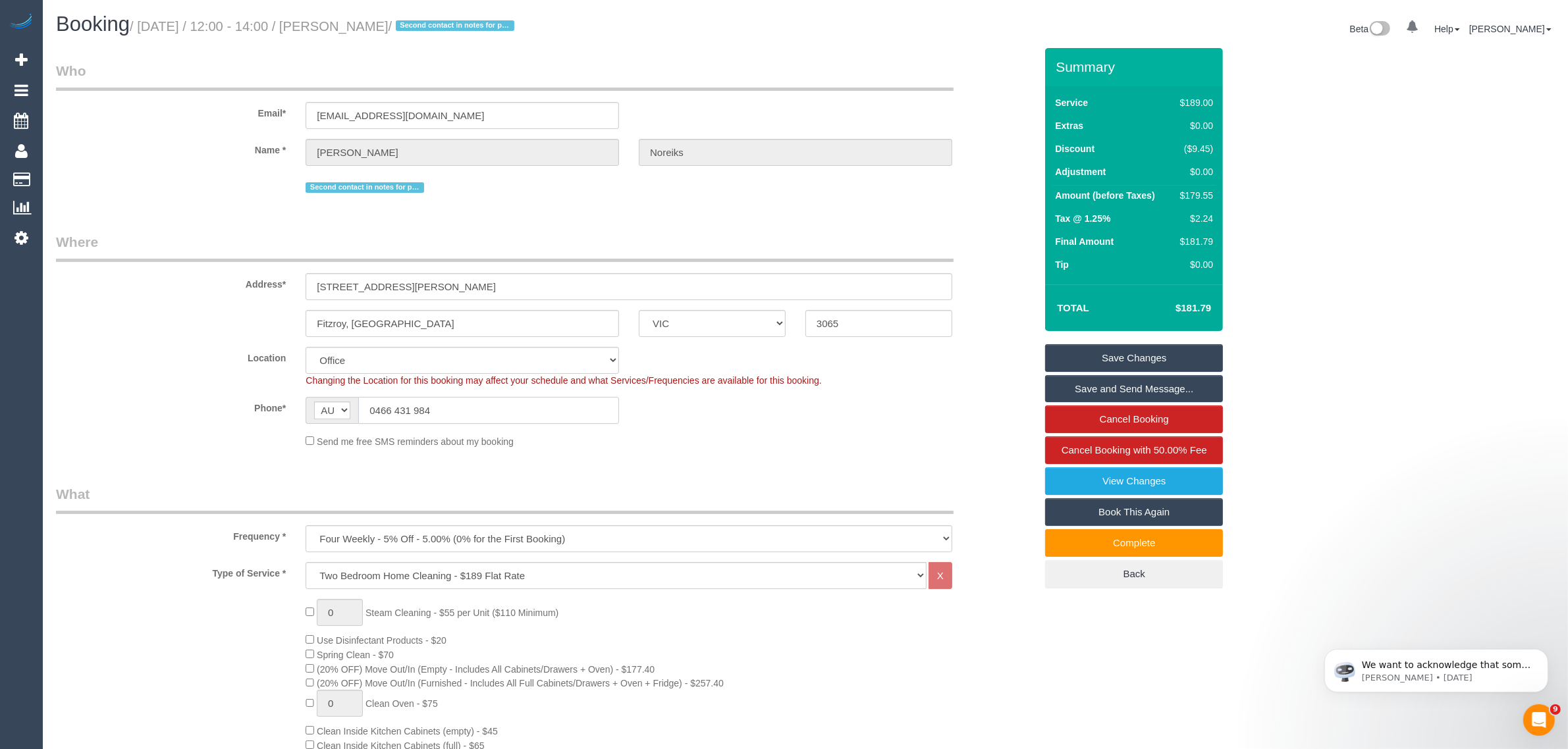
click at [474, 409] on input "0466 431 984" at bounding box center [489, 411] width 261 height 27
click at [474, 410] on input "0466 431 984" at bounding box center [489, 411] width 261 height 27
click at [757, 448] on fieldset "Where Address* [STREET_ADDRESS][PERSON_NAME] [GEOGRAPHIC_DATA], [GEOGRAPHIC_DAT…" at bounding box center [546, 345] width 979 height 226
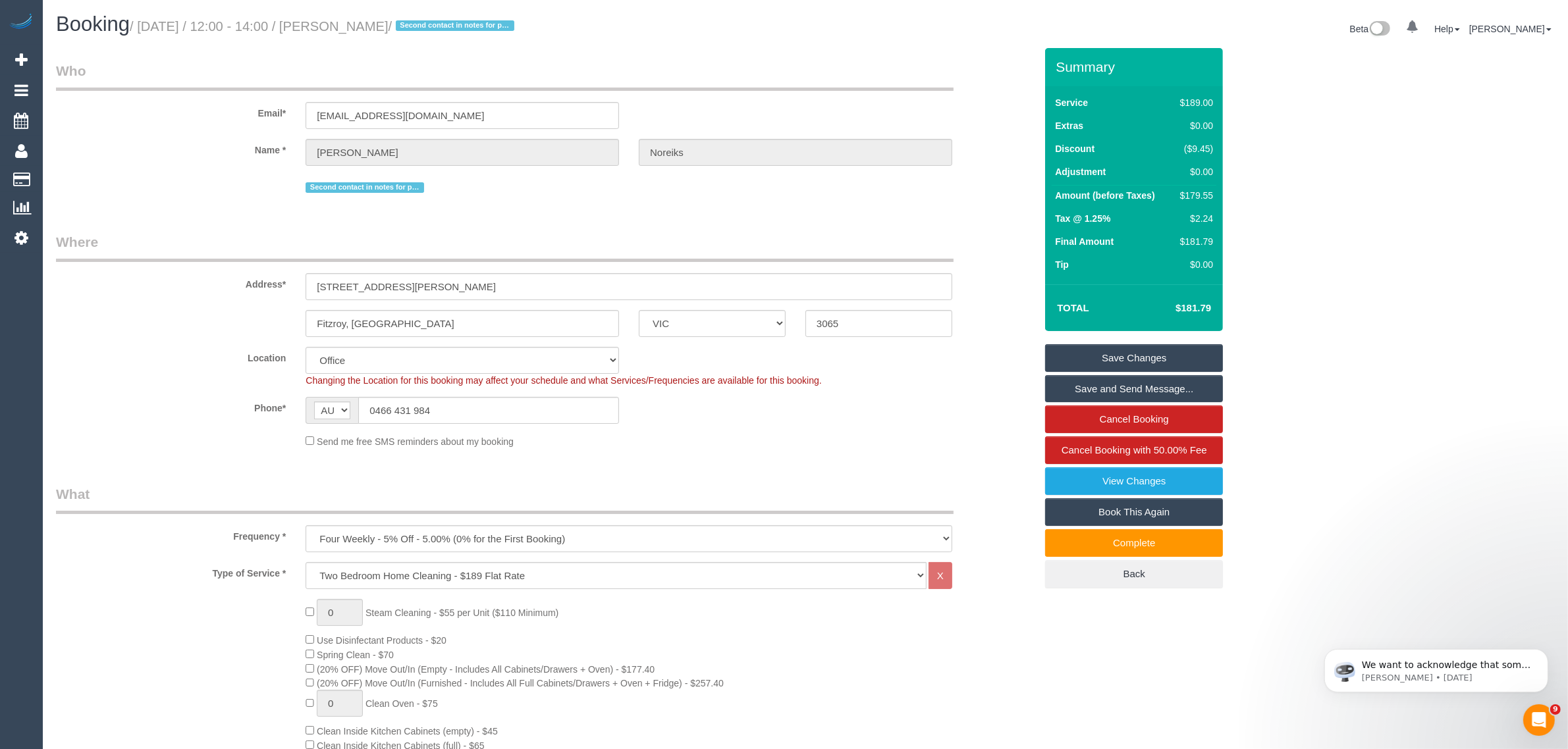
click at [944, 409] on div "Phone* AF AL DZ AD AO AI AQ AG AR AM AW AU AT AZ BS BH BD BB BY BE BZ BJ BM BT …" at bounding box center [546, 411] width 999 height 27
click at [877, 453] on fieldset "Where Address* [STREET_ADDRESS][PERSON_NAME] [GEOGRAPHIC_DATA], [GEOGRAPHIC_DAT…" at bounding box center [546, 345] width 979 height 226
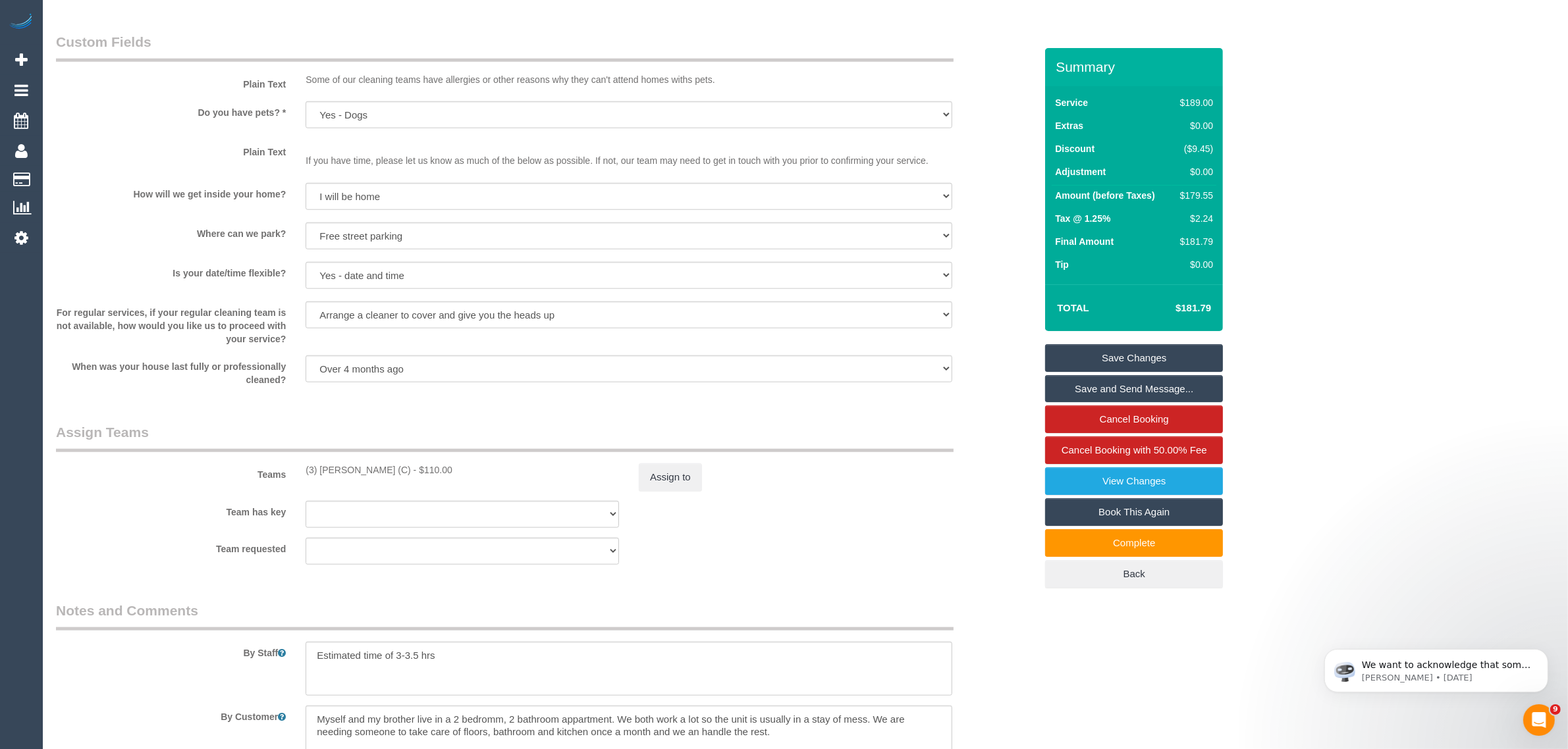
scroll to position [1975, 0]
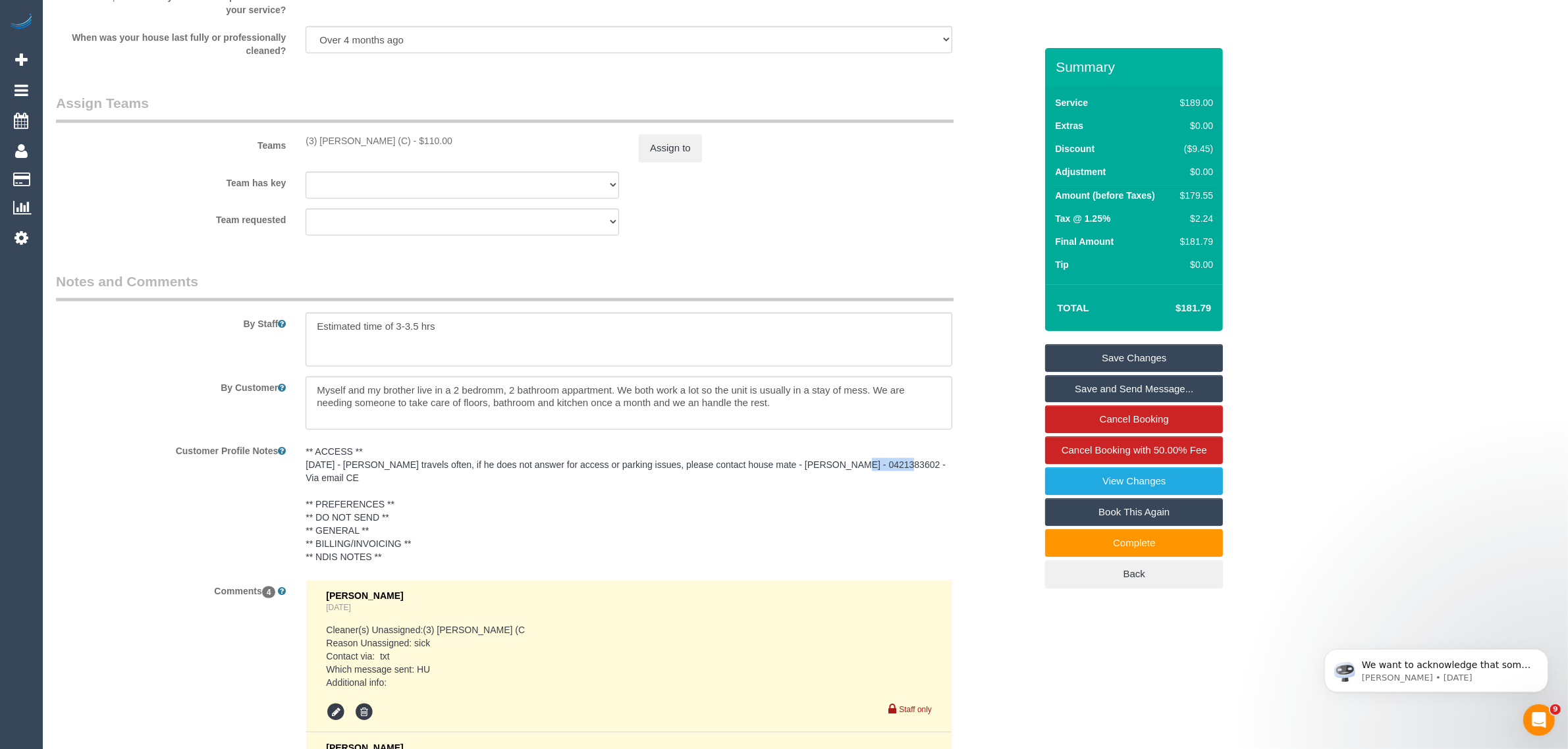
drag, startPoint x: 828, startPoint y: 466, endPoint x: 879, endPoint y: 469, distance: 51.1
click at [879, 469] on pre "** ACCESS ** 04/07/2025 - Ryan travels often, if he does not answer for access …" at bounding box center [629, 504] width 647 height 118
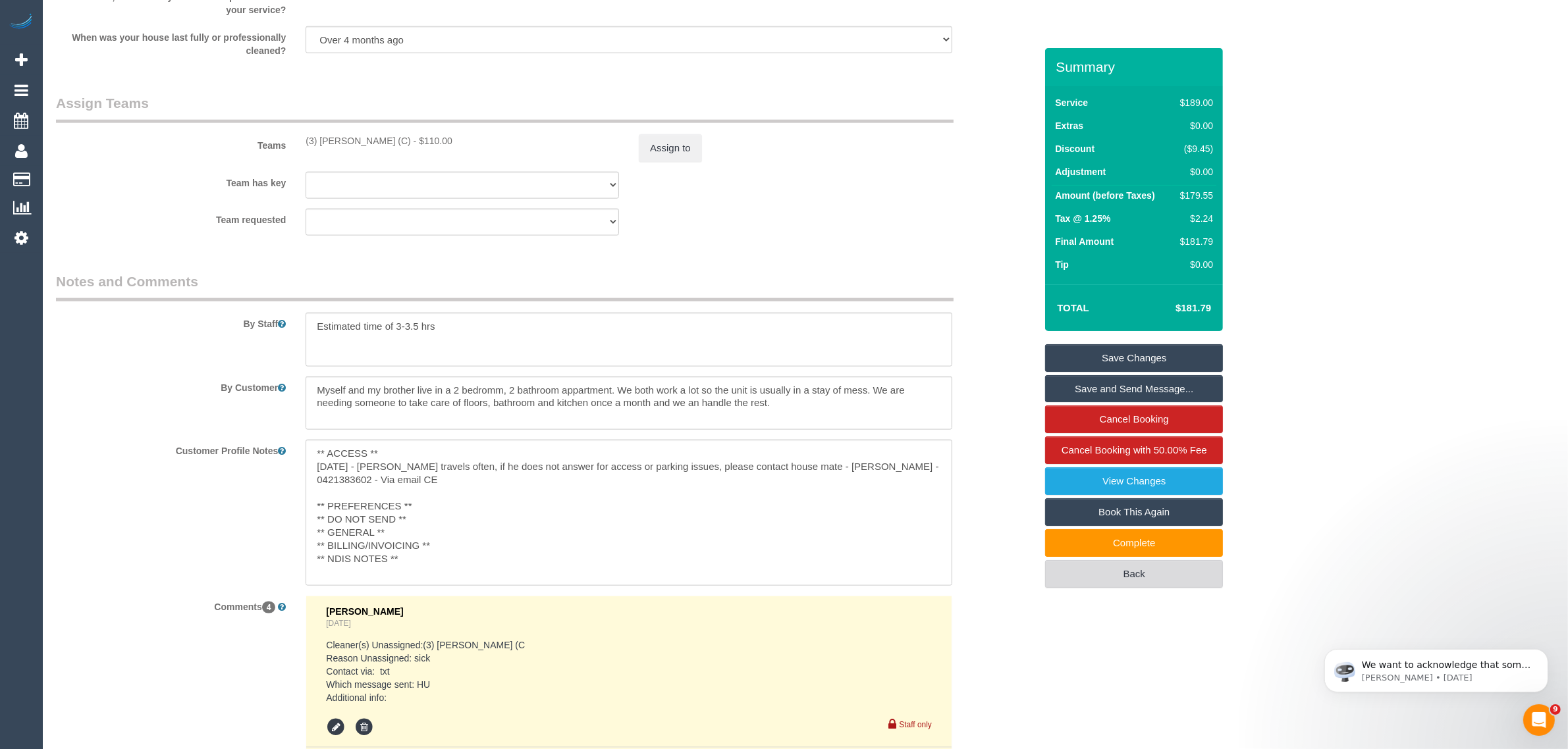
copy pre "0421383602"
drag, startPoint x: 877, startPoint y: 467, endPoint x: 932, endPoint y: 468, distance: 55.0
click at [932, 468] on textarea "** ACCESS ** 04/07/2025 - Ryan travels often, if he does not answer for access …" at bounding box center [629, 512] width 647 height 145
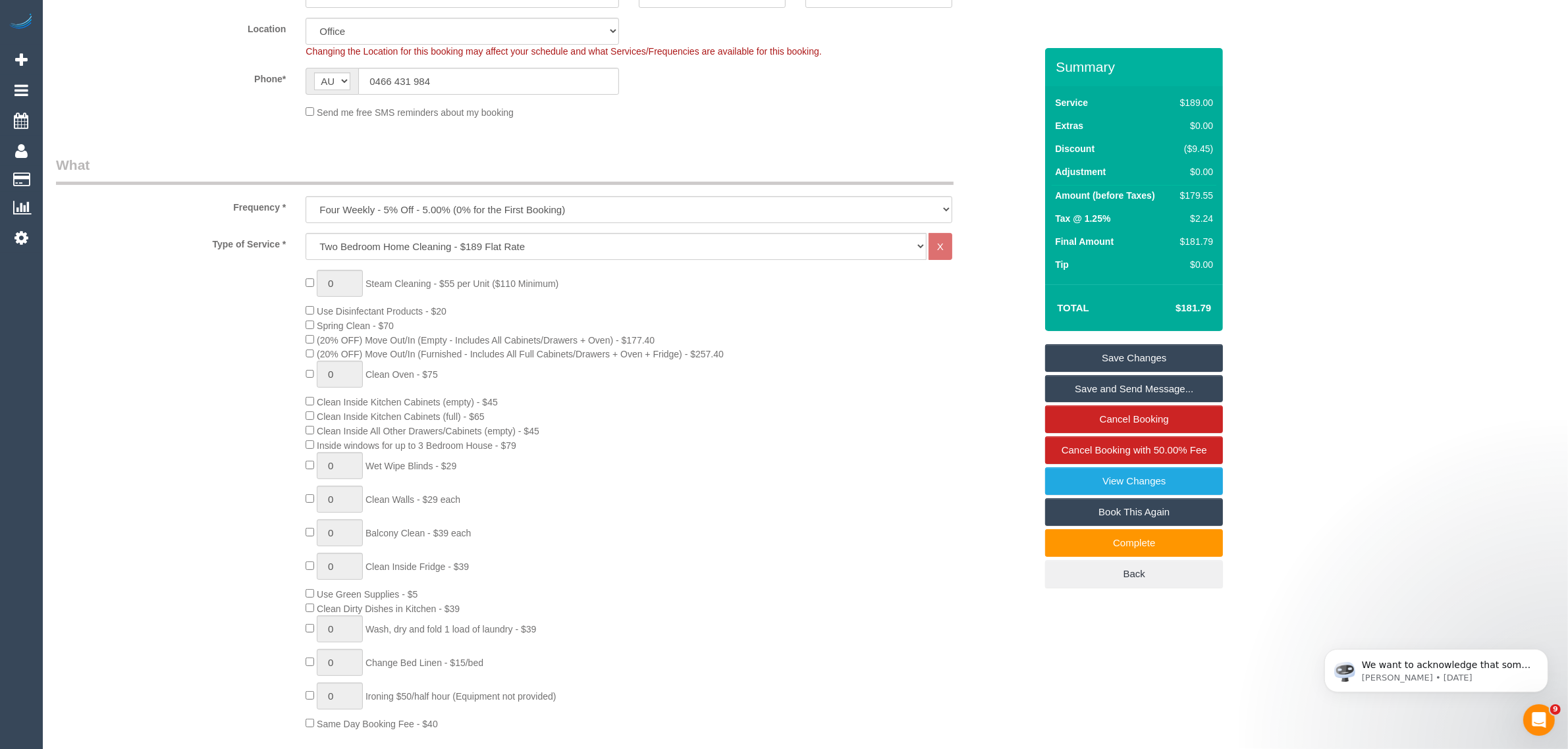
scroll to position [0, 0]
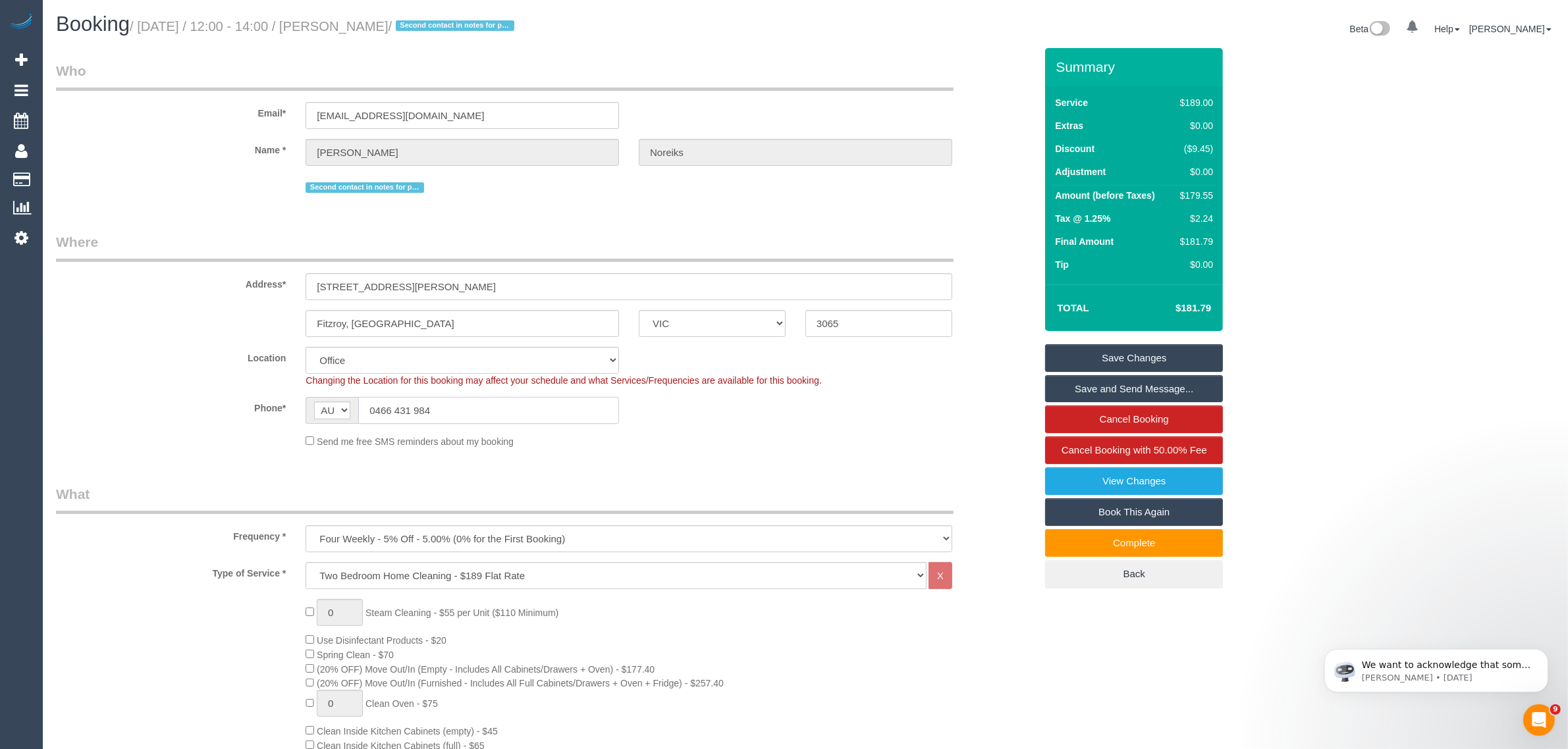
click at [535, 397] on input "0466 431 984" at bounding box center [489, 411] width 261 height 27
click at [600, 416] on input "0466 431 984" at bounding box center [489, 411] width 261 height 27
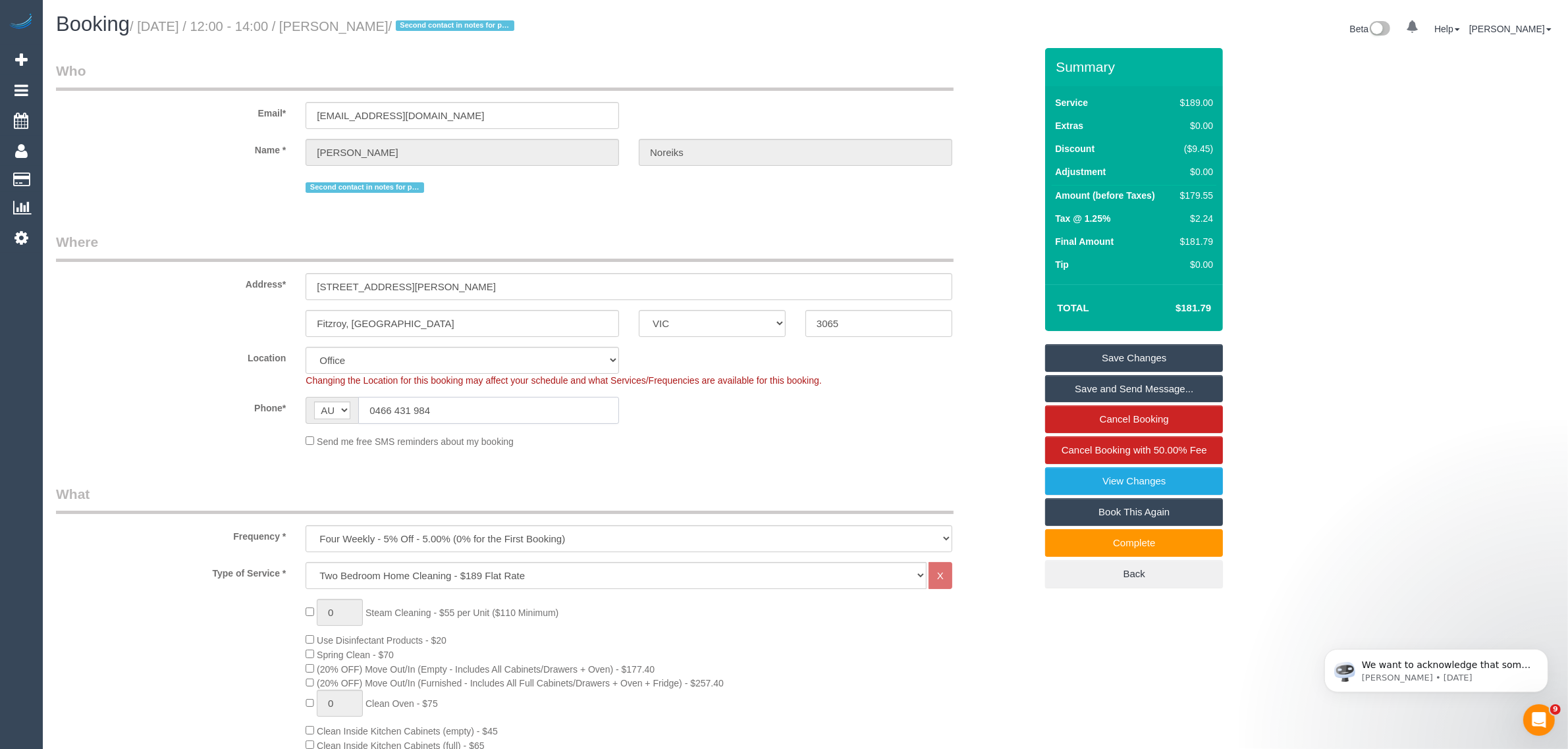
click at [600, 416] on input "0466 431 984" at bounding box center [489, 411] width 261 height 27
click at [799, 434] on div "Send me free SMS reminders about my booking" at bounding box center [629, 441] width 666 height 14
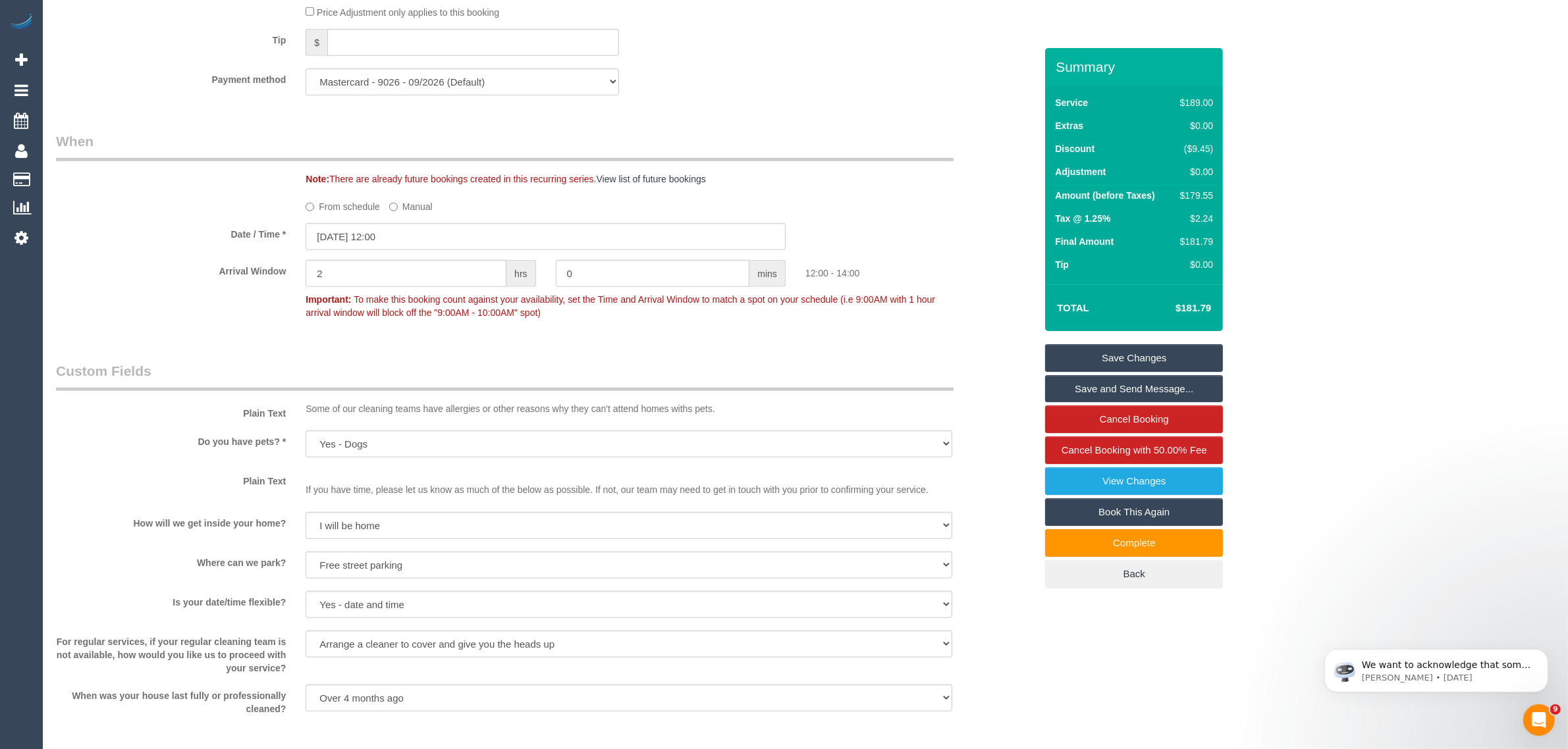
scroll to position [1975, 0]
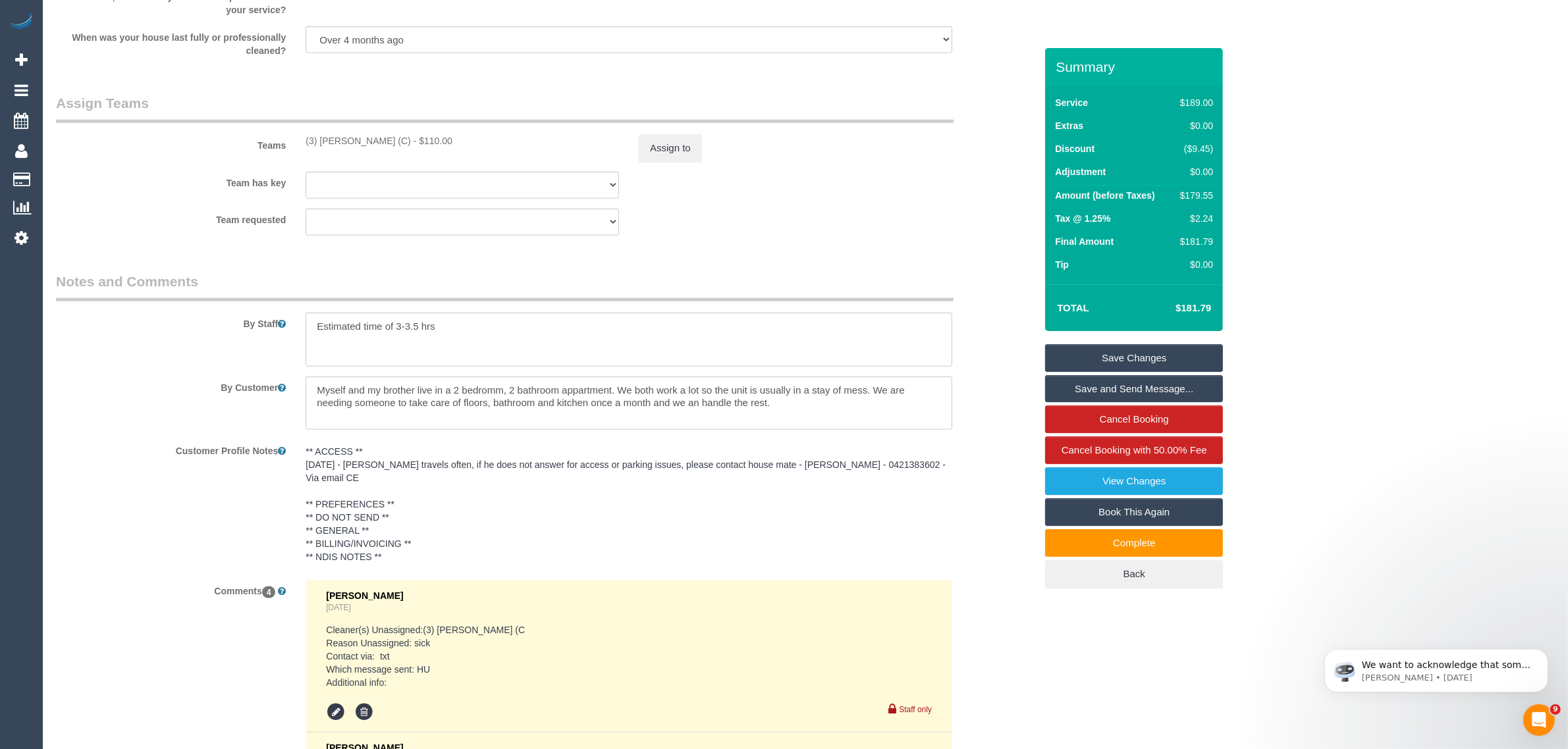
click at [841, 467] on pre "** ACCESS ** 04/07/2025 - Ryan travels often, if he does not answer for access …" at bounding box center [629, 504] width 647 height 118
click at [0, 0] on textarea "** ACCESS ** 04/07/2025 - Ryan travels often, if he does not answer for access …" at bounding box center [0, 0] width 0 height 0
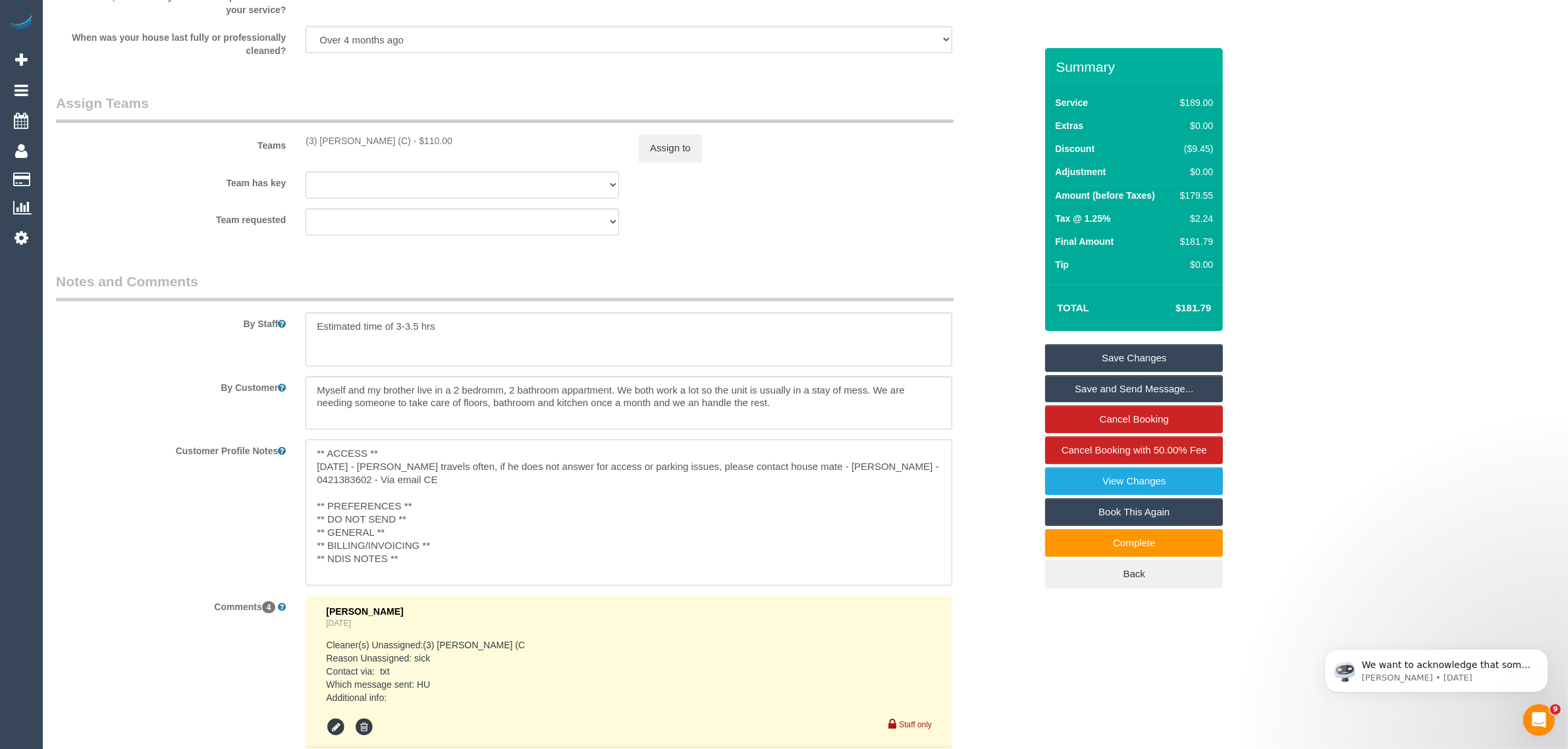
click at [900, 469] on textarea "** ACCESS ** 04/07/2025 - Ryan travels often, if he does not answer for access …" at bounding box center [629, 512] width 647 height 145
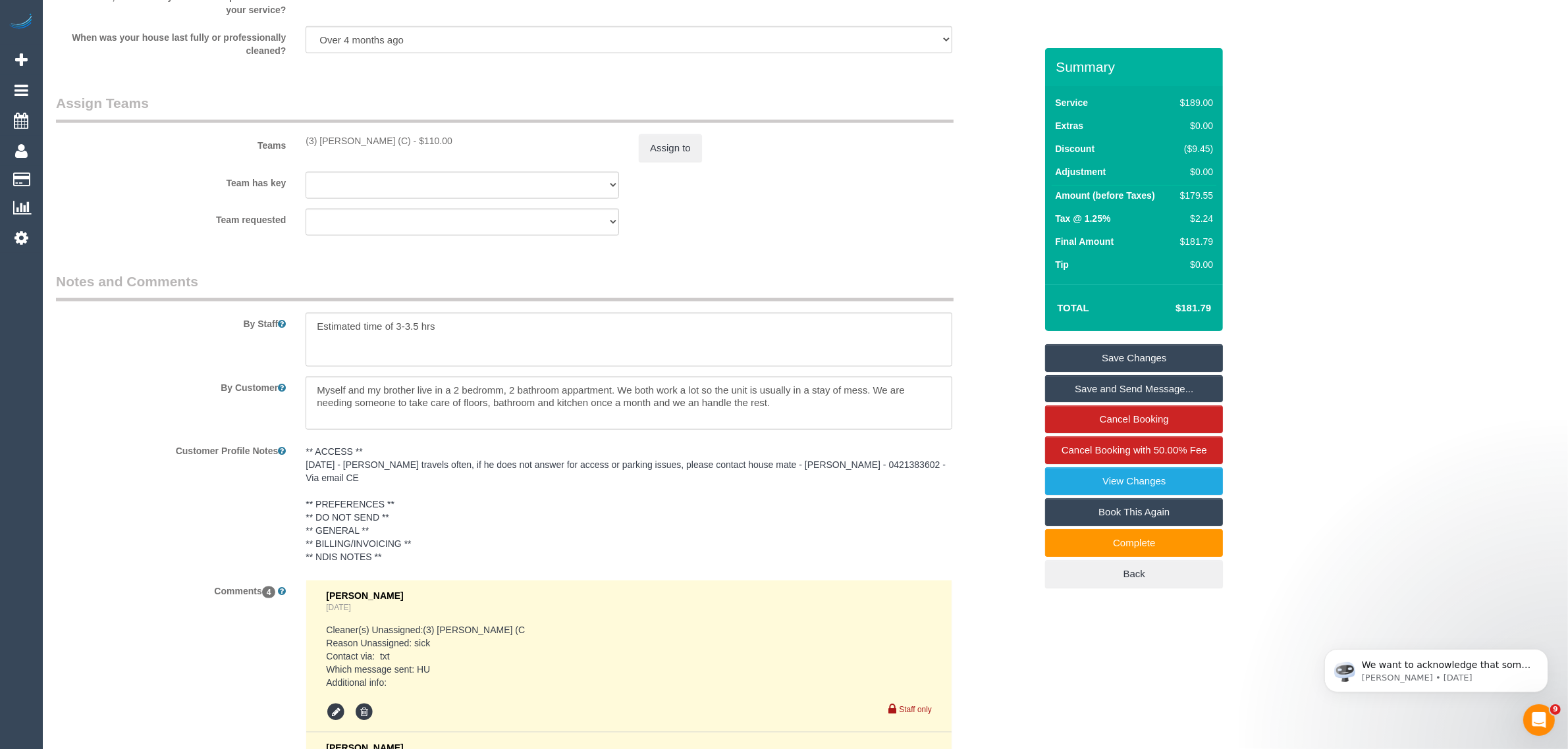
drag, startPoint x: 1464, startPoint y: 574, endPoint x: 1437, endPoint y: 580, distance: 27.7
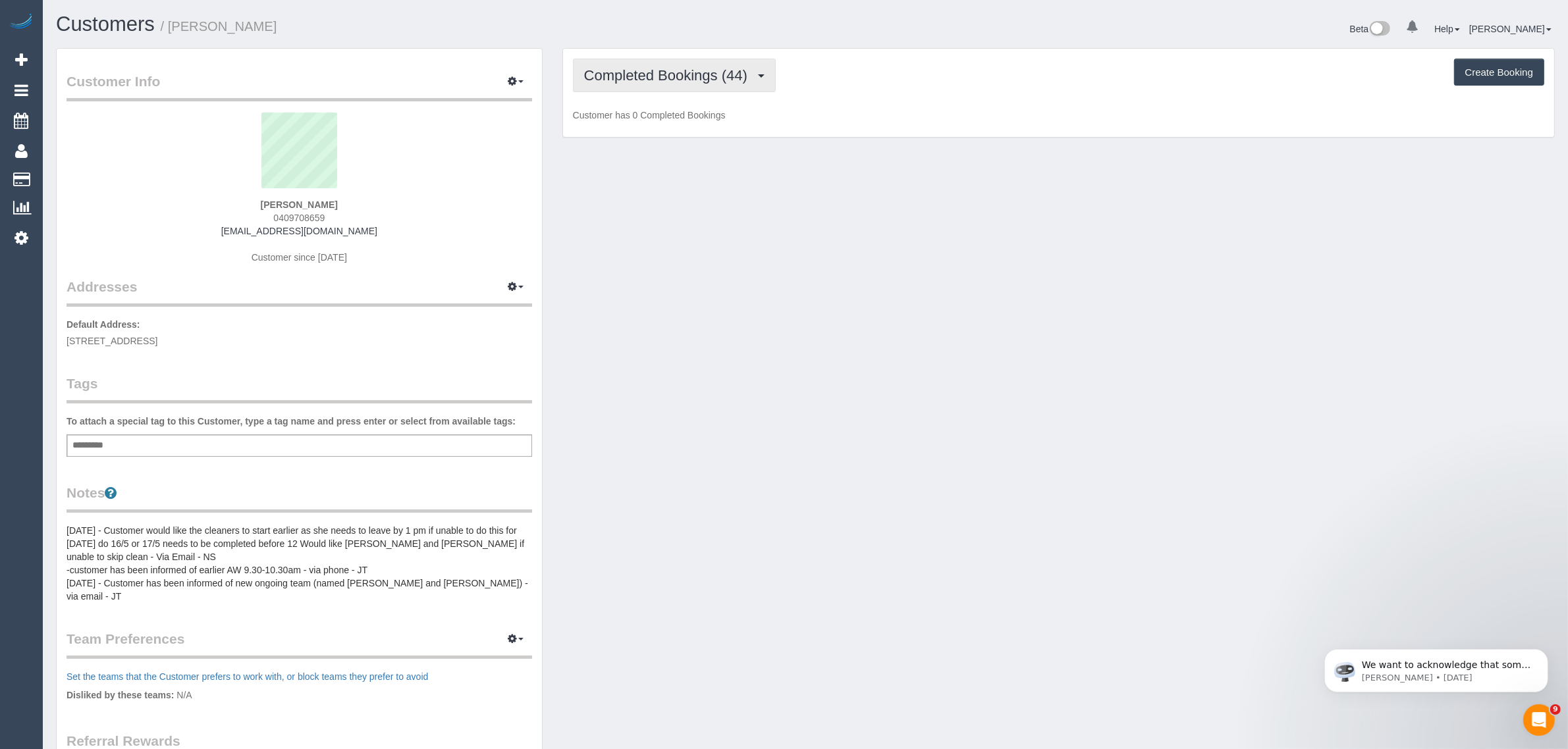
click at [707, 70] on span "Completed Bookings (44)" at bounding box center [668, 75] width 170 height 16
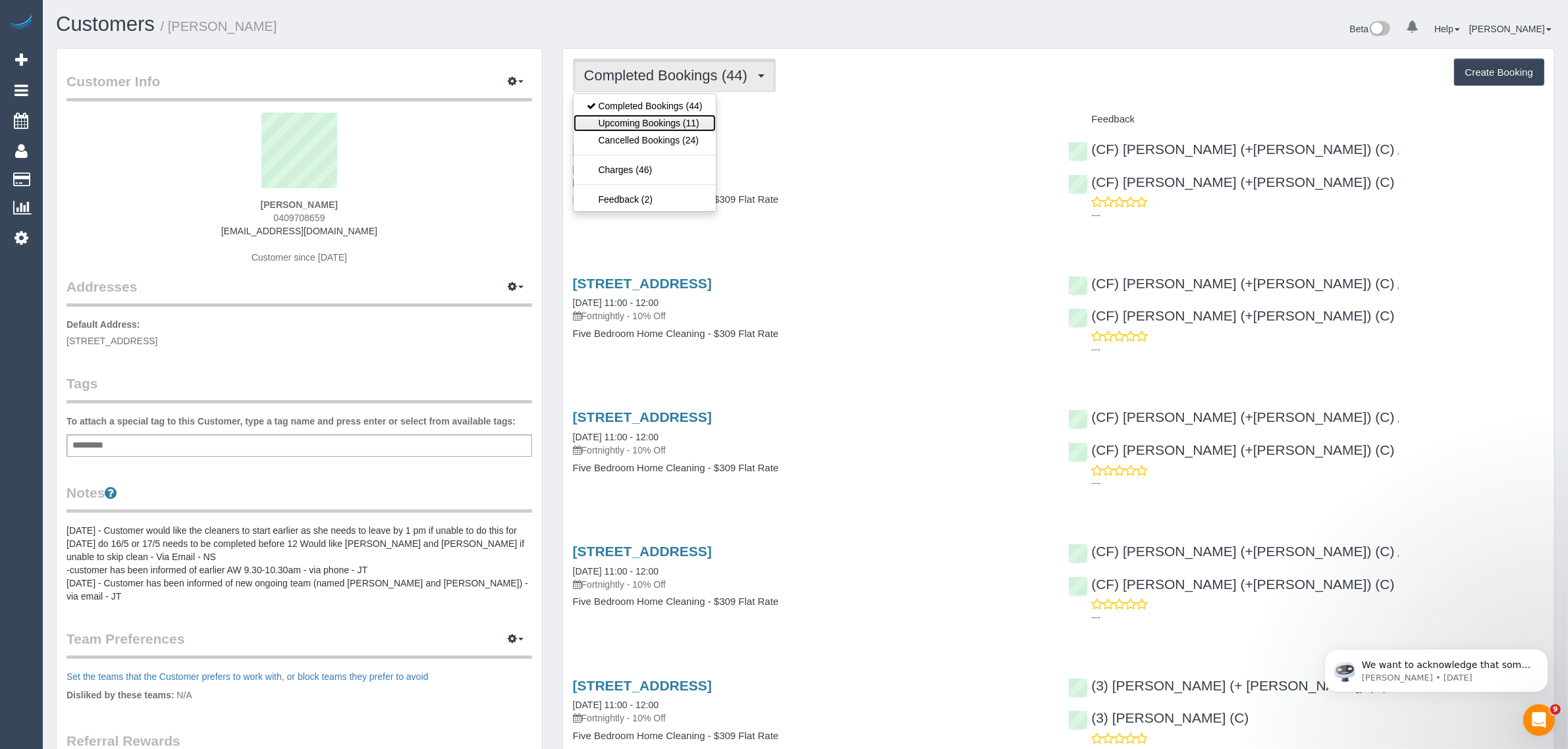
click at [656, 120] on link "Upcoming Bookings (11)" at bounding box center [645, 123] width 143 height 17
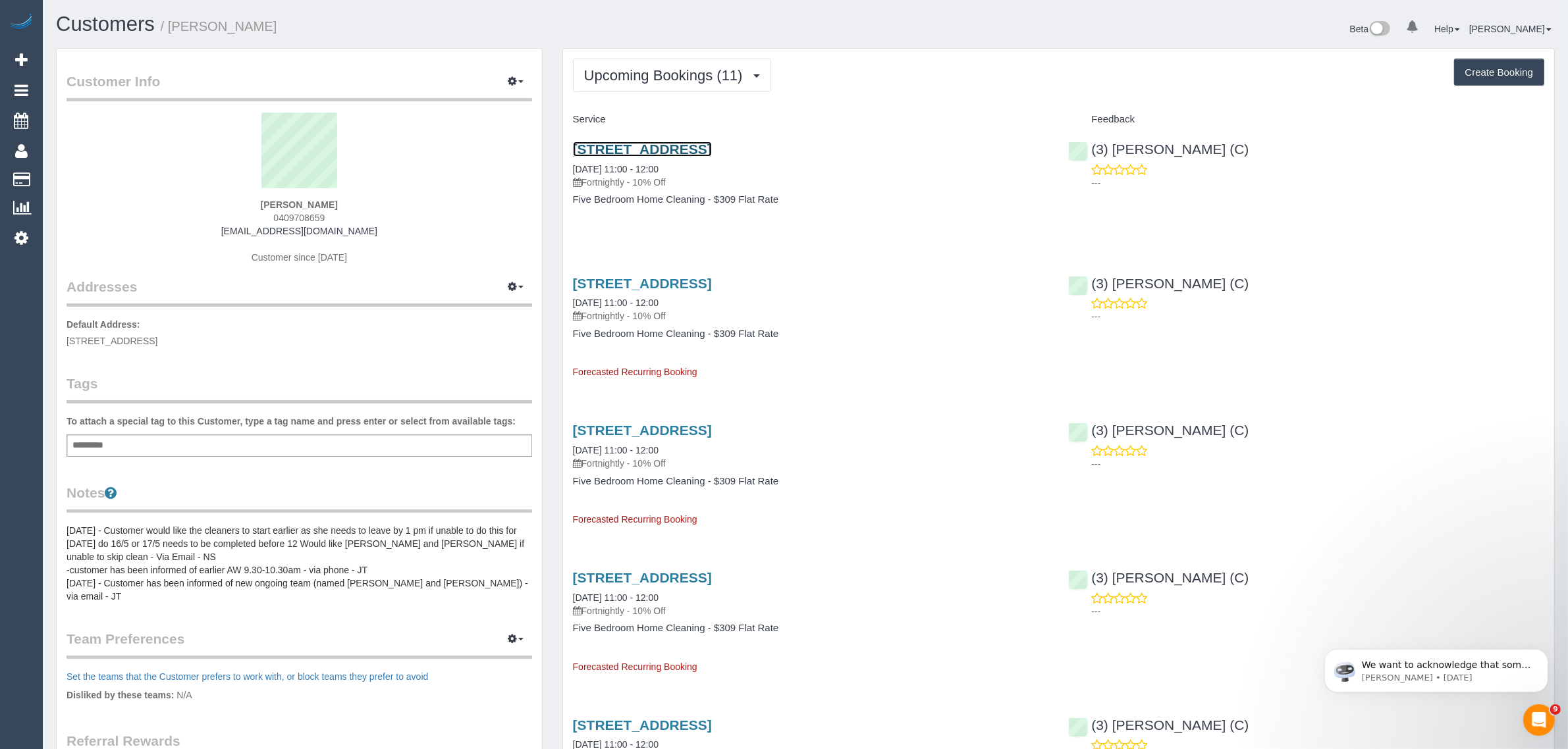
click at [683, 145] on link "[STREET_ADDRESS]" at bounding box center [643, 149] width 139 height 15
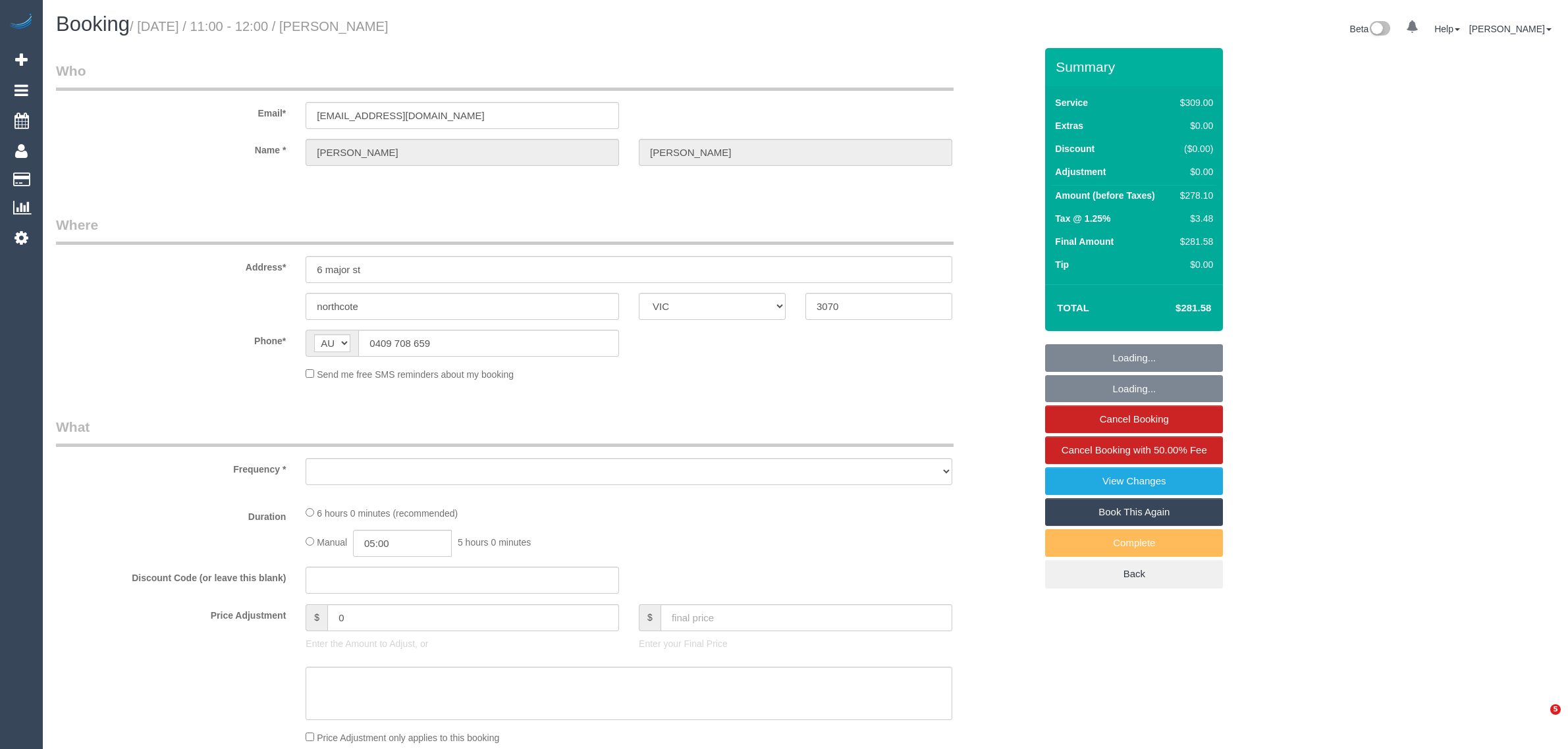
select select "VIC"
select select "string:stripe-pm_1Mt3Jq2GScqysDRVbJpvEUtb"
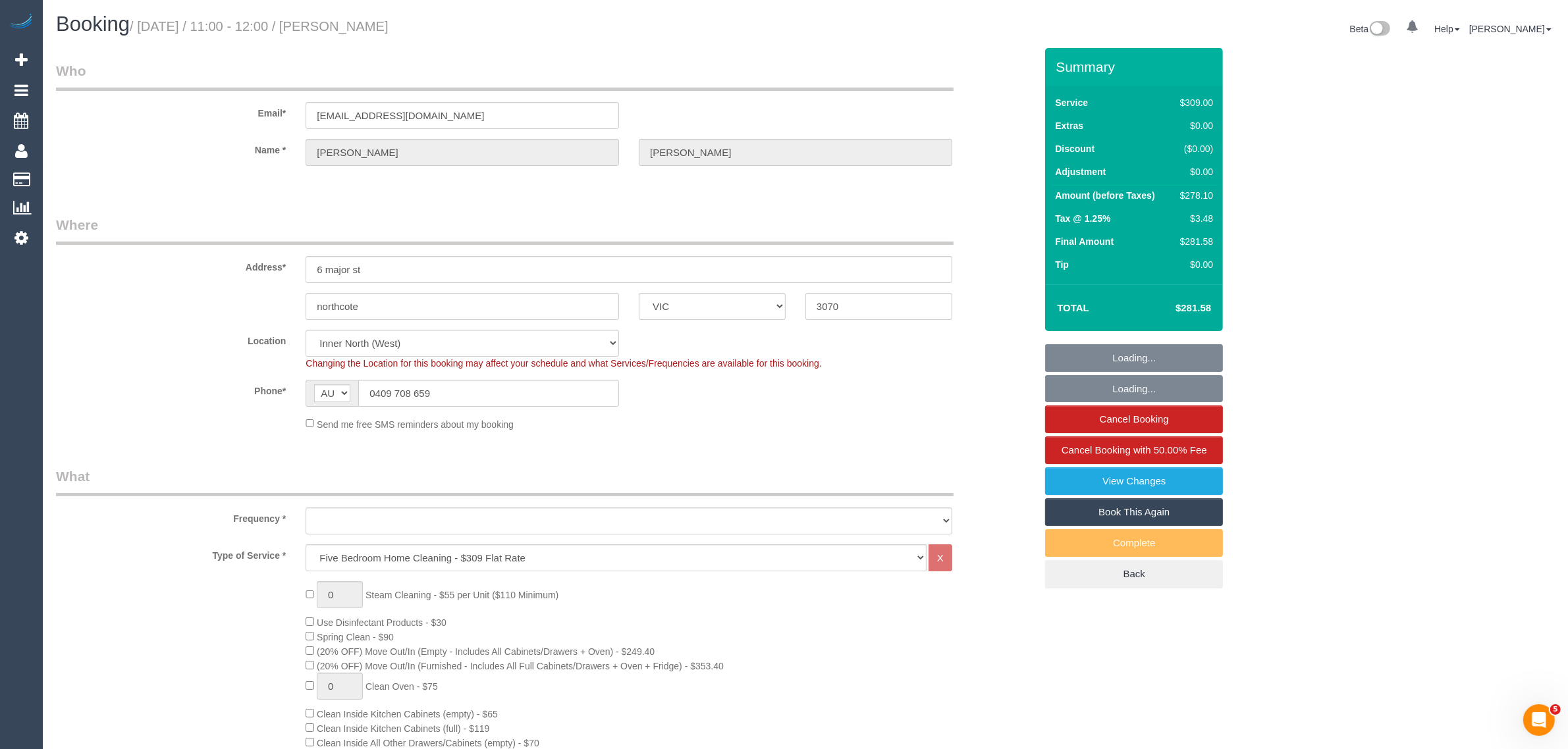
select select "object:630"
select select "number:27"
select select "number:16"
select select "number:19"
select select "number:24"
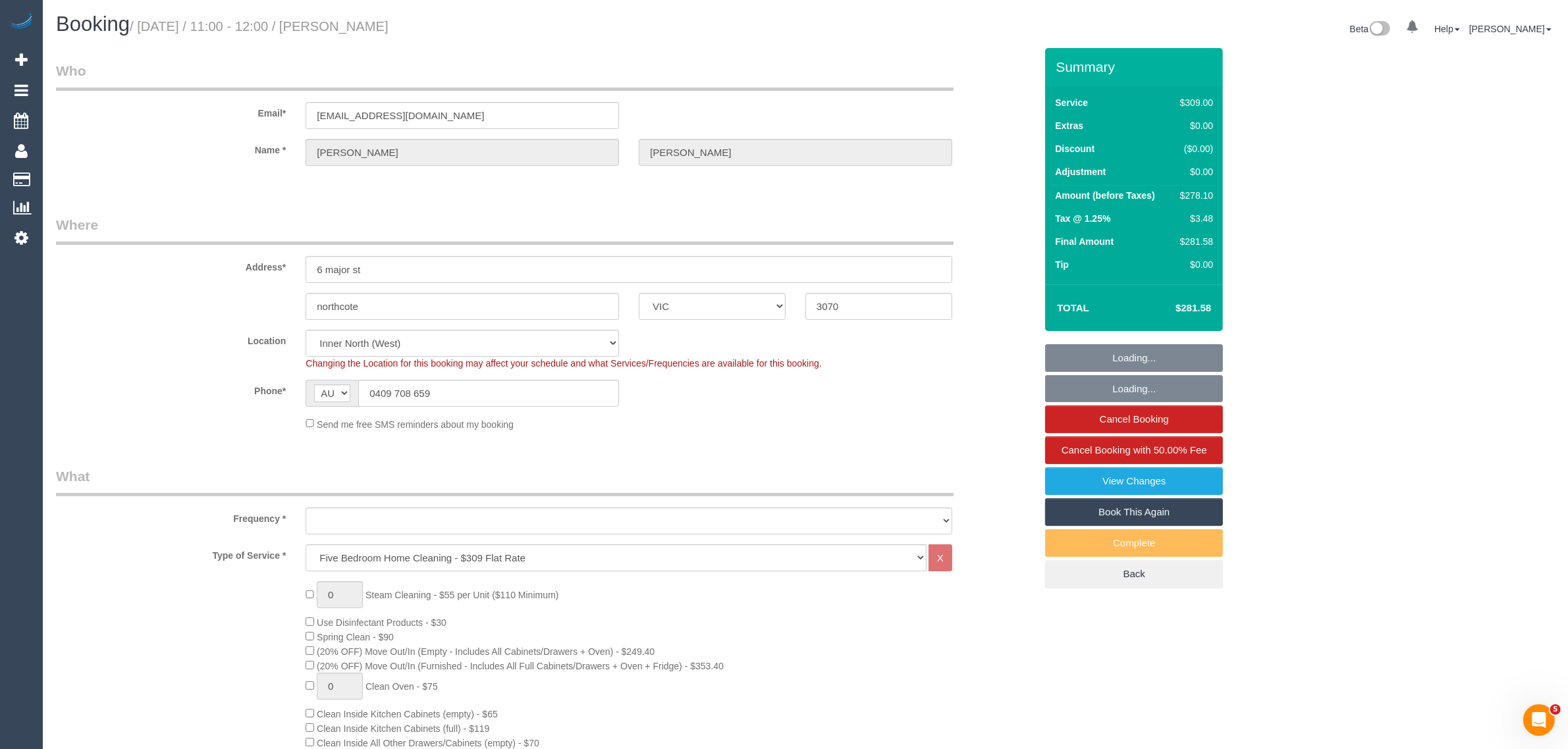
select select "number:33"
select select "number:13"
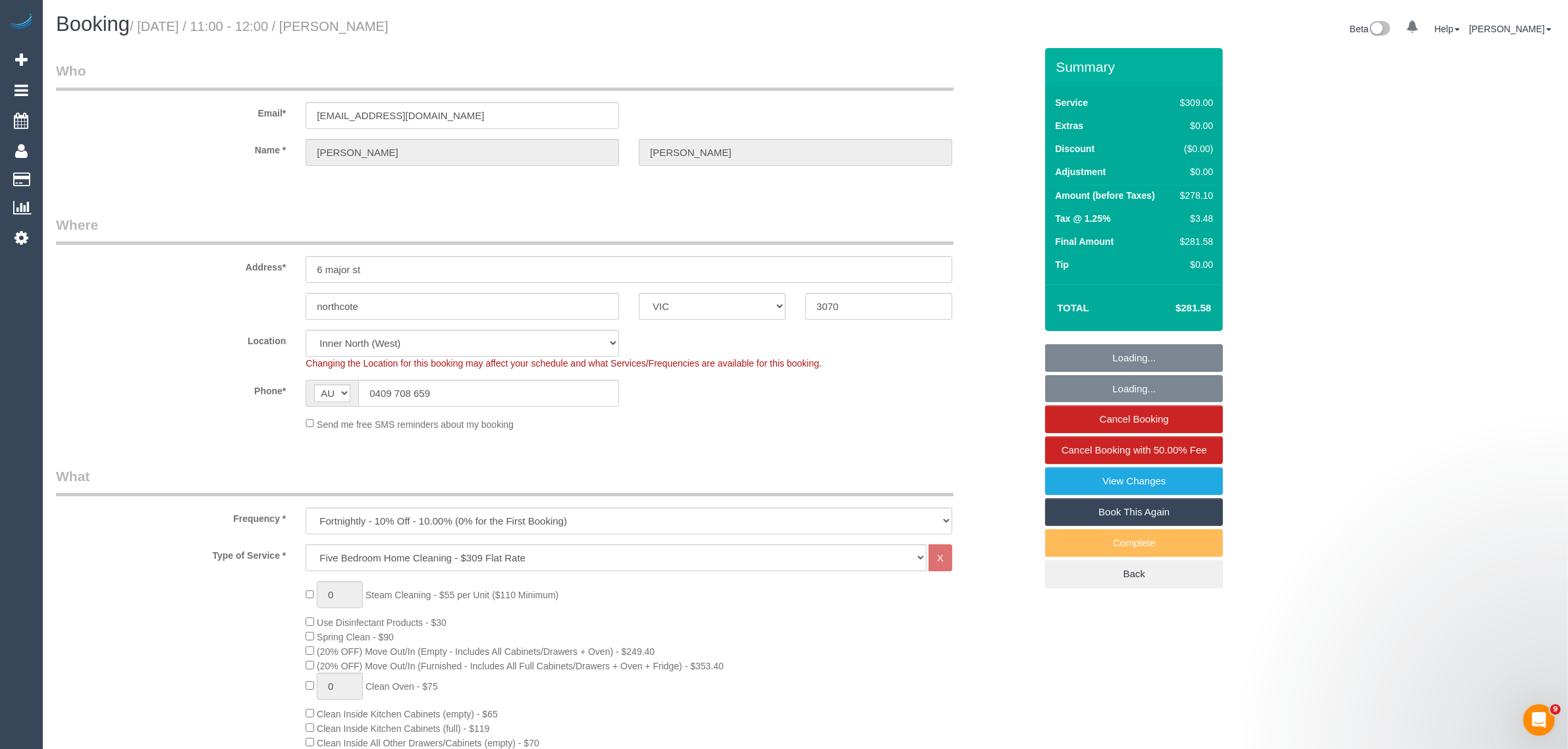
select select "object:1714"
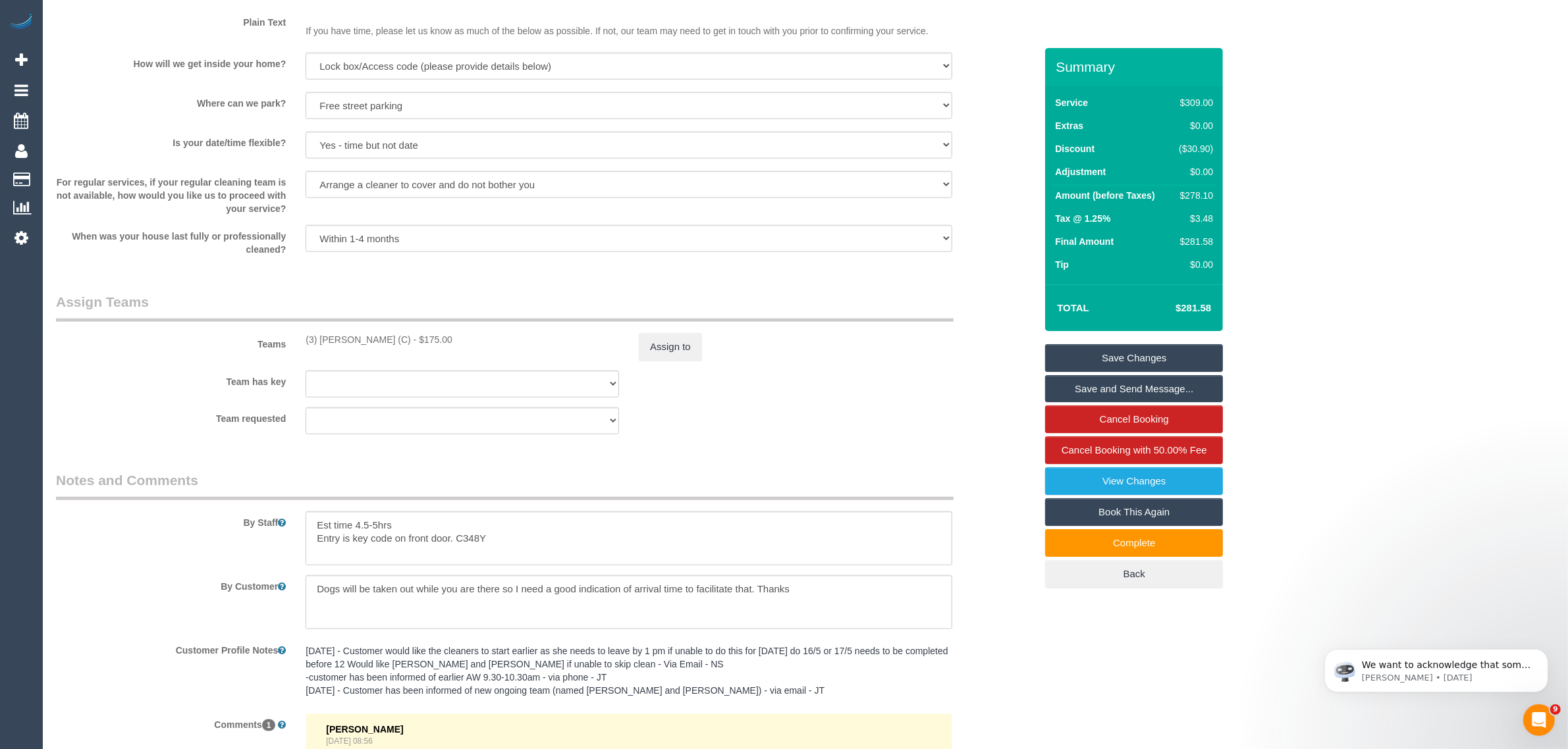
scroll to position [1975, 0]
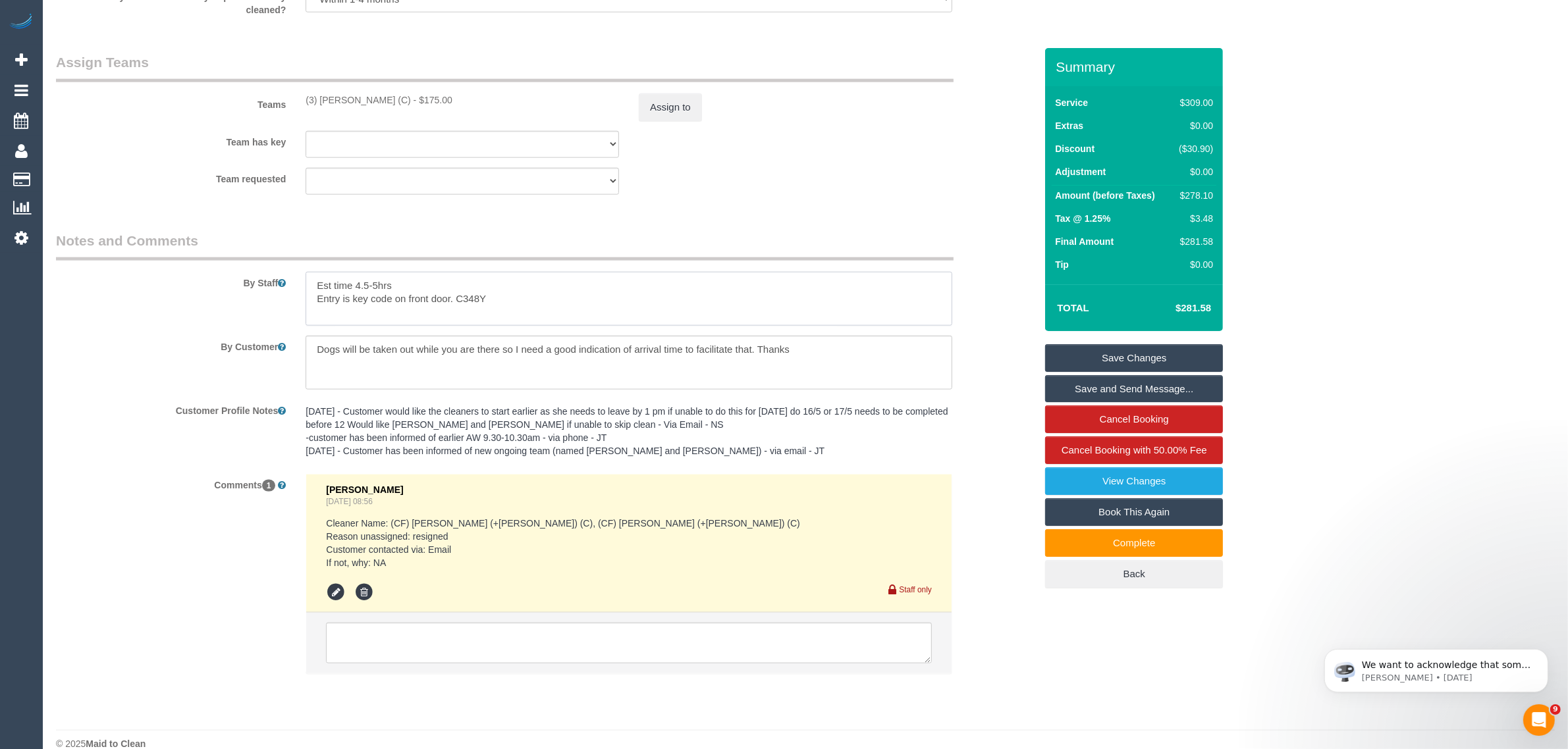
drag, startPoint x: 426, startPoint y: 285, endPoint x: 331, endPoint y: 284, distance: 95.0
click at [304, 284] on div at bounding box center [629, 299] width 666 height 54
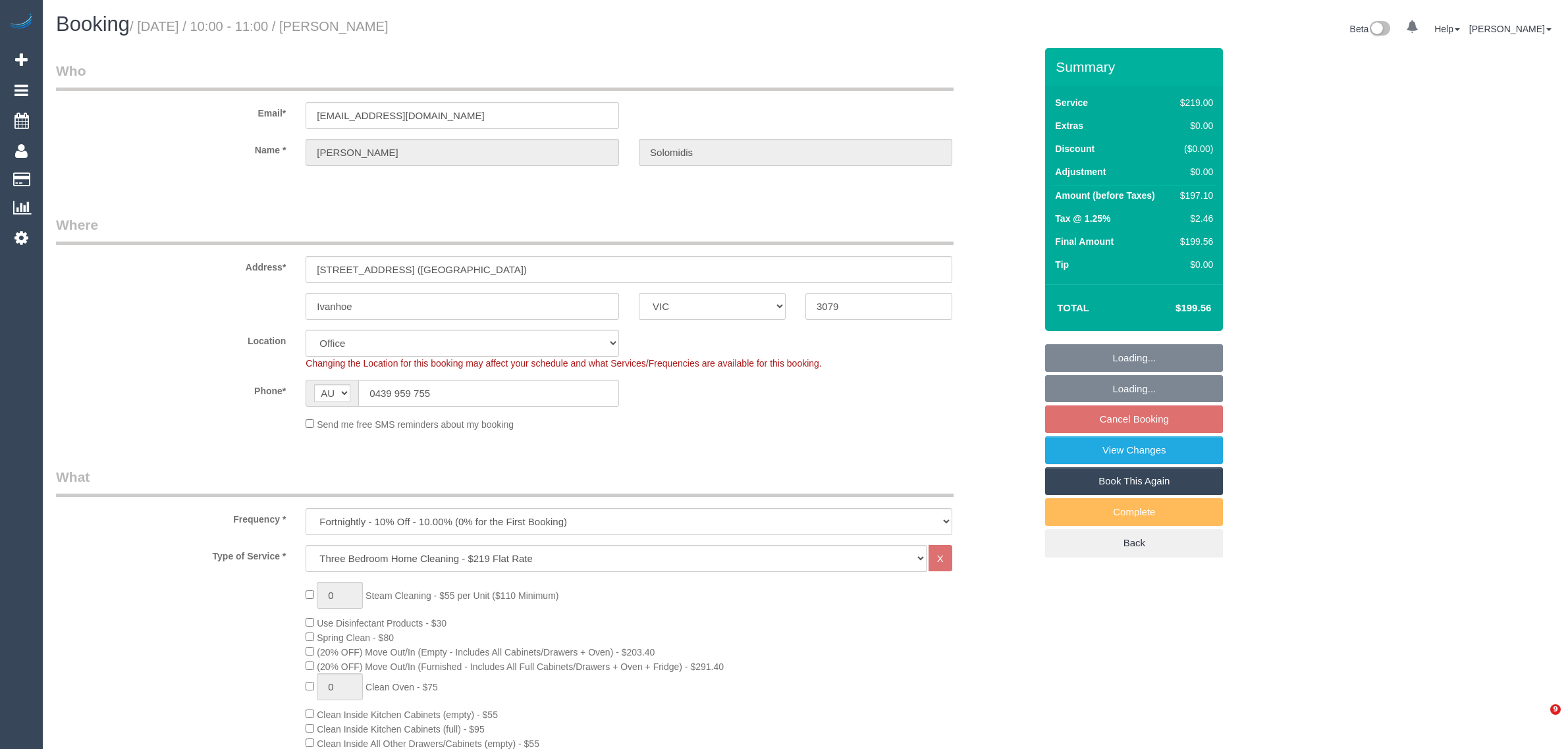
select select "VIC"
select select "number:28"
select select "number:14"
select select "number:18"
select select "number:36"
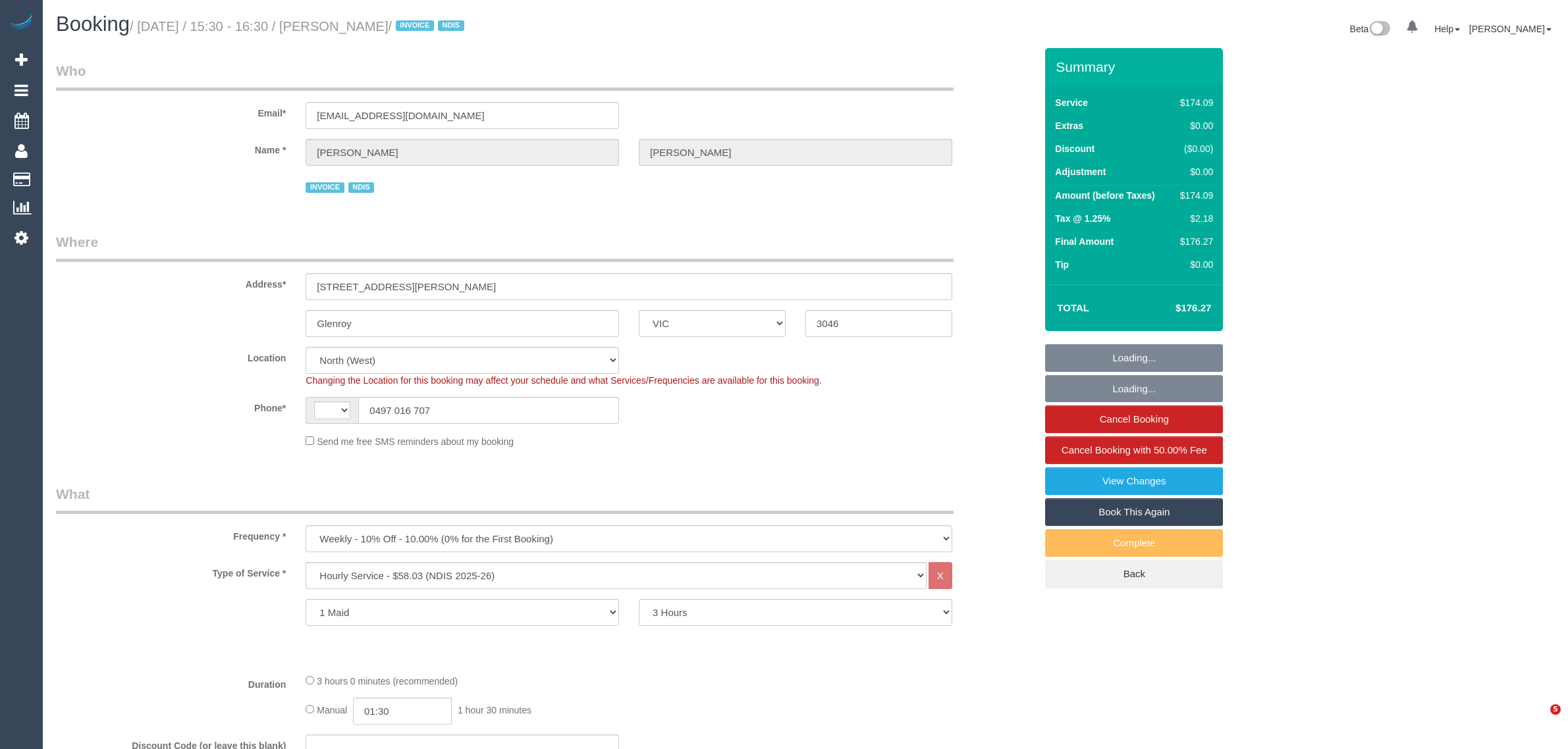
select select "VIC"
select select "180"
select select "object:620"
select select "string:AU"
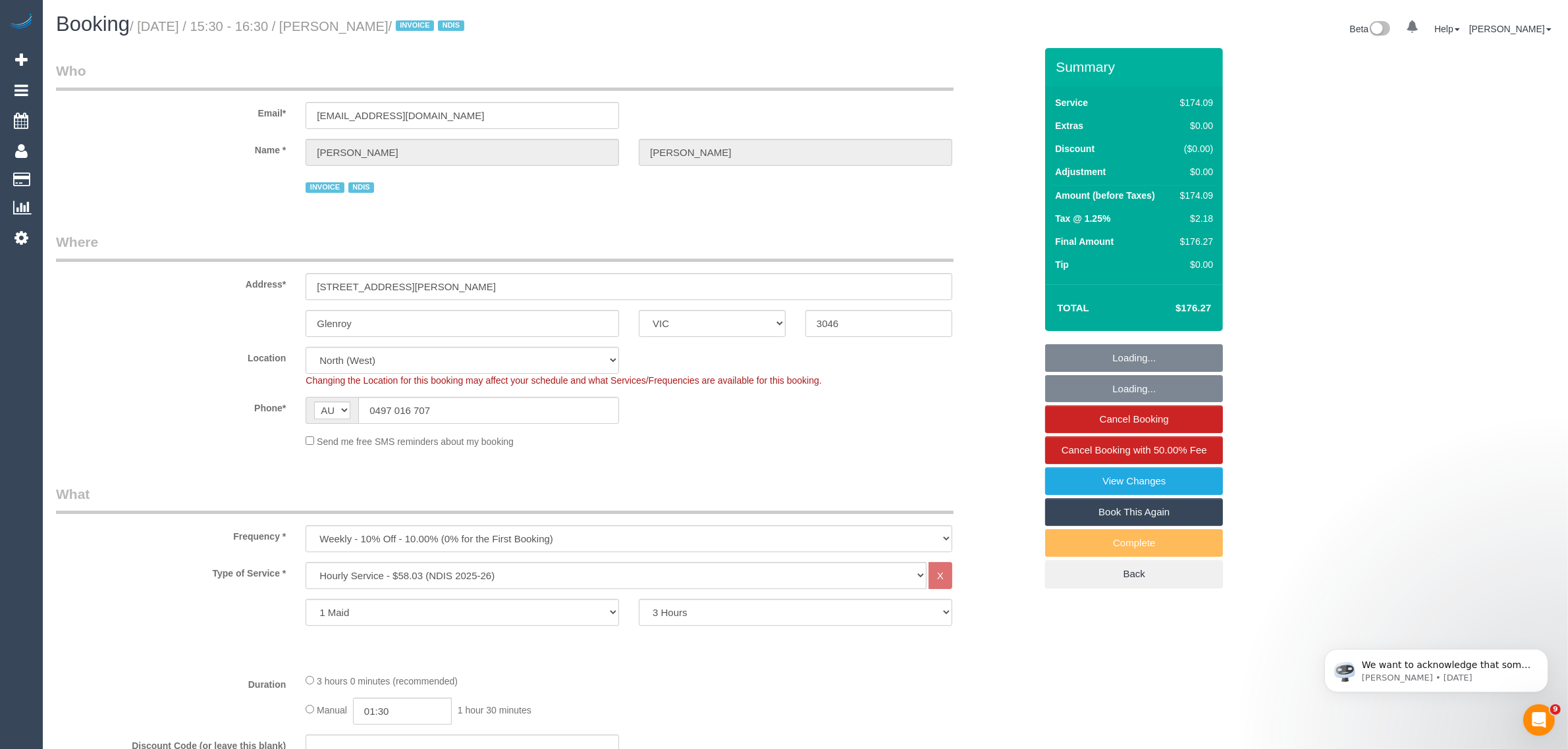
select select "number:29"
select select "number:14"
select select "number:19"
select select "number:24"
select select "number:35"
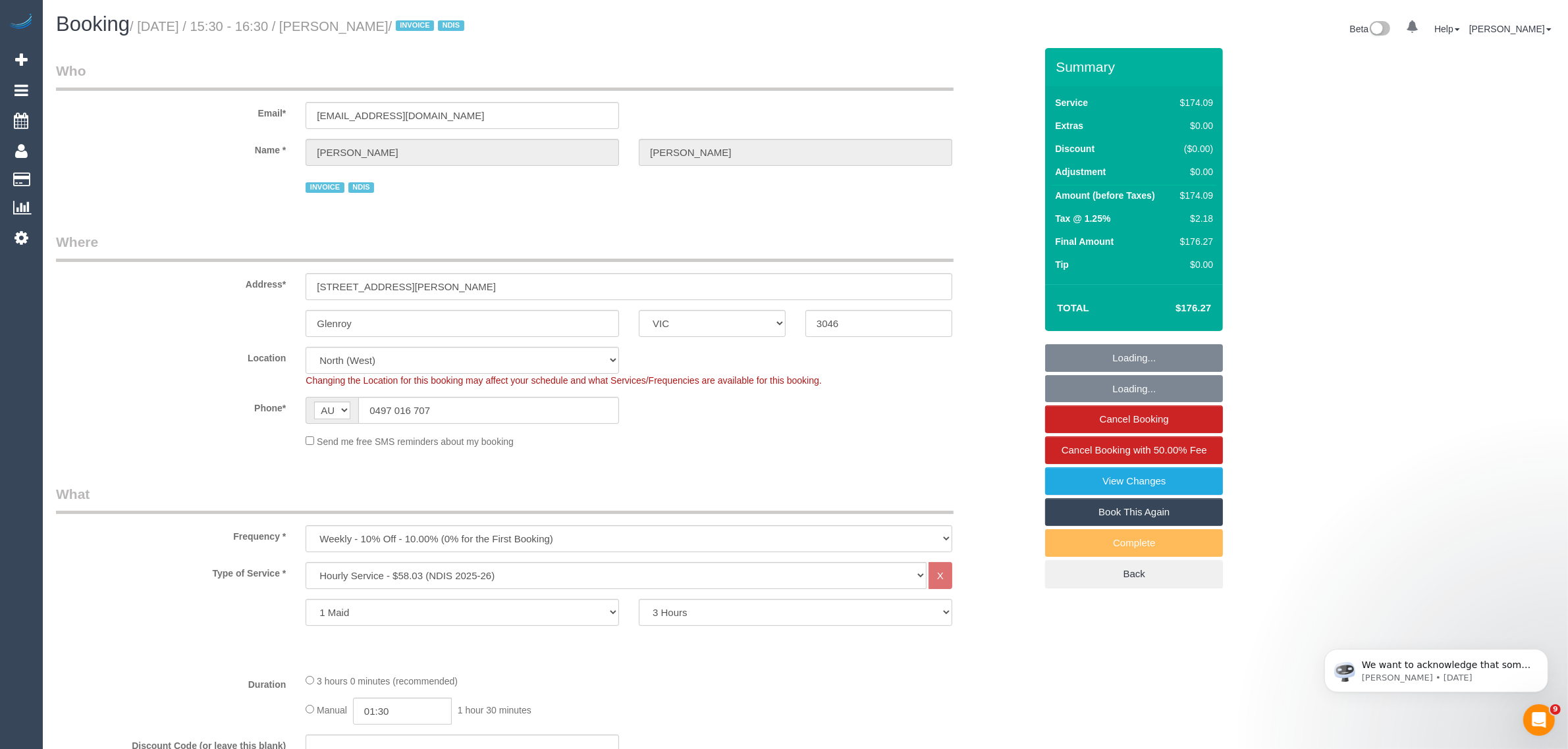
select select "number:11"
click at [491, 420] on input "0497 016 707" at bounding box center [489, 411] width 261 height 27
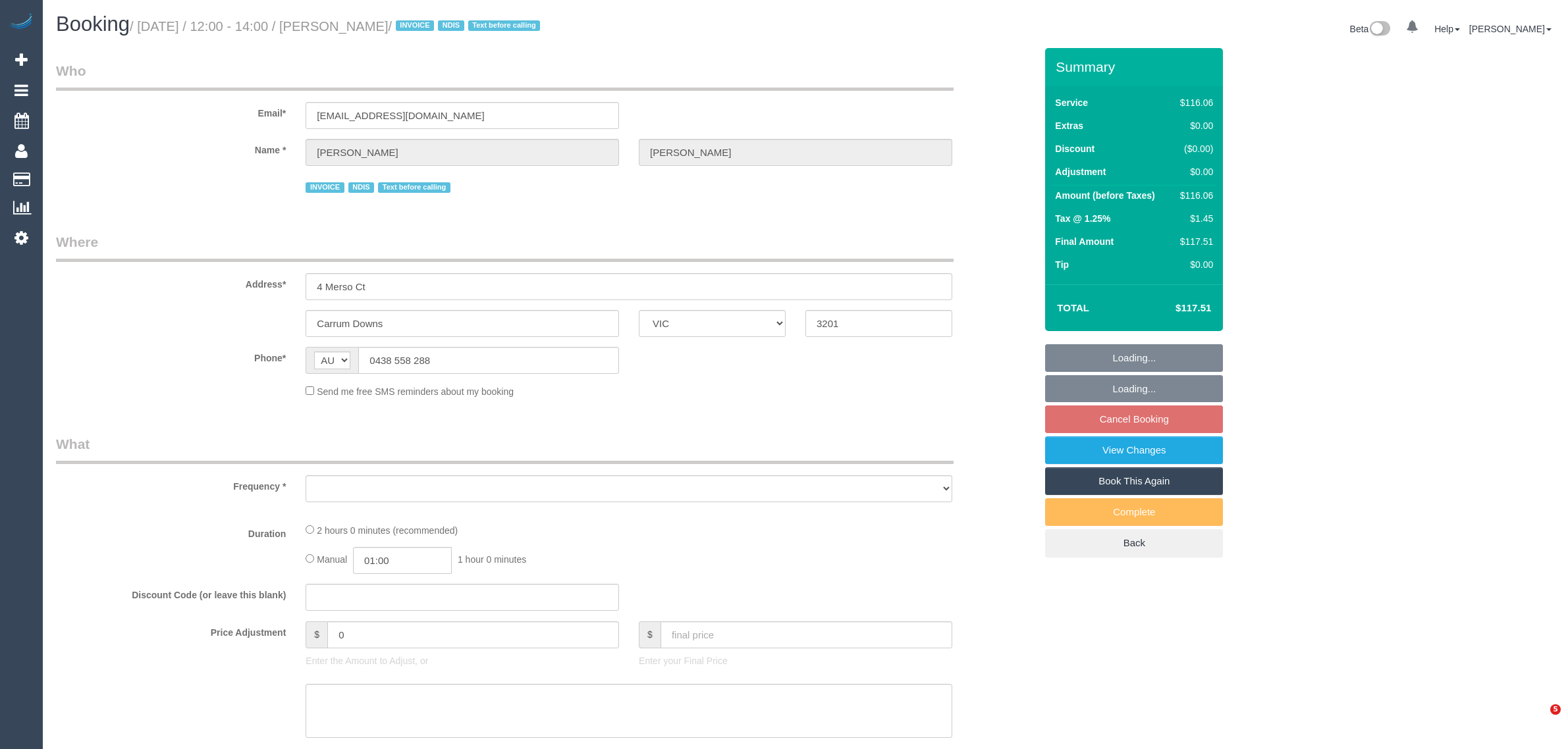
select select "VIC"
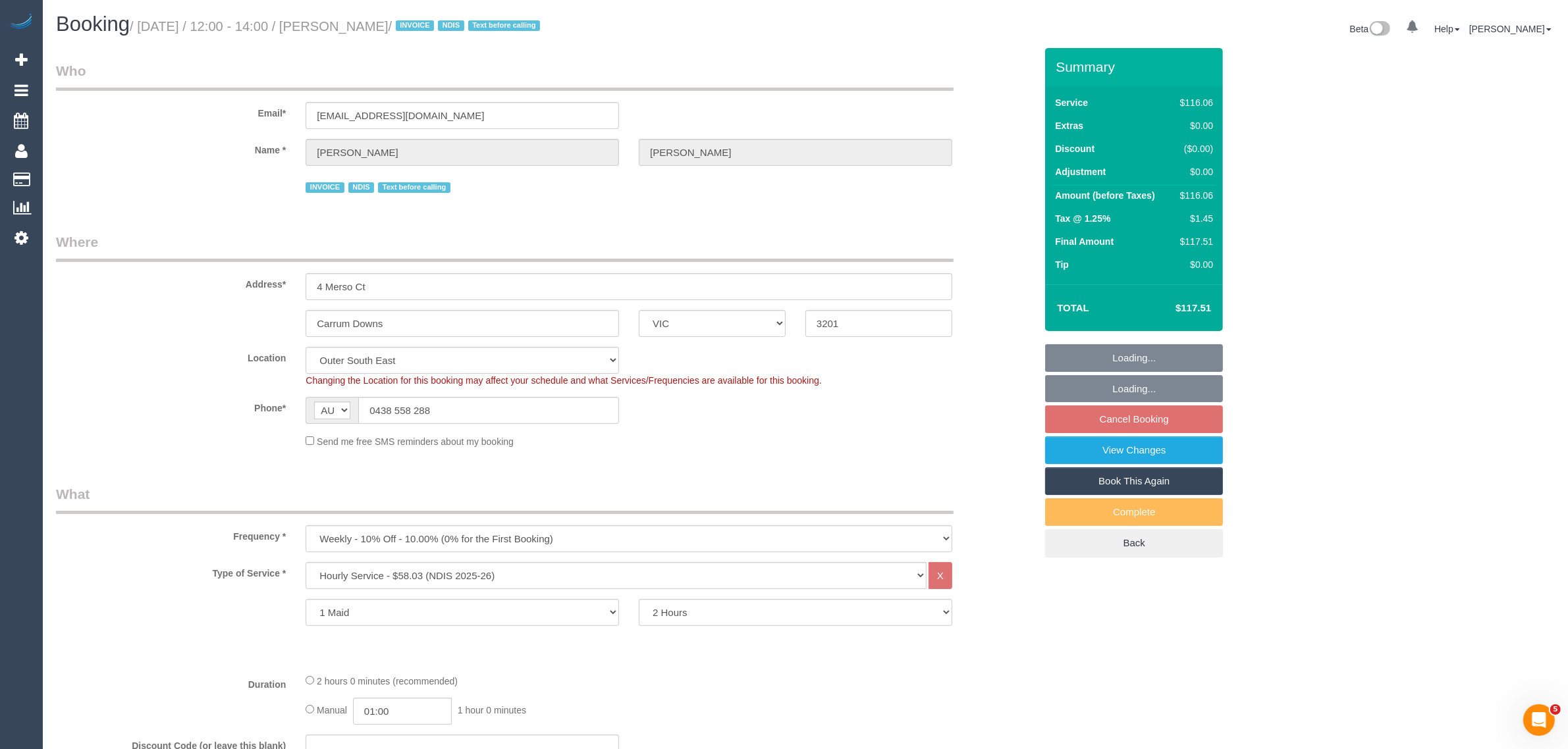
select select "object:599"
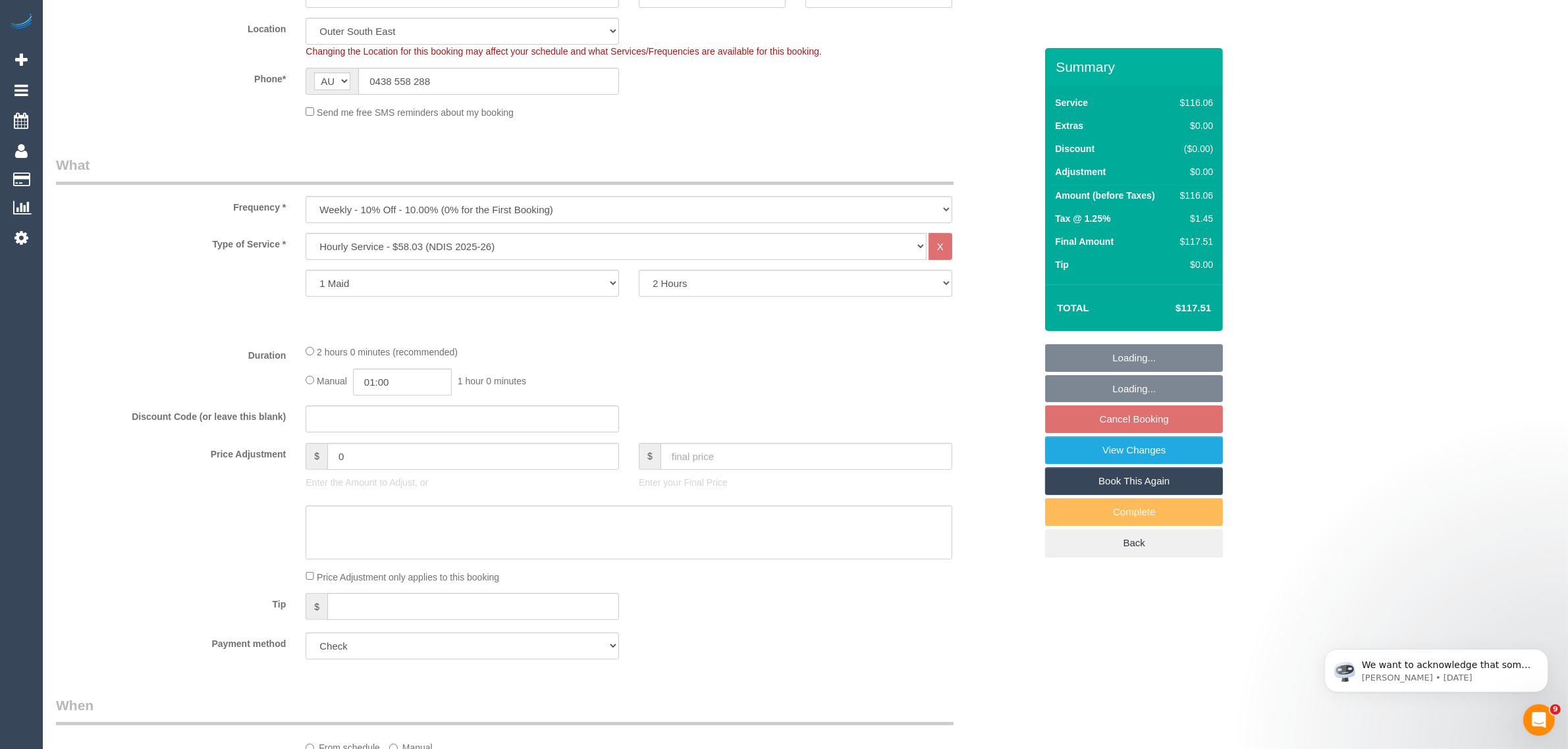
select select "number:27"
select select "number:14"
select select "number:18"
select select "number:36"
select select "number:34"
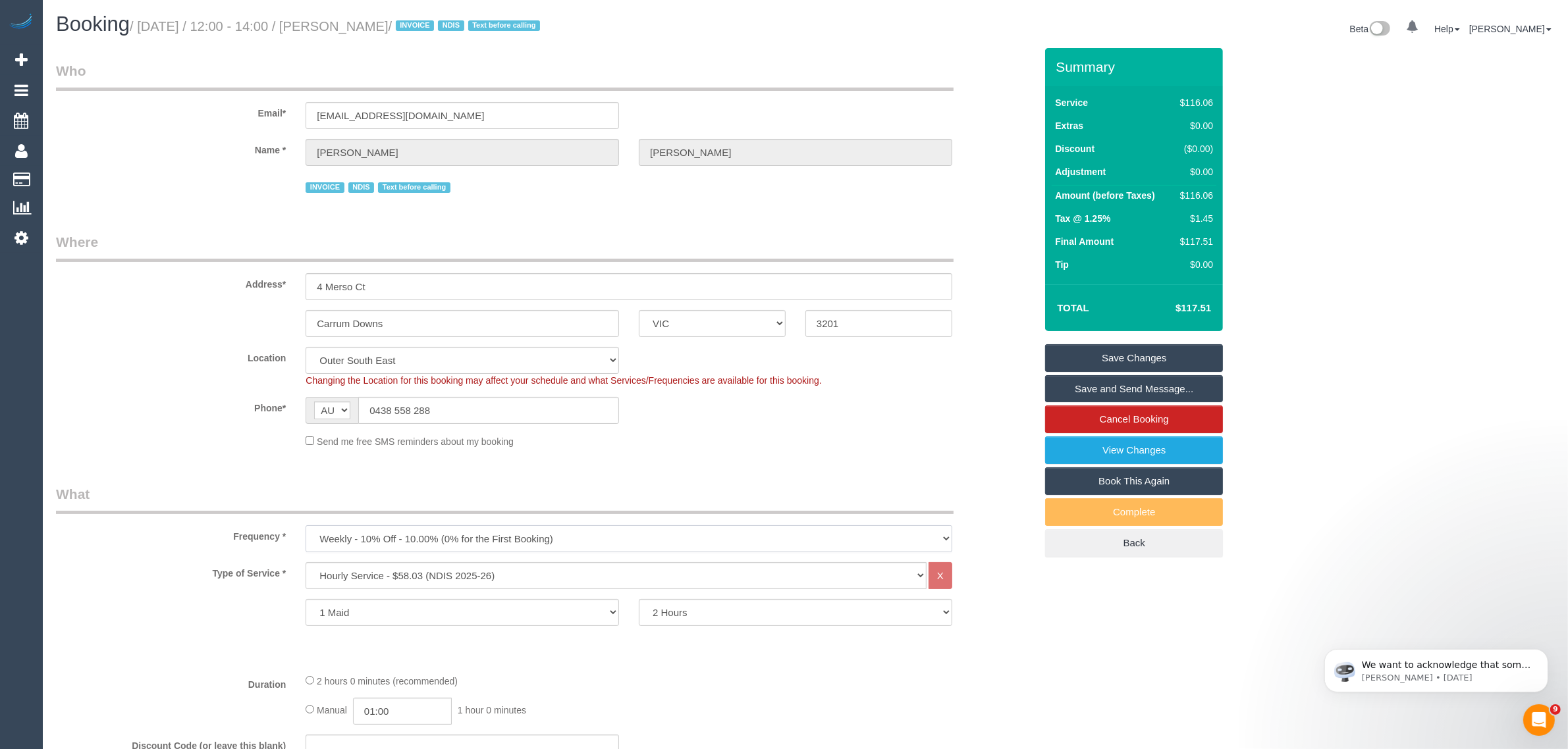
click at [530, 535] on select "One Time Cleaning Weekly - 10% Off - 10.00% (0% for the First Booking) Fortnigh…" at bounding box center [629, 539] width 647 height 27
select select "object:600"
click at [306, 526] on select "One Time Cleaning Weekly - 10% Off - 10.00% (0% for the First Booking) Fortnigh…" at bounding box center [629, 539] width 647 height 27
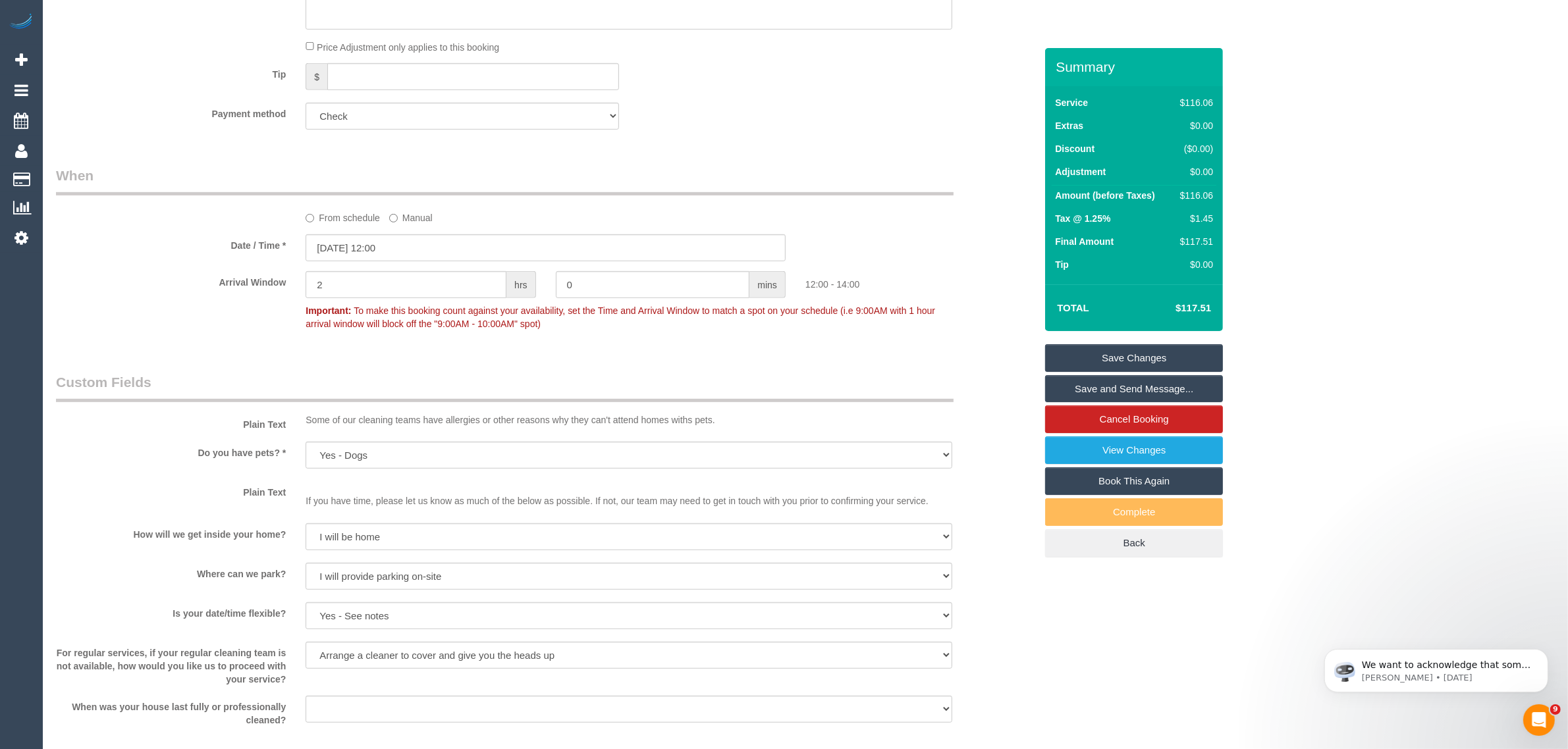
scroll to position [372, 0]
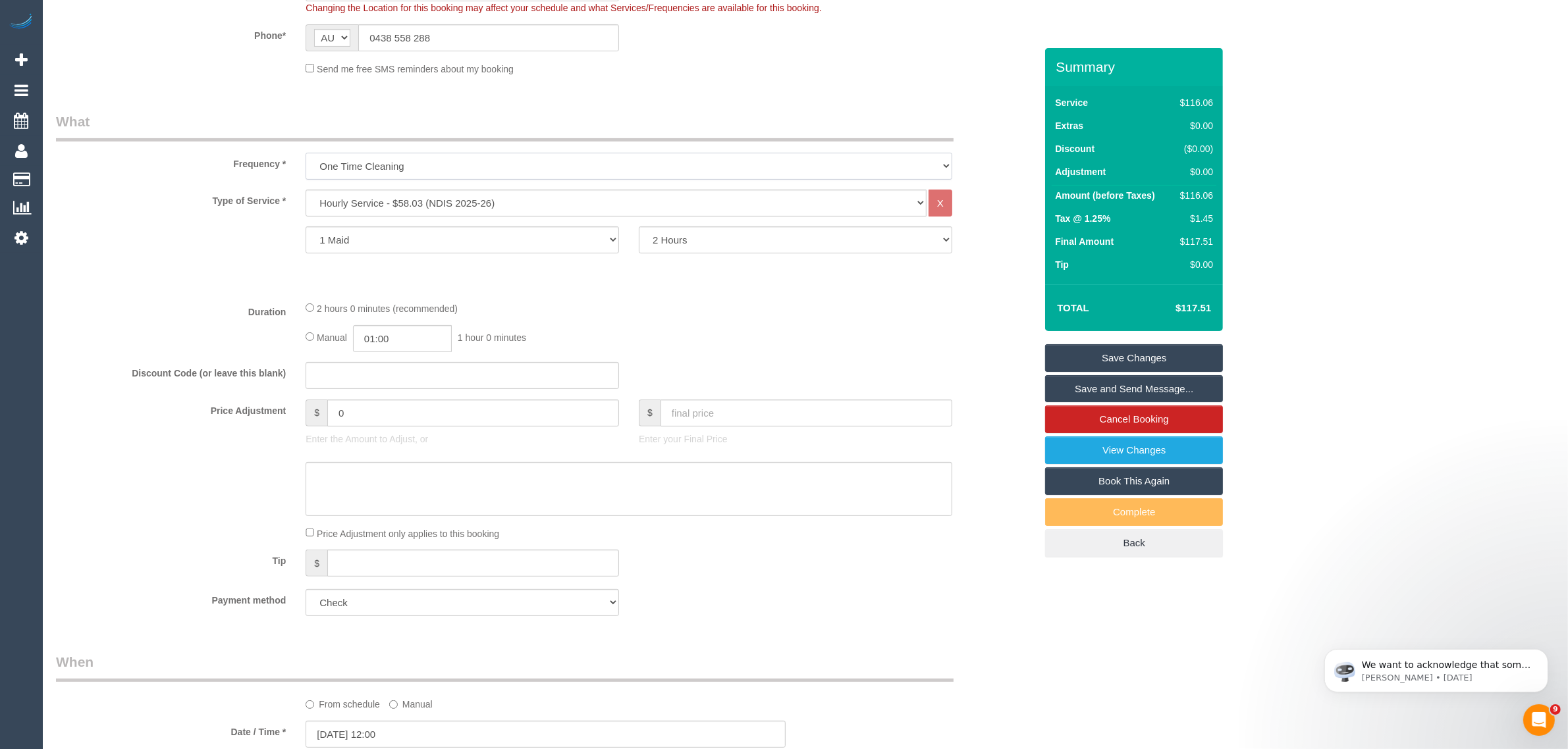
click at [543, 156] on select "One Time Cleaning Weekly - 10% Off - 10.00% (0% for the First Booking) Fortnigh…" at bounding box center [629, 166] width 647 height 27
drag, startPoint x: 543, startPoint y: 156, endPoint x: 524, endPoint y: 168, distance: 22.5
click at [543, 156] on select "One Time Cleaning Weekly - 10% Off - 10.00% (0% for the First Booking) Fortnigh…" at bounding box center [629, 166] width 647 height 27
click at [453, 192] on select "Hourly Service - $70/h Hourly Service - $65/h Hourly Service - $60/h Hourly Ser…" at bounding box center [616, 203] width 621 height 27
select select "211"
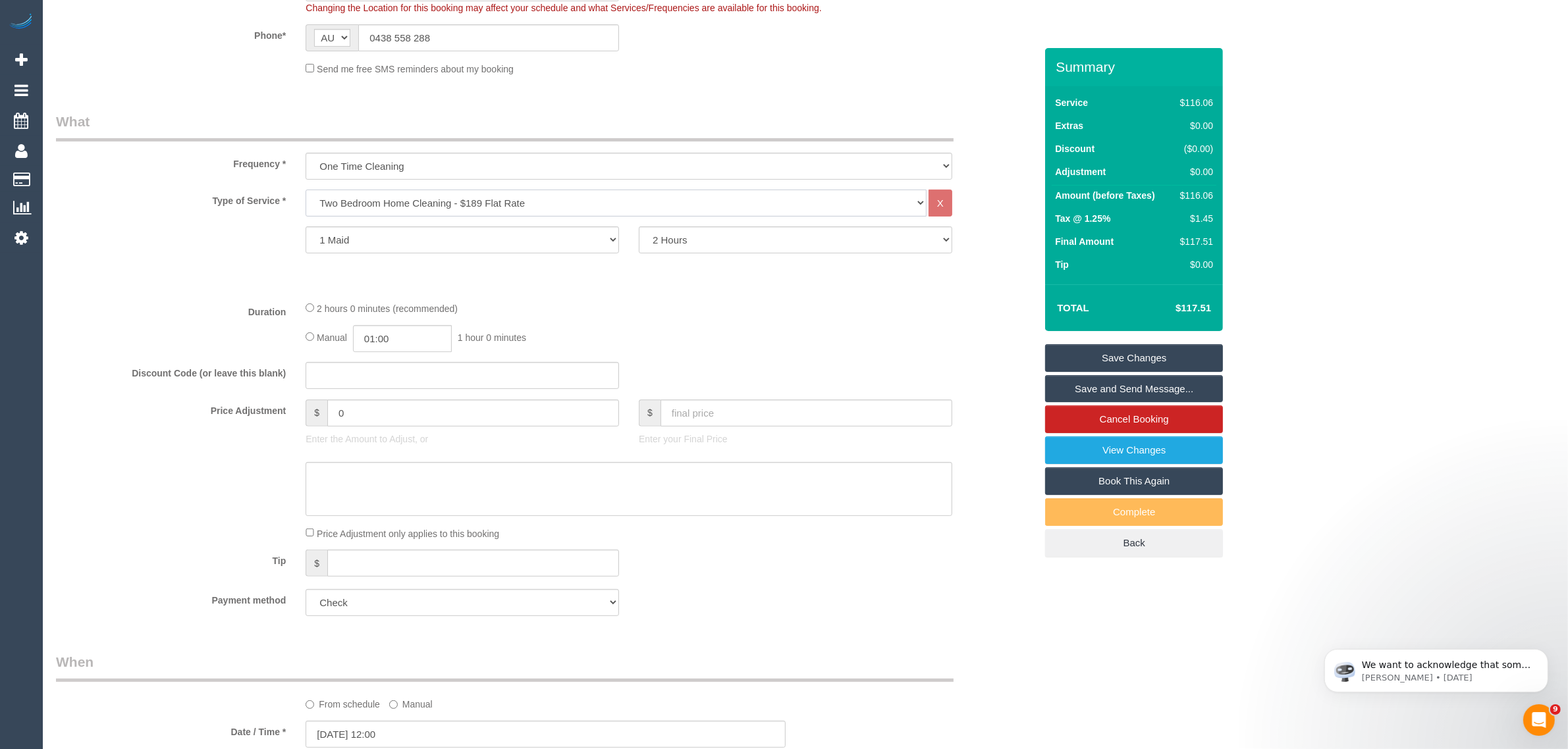
click at [306, 189] on select "Hourly Service - $70/h Hourly Service - $65/h Hourly Service - $60/h Hourly Ser…" at bounding box center [616, 203] width 621 height 27
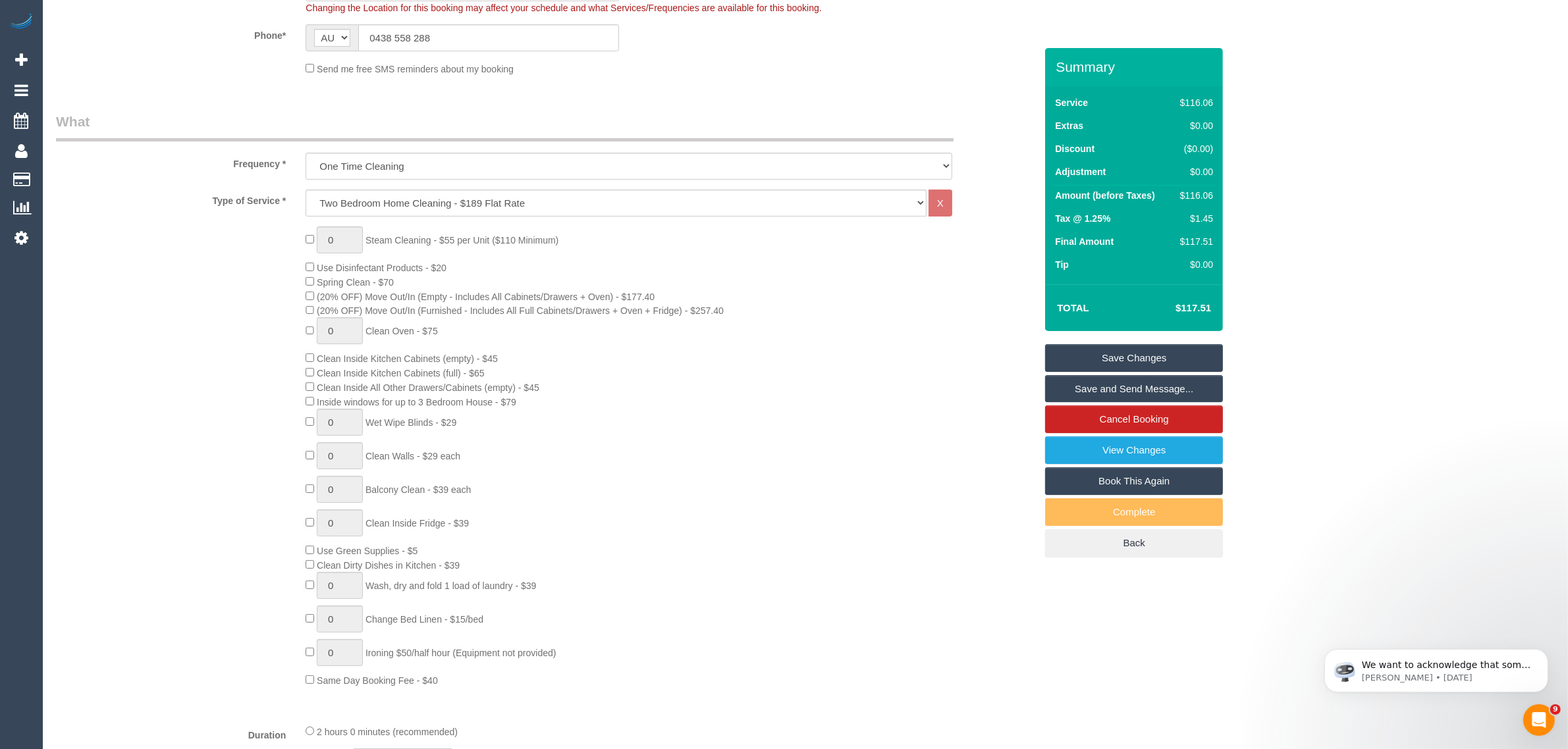
click at [302, 234] on div "0 Steam Cleaning - $55 per Unit ($110 Minimum) Use Disinfectant Products - $20 …" at bounding box center [670, 457] width 749 height 461
type input "1"
click at [205, 334] on div "1 Steam Cleaning - $55 per Unit ($110 Minimum) Use Disinfectant Products - $20 …" at bounding box center [546, 457] width 999 height 461
